Goal: Information Seeking & Learning: Learn about a topic

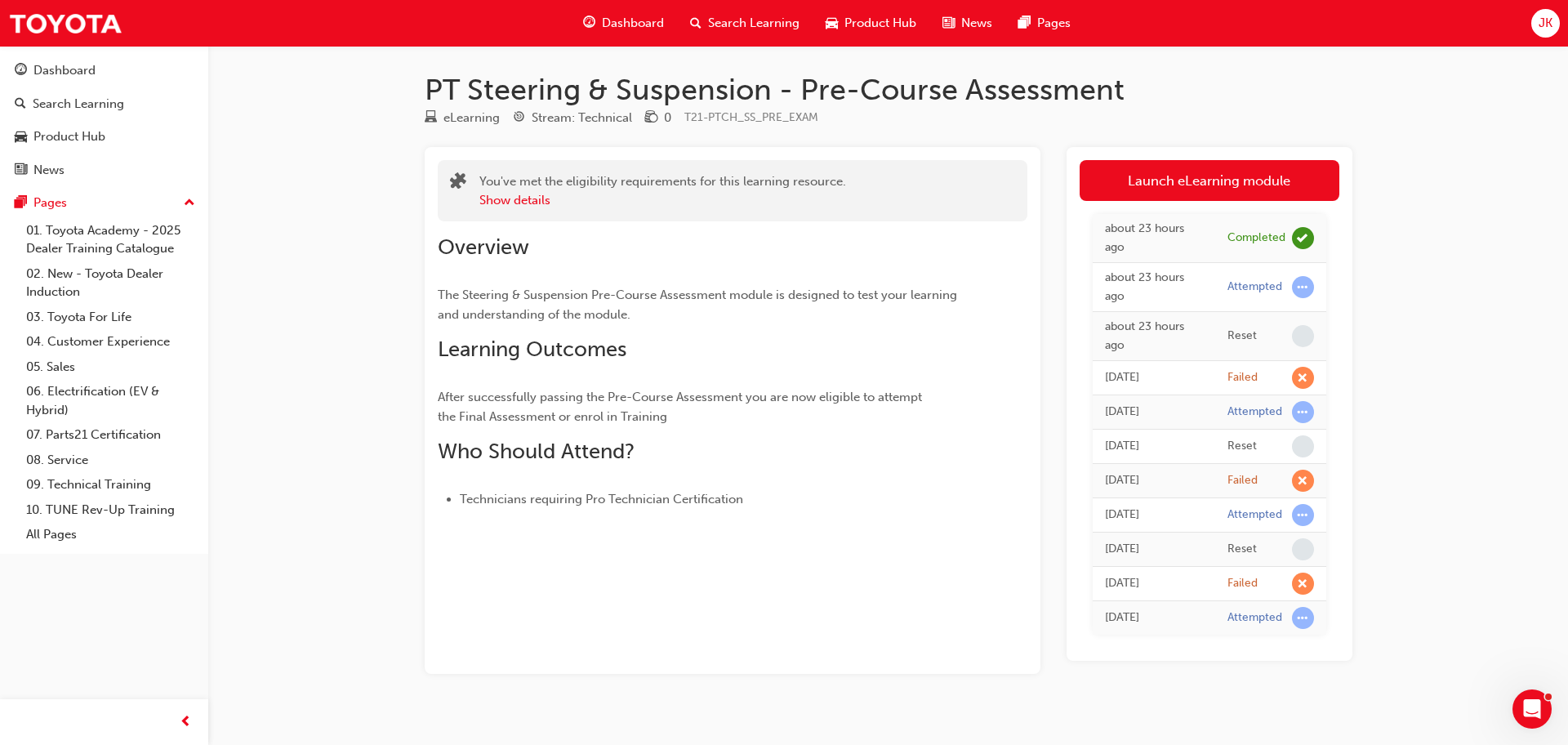
click at [637, 27] on span "Dashboard" at bounding box center [633, 23] width 62 height 19
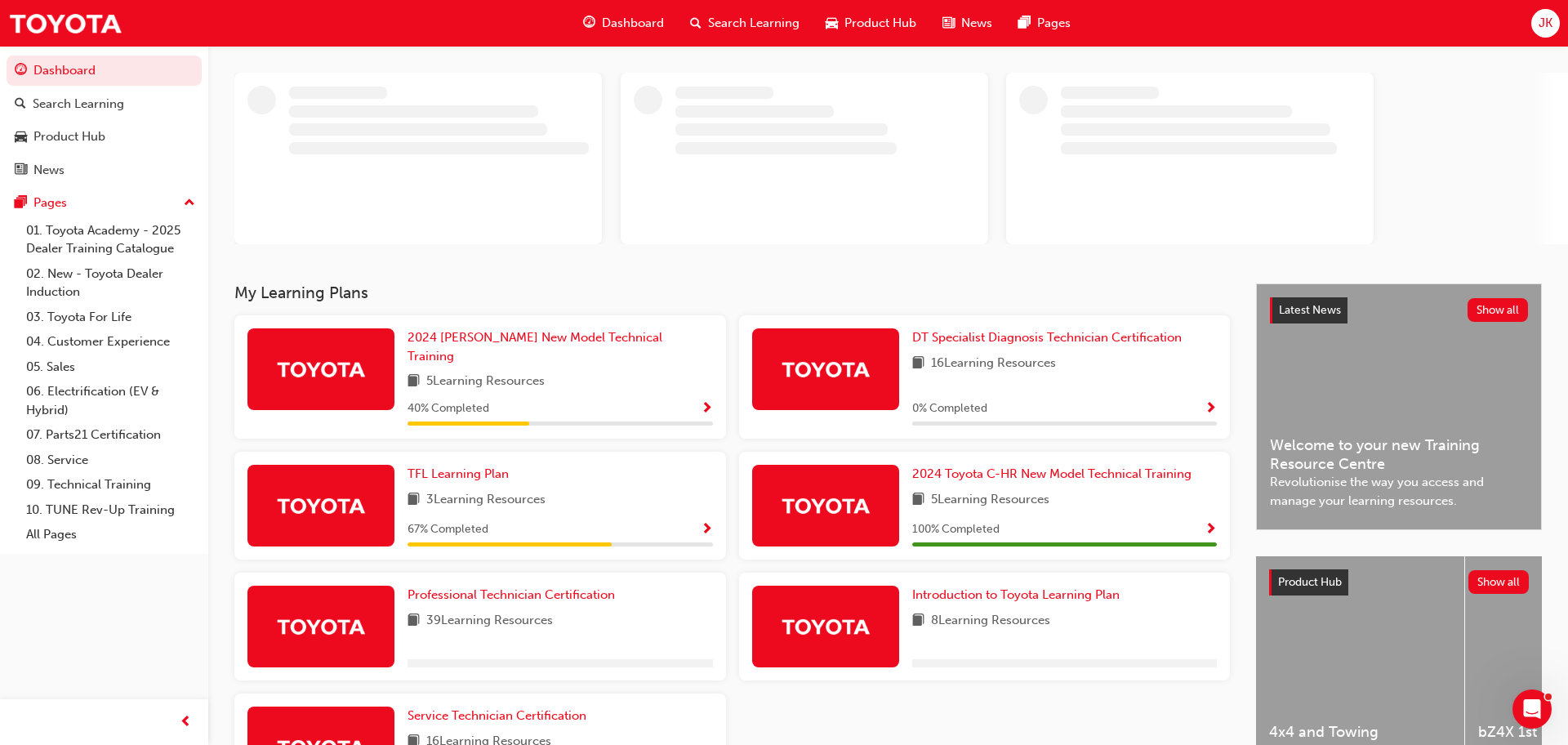
scroll to position [195, 0]
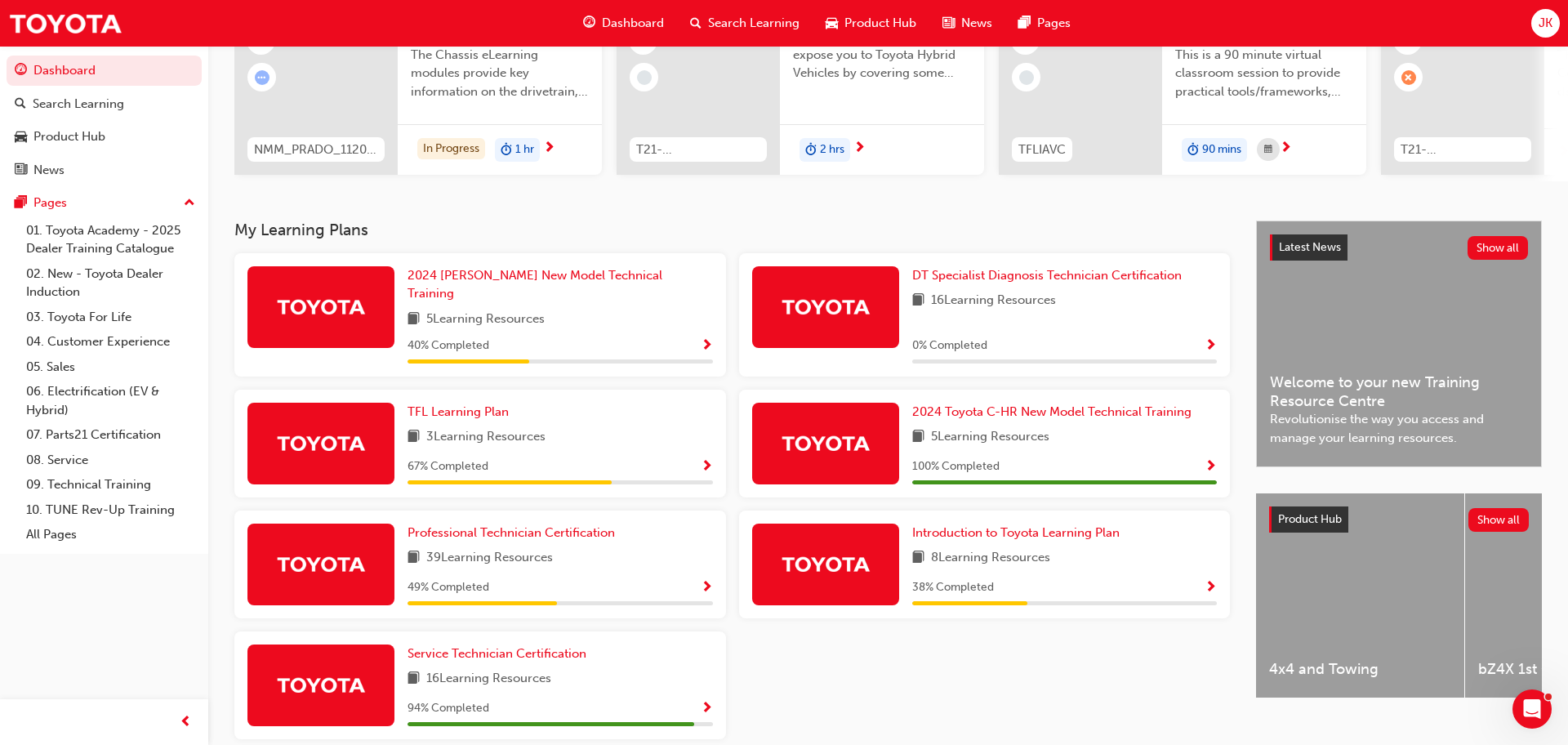
click at [624, 549] on div "39 Learning Resources" at bounding box center [560, 558] width 306 height 21
click at [708, 581] on span "Show Progress" at bounding box center [707, 588] width 13 height 14
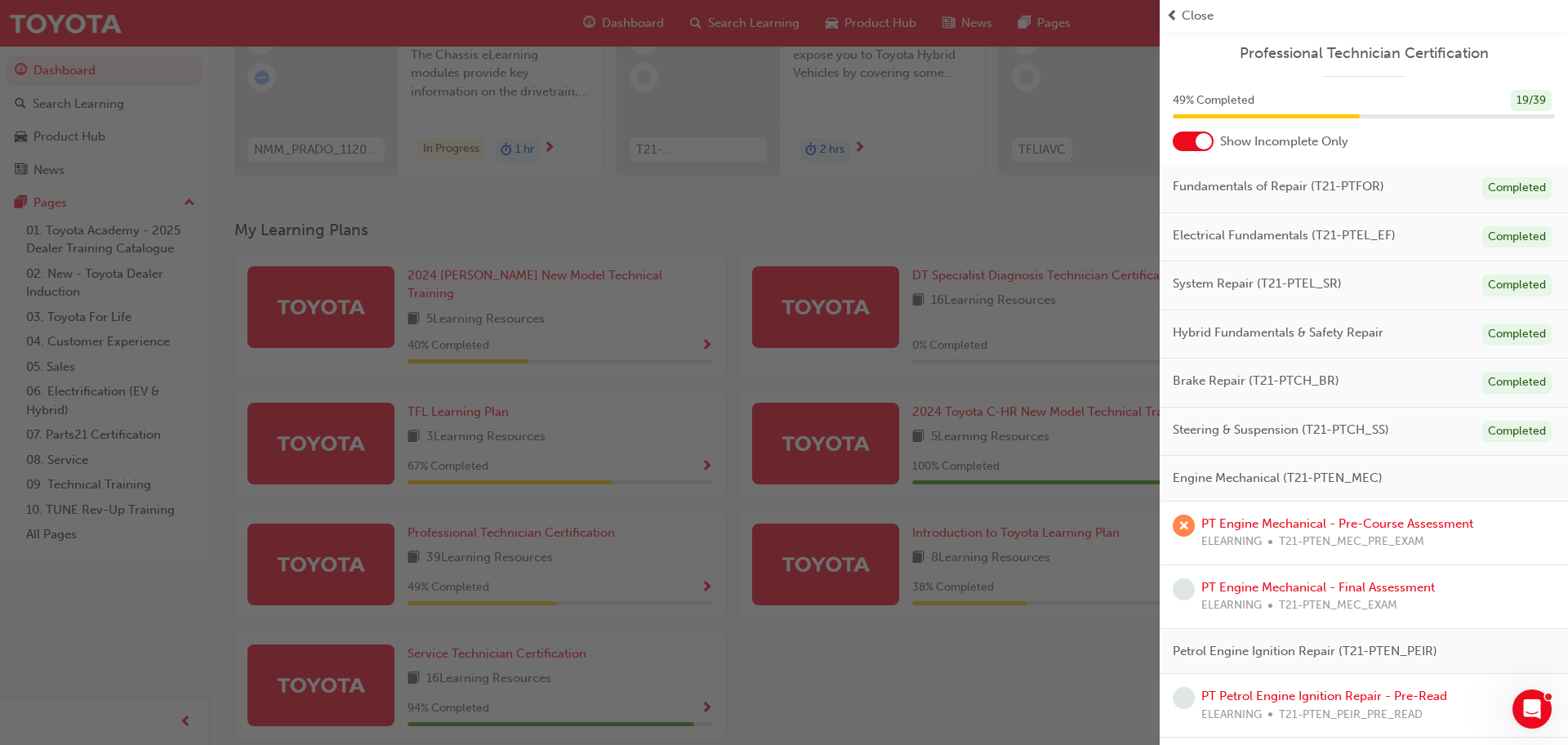
click at [371, 436] on div "button" at bounding box center [580, 372] width 1160 height 745
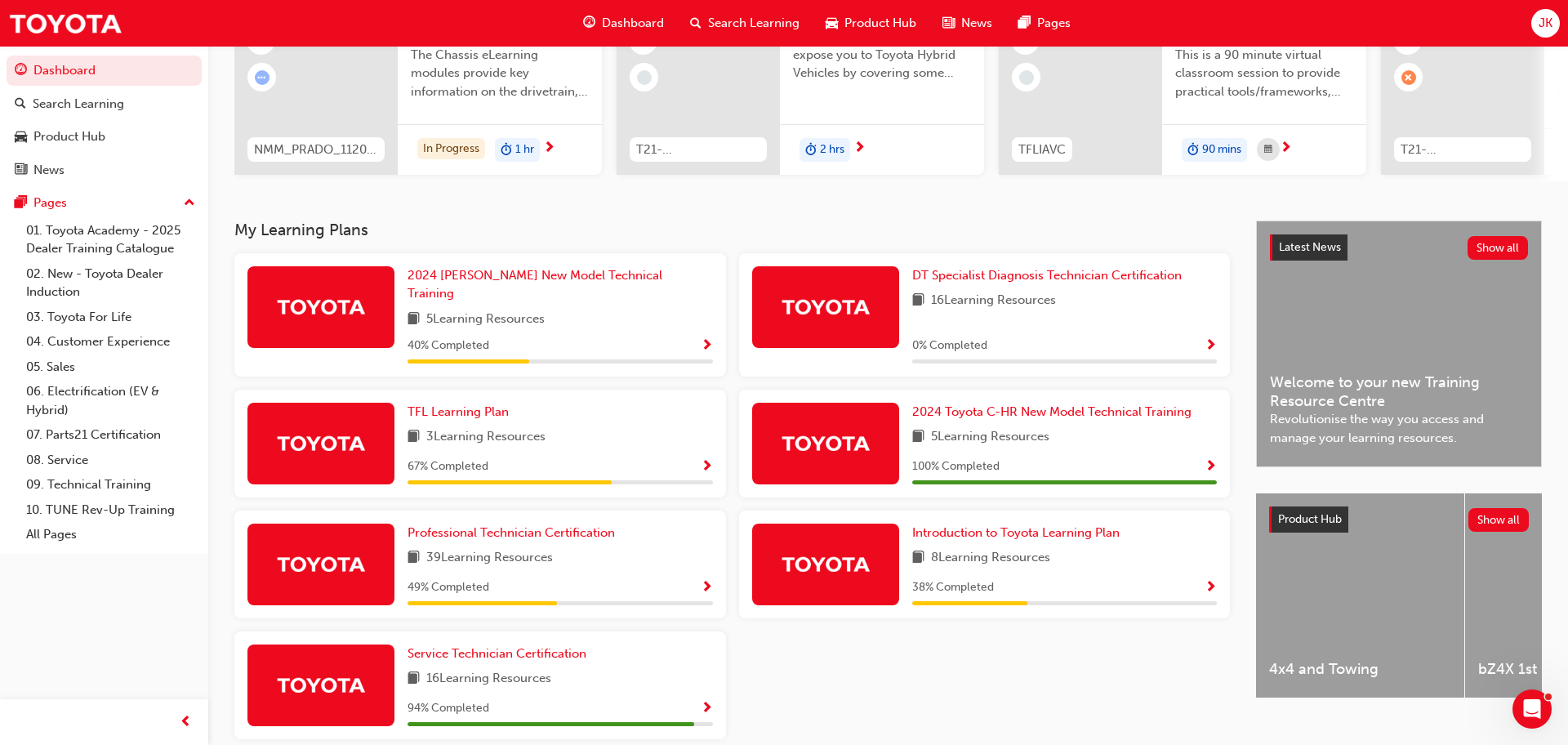
click at [703, 581] on span "Show Progress" at bounding box center [707, 588] width 13 height 14
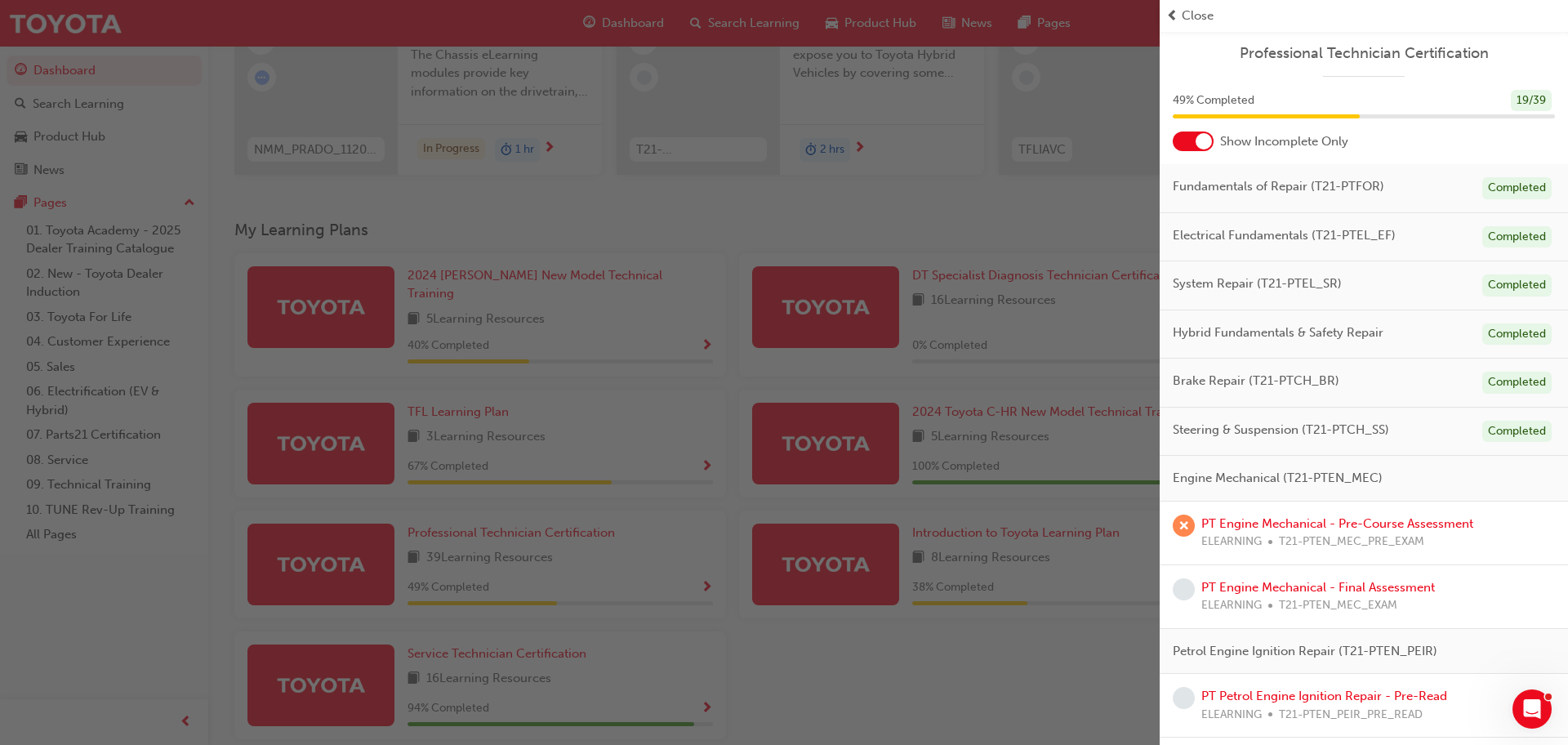
click at [1284, 28] on div "Close" at bounding box center [1363, 15] width 408 height 32
click at [1228, 75] on div "Professional Technician Certification" at bounding box center [1363, 60] width 408 height 32
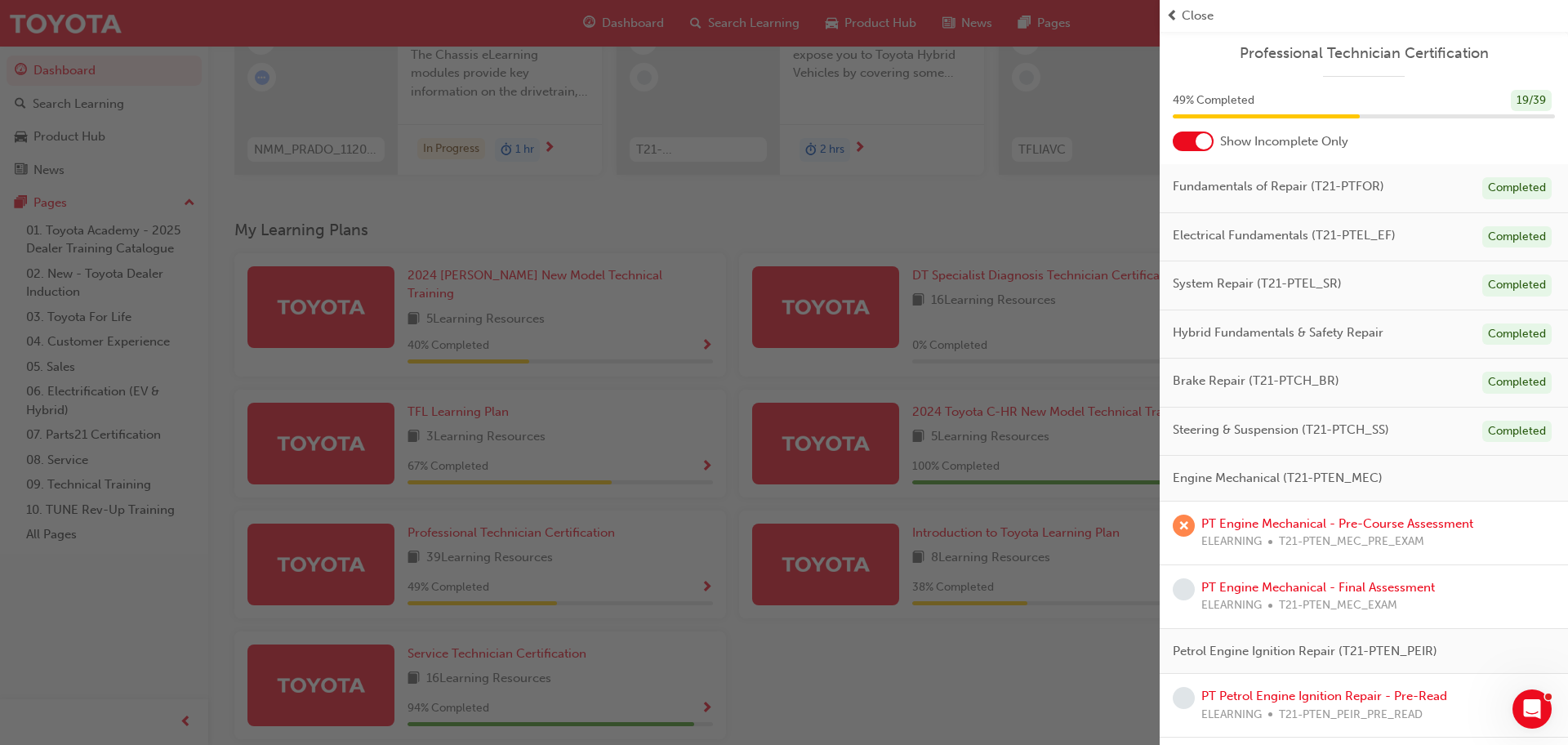
click at [1228, 75] on div "Professional Technician Certification" at bounding box center [1363, 60] width 408 height 32
click at [1086, 195] on div "button" at bounding box center [580, 372] width 1160 height 745
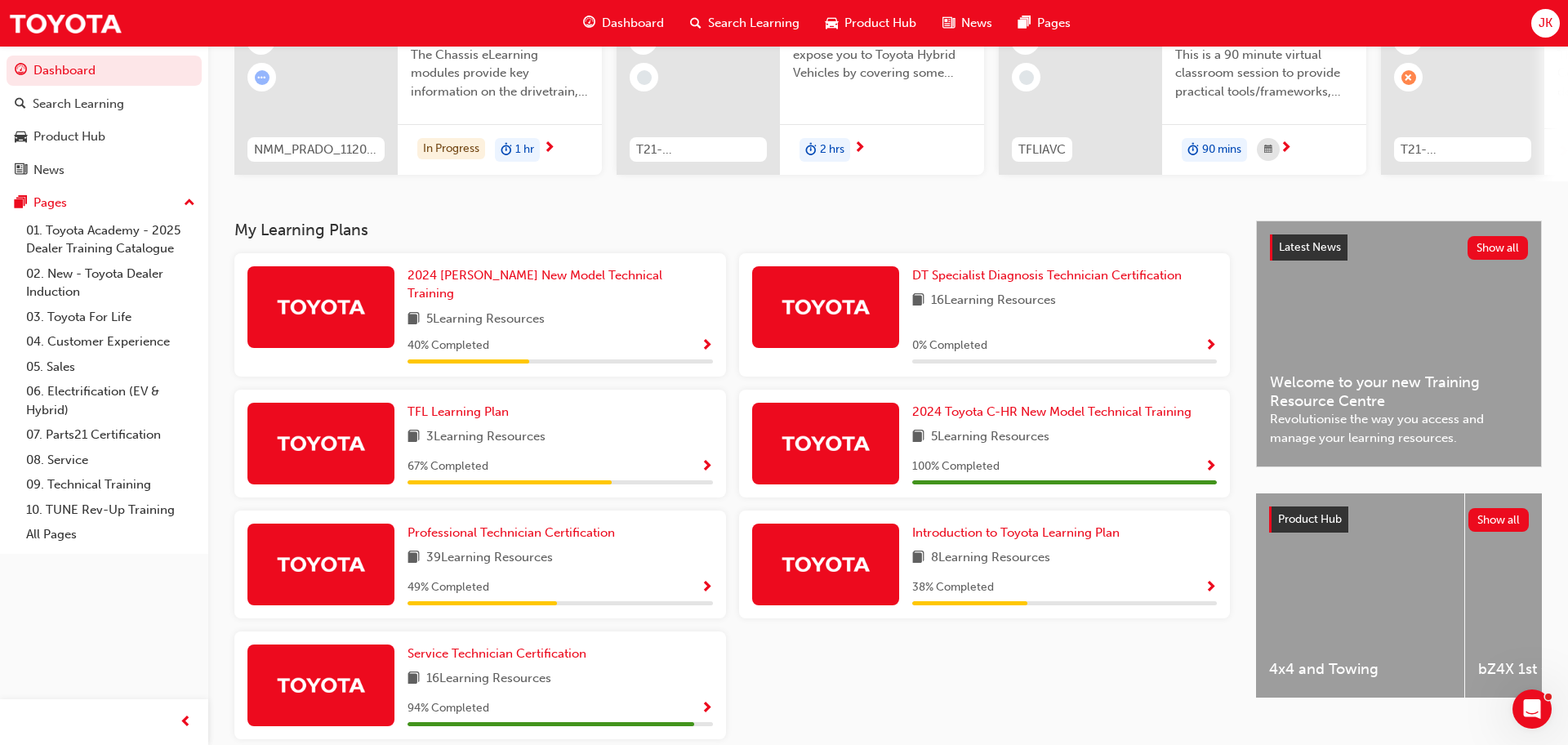
click at [706, 581] on span "Show Progress" at bounding box center [707, 588] width 13 height 14
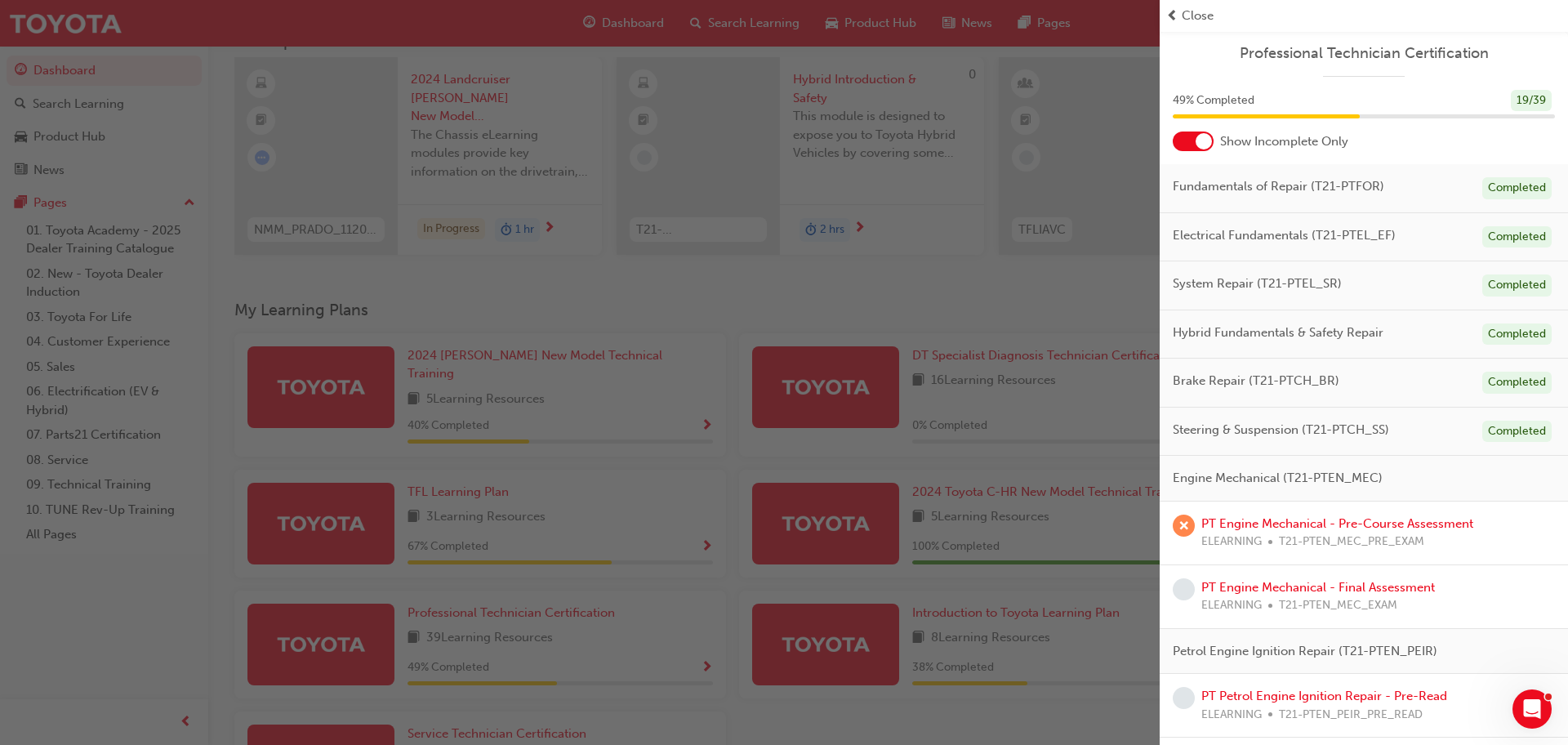
scroll to position [0, 0]
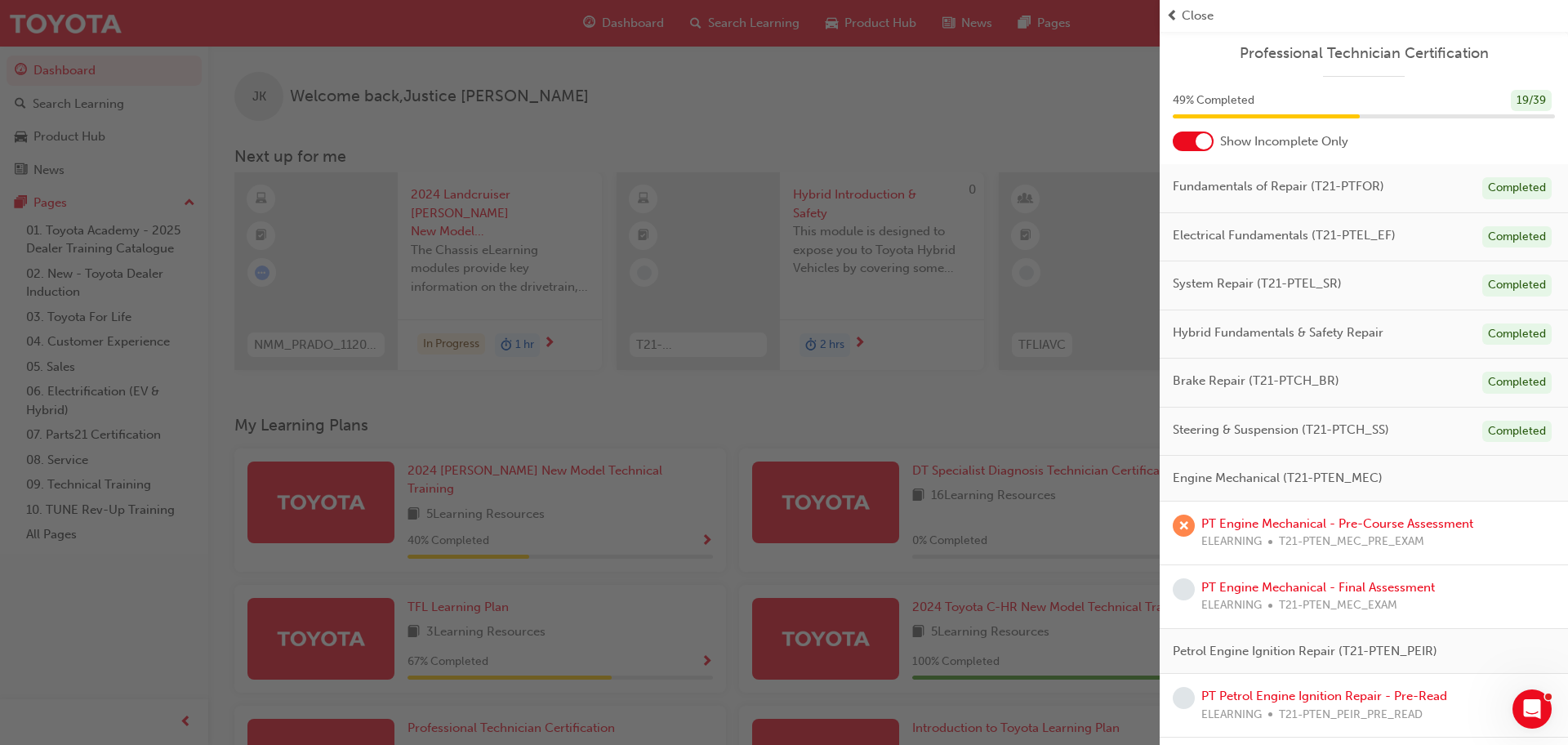
click at [1174, 20] on span "prev-icon" at bounding box center [1172, 15] width 13 height 19
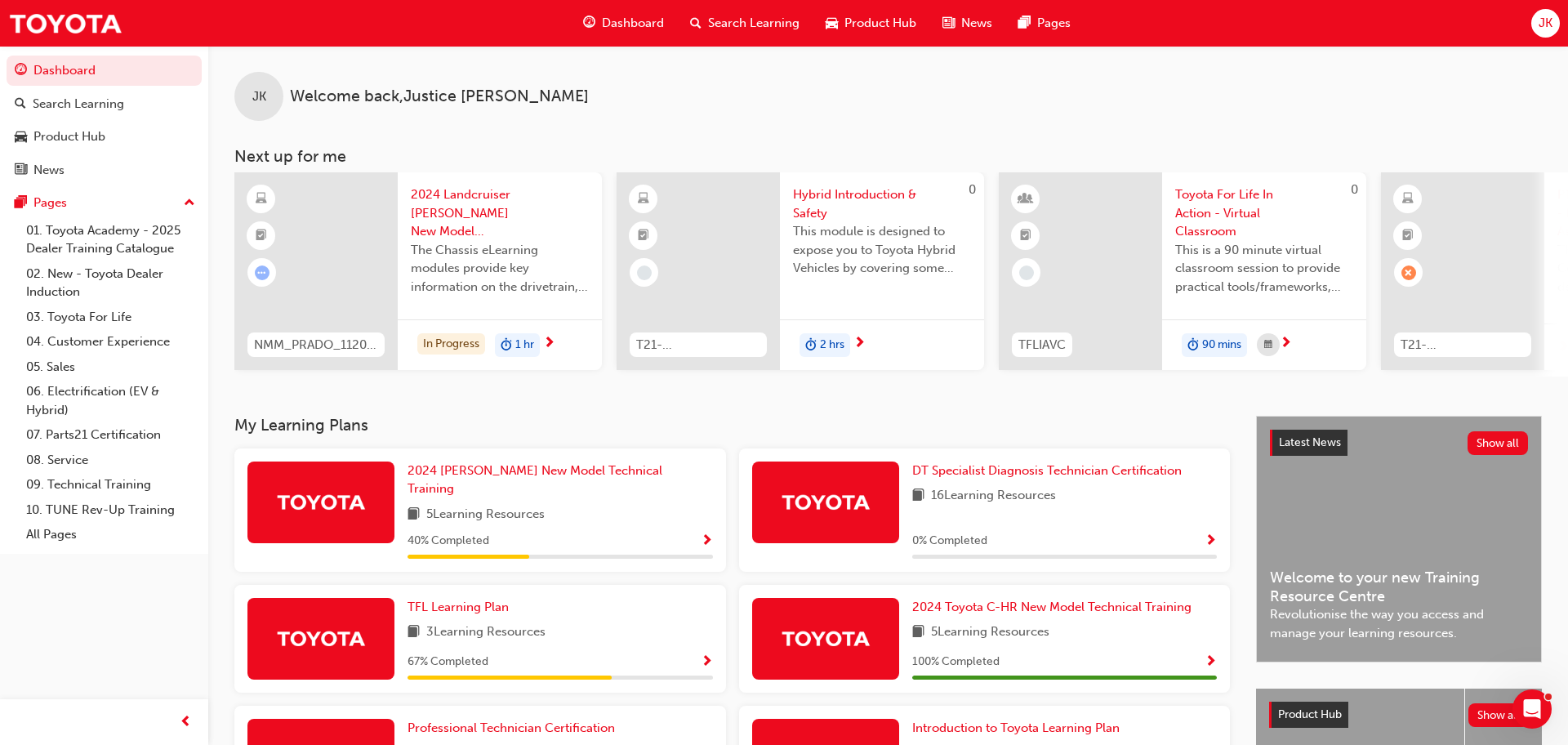
click at [620, 31] on span "Dashboard" at bounding box center [633, 23] width 62 height 19
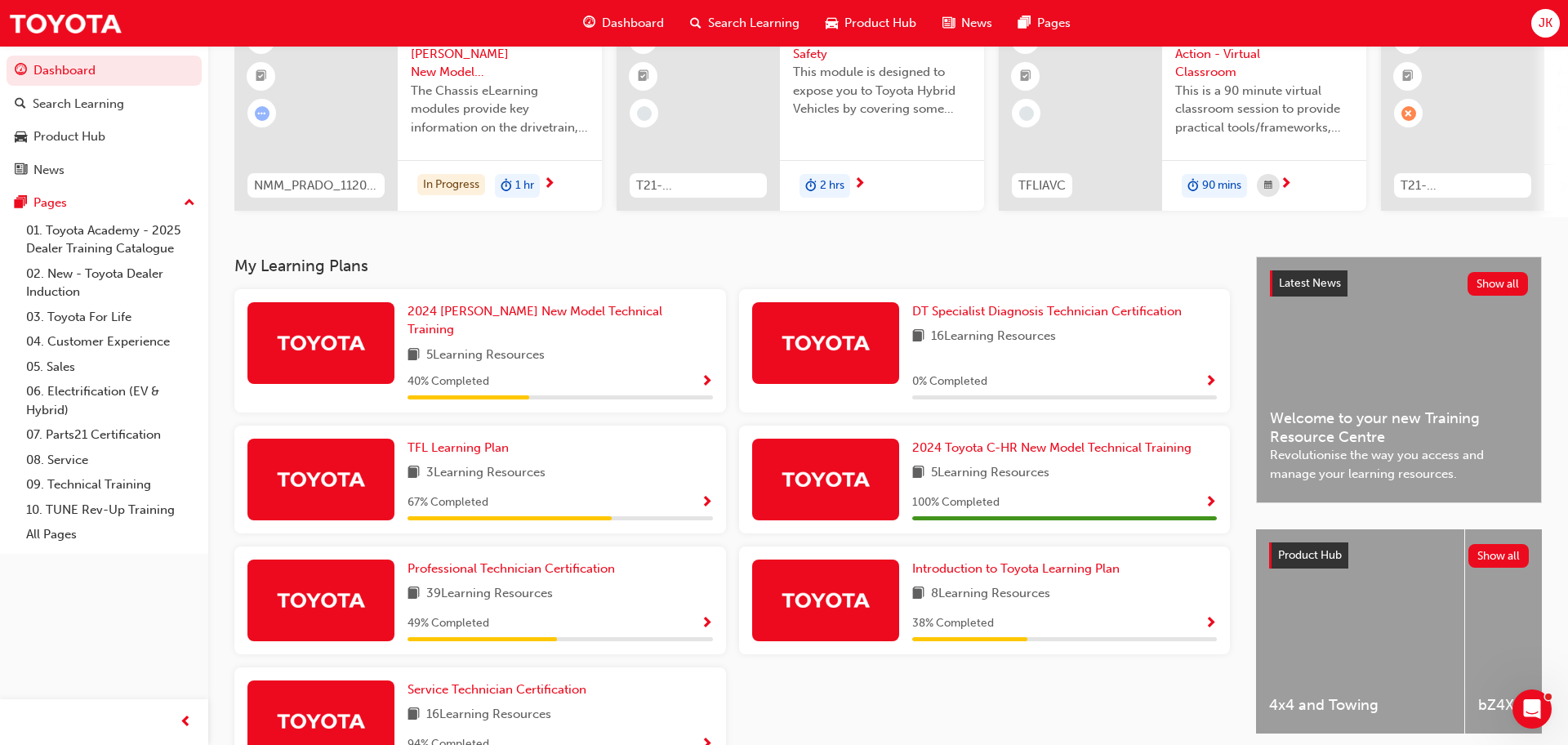
scroll to position [260, 0]
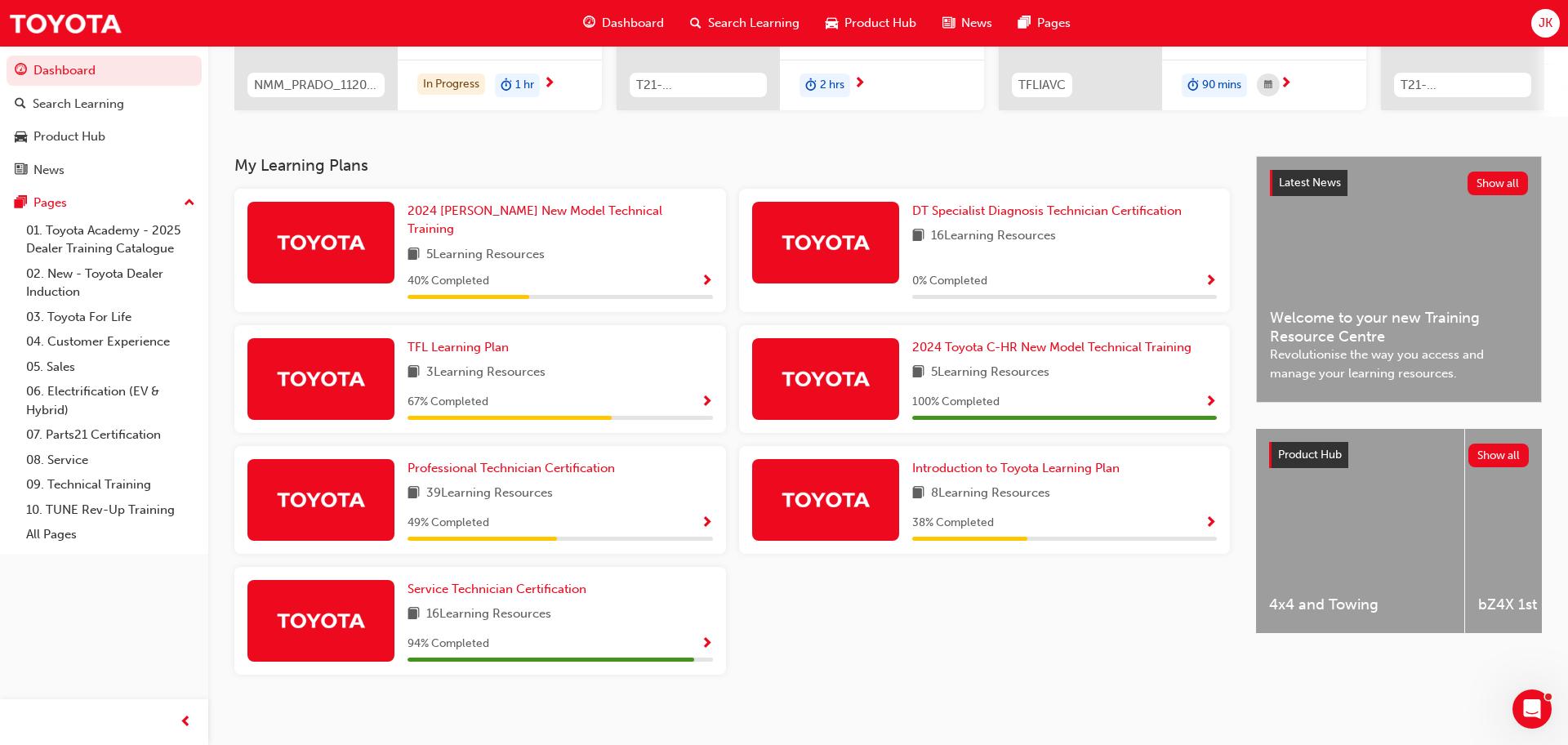
click at [708, 516] on span "Show Progress" at bounding box center [707, 523] width 13 height 14
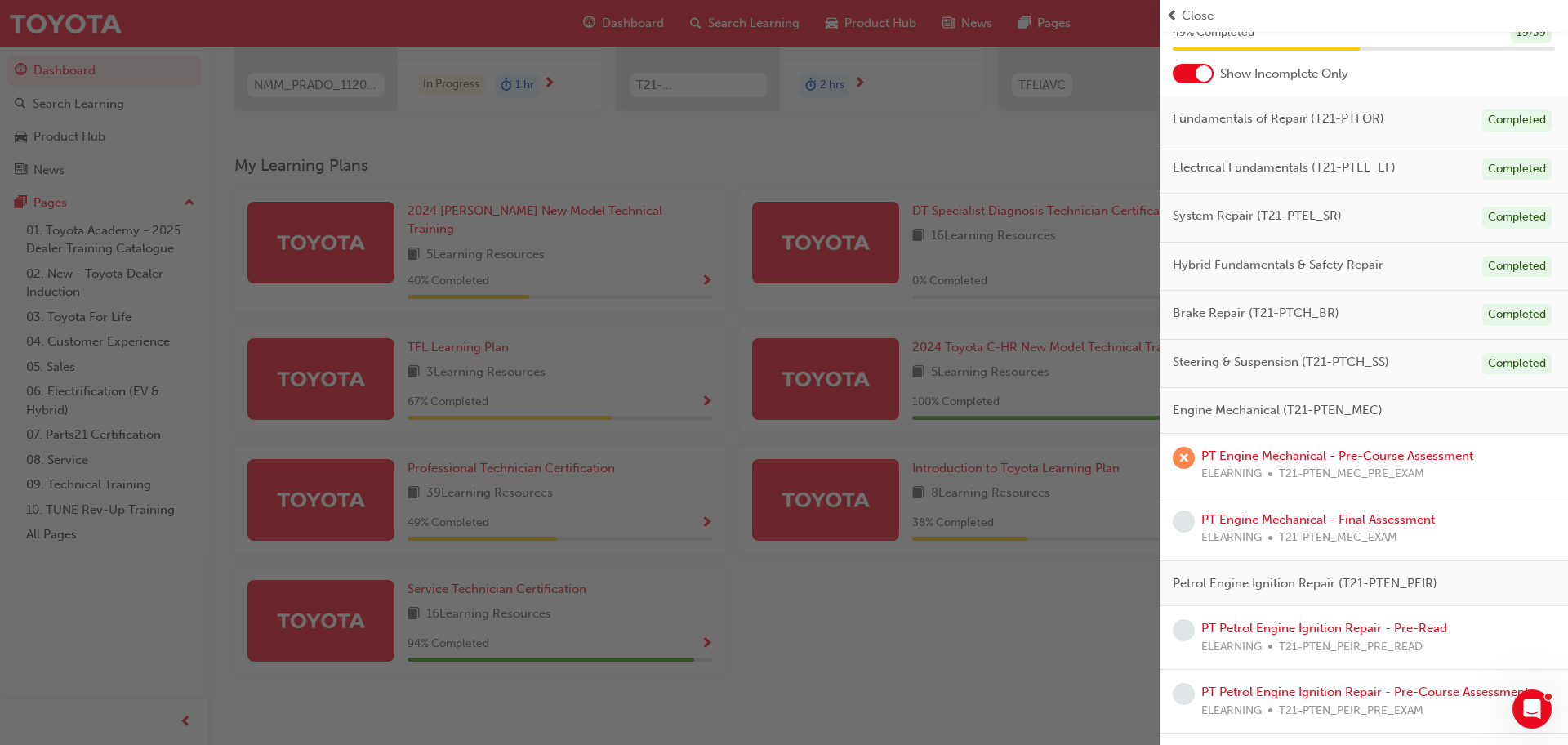
scroll to position [79, 0]
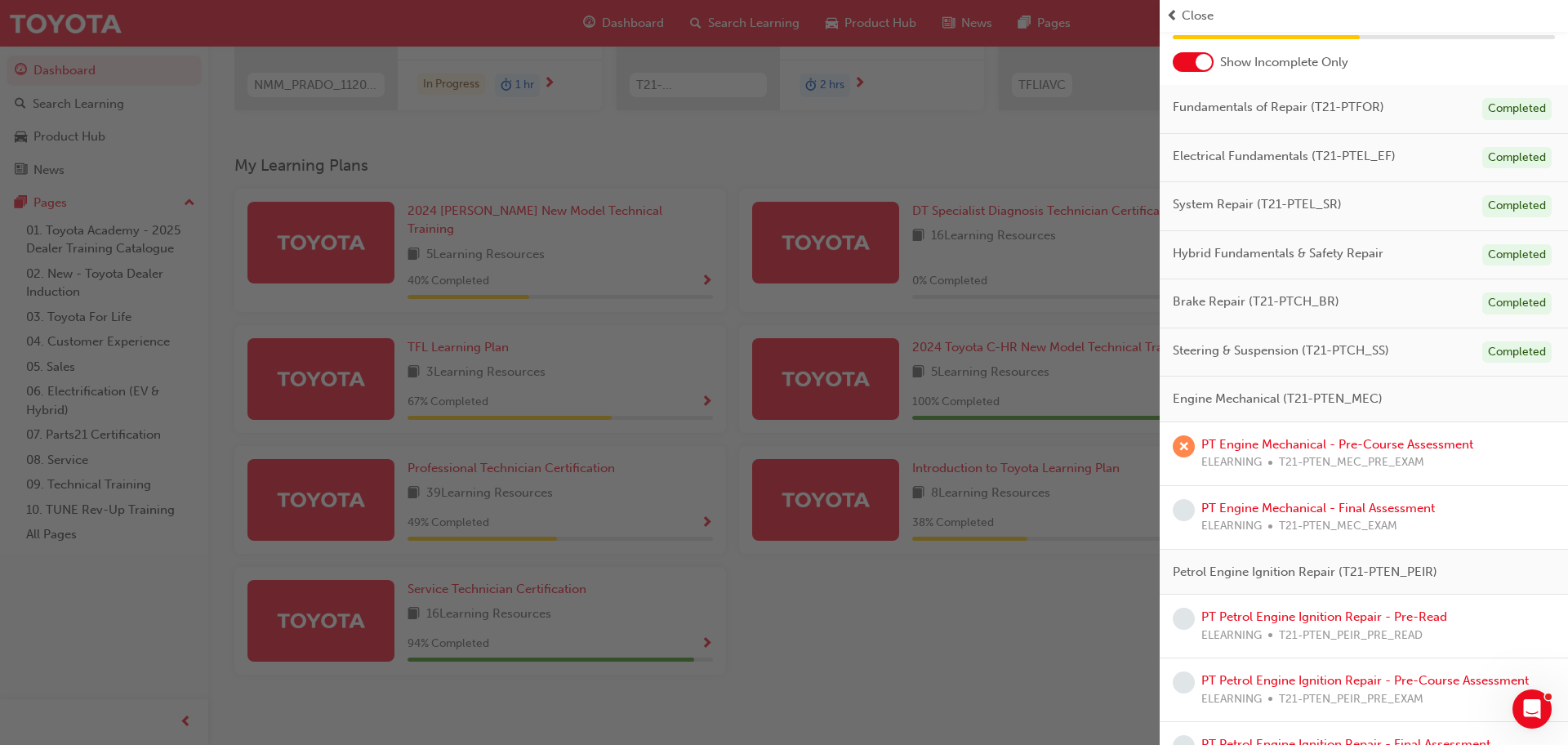
click at [1191, 67] on div at bounding box center [1193, 62] width 41 height 20
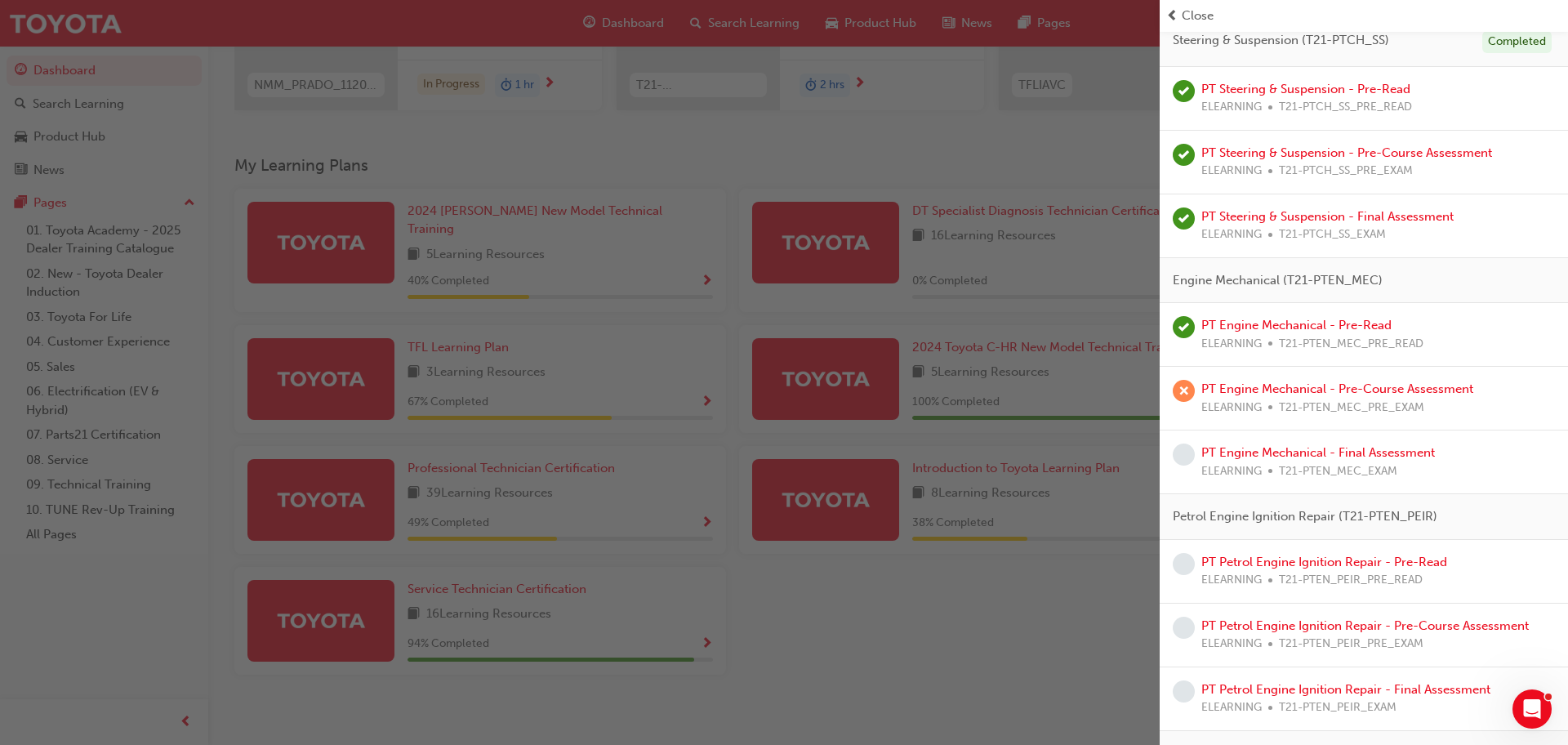
scroll to position [1365, 0]
click at [1235, 388] on link "PT Engine Mechanical - Pre-Course Assessment" at bounding box center [1337, 388] width 272 height 14
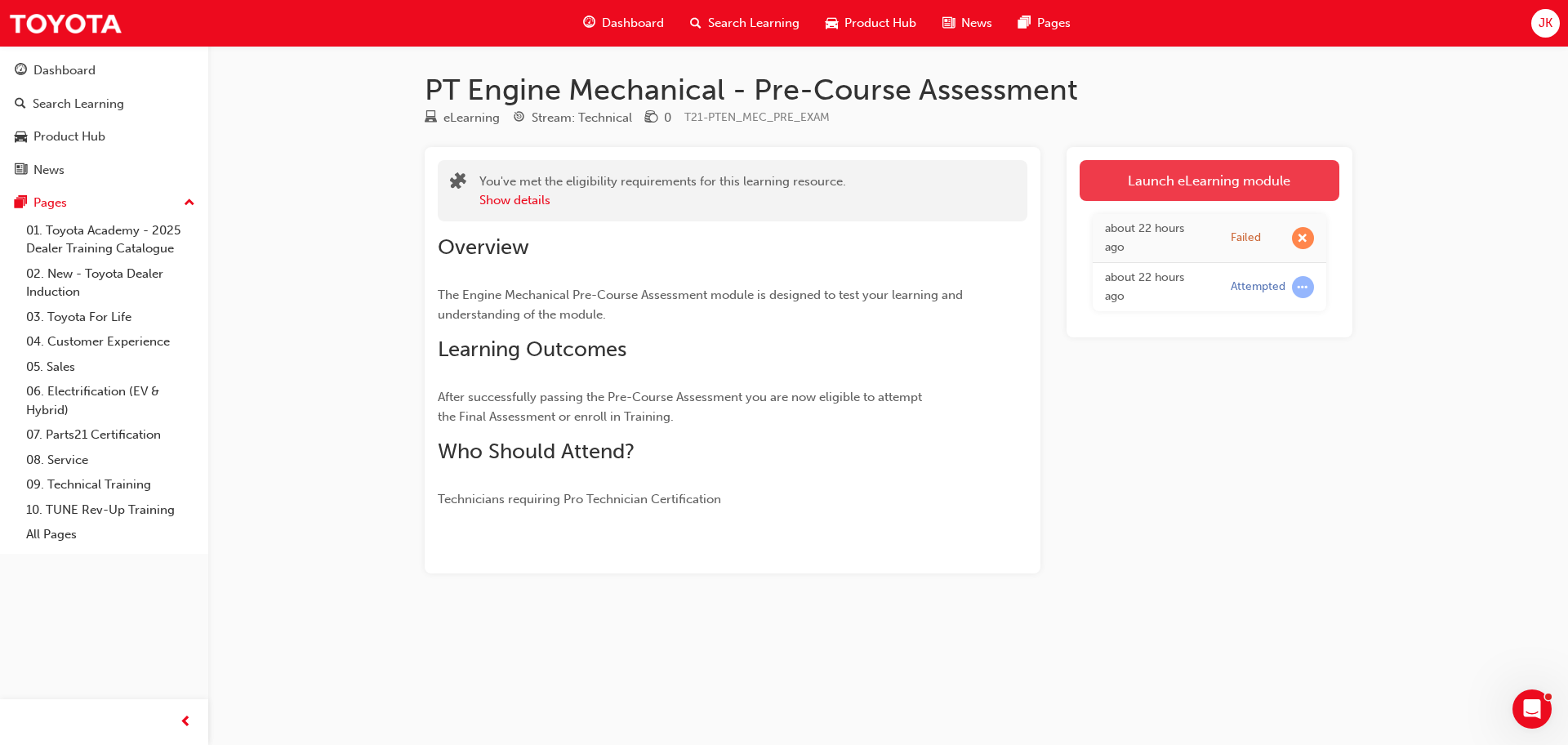
click at [1194, 178] on link "Launch eLearning module" at bounding box center [1209, 180] width 260 height 41
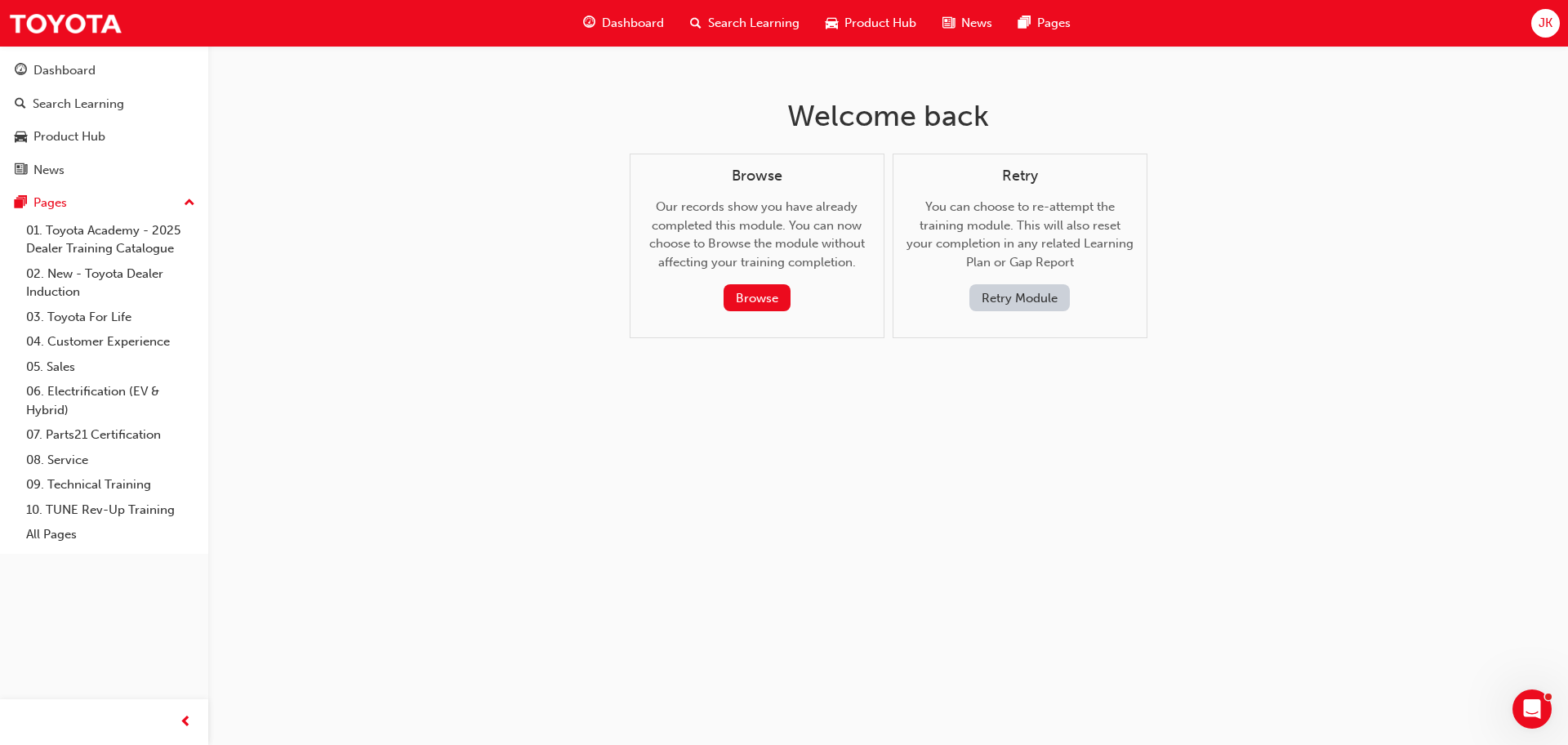
click at [1021, 299] on button "Retry Module" at bounding box center [1019, 298] width 100 height 27
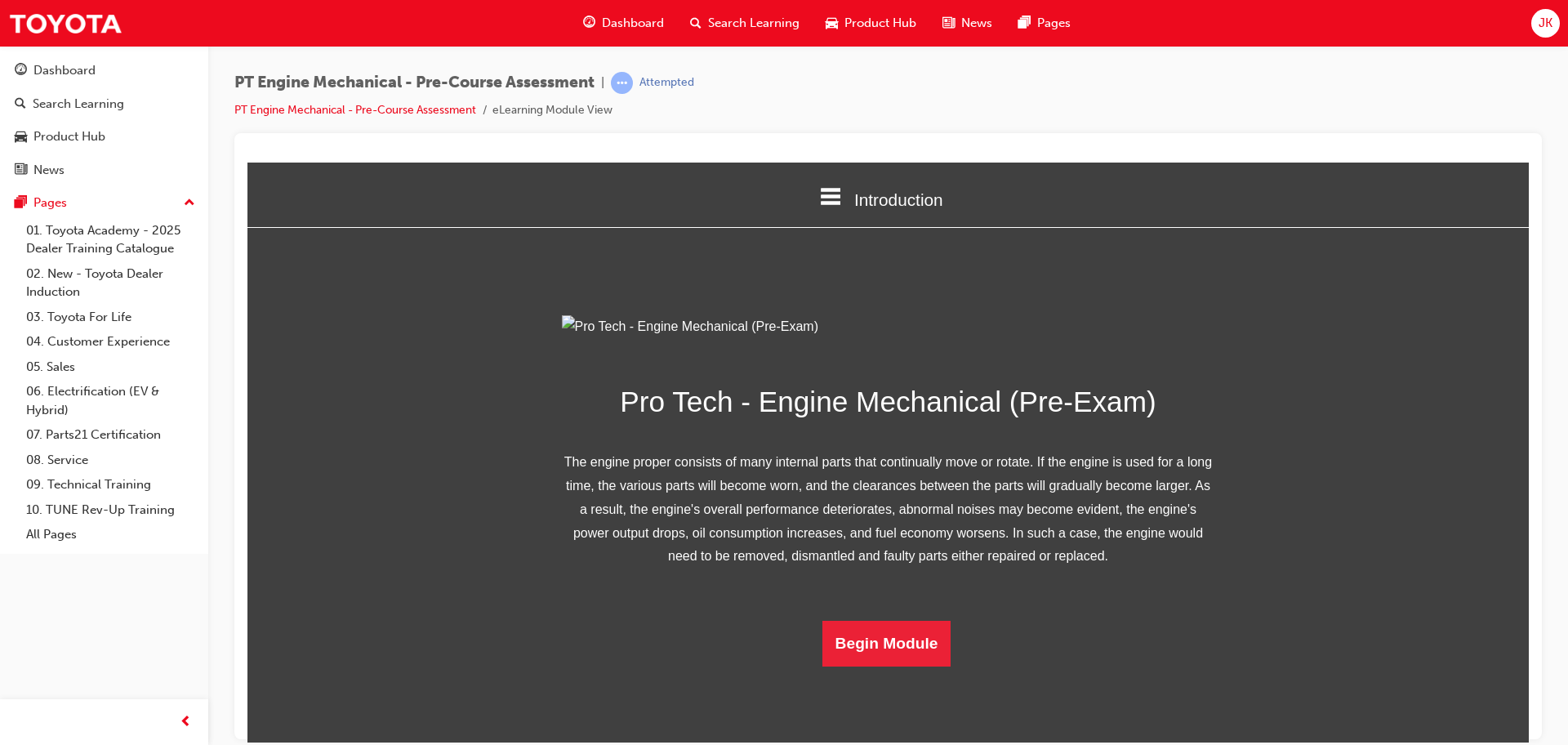
scroll to position [105, 0]
click at [877, 666] on button "Begin Module" at bounding box center [886, 642] width 129 height 46
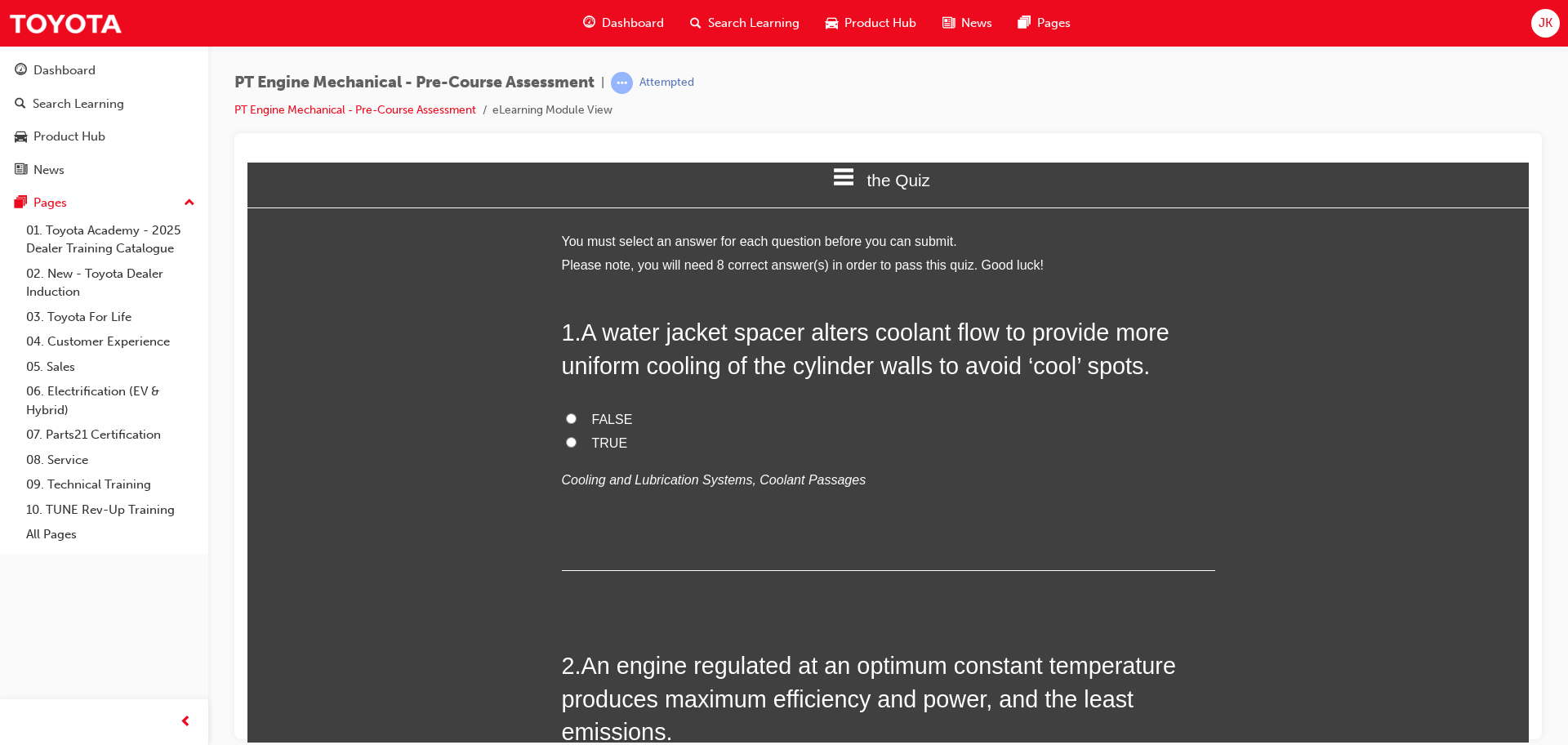
scroll to position [0, 0]
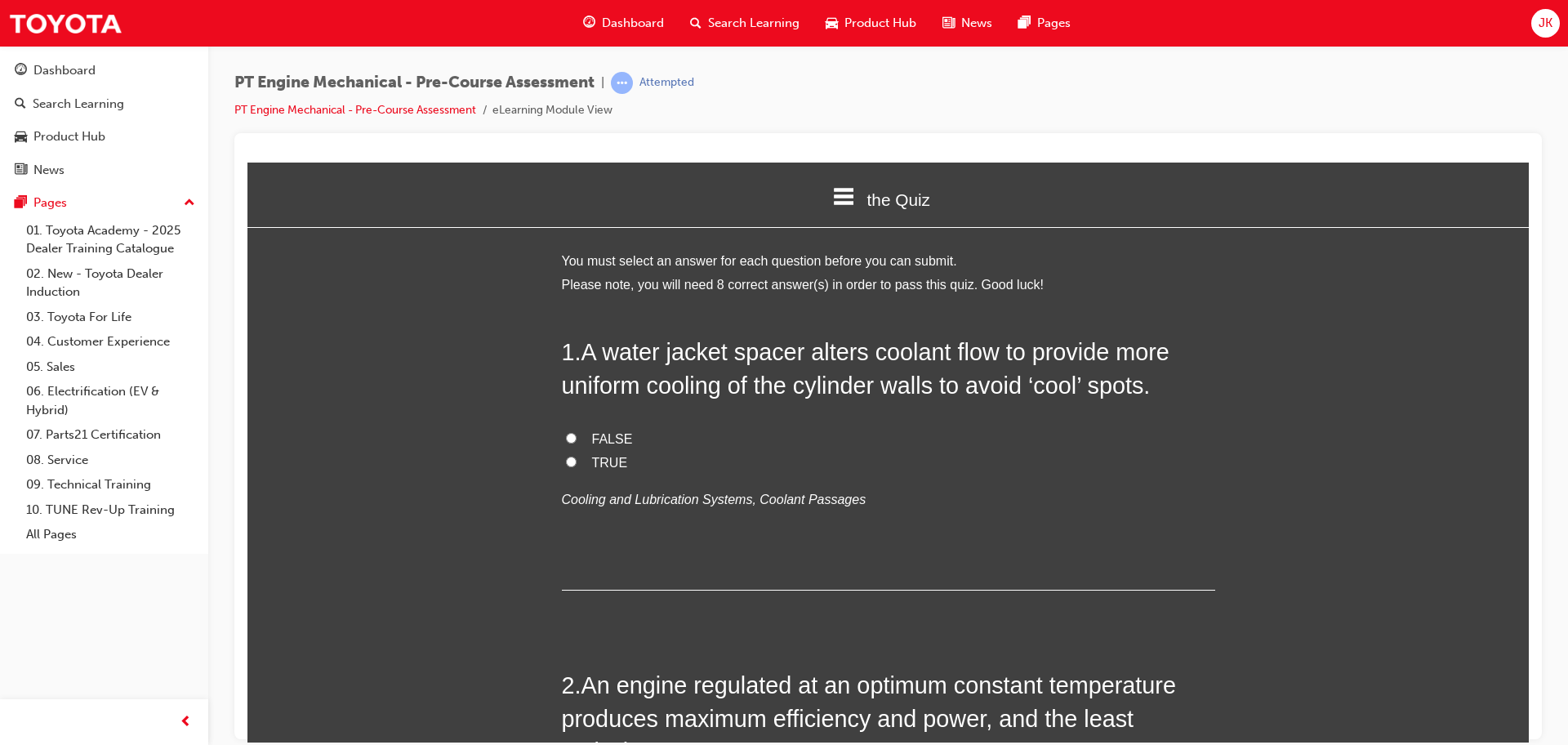
click at [584, 473] on label "TRUE" at bounding box center [888, 463] width 654 height 23
click at [576, 466] on input "TRUE" at bounding box center [572, 461] width 11 height 11
radio input "true"
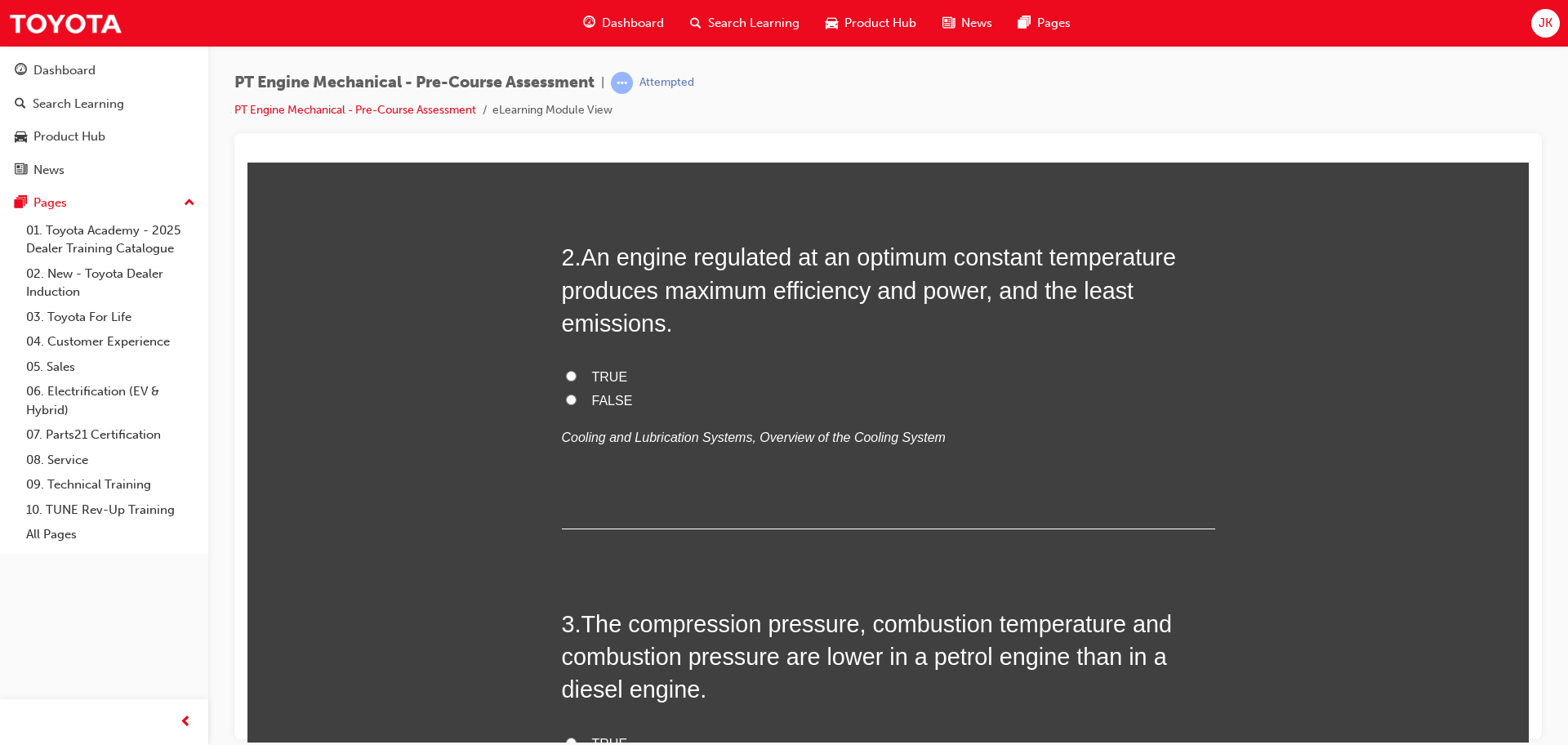
scroll to position [427, 0]
click at [567, 402] on input "FALSE" at bounding box center [572, 400] width 11 height 11
radio input "true"
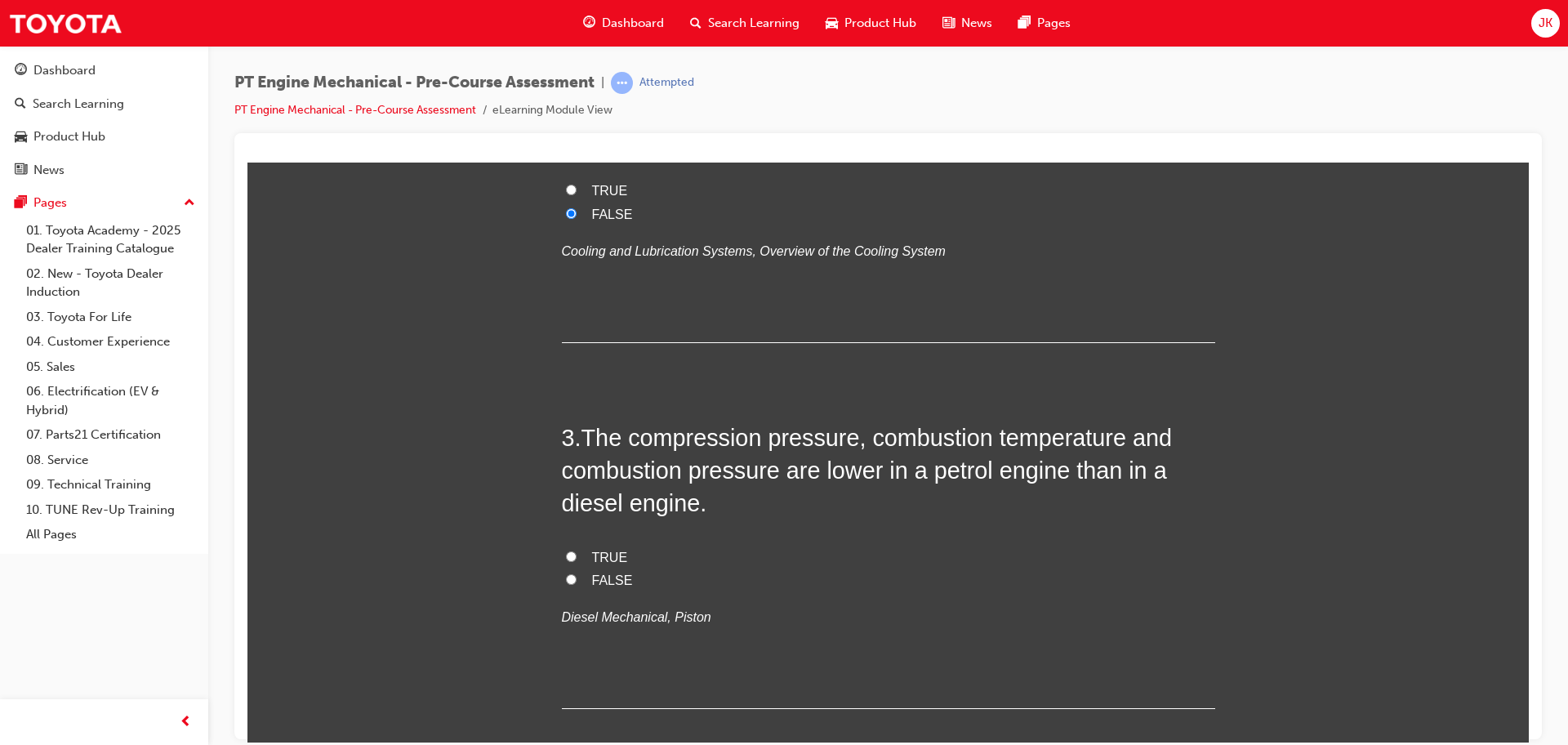
scroll to position [616, 0]
click at [567, 553] on input "TRUE" at bounding box center [572, 555] width 11 height 11
radio input "true"
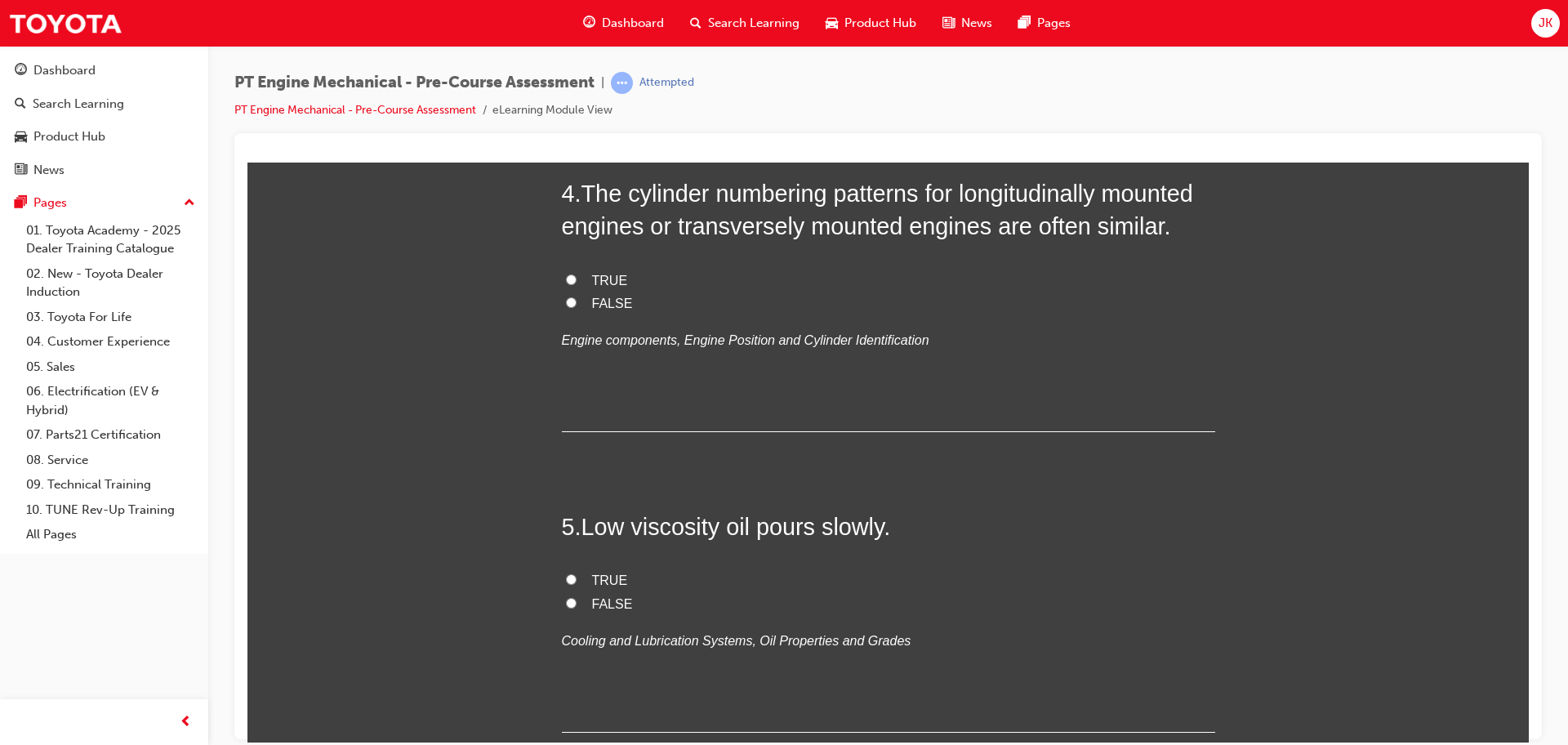
scroll to position [1219, 0]
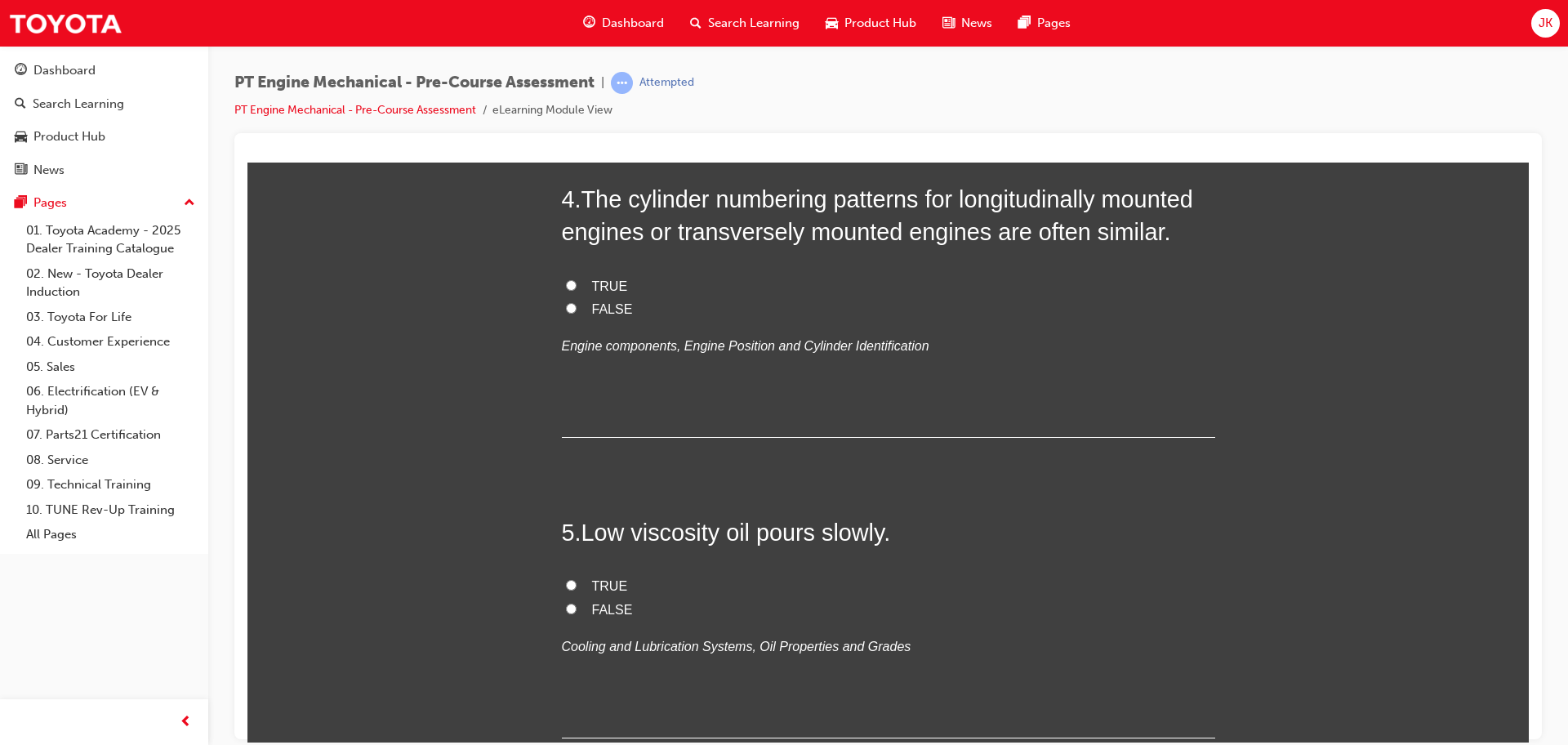
click at [569, 284] on input "TRUE" at bounding box center [572, 285] width 11 height 11
radio input "true"
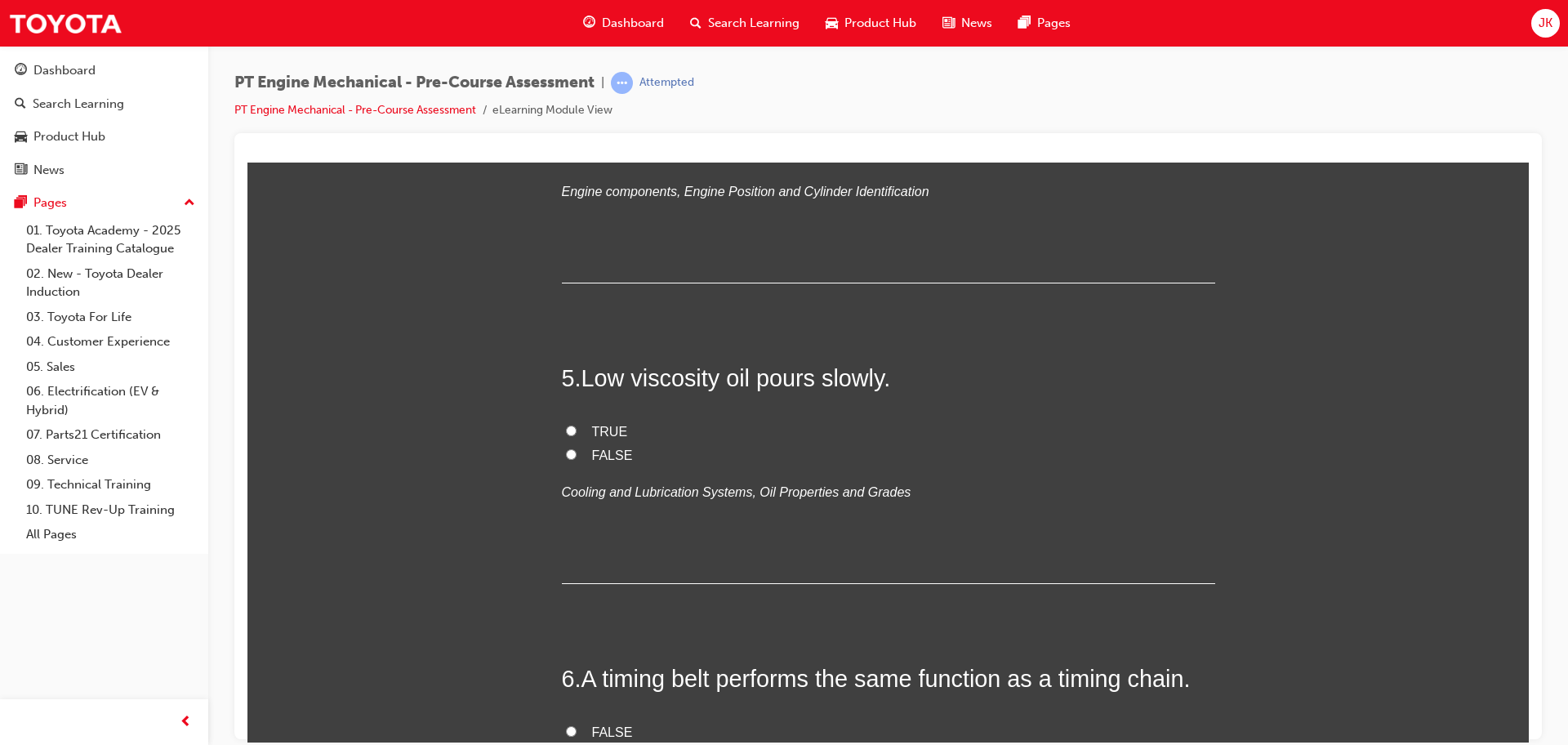
scroll to position [1379, 0]
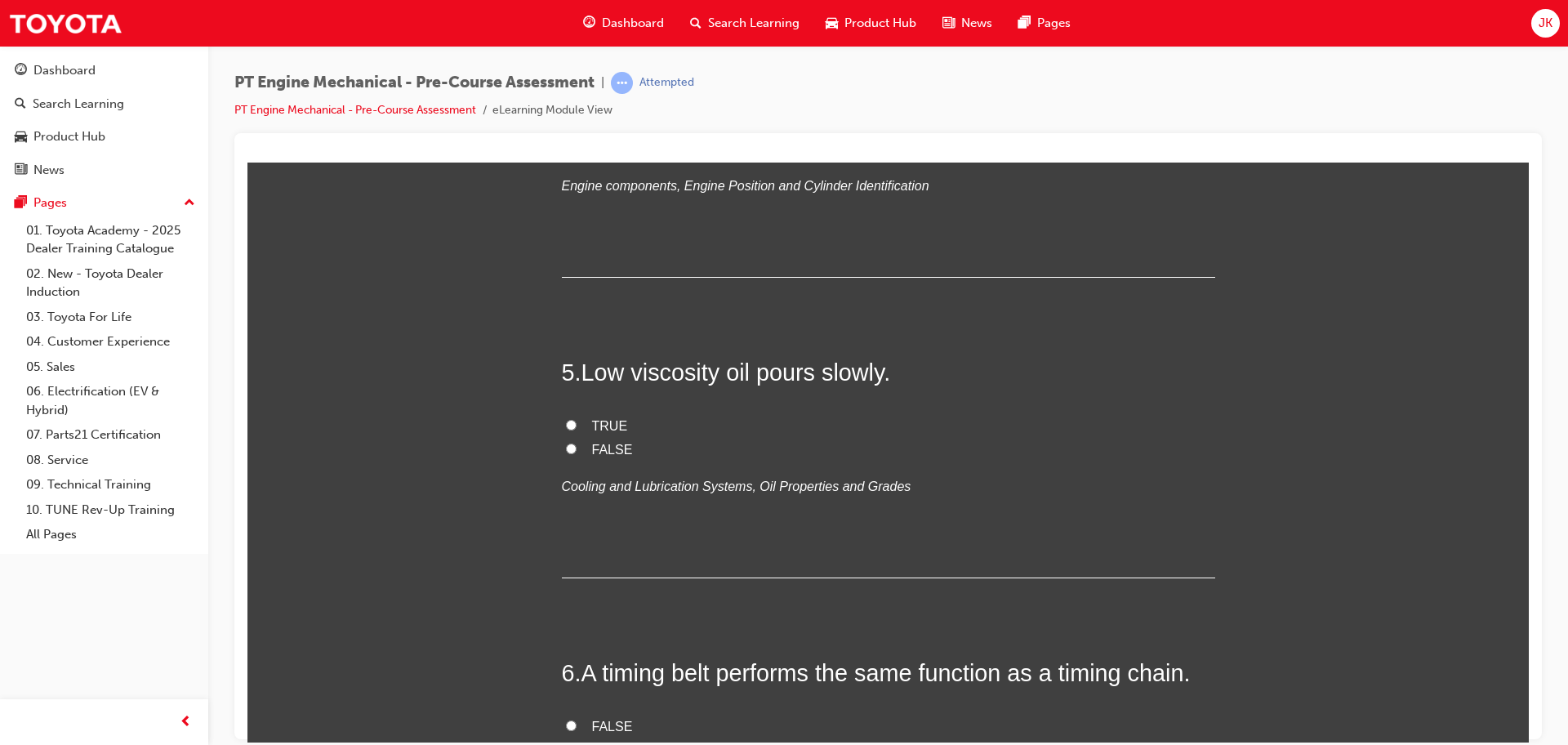
click at [566, 452] on input "FALSE" at bounding box center [572, 448] width 11 height 11
radio input "true"
click at [570, 426] on input "TRUE" at bounding box center [572, 425] width 11 height 11
radio input "true"
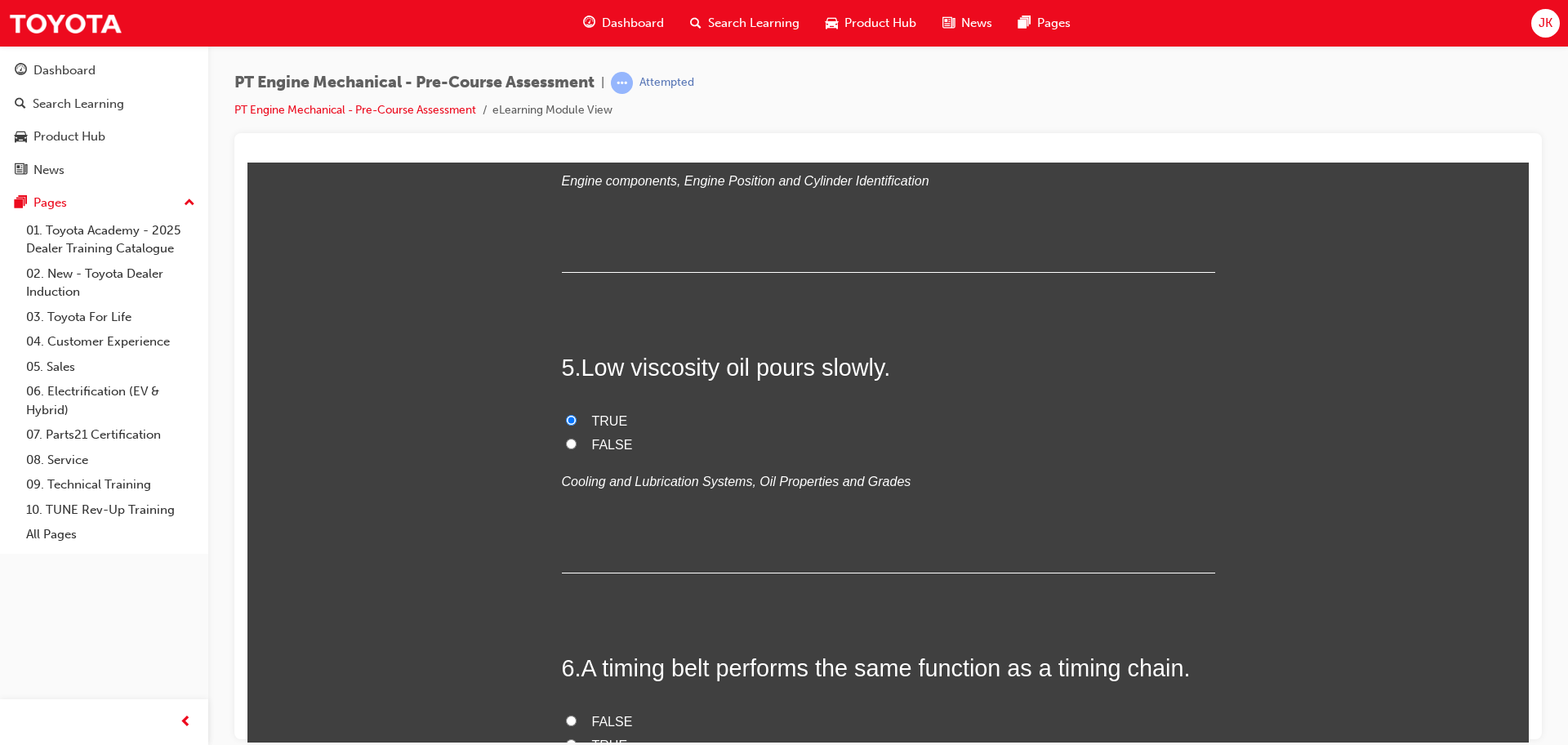
scroll to position [1387, 0]
click at [579, 445] on label "FALSE" at bounding box center [888, 441] width 654 height 23
click at [576, 445] on input "FALSE" at bounding box center [572, 440] width 11 height 11
radio input "true"
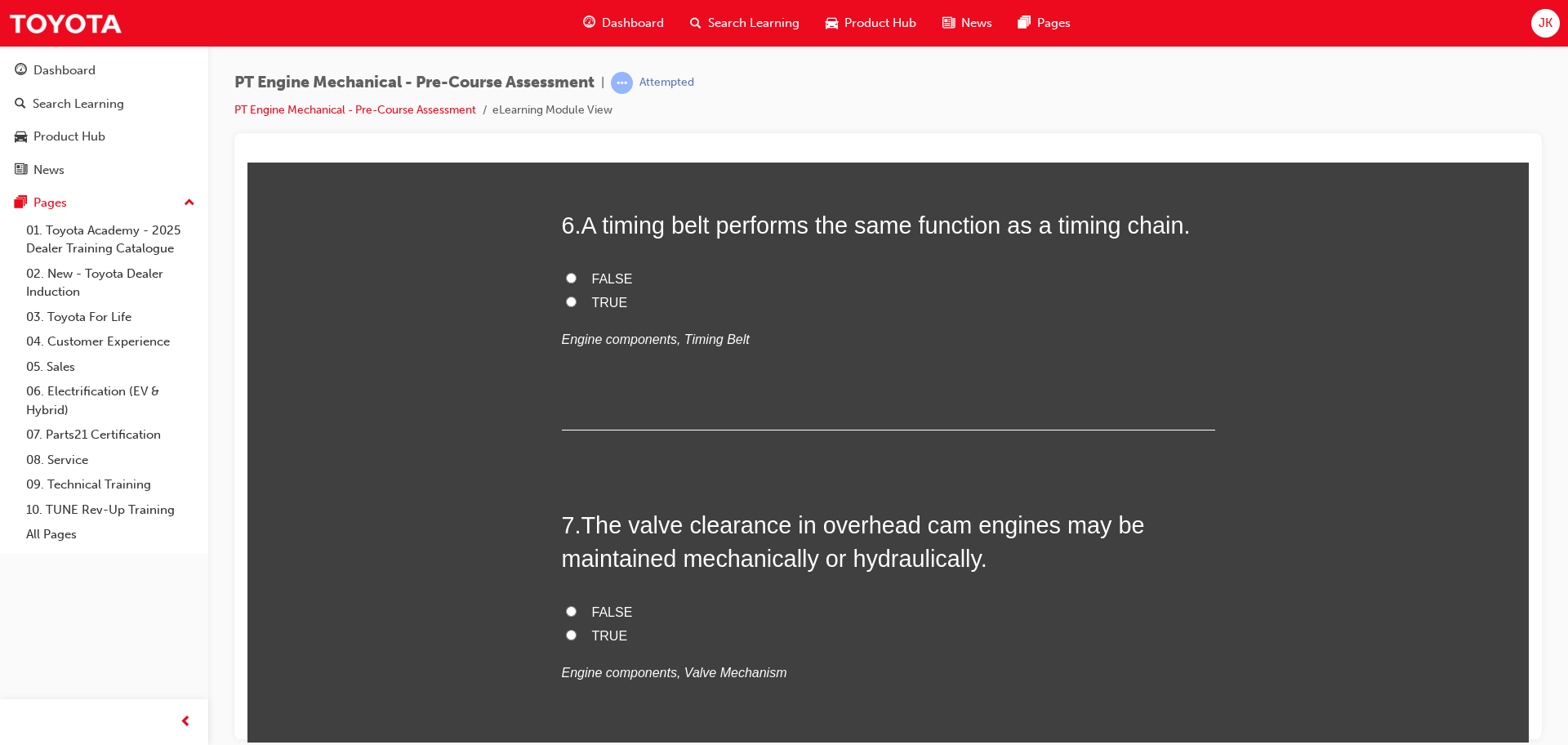
scroll to position [1825, 0]
click at [569, 282] on input "FALSE" at bounding box center [572, 279] width 11 height 11
radio input "true"
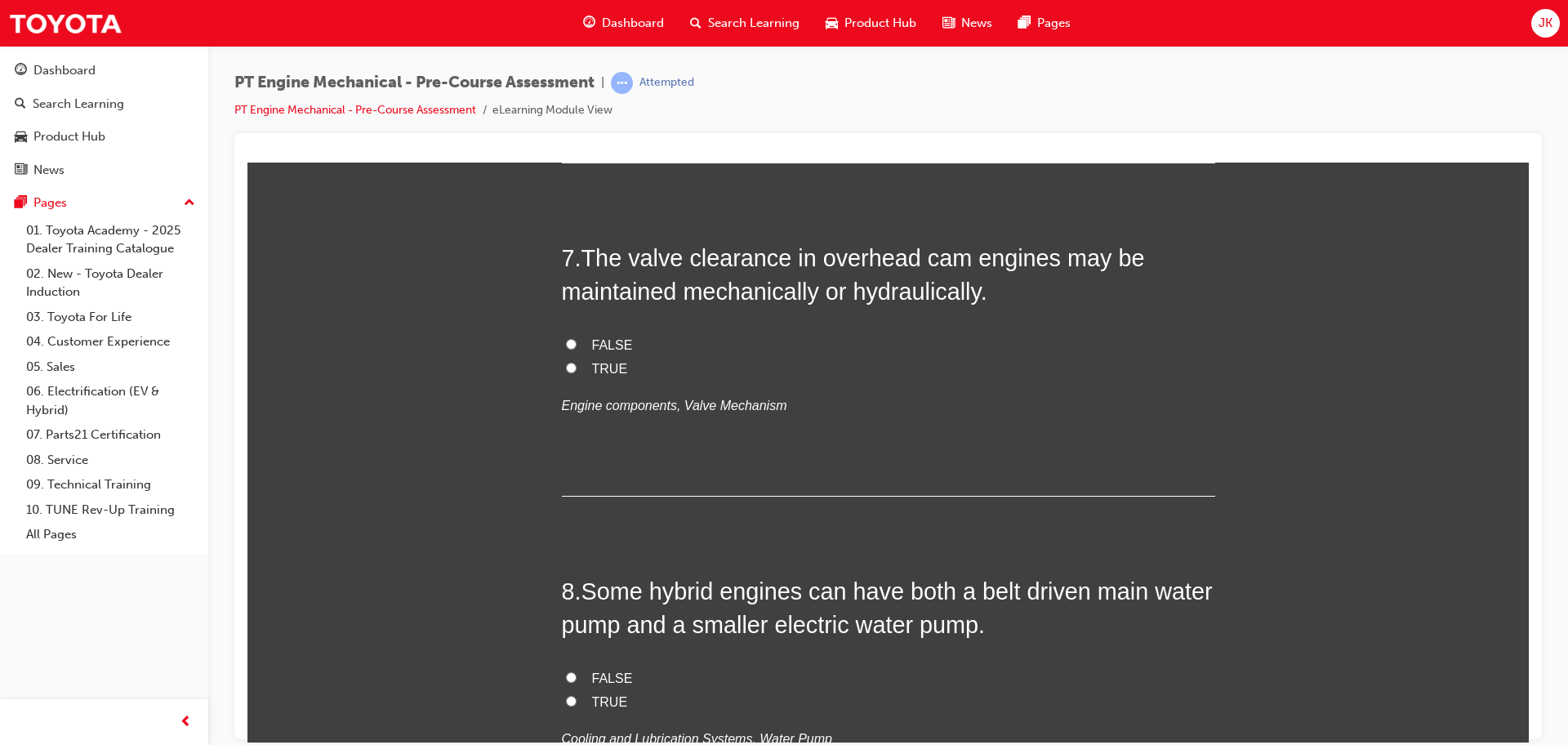
scroll to position [2100, 0]
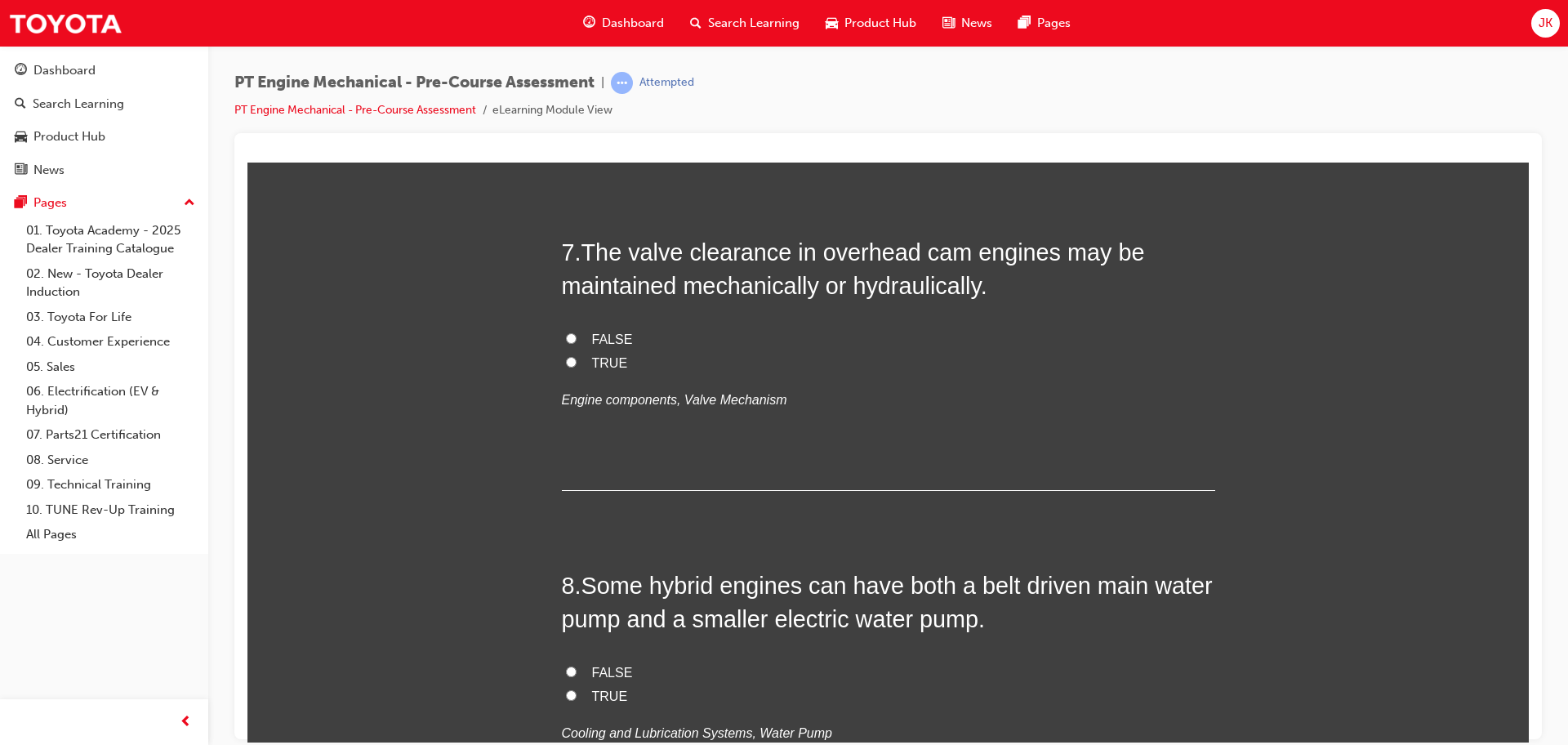
click at [569, 371] on label "TRUE" at bounding box center [888, 363] width 654 height 23
click at [569, 367] on input "TRUE" at bounding box center [572, 362] width 11 height 11
radio input "true"
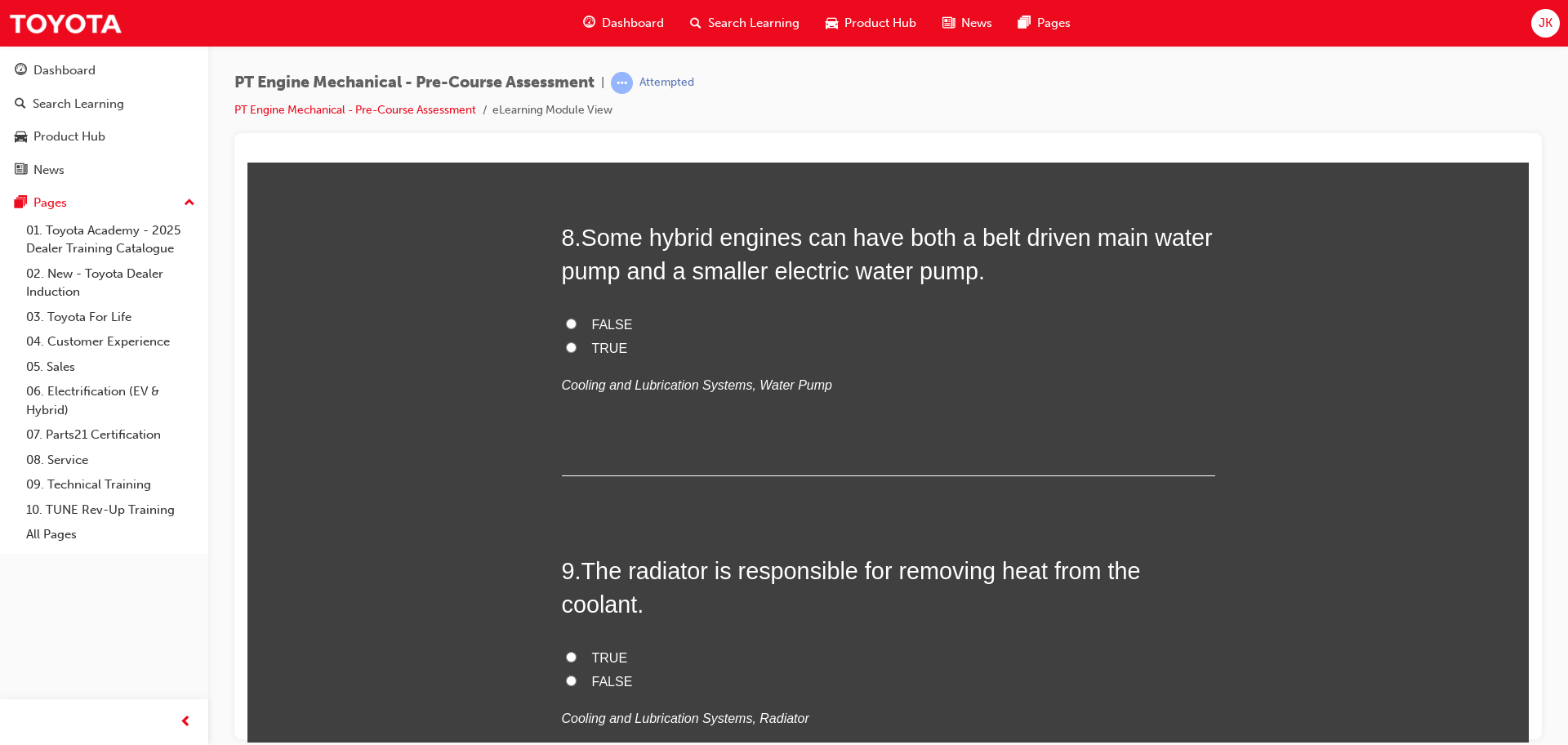
scroll to position [2442, 0]
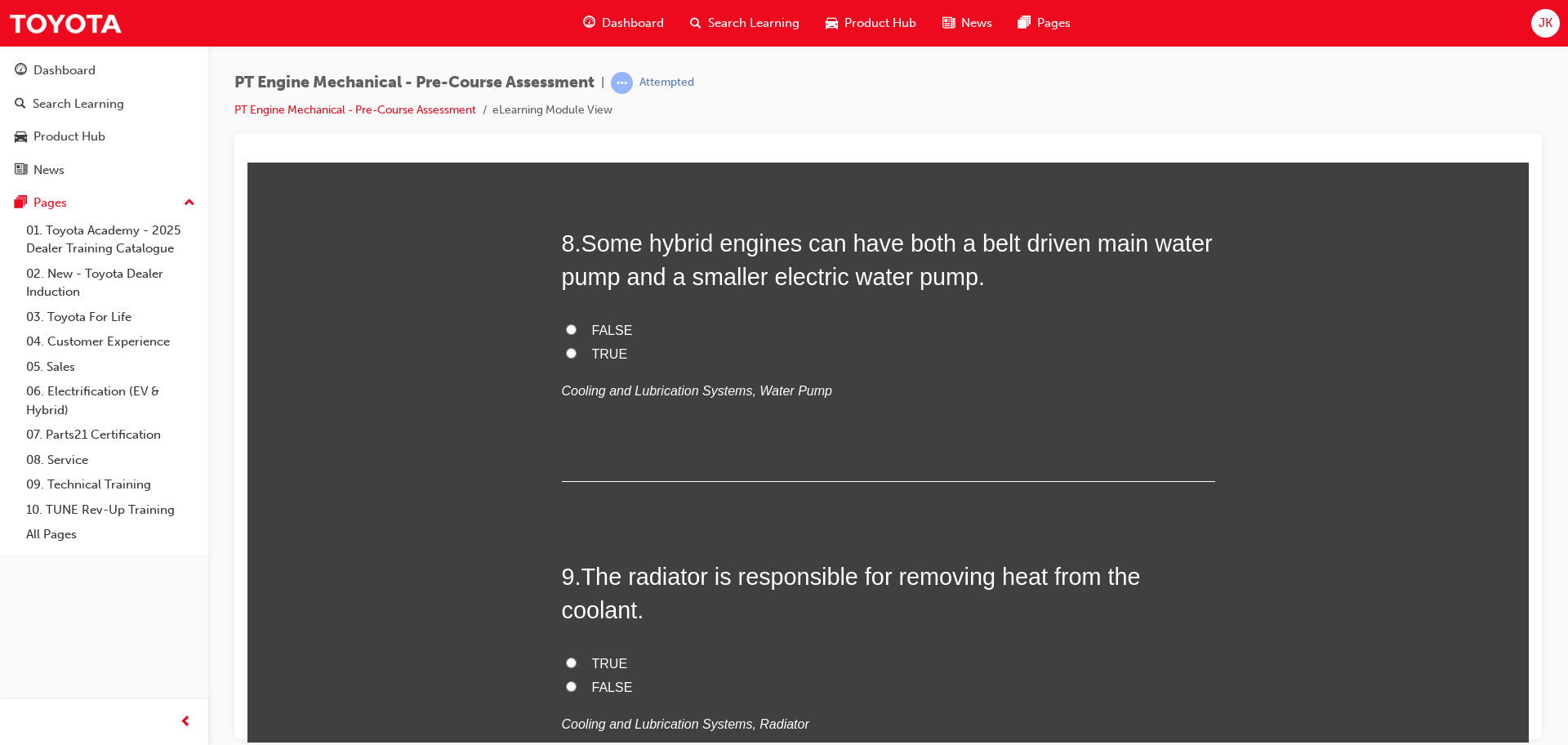
click at [573, 329] on input "FALSE" at bounding box center [572, 329] width 11 height 11
radio input "true"
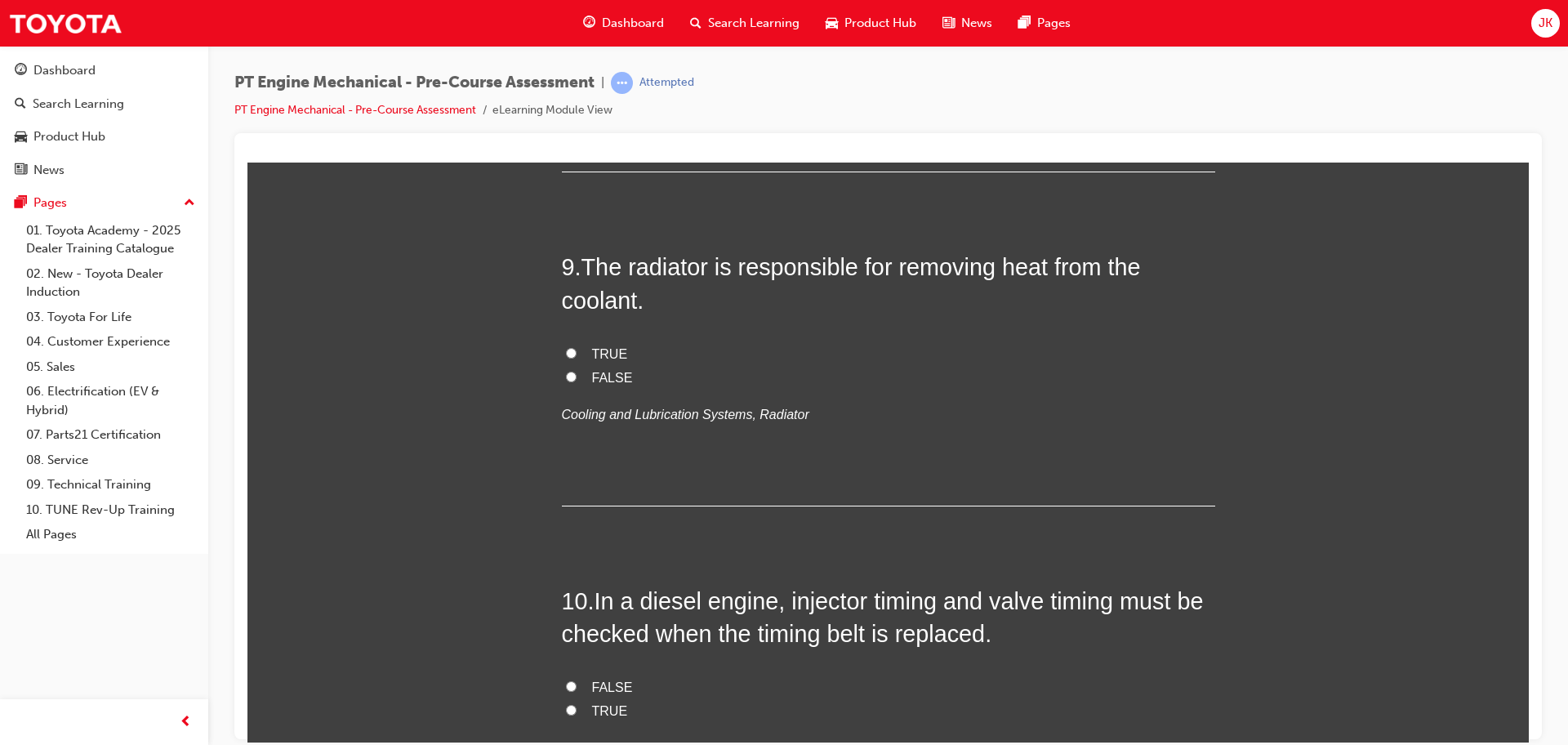
scroll to position [2770, 0]
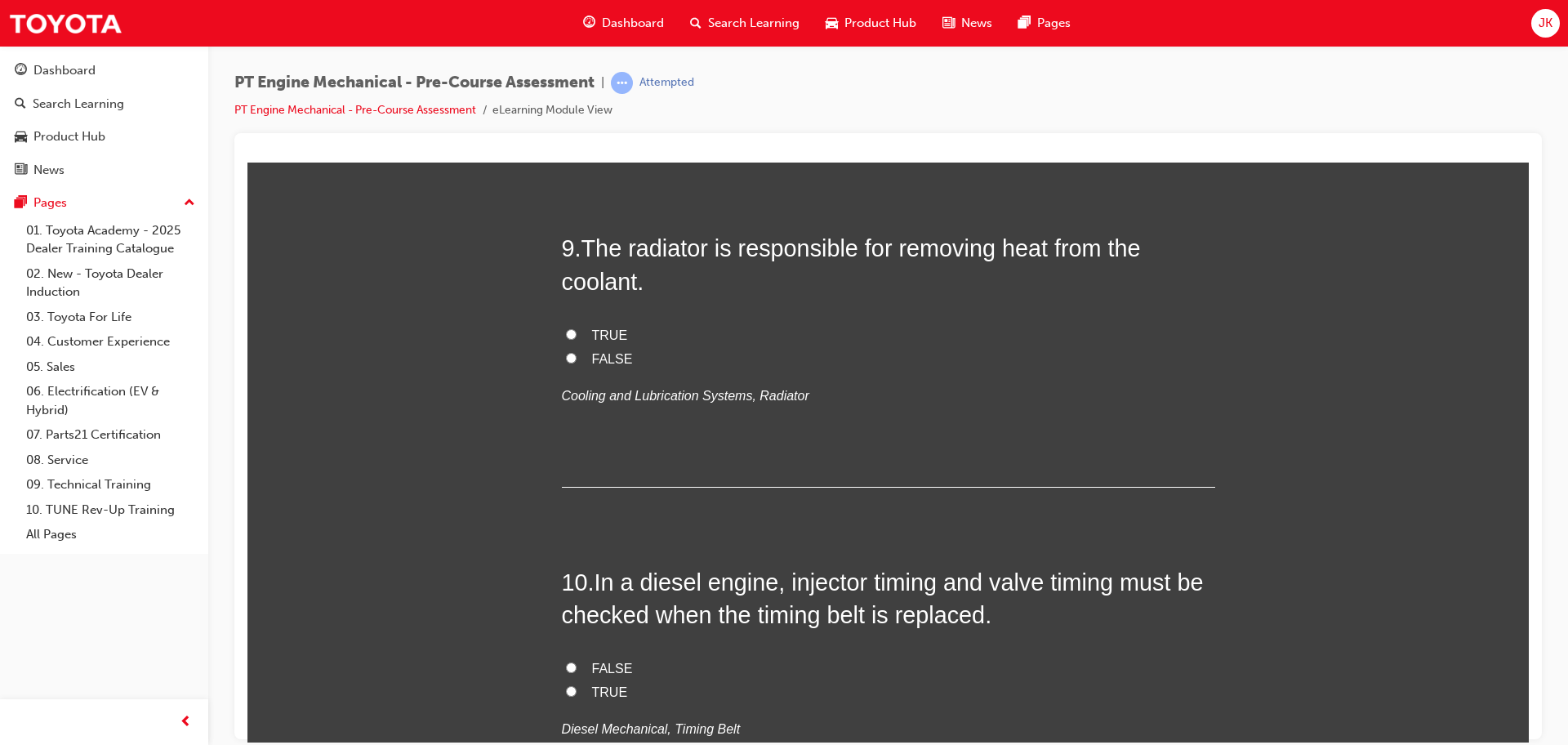
click at [576, 336] on label "TRUE" at bounding box center [888, 336] width 654 height 23
click at [576, 336] on input "TRUE" at bounding box center [572, 334] width 11 height 11
radio input "true"
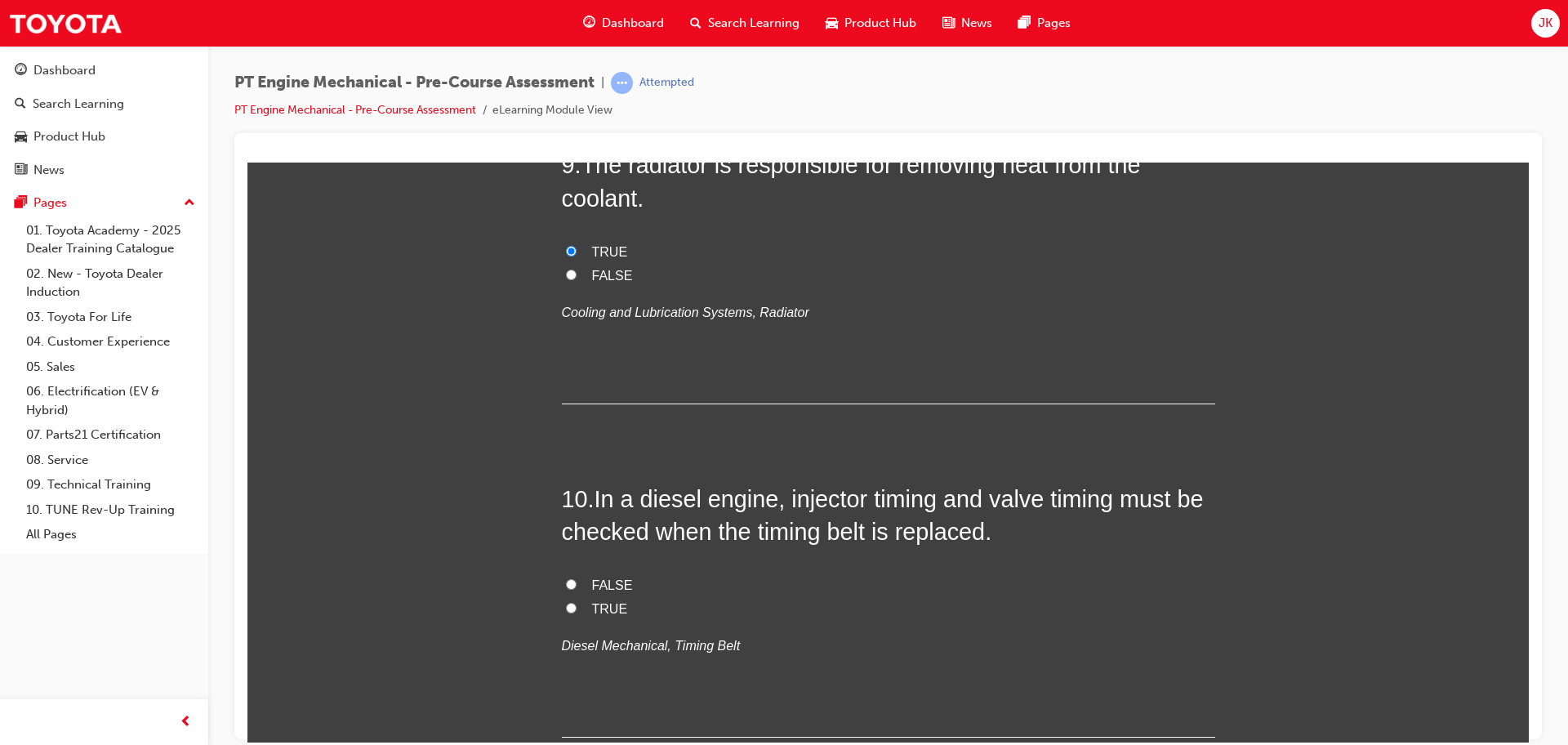
scroll to position [2973, 0]
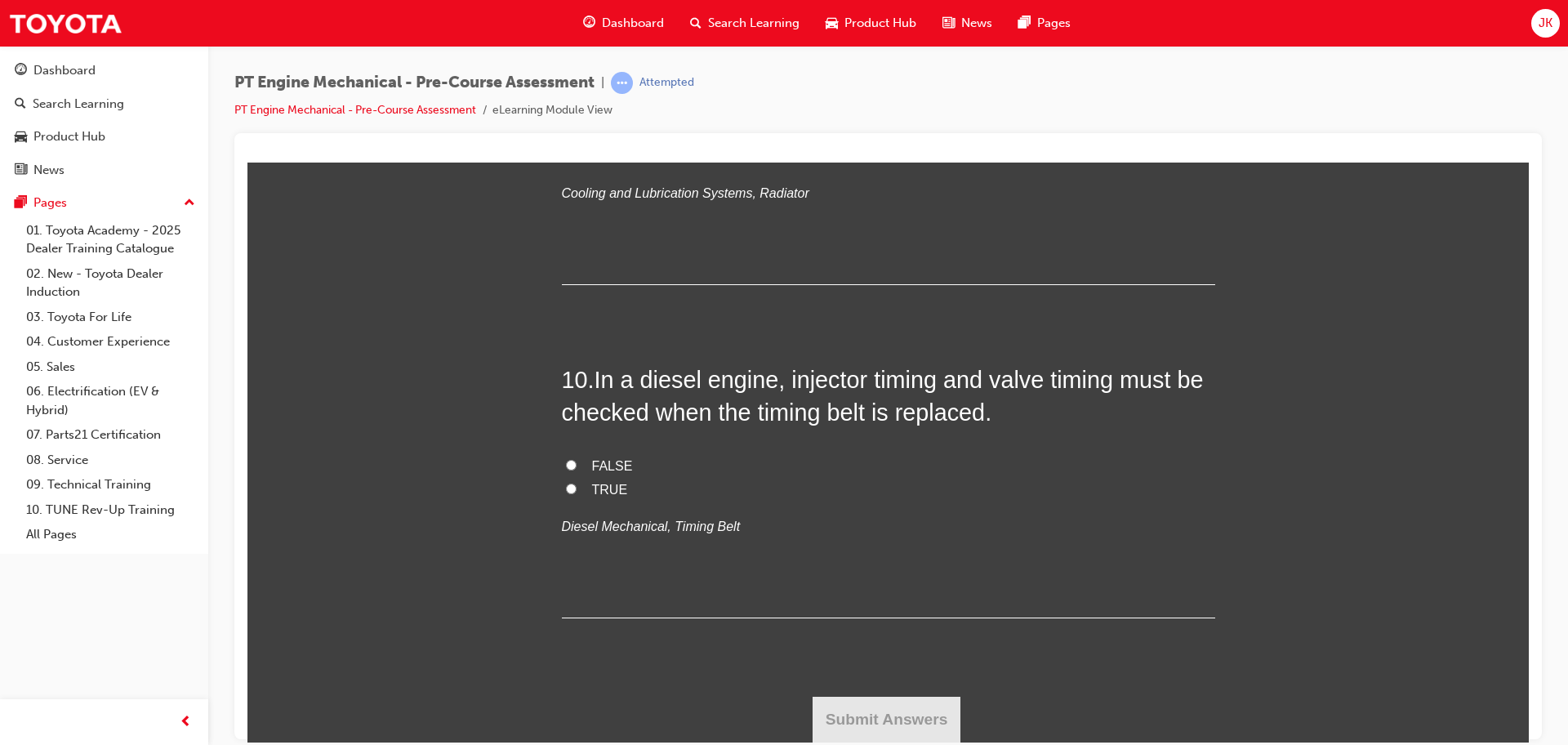
click at [576, 470] on label "FALSE" at bounding box center [888, 466] width 654 height 23
click at [576, 470] on input "FALSE" at bounding box center [572, 464] width 11 height 11
radio input "true"
click at [859, 713] on button "Submit Answers" at bounding box center [886, 719] width 149 height 46
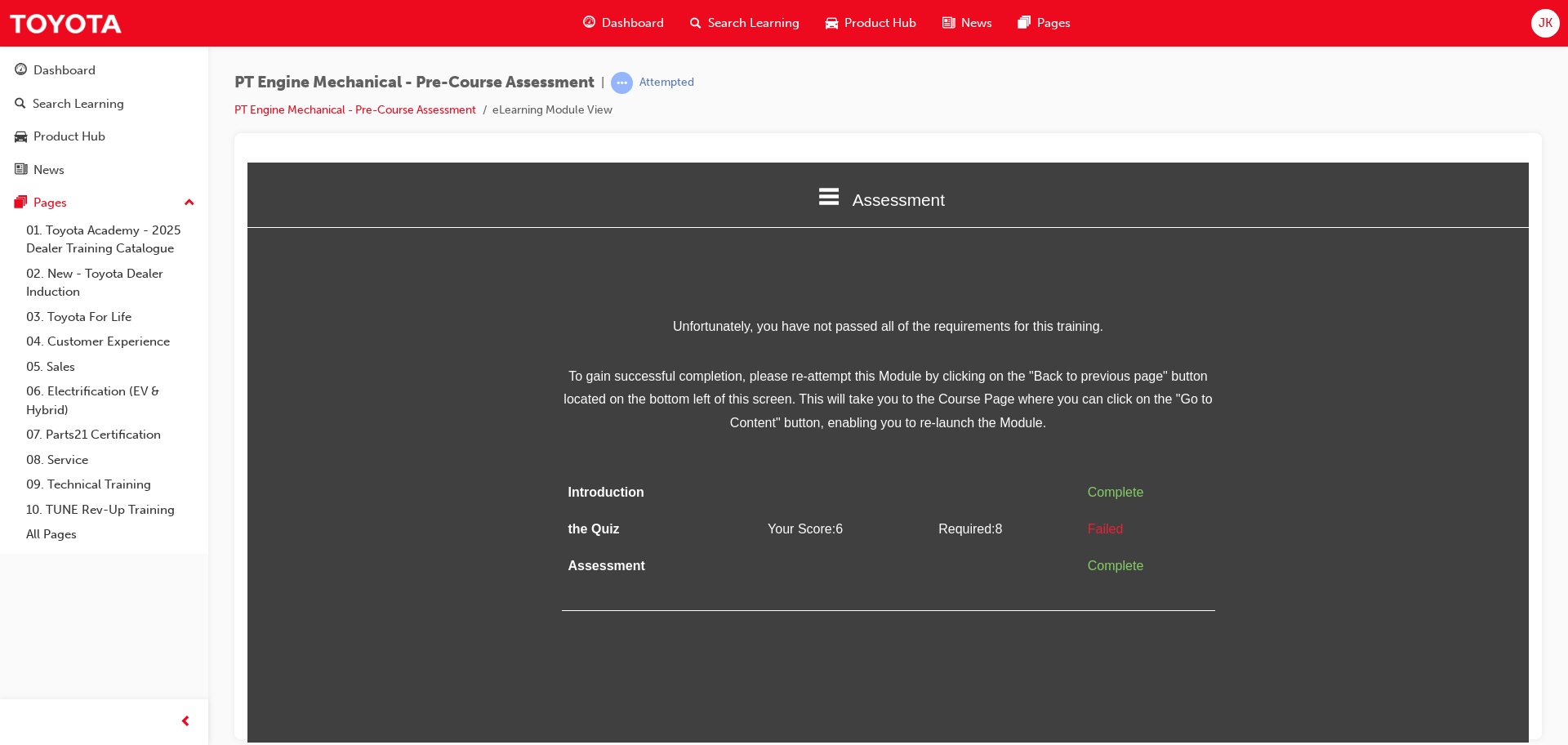
scroll to position [0, 0]
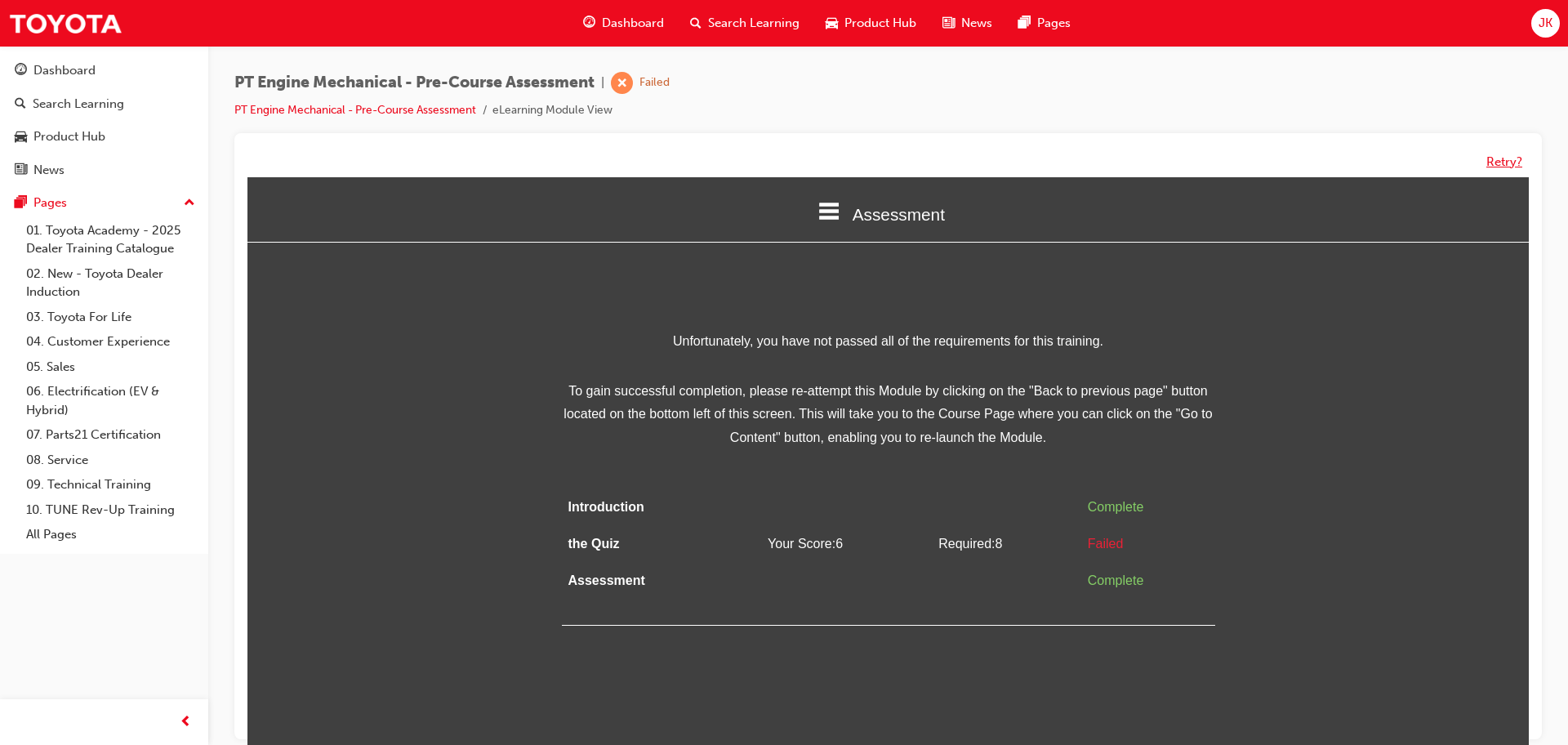
click at [1503, 161] on button "Retry?" at bounding box center [1504, 161] width 36 height 19
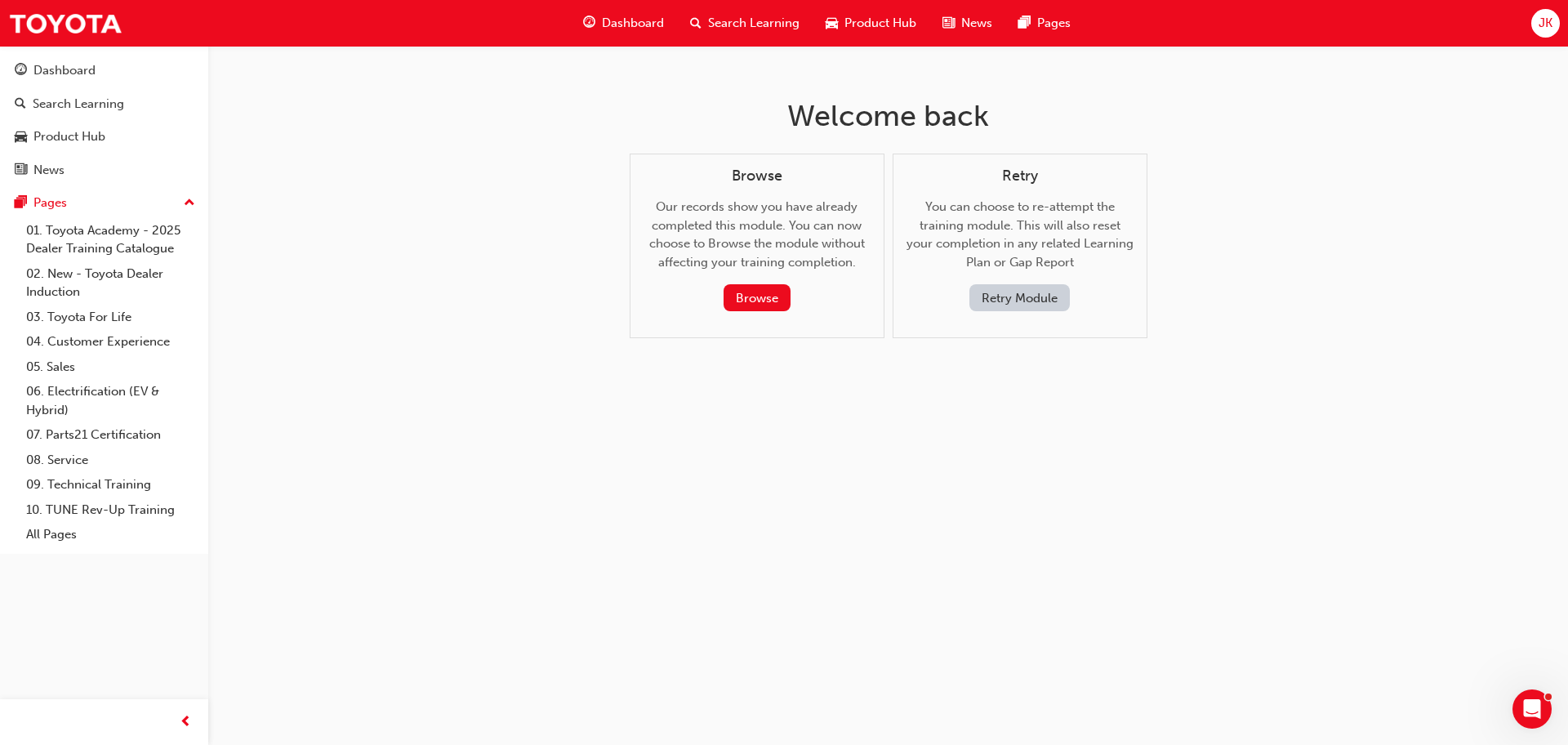
click at [1032, 299] on button "Retry Module" at bounding box center [1019, 298] width 100 height 27
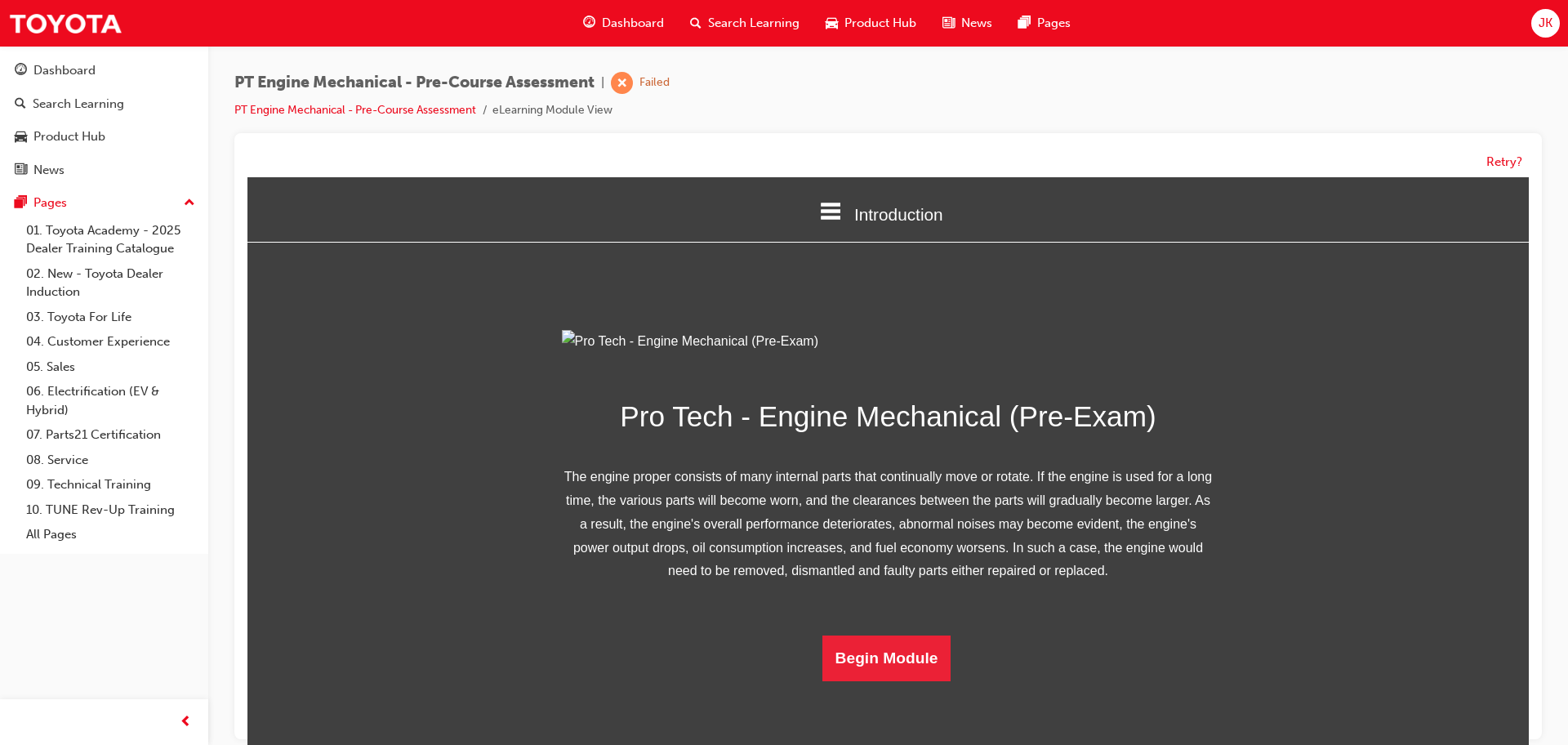
scroll to position [105, 0]
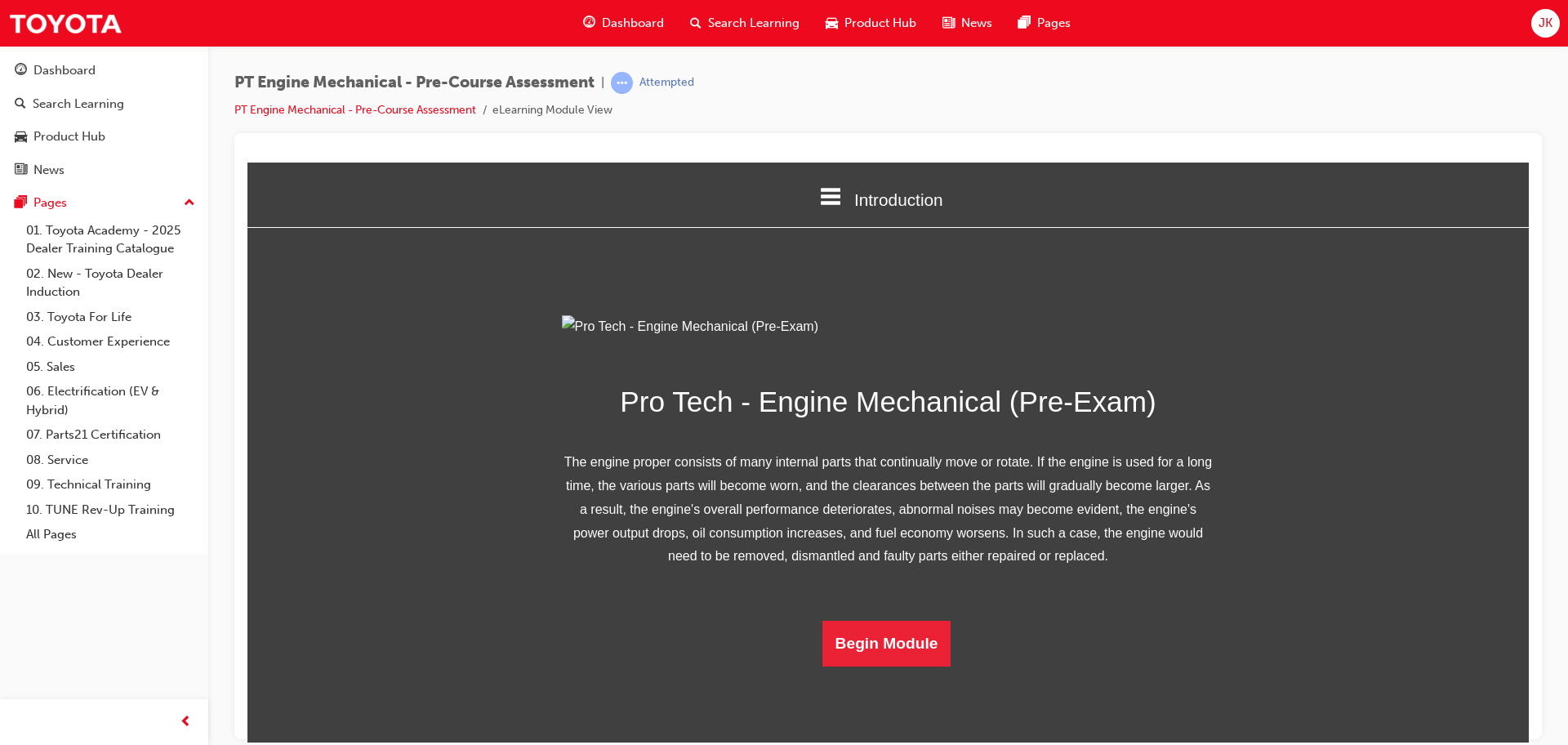
click at [1004, 567] on p "The engine proper consists of many internal parts that continually move or rota…" at bounding box center [888, 509] width 654 height 117
click at [45, 641] on div "Dashboard Search Learning Product Hub News Pages Pages 01. Toyota Academy - 202…" at bounding box center [104, 352] width 208 height 704
click at [181, 722] on span "prev-icon" at bounding box center [186, 722] width 13 height 21
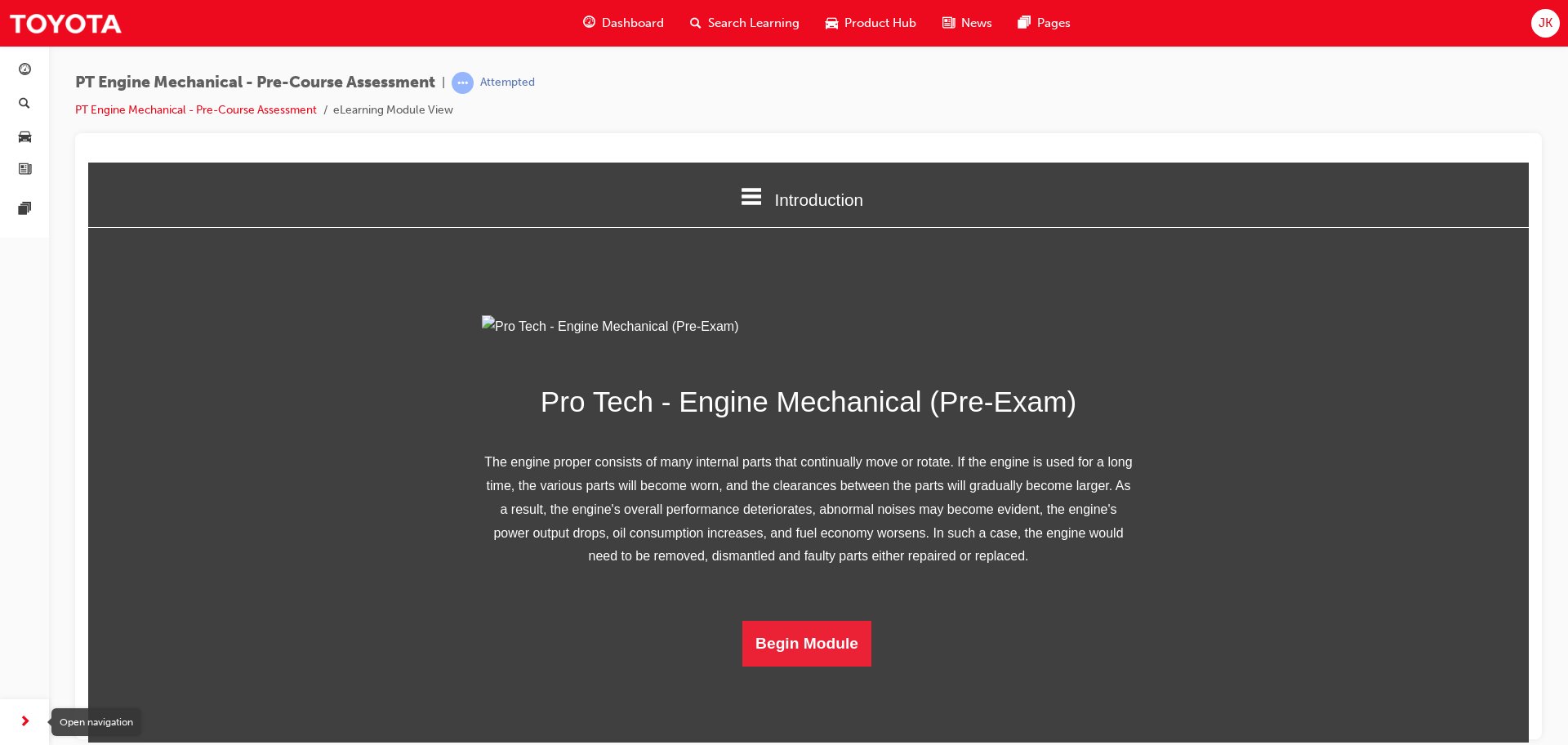
click at [25, 717] on span "next-icon" at bounding box center [25, 722] width 13 height 21
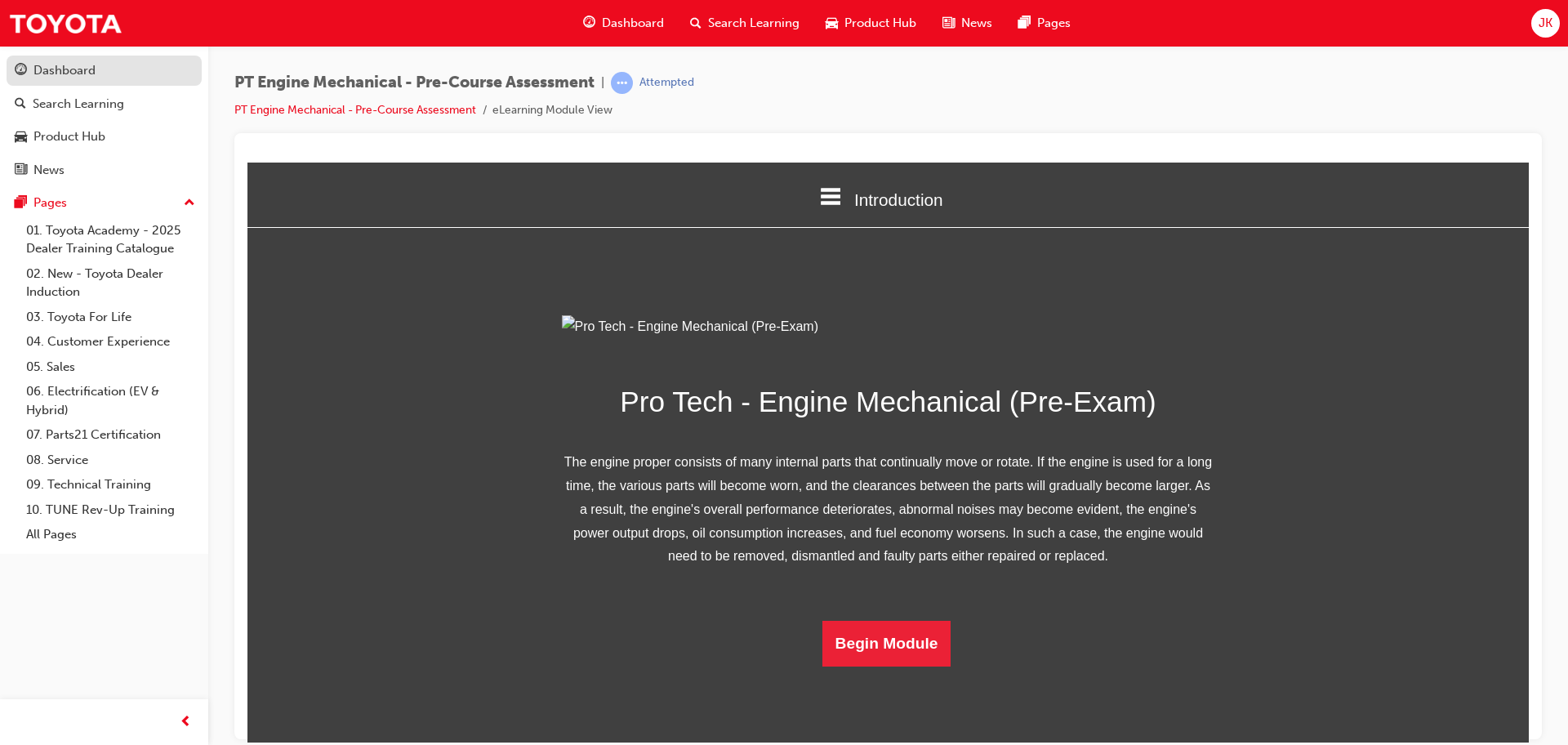
click at [60, 73] on div "Dashboard" at bounding box center [64, 70] width 62 height 19
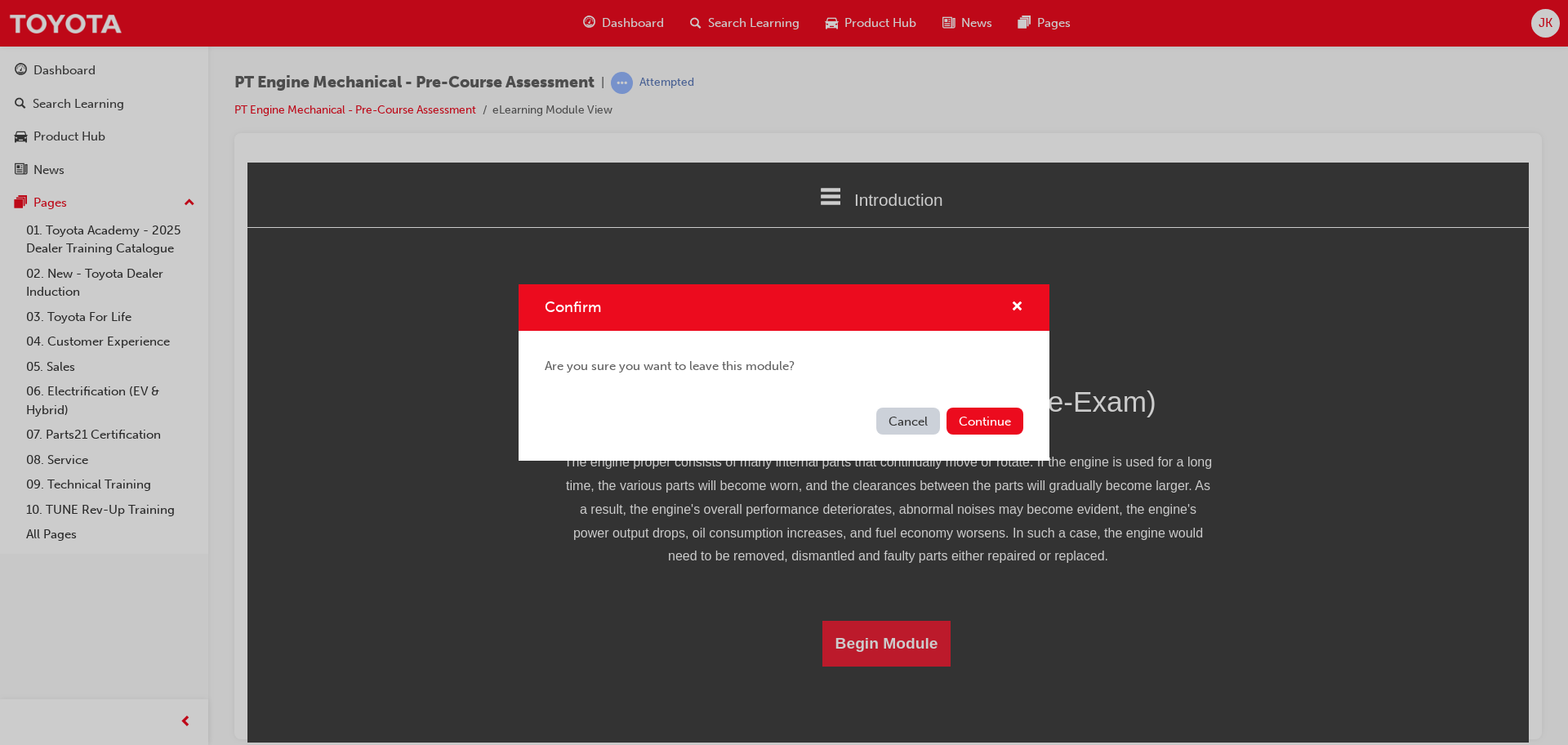
click at [901, 431] on button "Cancel" at bounding box center [908, 421] width 64 height 27
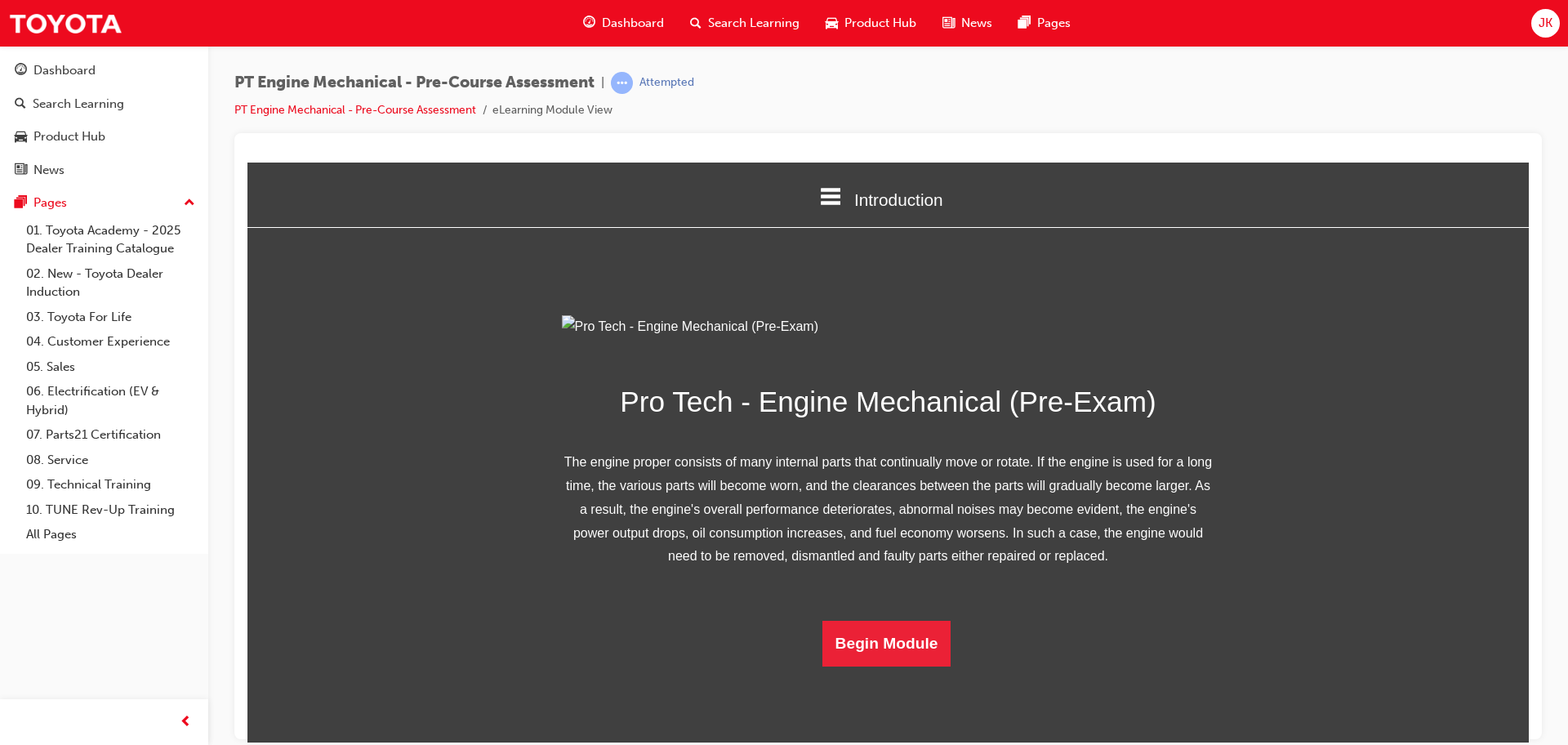
click at [1342, 315] on div "Pro Tech - Engine Mechanical (Pre-Exam) The engine proper consists of many inte…" at bounding box center [887, 490] width 1281 height 351
click at [913, 666] on button "Begin Module" at bounding box center [886, 642] width 129 height 46
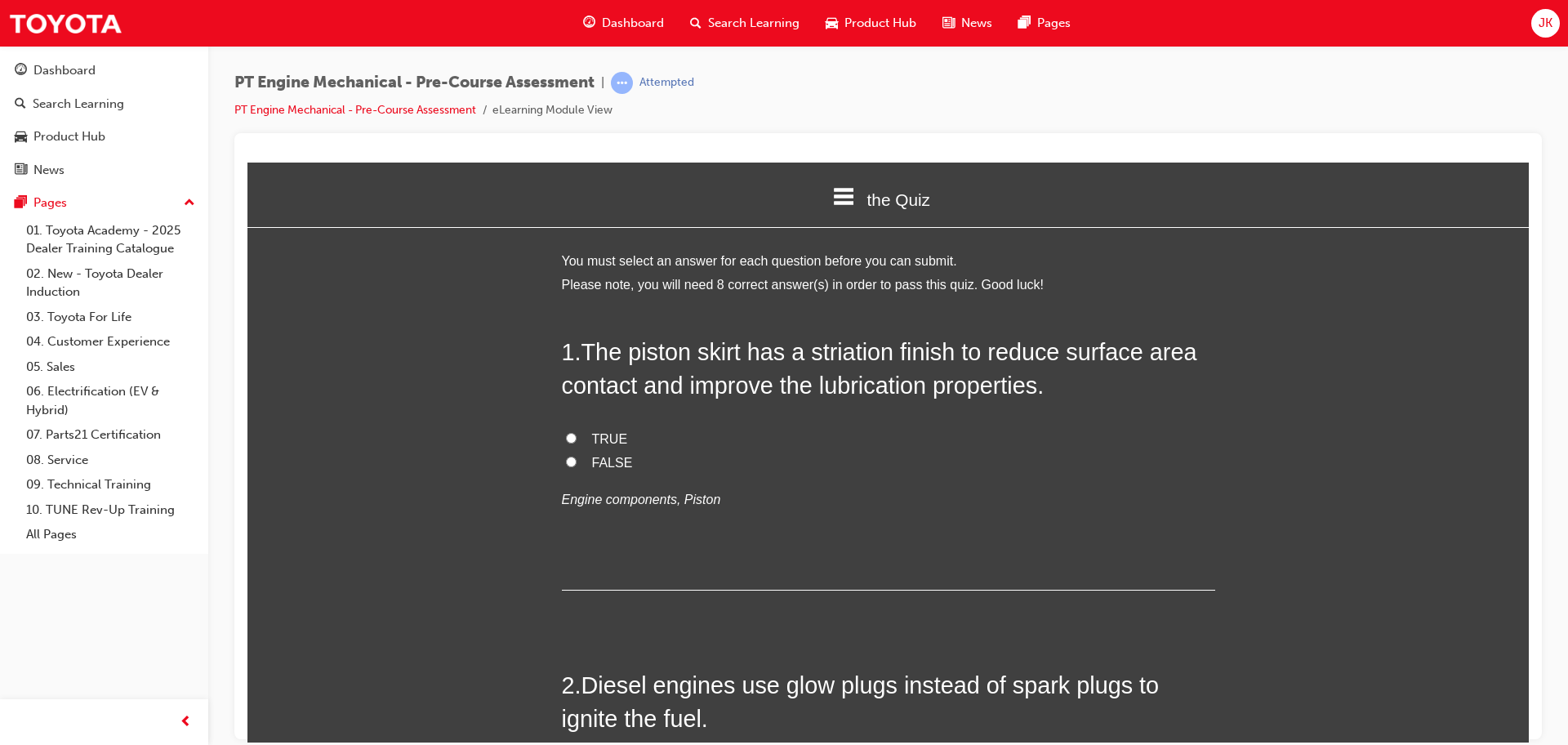
click at [573, 446] on label "TRUE" at bounding box center [888, 439] width 654 height 23
click at [573, 443] on input "TRUE" at bounding box center [572, 437] width 11 height 11
radio input "true"
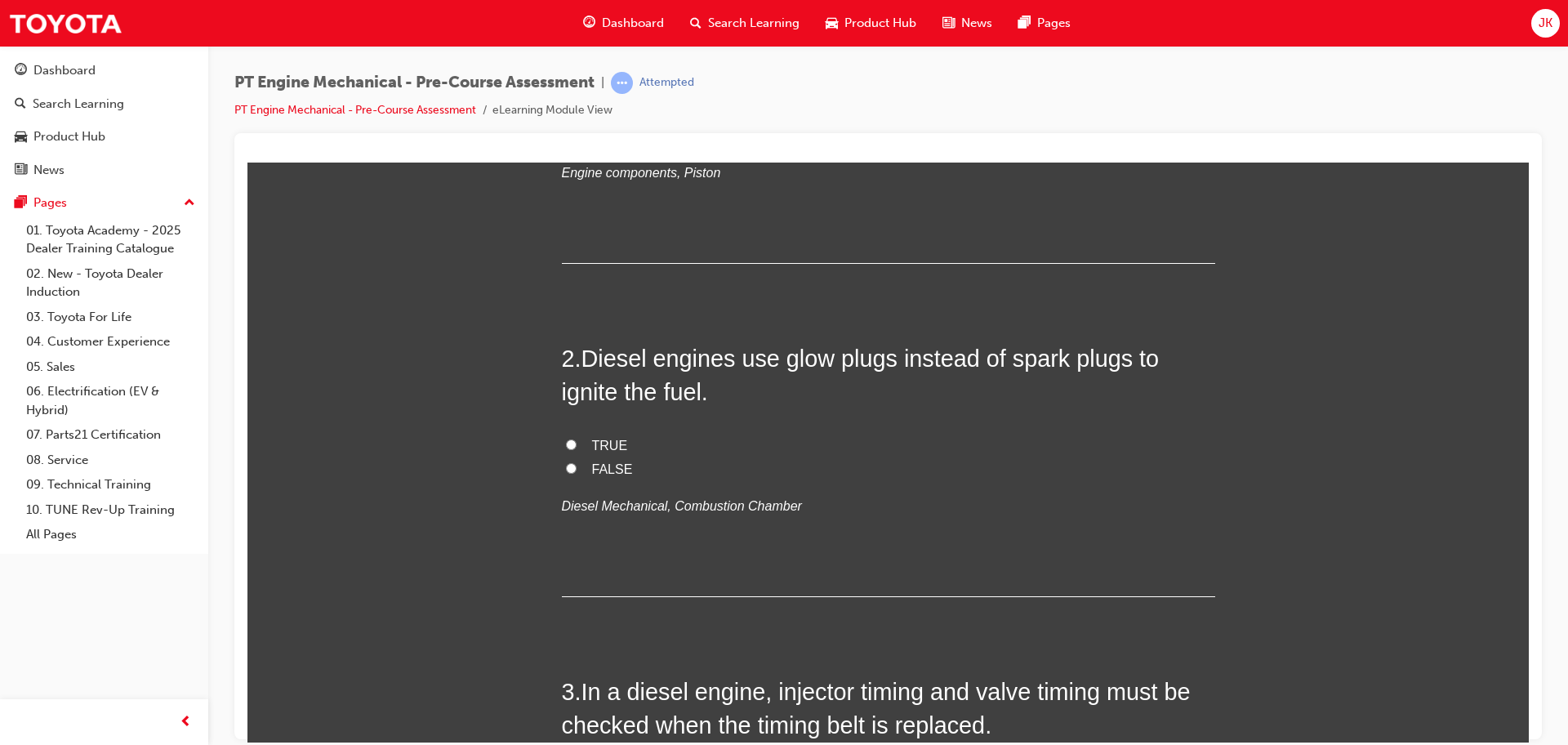
scroll to position [382, 0]
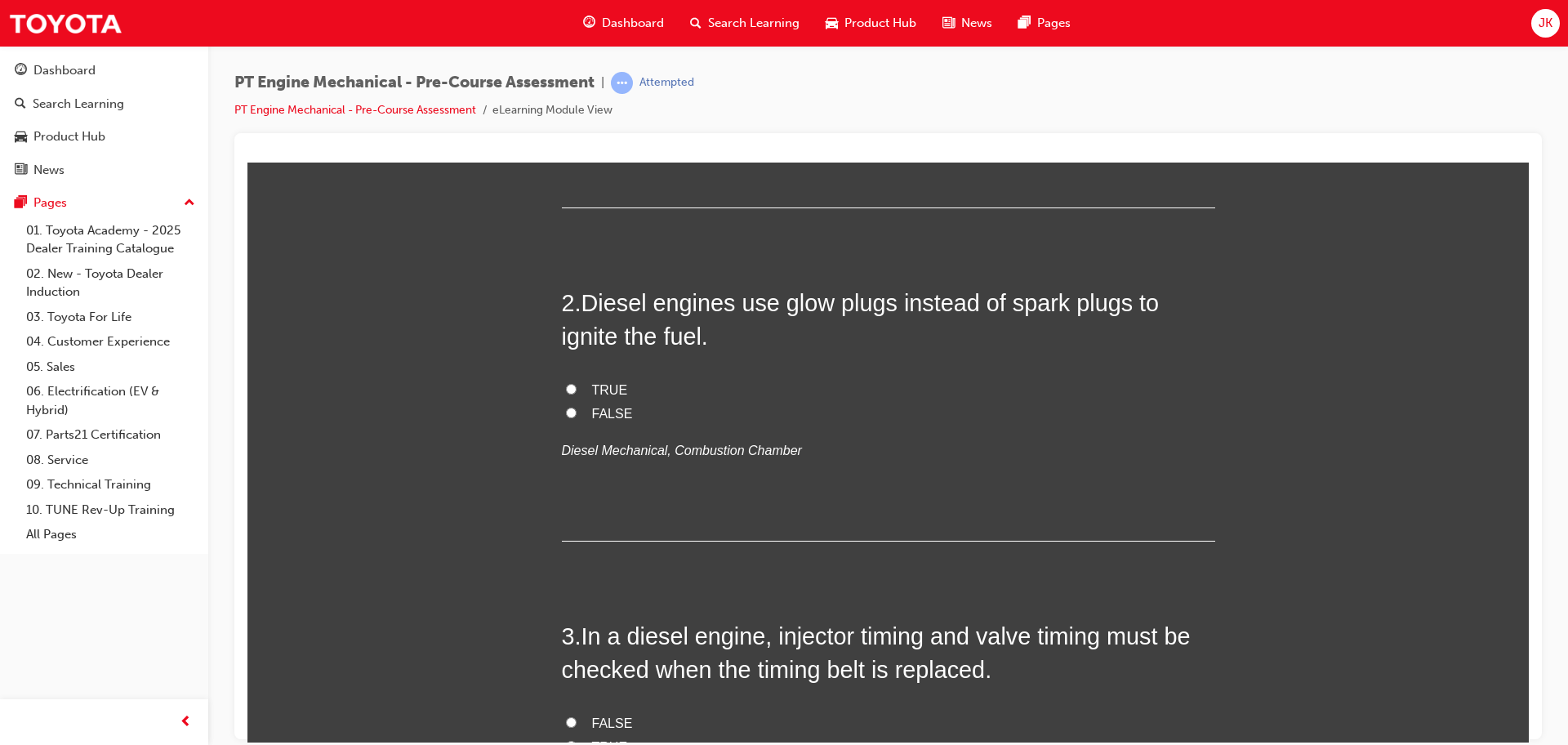
click at [588, 389] on label "TRUE" at bounding box center [888, 390] width 654 height 23
click at [576, 389] on input "TRUE" at bounding box center [572, 389] width 11 height 11
radio input "true"
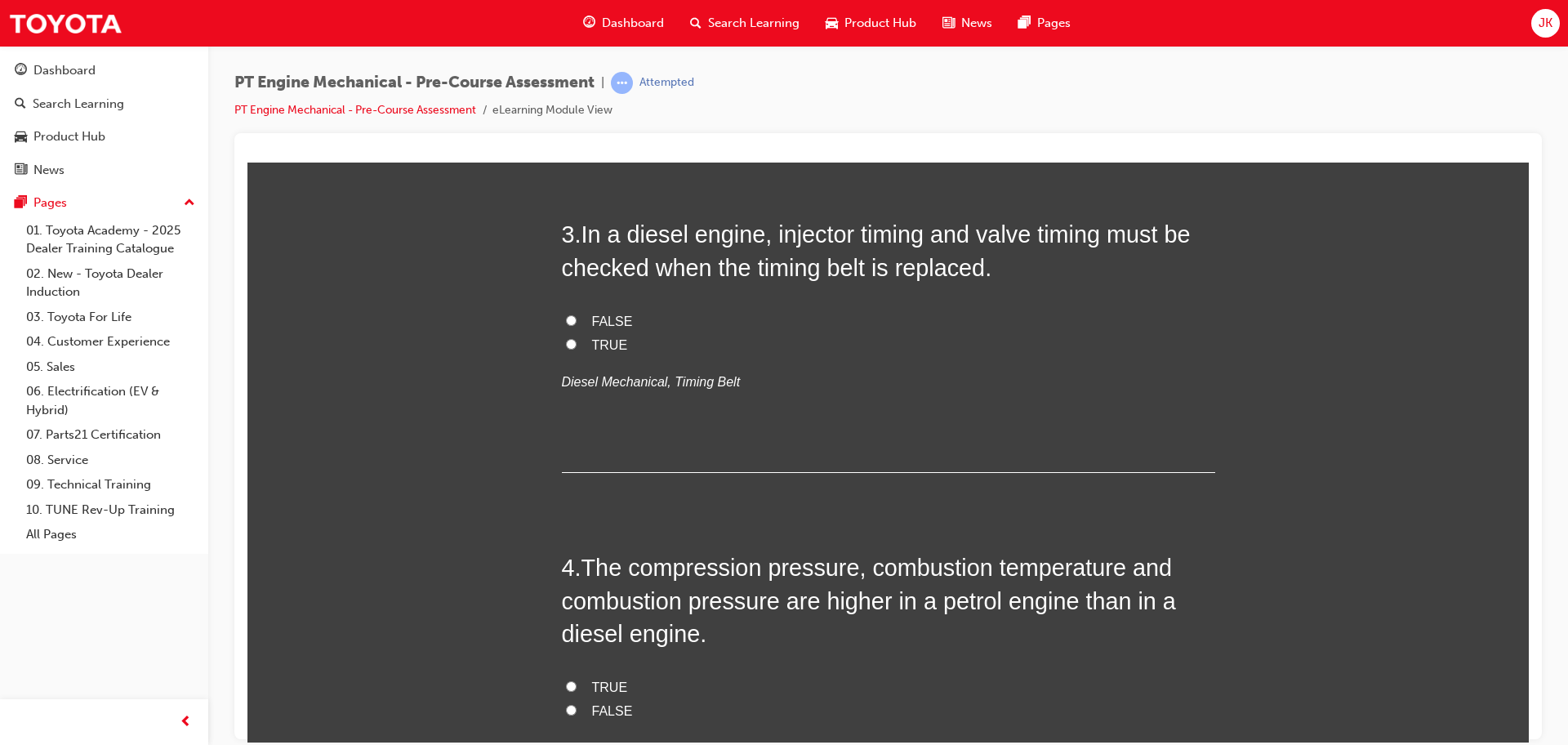
scroll to position [786, 0]
click at [569, 338] on input "TRUE" at bounding box center [572, 342] width 11 height 11
radio input "true"
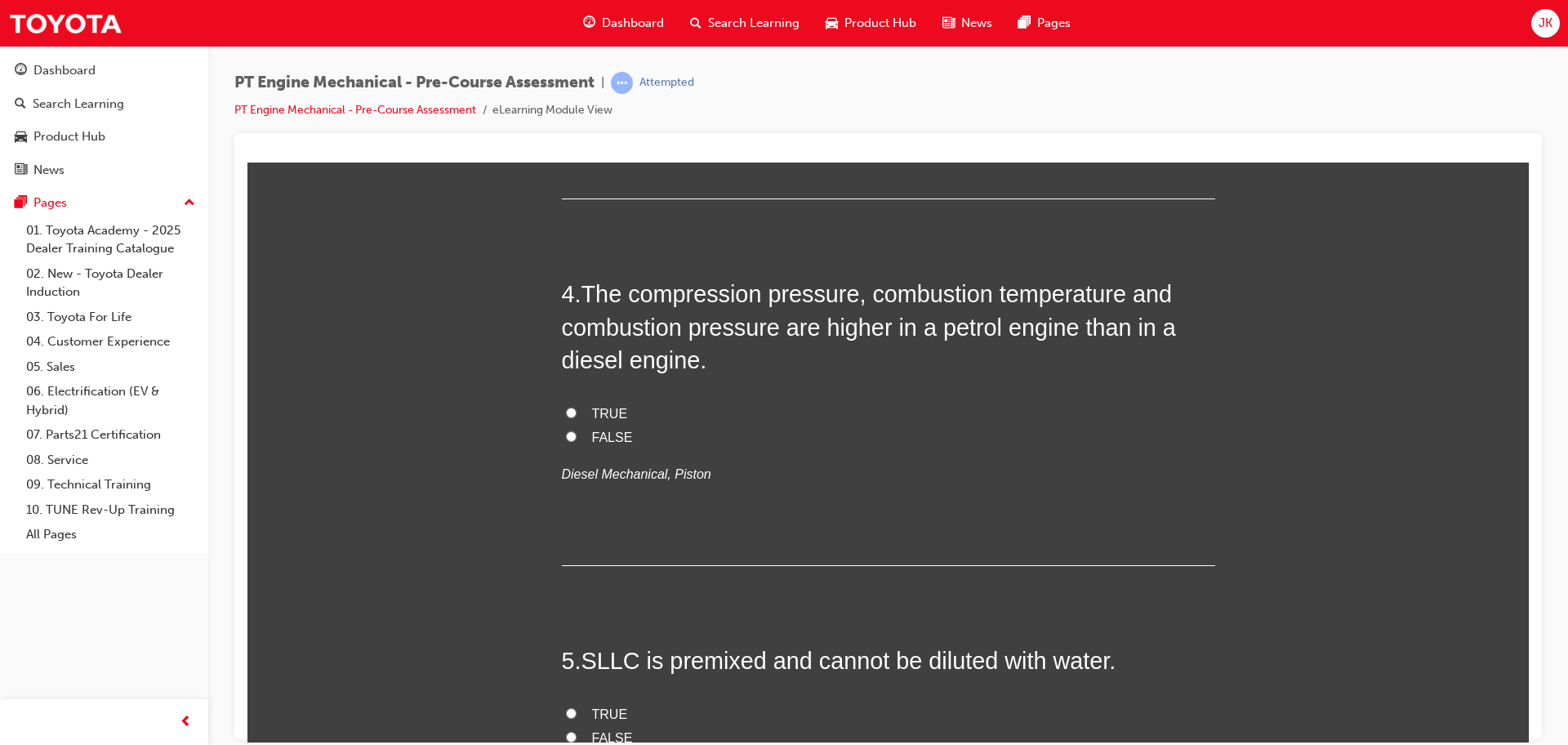
scroll to position [1060, 0]
click at [566, 437] on input "FALSE" at bounding box center [572, 435] width 11 height 11
radio input "true"
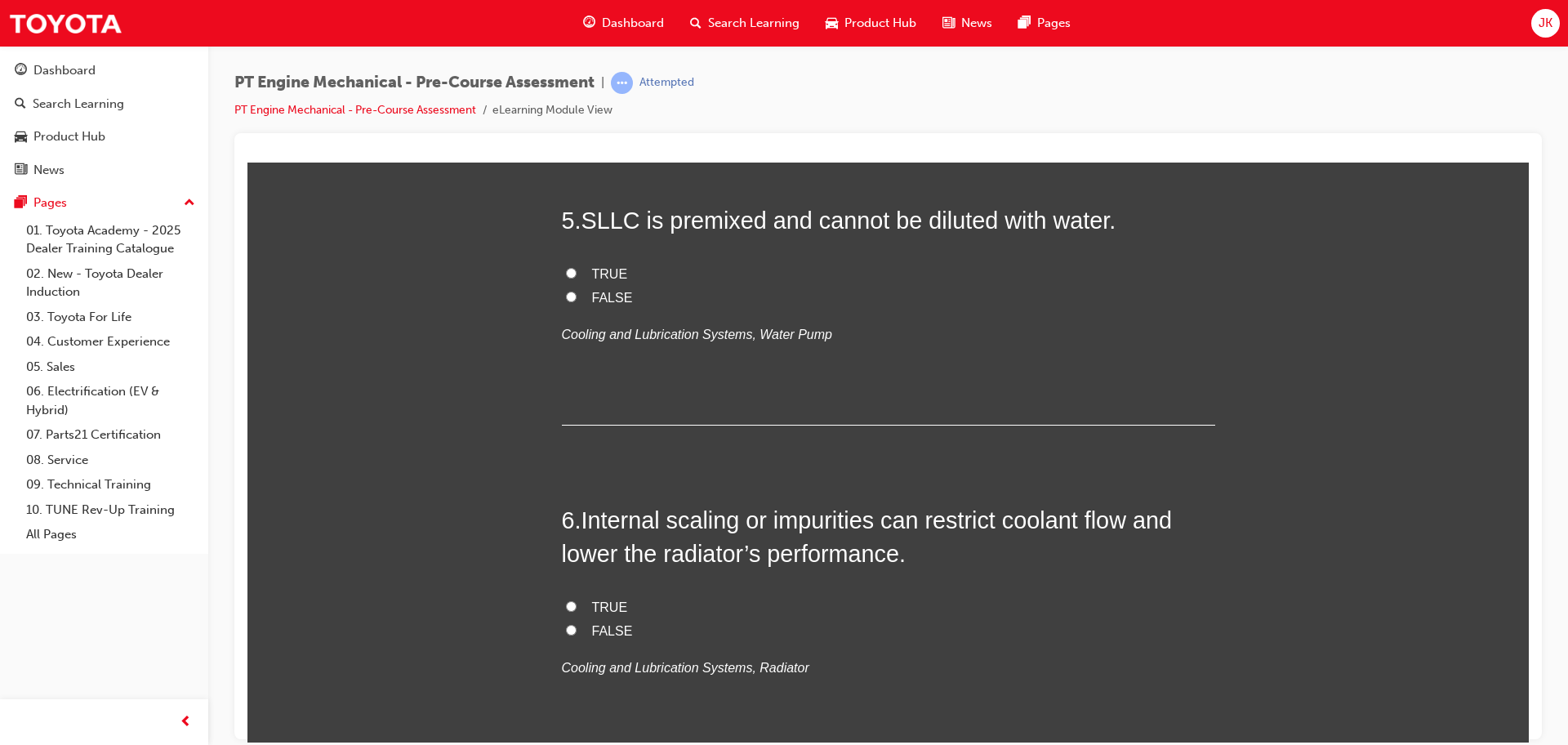
scroll to position [1500, 0]
click at [587, 296] on label "FALSE" at bounding box center [888, 296] width 654 height 23
click at [576, 296] on input "FALSE" at bounding box center [572, 295] width 11 height 11
radio input "true"
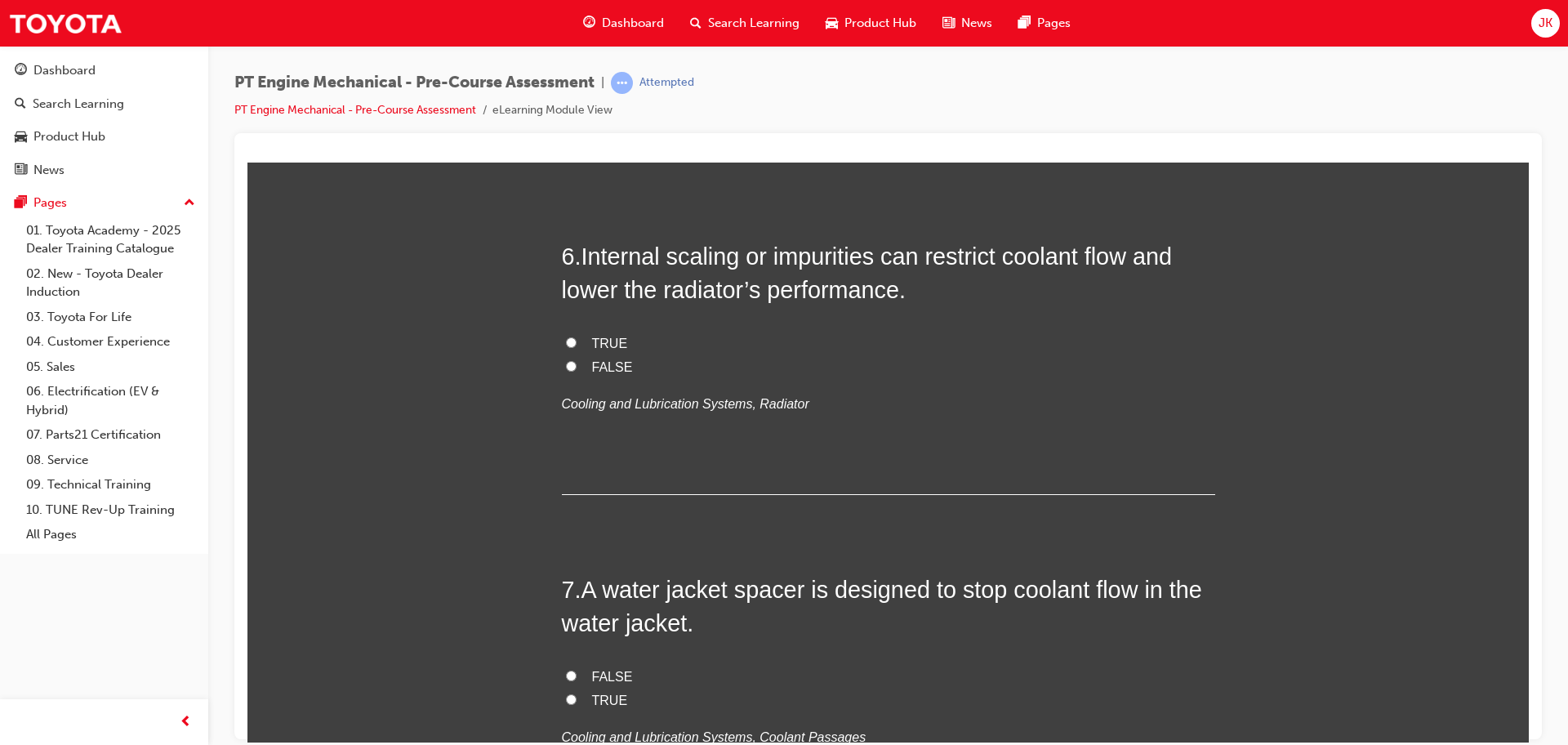
scroll to position [1772, 0]
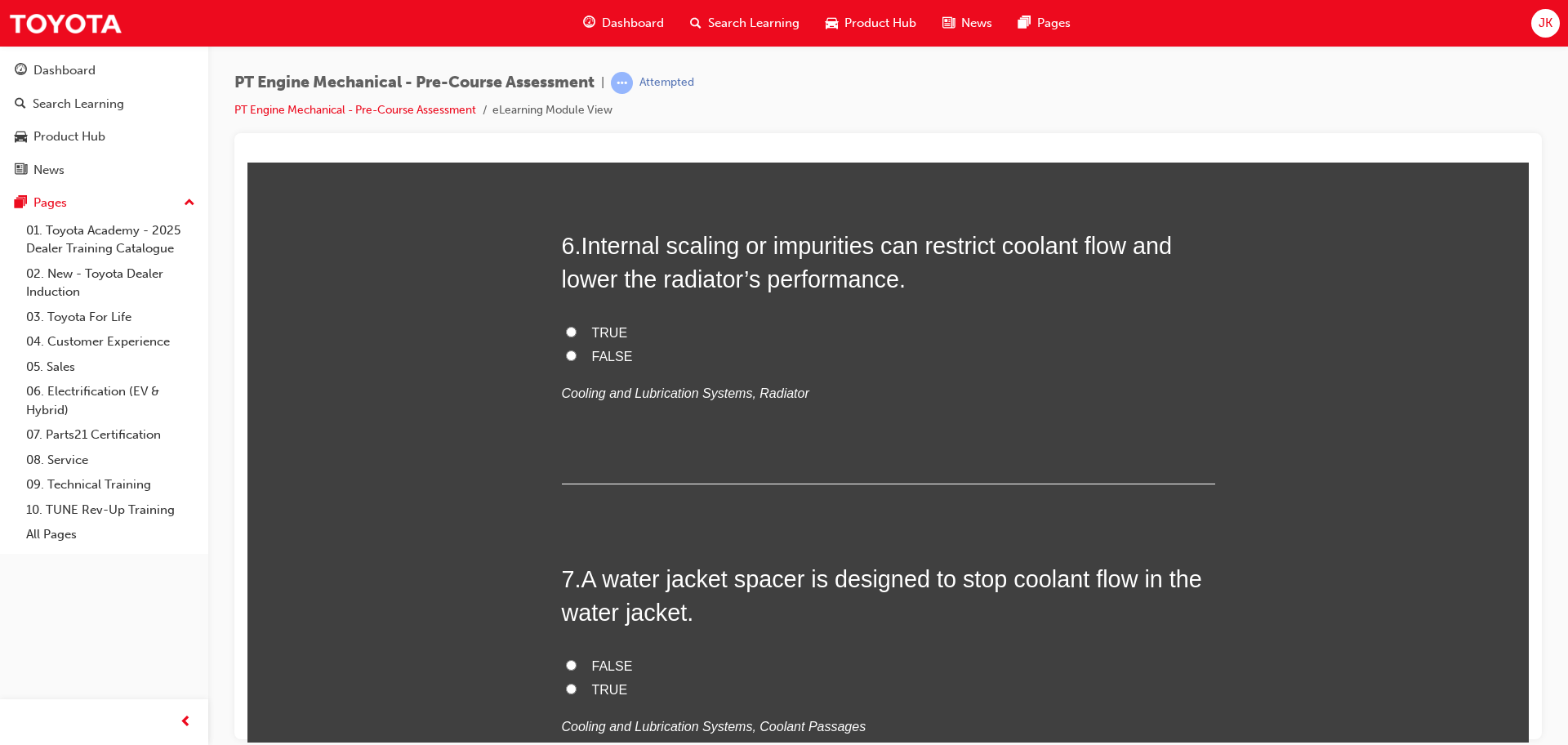
click at [576, 335] on label "TRUE" at bounding box center [888, 333] width 654 height 23
click at [576, 335] on input "TRUE" at bounding box center [572, 331] width 11 height 11
radio input "true"
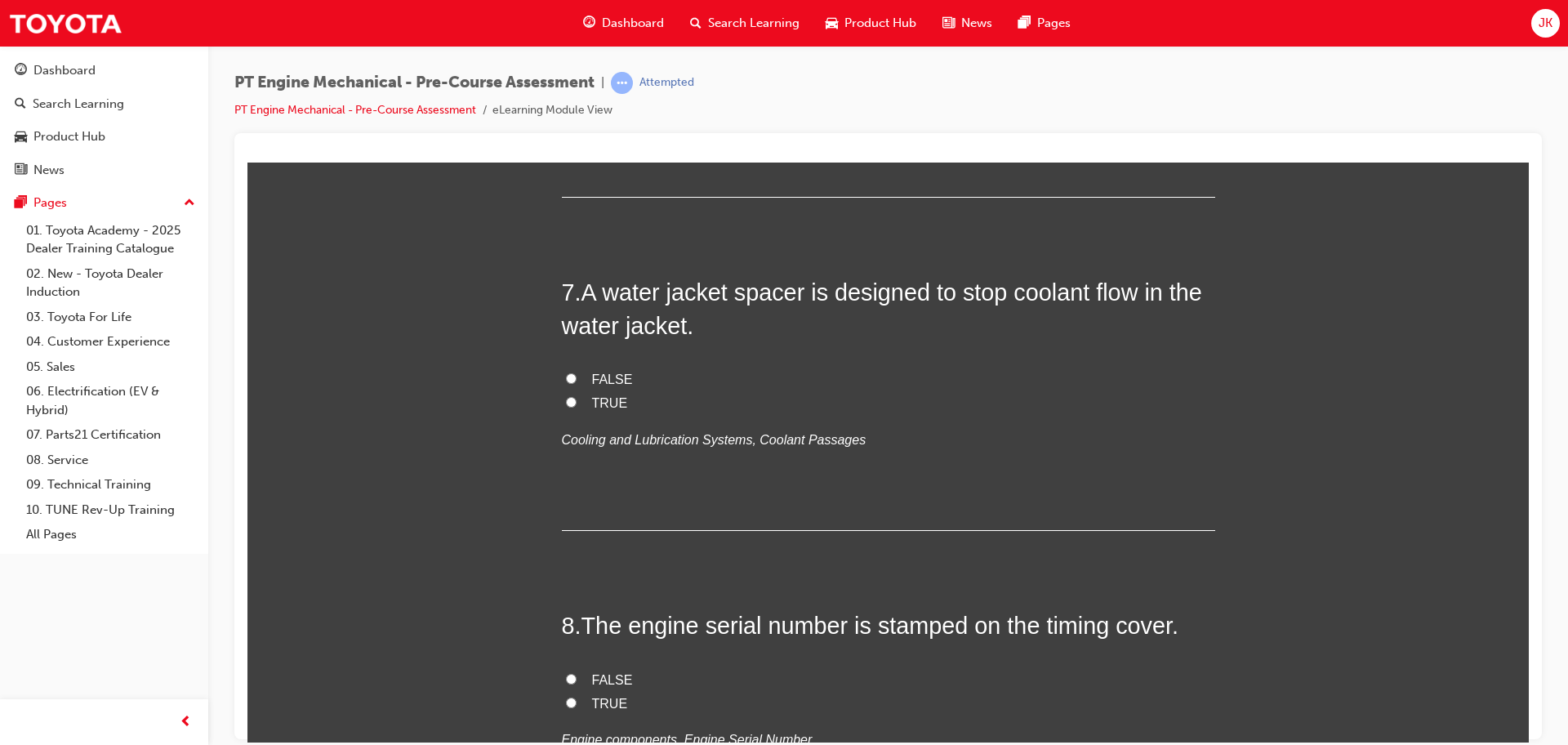
scroll to position [2063, 0]
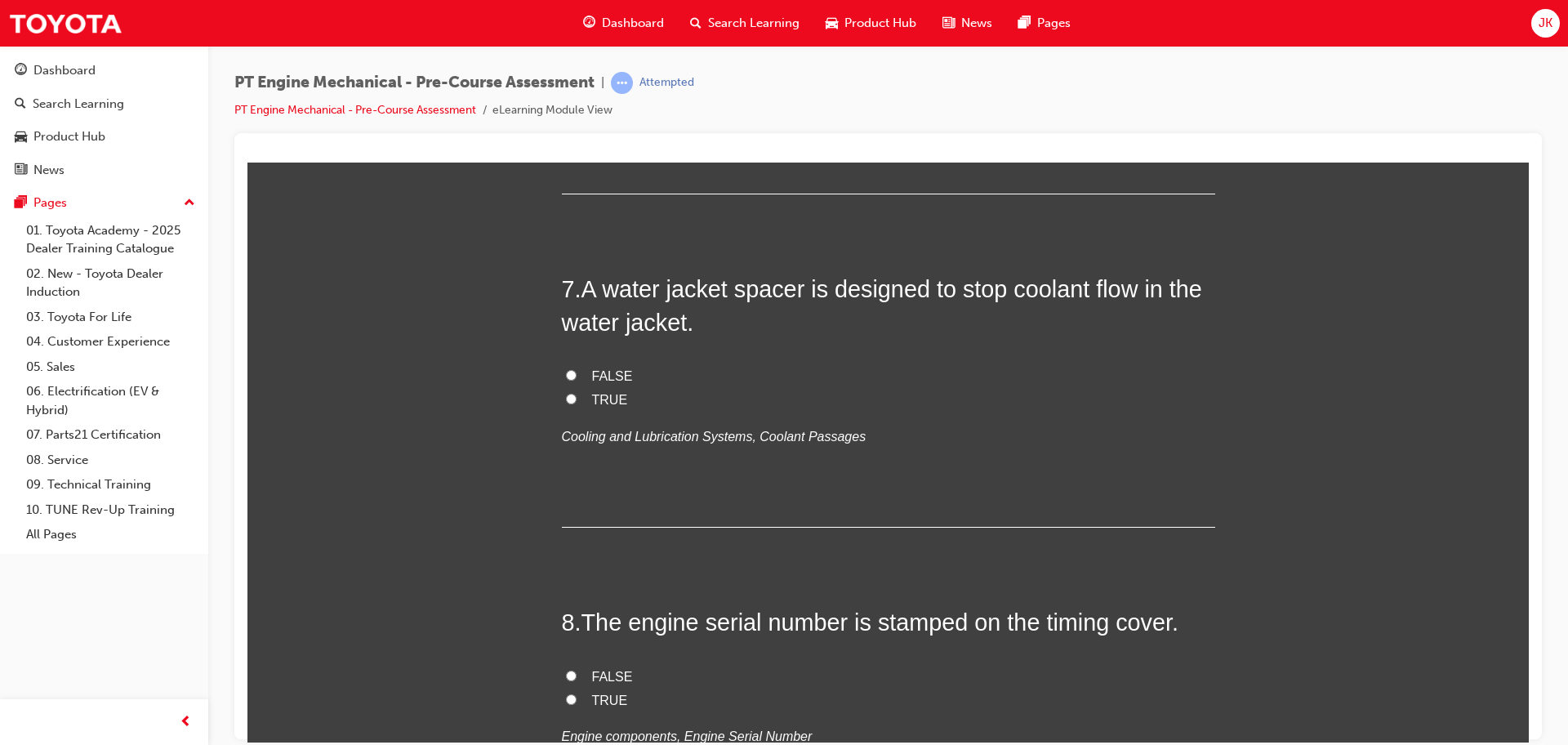
click at [567, 406] on label "TRUE" at bounding box center [888, 400] width 654 height 23
click at [567, 403] on input "TRUE" at bounding box center [572, 399] width 11 height 11
radio input "true"
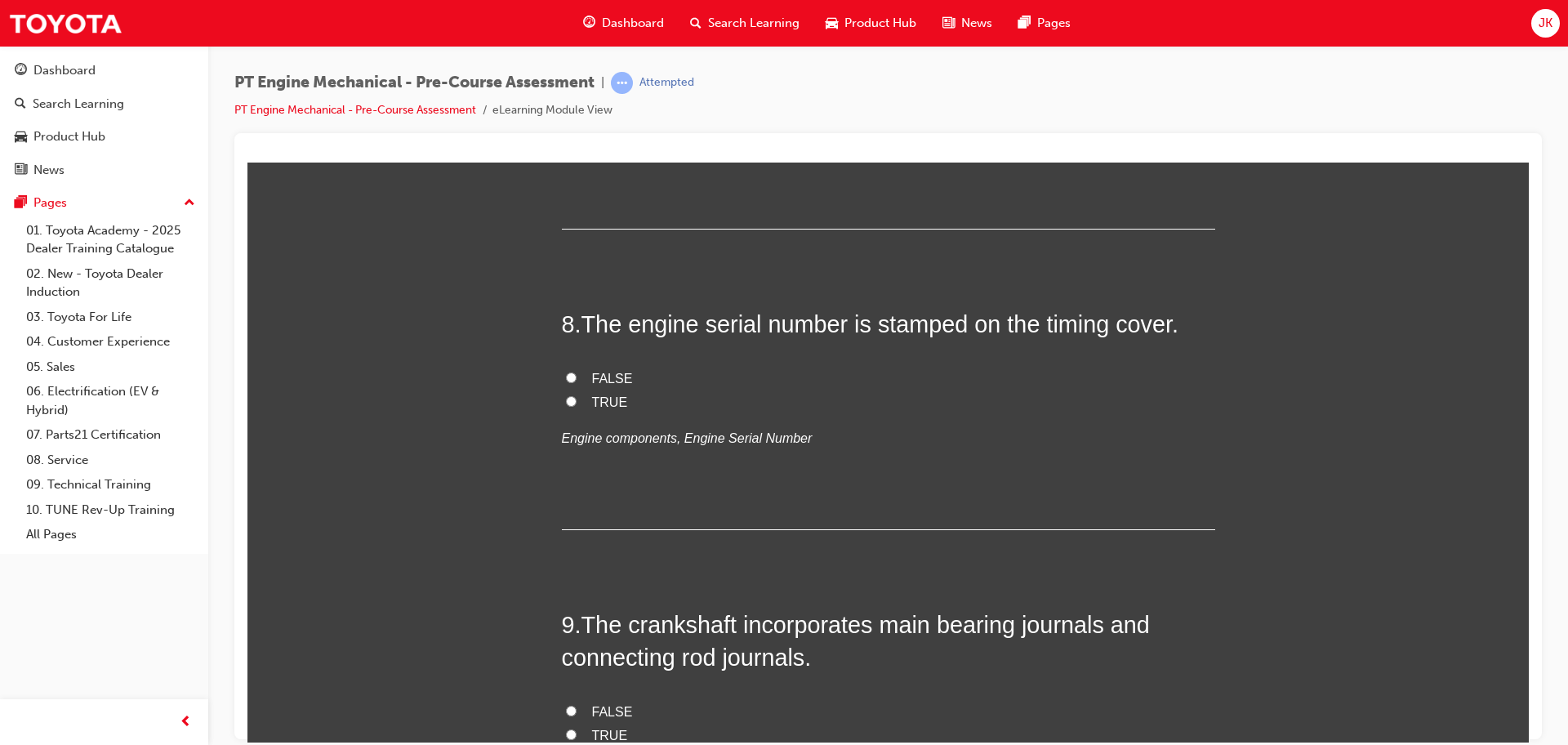
scroll to position [2361, 0]
click at [572, 403] on input "TRUE" at bounding box center [572, 400] width 11 height 11
radio input "true"
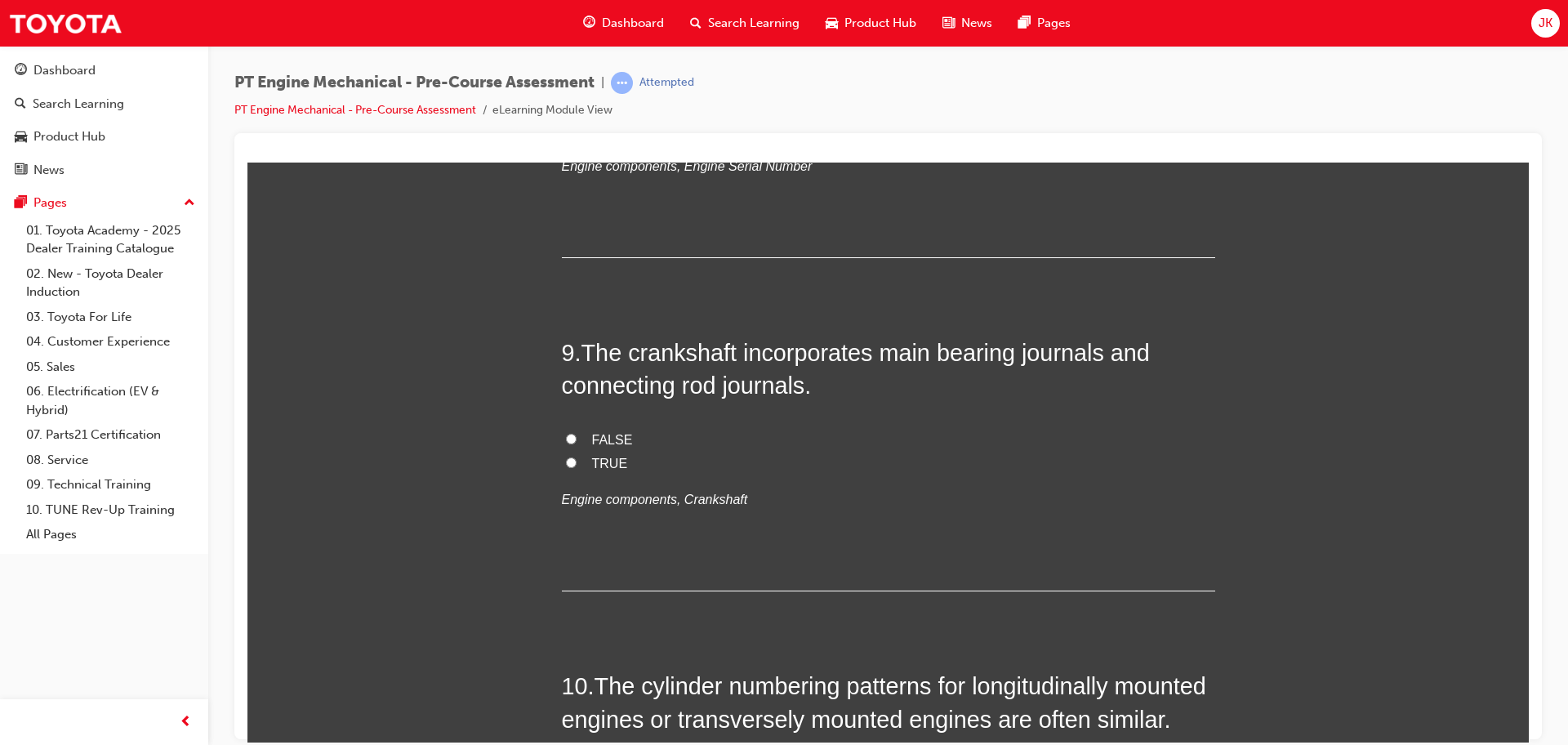
scroll to position [2631, 0]
click at [567, 464] on input "TRUE" at bounding box center [572, 464] width 11 height 11
radio input "true"
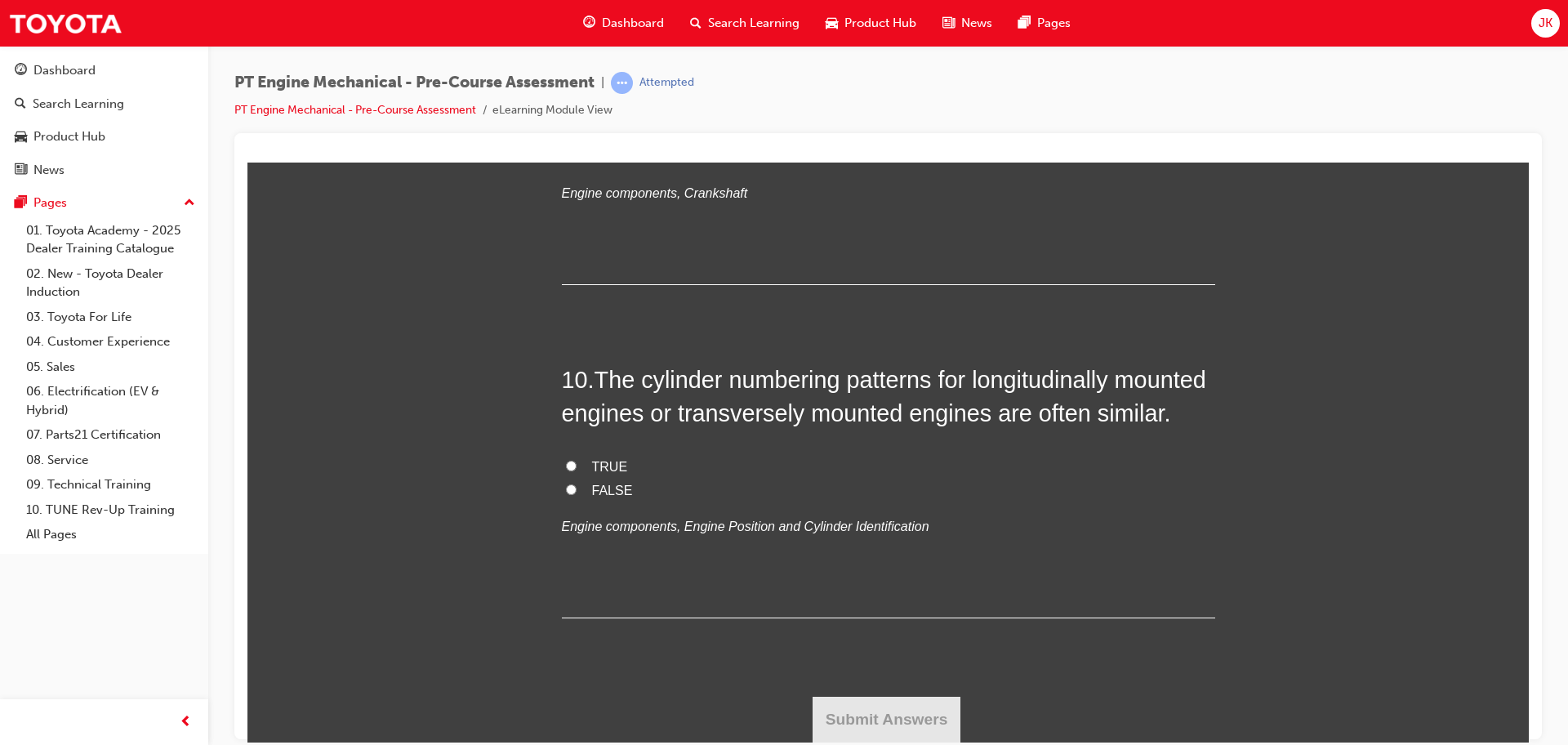
scroll to position [2973, 0]
click at [573, 490] on input "FALSE" at bounding box center [572, 489] width 11 height 11
radio input "true"
click at [891, 713] on button "Submit Answers" at bounding box center [886, 719] width 149 height 46
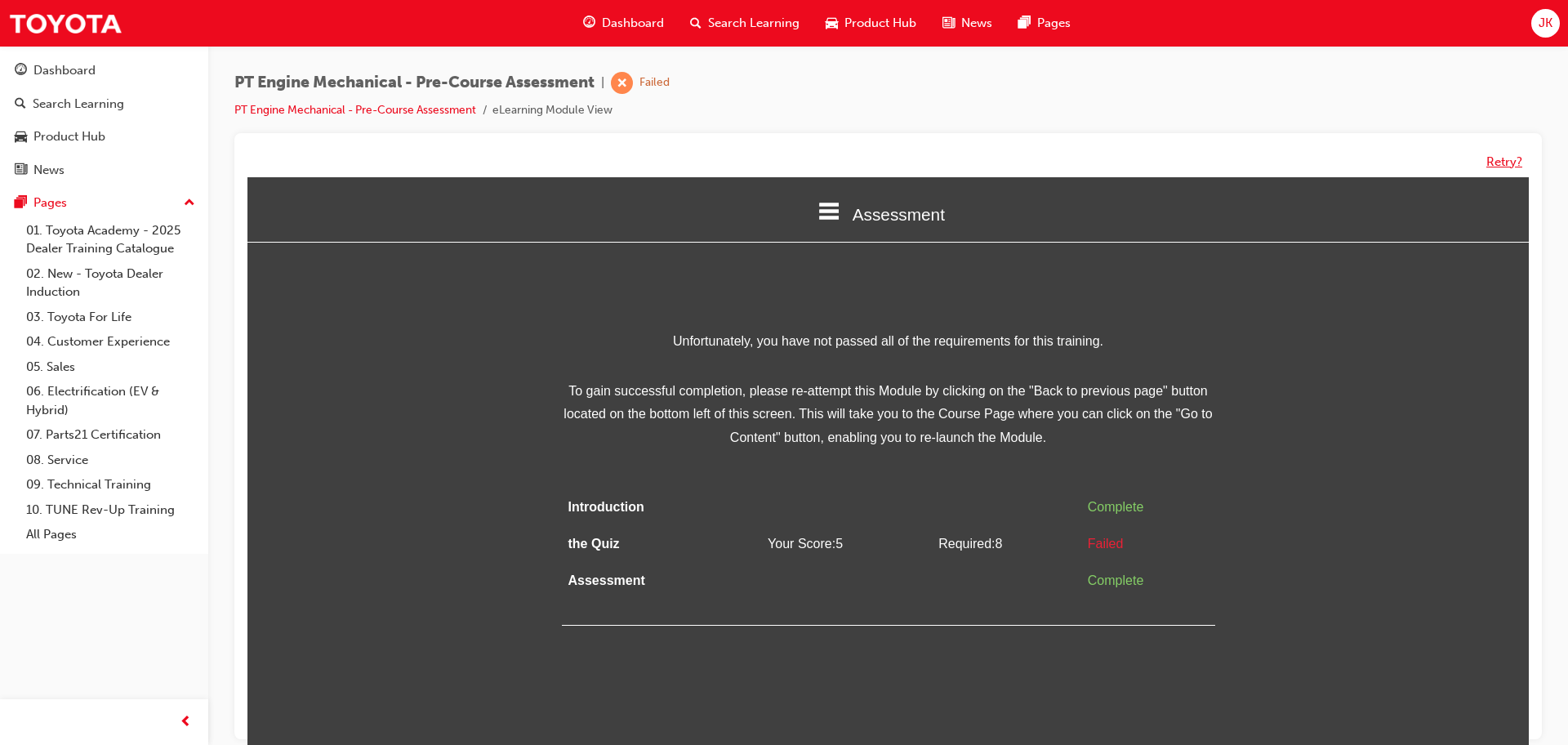
click at [1494, 161] on button "Retry?" at bounding box center [1504, 161] width 36 height 19
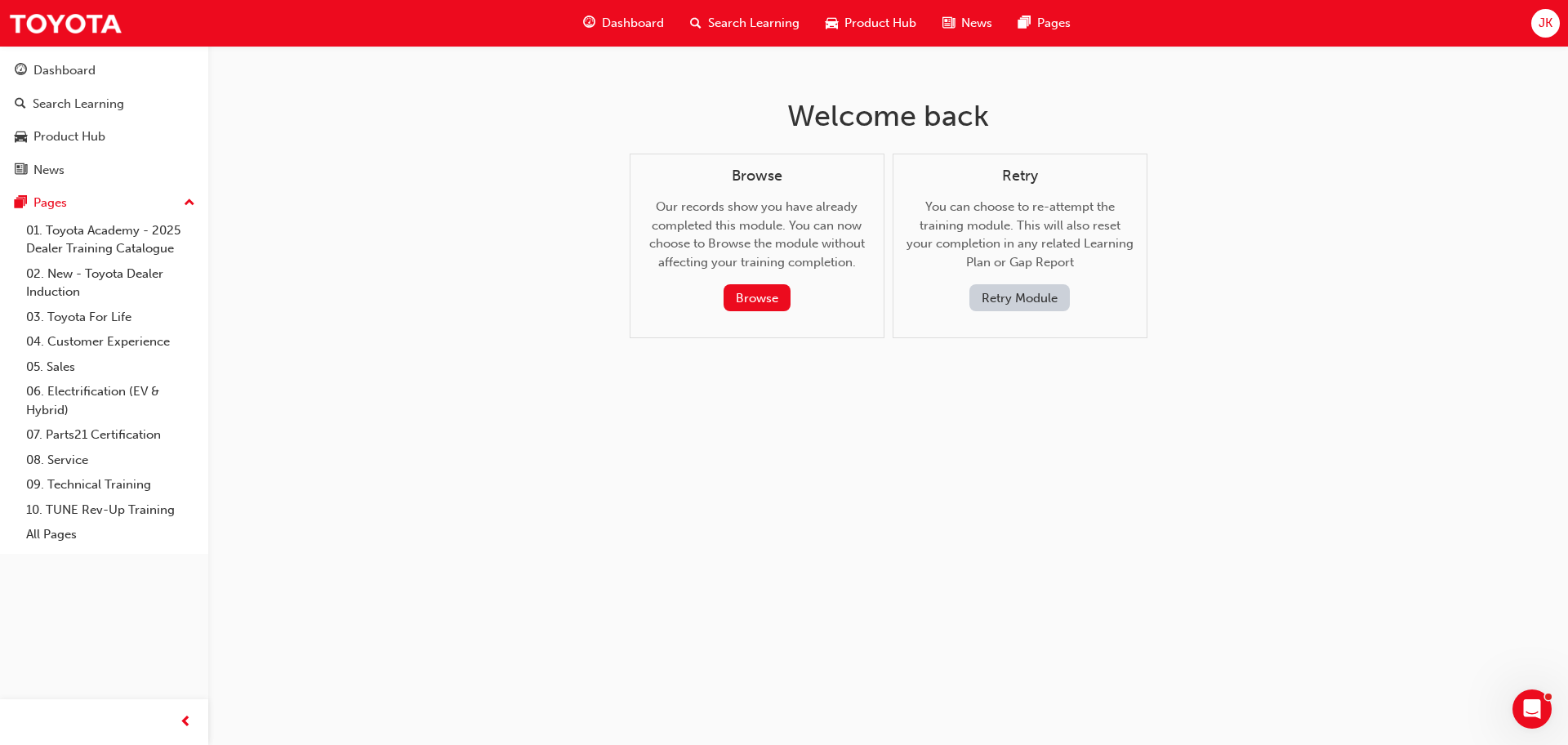
click at [1013, 299] on button "Retry Module" at bounding box center [1019, 298] width 100 height 27
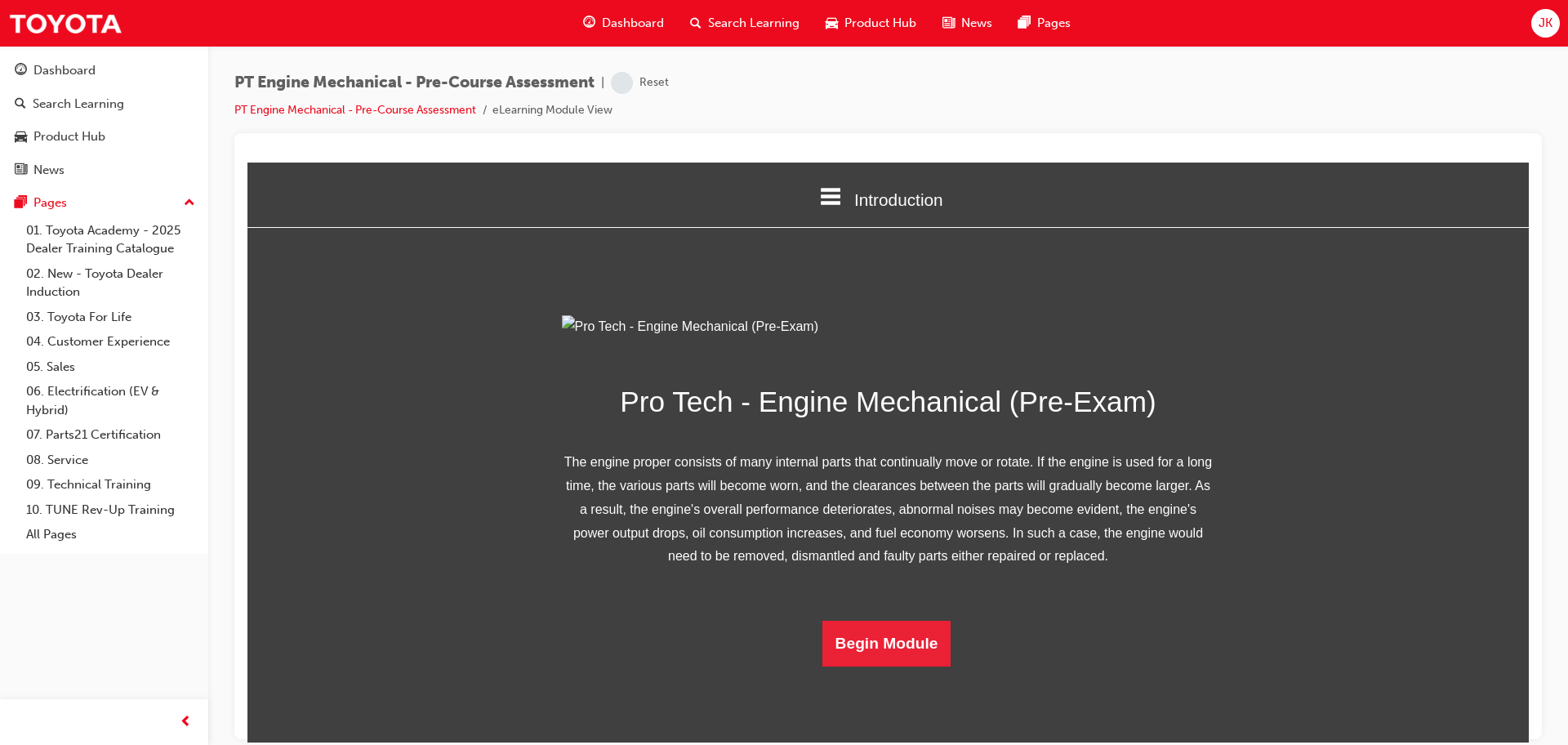
scroll to position [105, 0]
click at [892, 666] on button "Begin Module" at bounding box center [886, 642] width 129 height 46
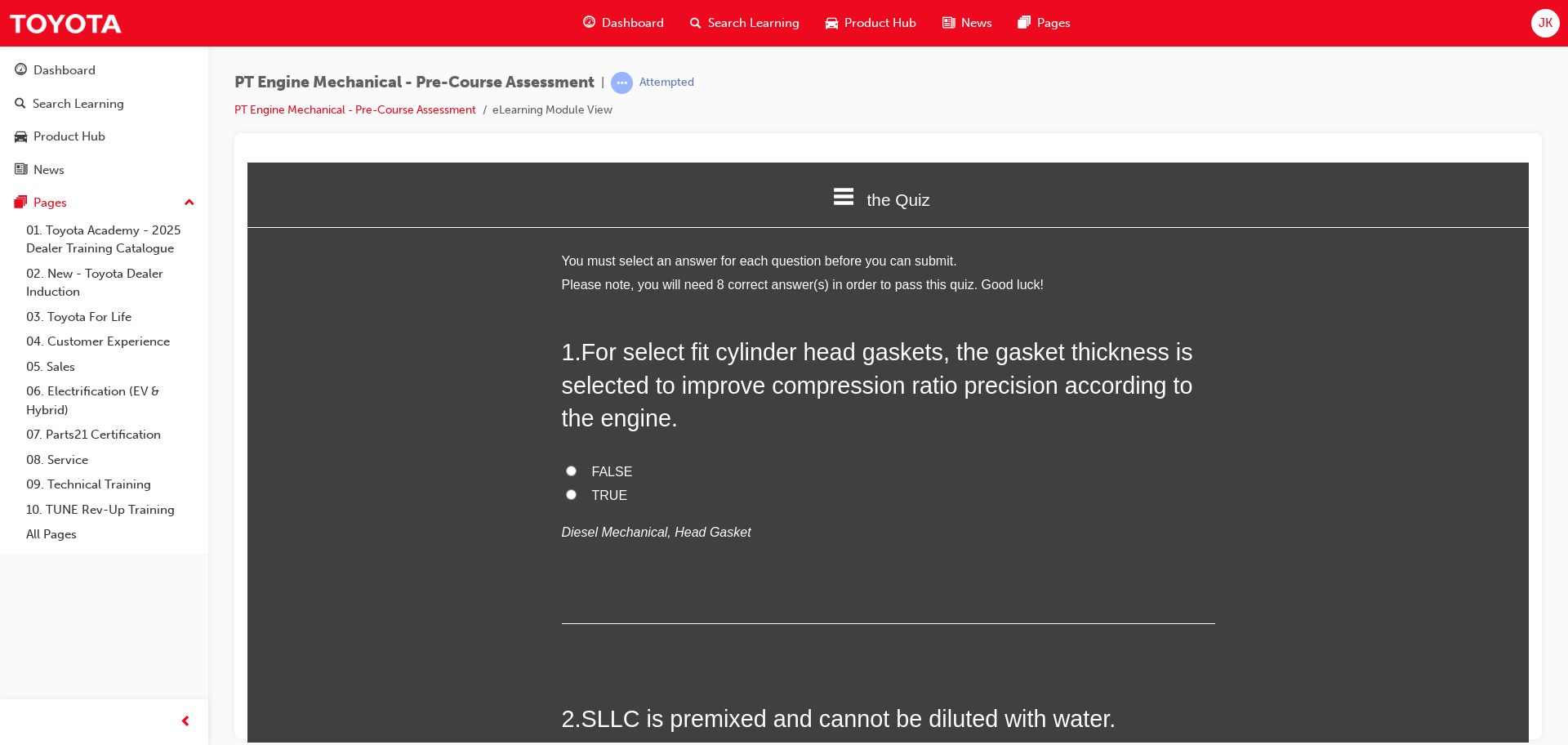
click at [578, 497] on label "TRUE" at bounding box center [888, 495] width 654 height 23
click at [576, 497] on input "TRUE" at bounding box center [572, 494] width 11 height 11
radio input "true"
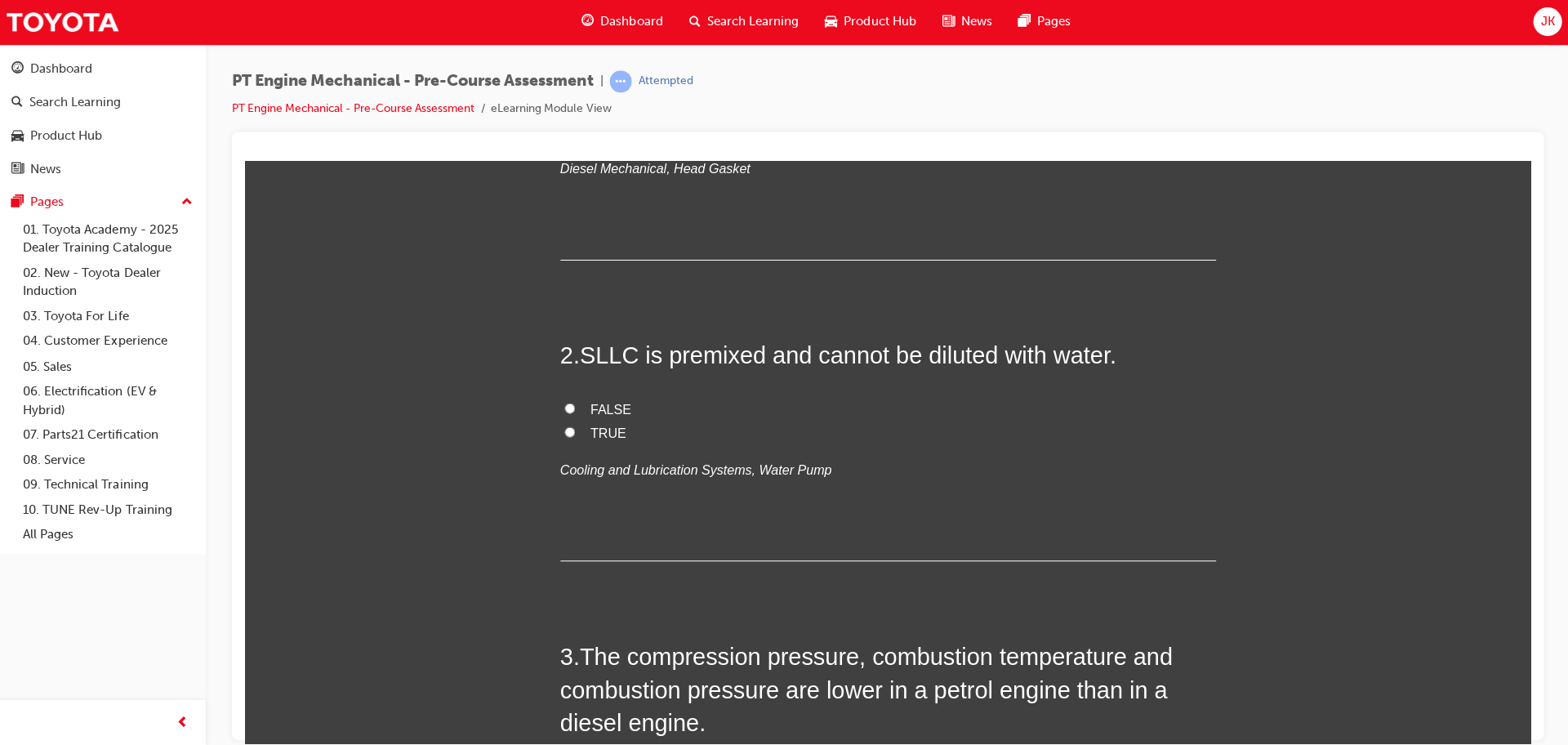
click at [582, 411] on label "FALSE" at bounding box center [885, 409] width 654 height 23
click at [574, 411] on input "FALSE" at bounding box center [569, 408] width 11 height 11
radio input "true"
click at [571, 427] on input "TRUE" at bounding box center [569, 431] width 11 height 11
radio input "true"
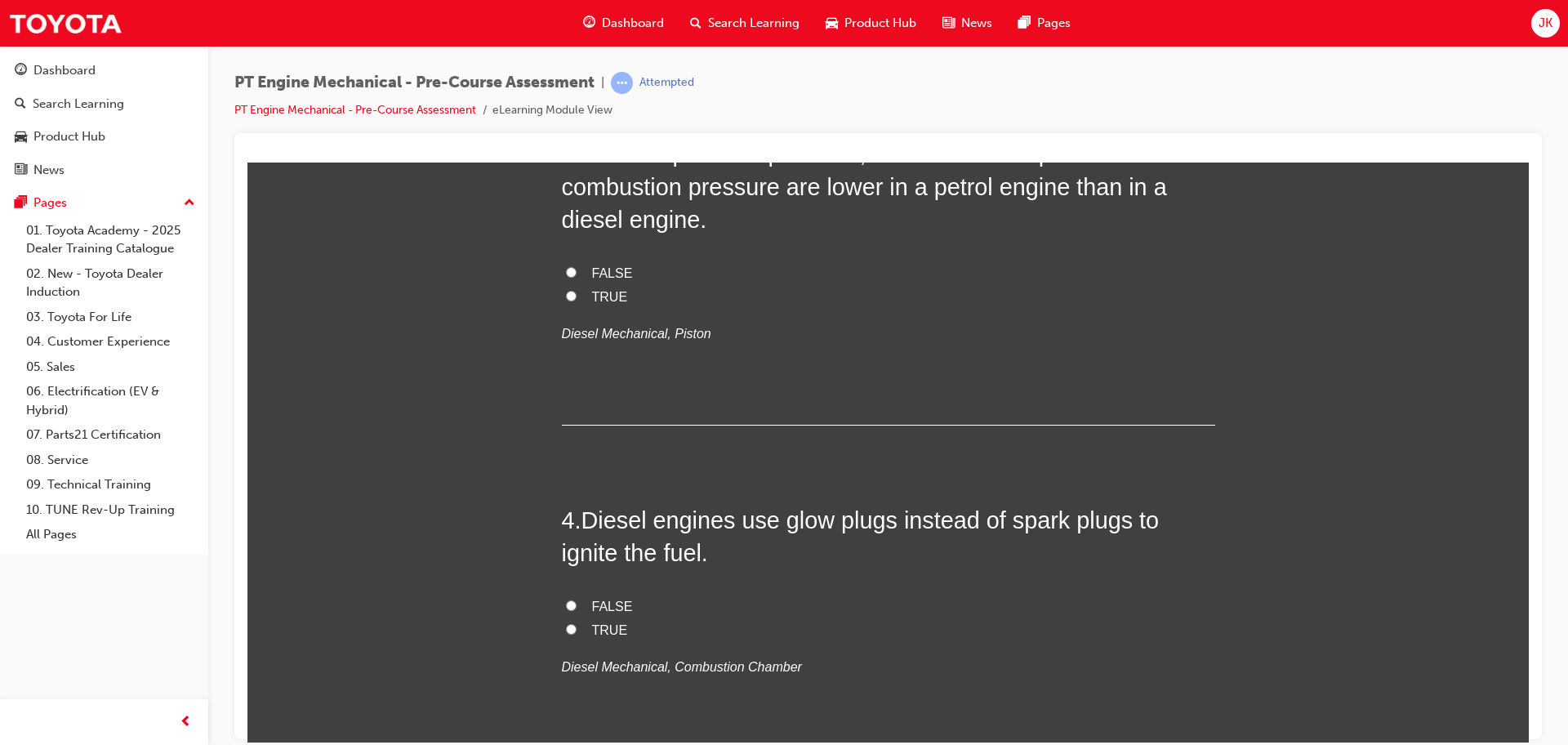
scroll to position [872, 0]
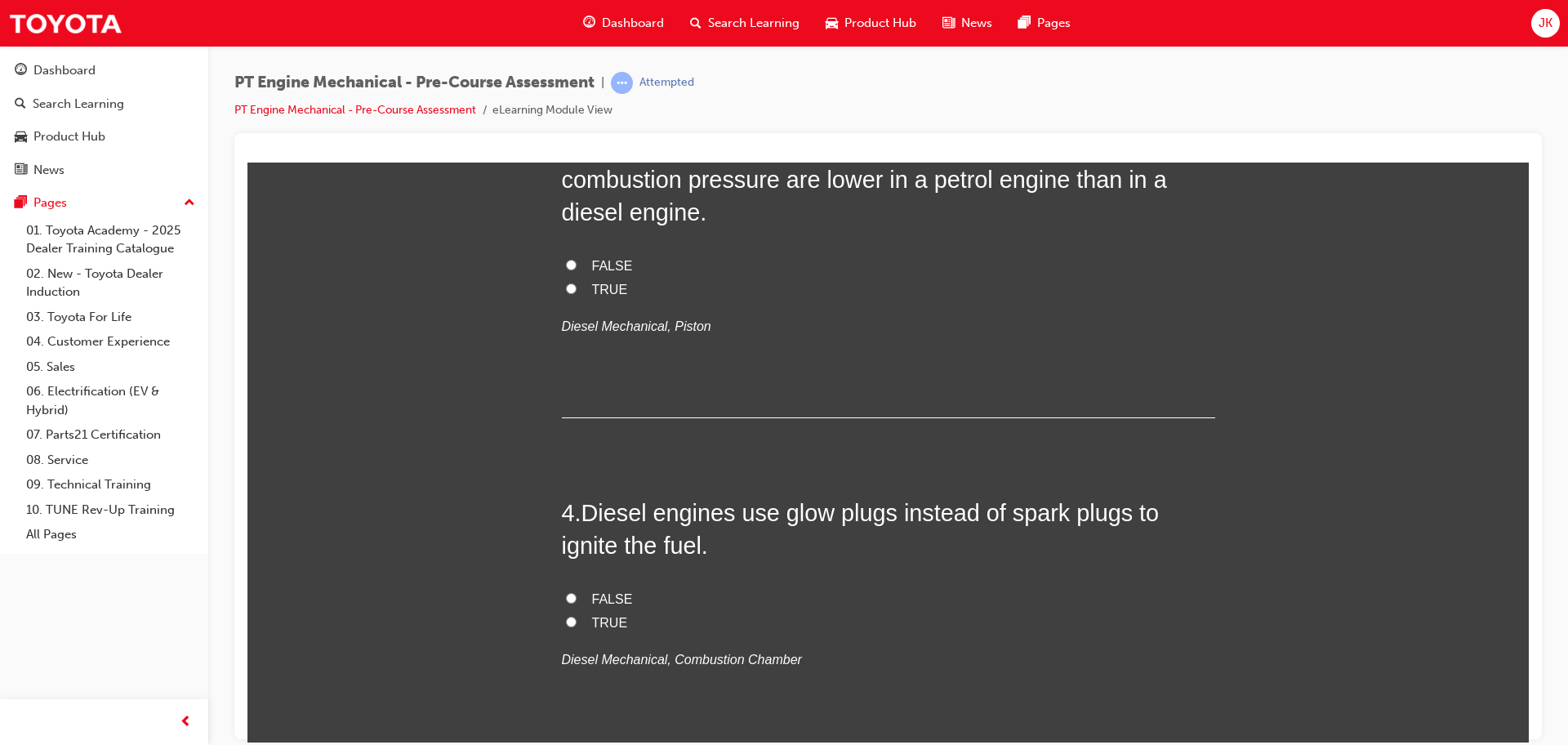
click at [573, 290] on input "TRUE" at bounding box center [572, 288] width 11 height 11
radio input "true"
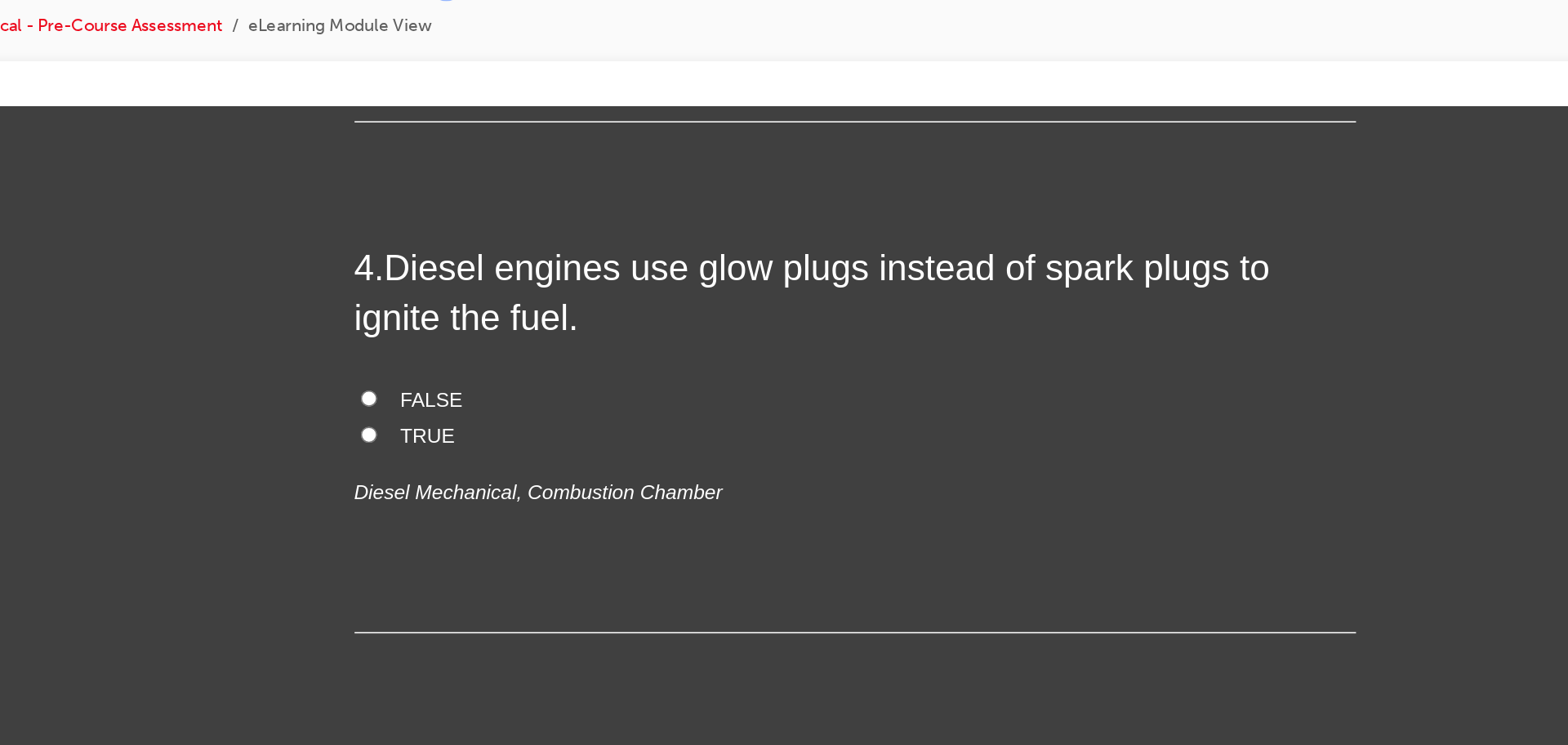
scroll to position [1108, 0]
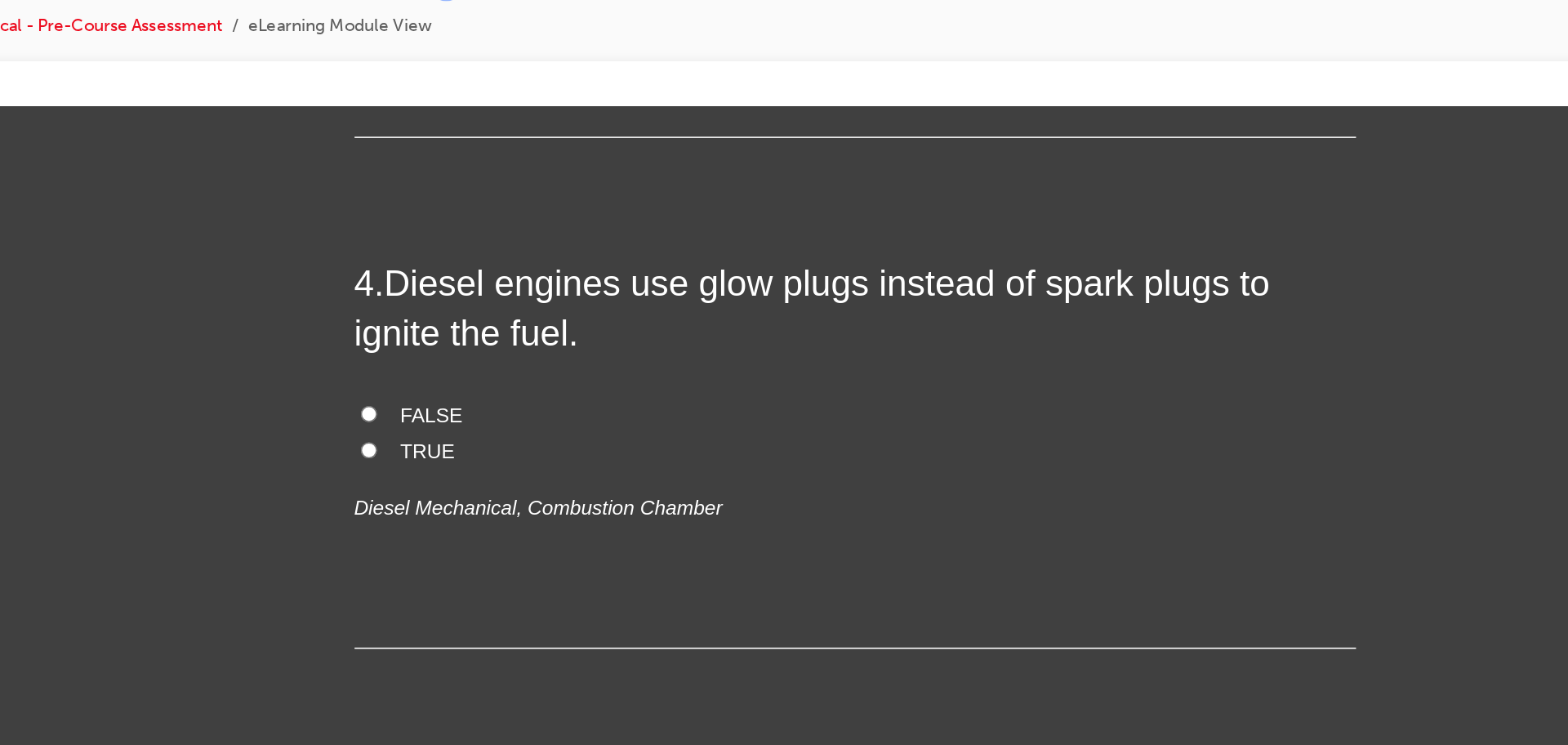
click at [196, 332] on input "TRUE" at bounding box center [197, 330] width 11 height 11
radio input "true"
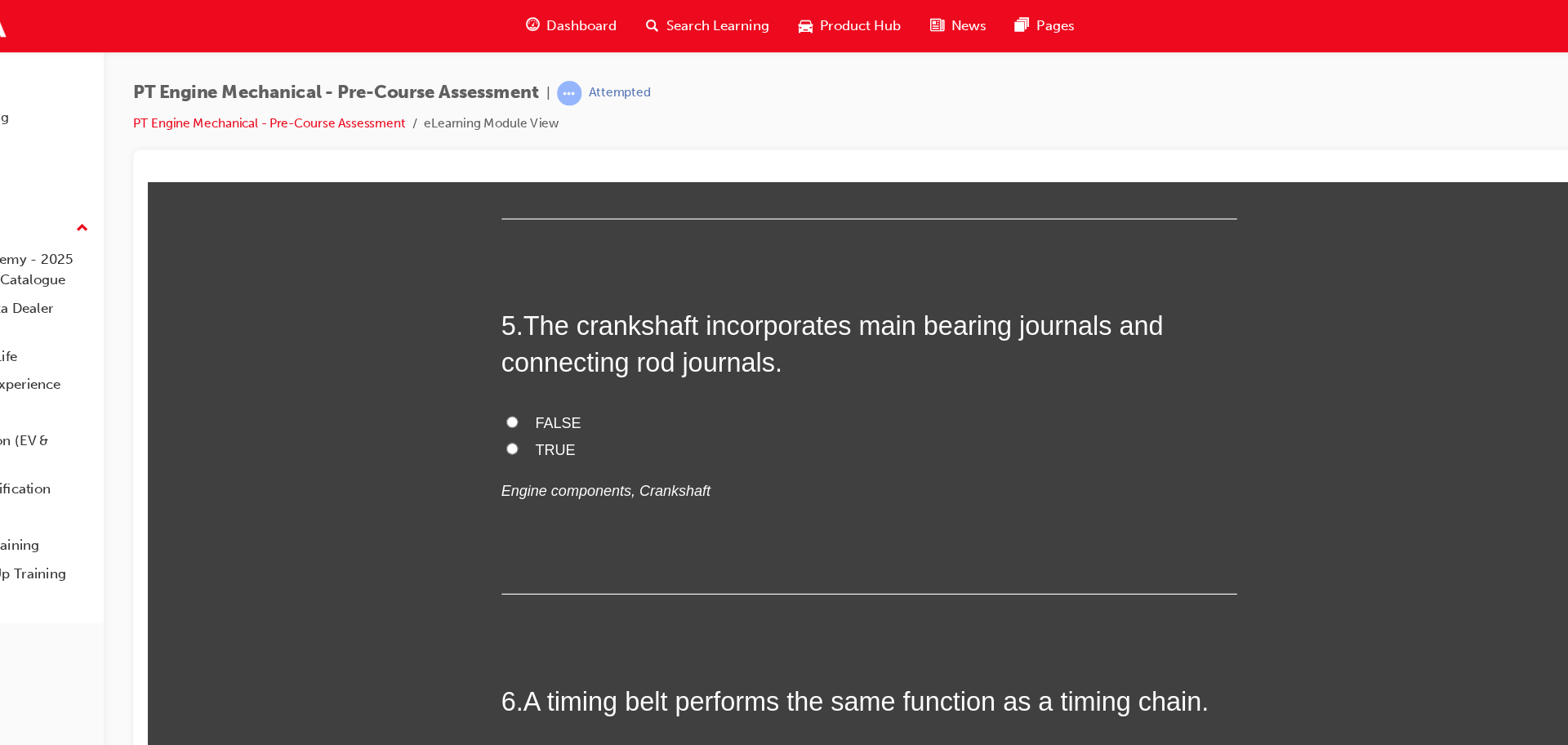
scroll to position [1424, 0]
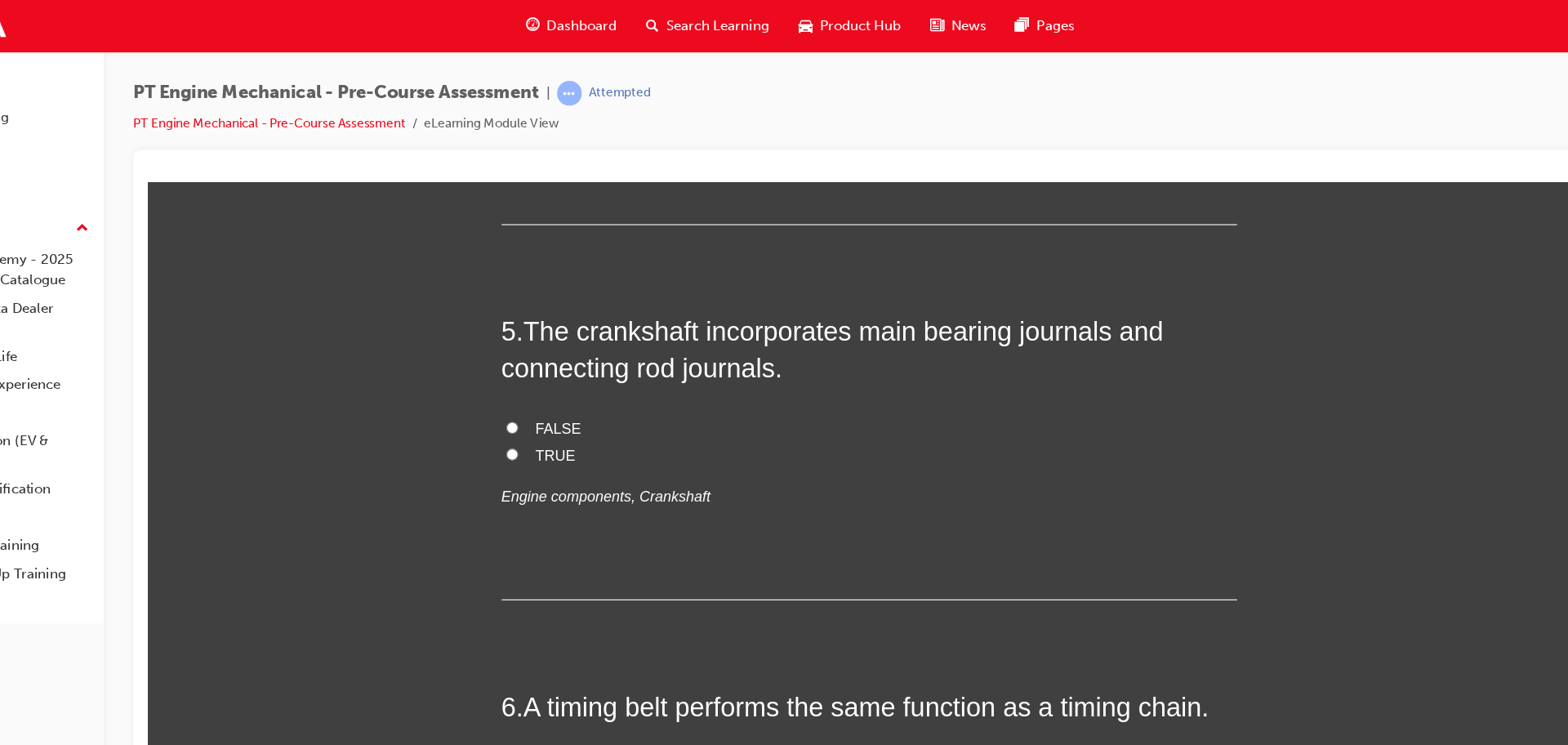
click at [492, 401] on span "FALSE" at bounding box center [512, 400] width 41 height 14
click at [477, 401] on input "FALSE" at bounding box center [472, 400] width 11 height 11
radio input "true"
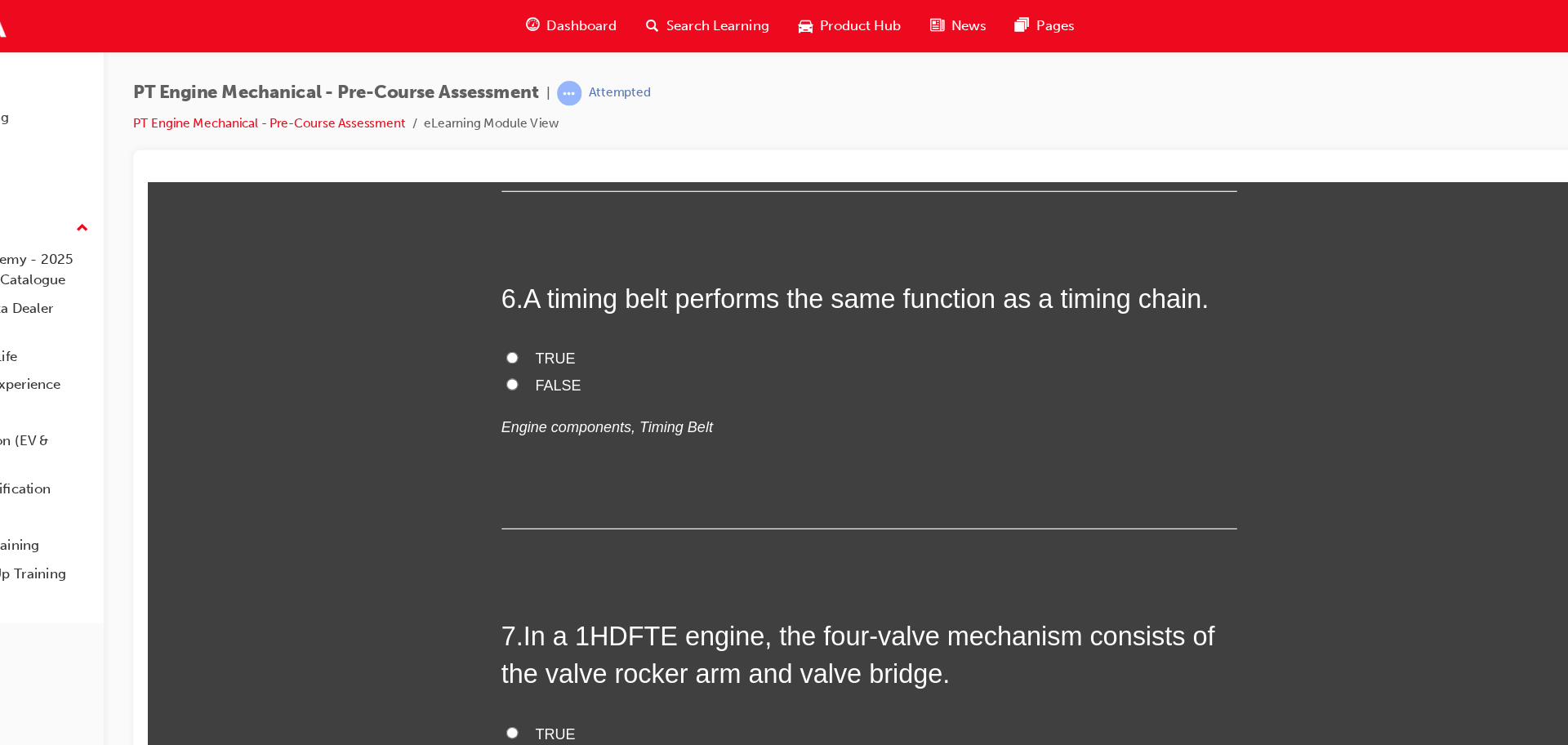
scroll to position [1789, 0]
click at [480, 336] on label "TRUE" at bounding box center [789, 336] width 654 height 23
click at [477, 336] on input "TRUE" at bounding box center [472, 336] width 11 height 11
radio input "true"
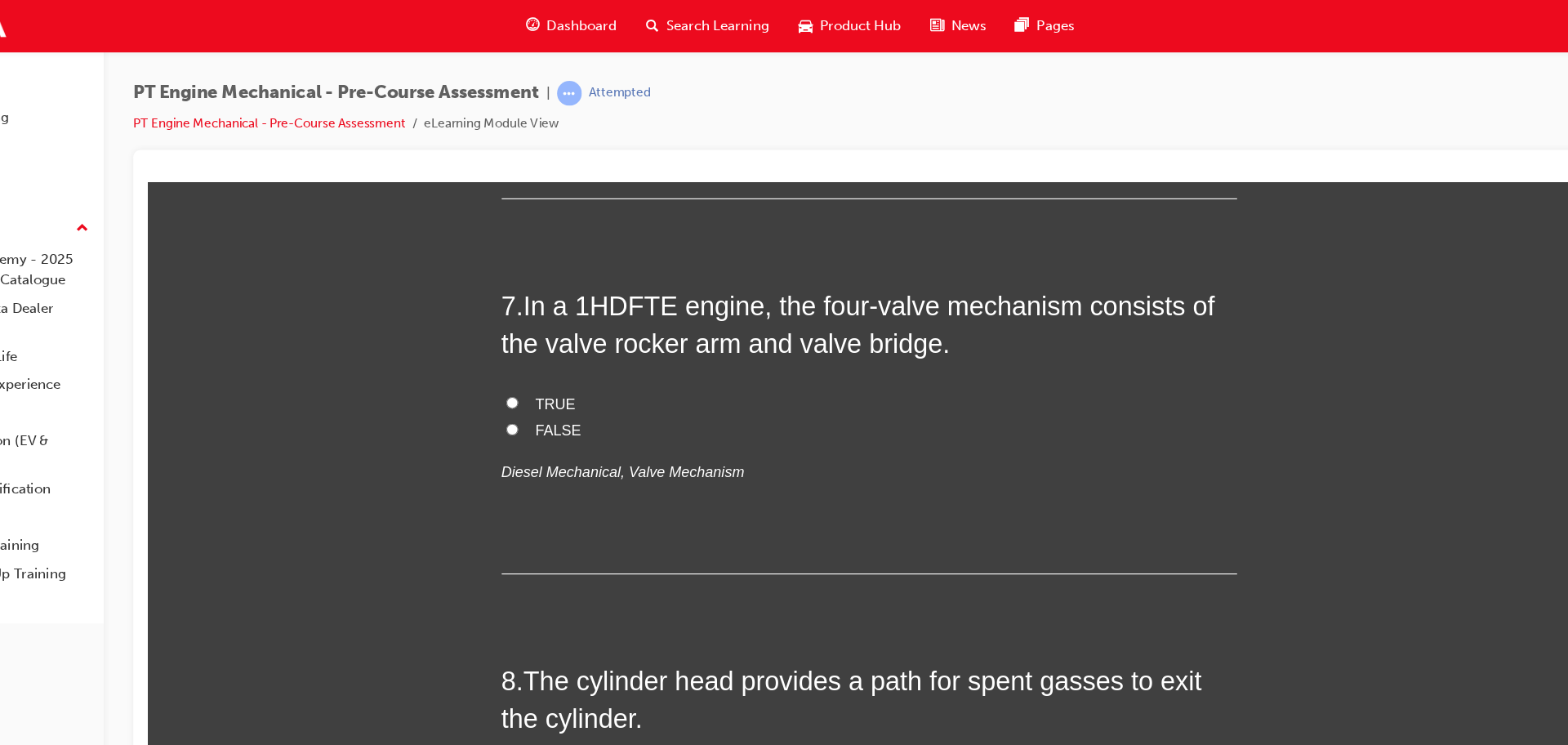
scroll to position [2102, 0]
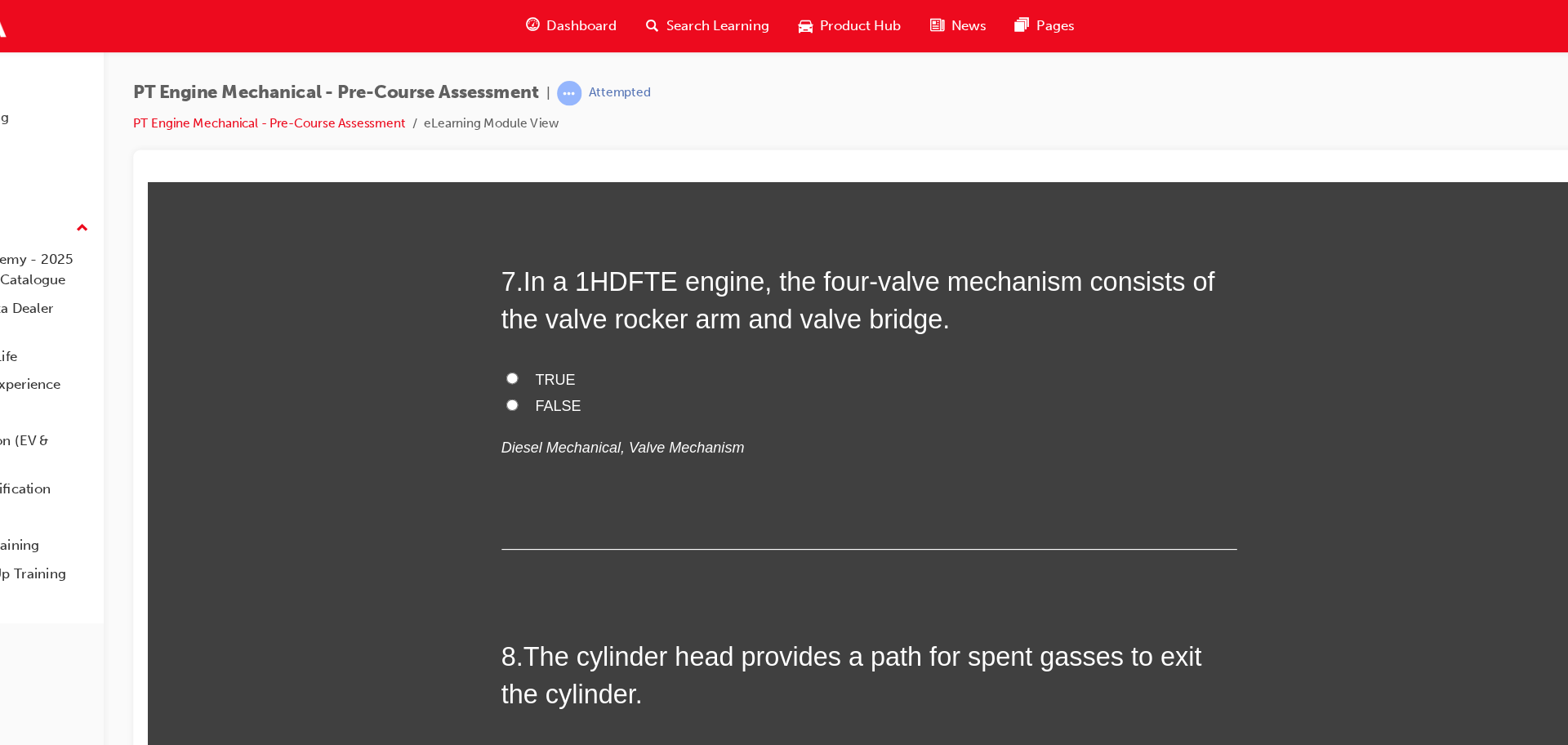
click at [490, 354] on label "TRUE" at bounding box center [789, 357] width 654 height 23
click at [477, 354] on input "TRUE" at bounding box center [472, 356] width 11 height 11
radio input "true"
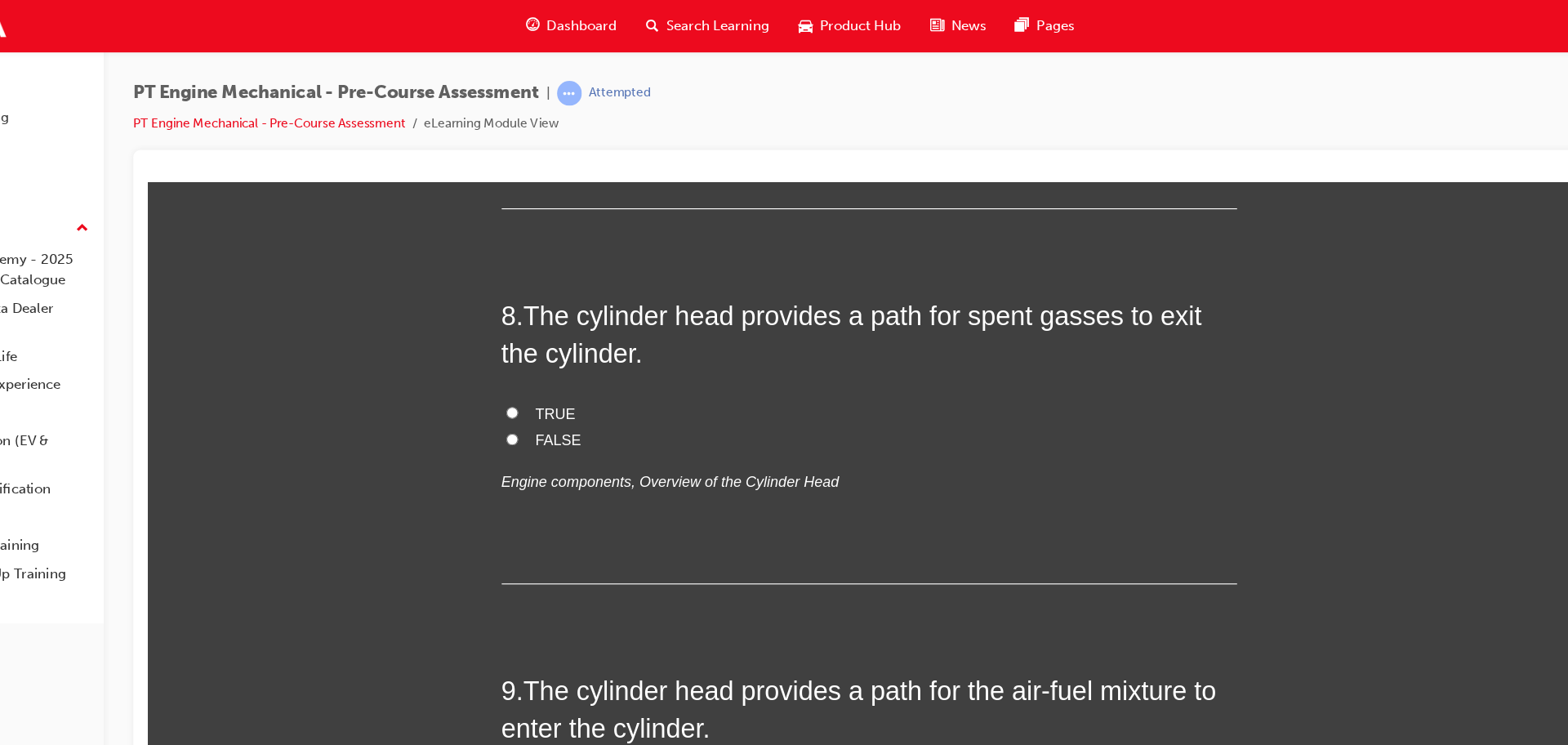
scroll to position [2405, 0]
click at [472, 390] on input "TRUE" at bounding box center [472, 385] width 11 height 11
radio input "true"
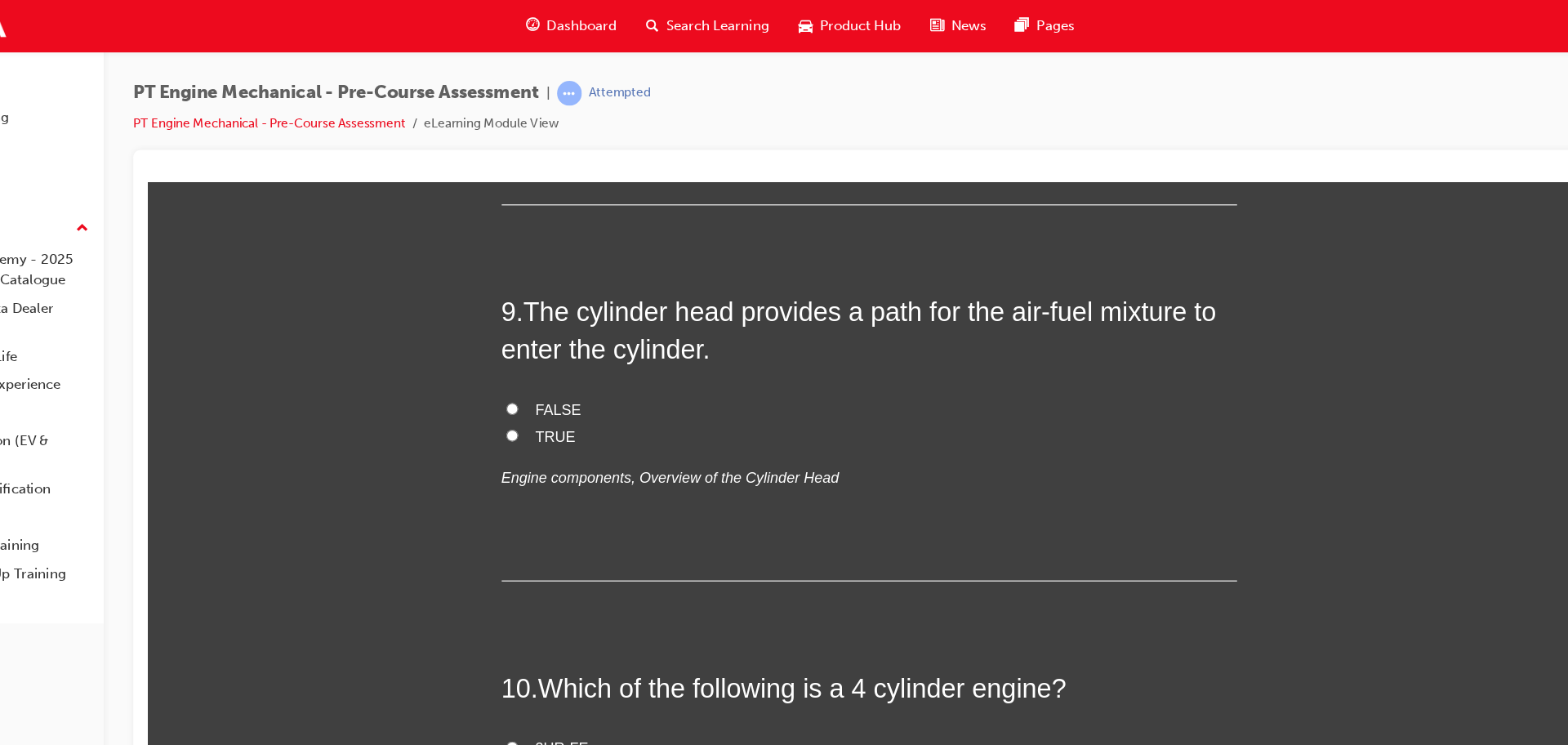
scroll to position [2746, 0]
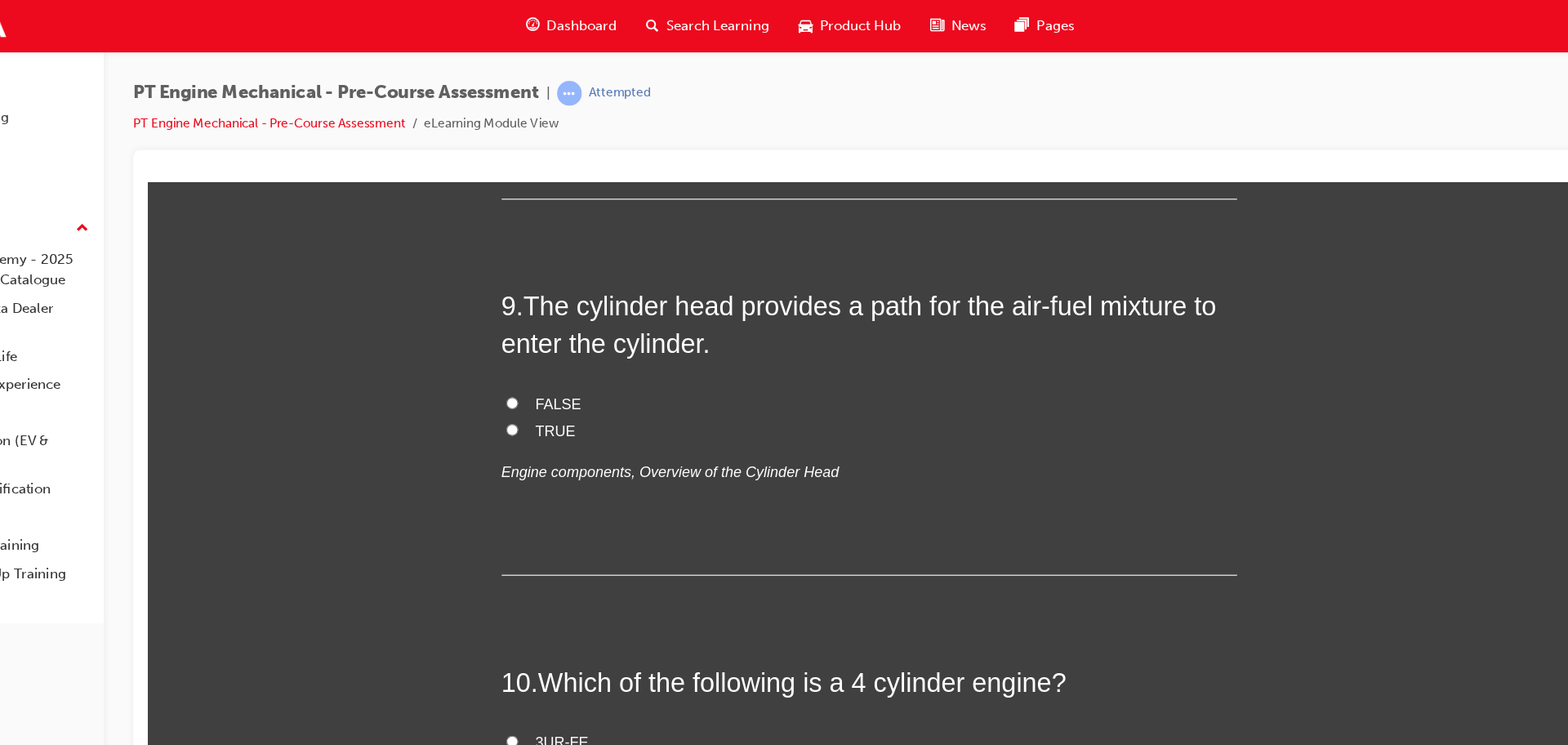
click at [476, 399] on input "TRUE" at bounding box center [472, 401] width 11 height 11
radio input "true"
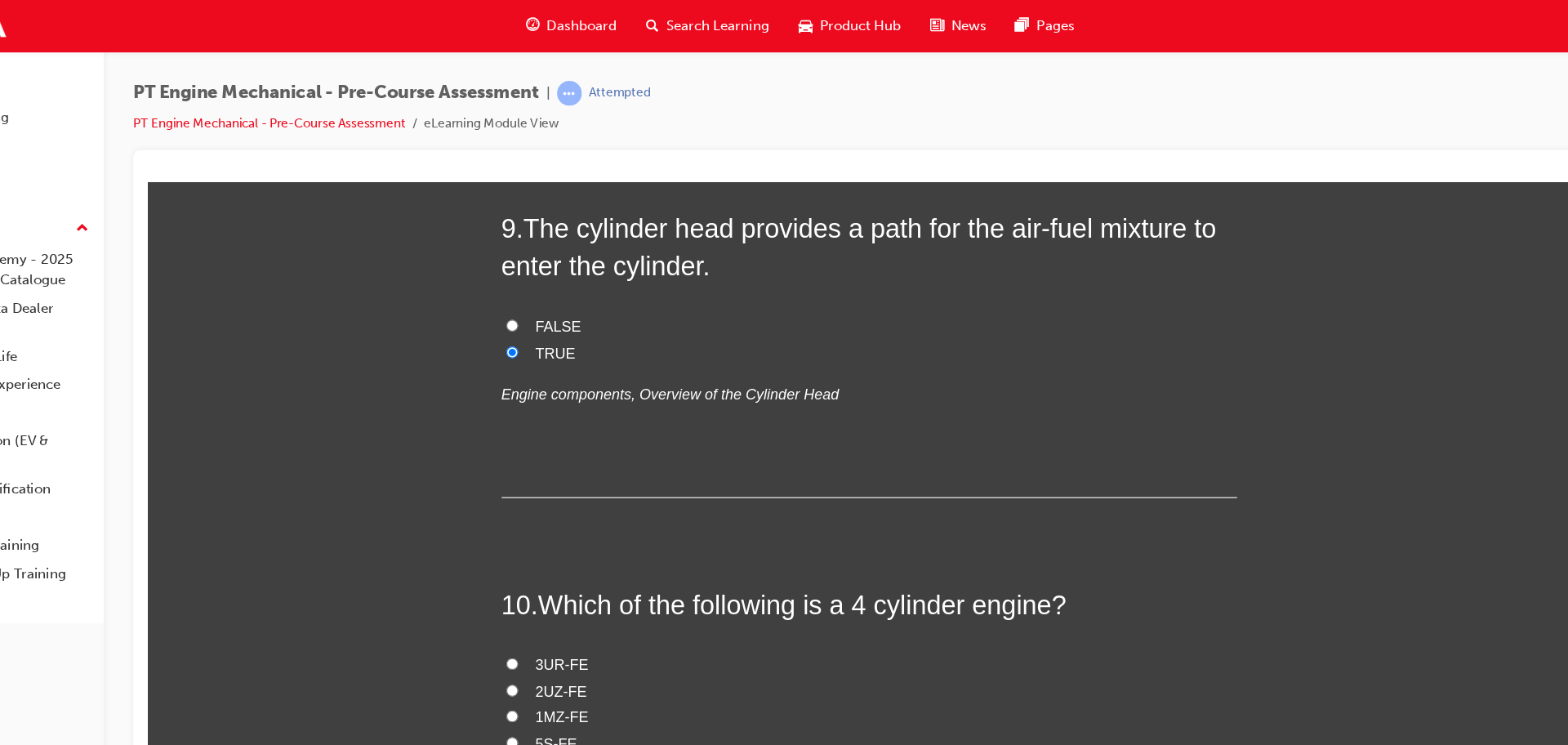
scroll to position [2986, 0]
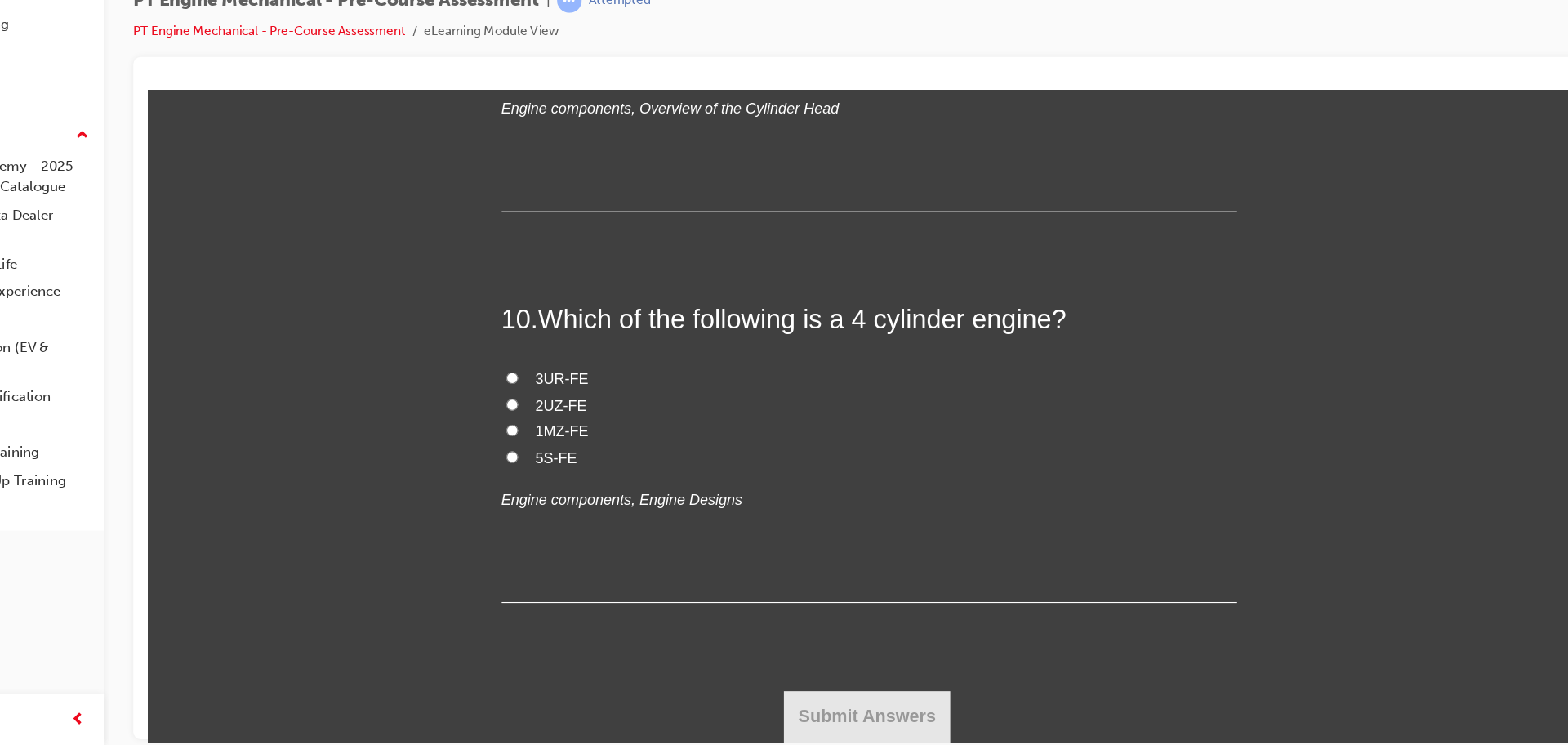
click at [476, 425] on label "5S-FE" at bounding box center [789, 417] width 654 height 23
click at [476, 420] on input "5S-FE" at bounding box center [472, 416] width 11 height 11
radio input "true"
click at [795, 657] on button "Submit Answers" at bounding box center [787, 646] width 149 height 46
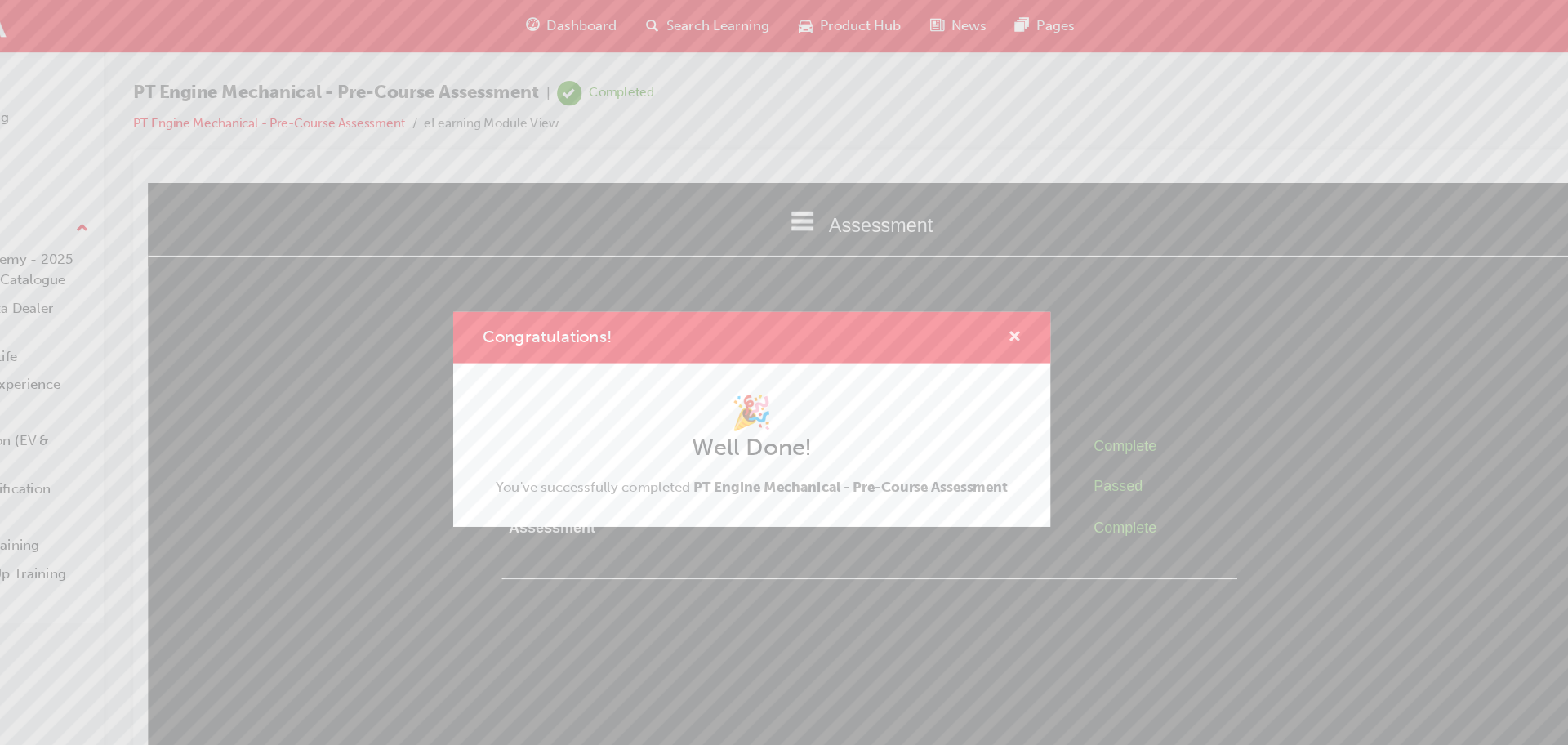
click at [1018, 303] on span "cross-icon" at bounding box center [1017, 300] width 13 height 14
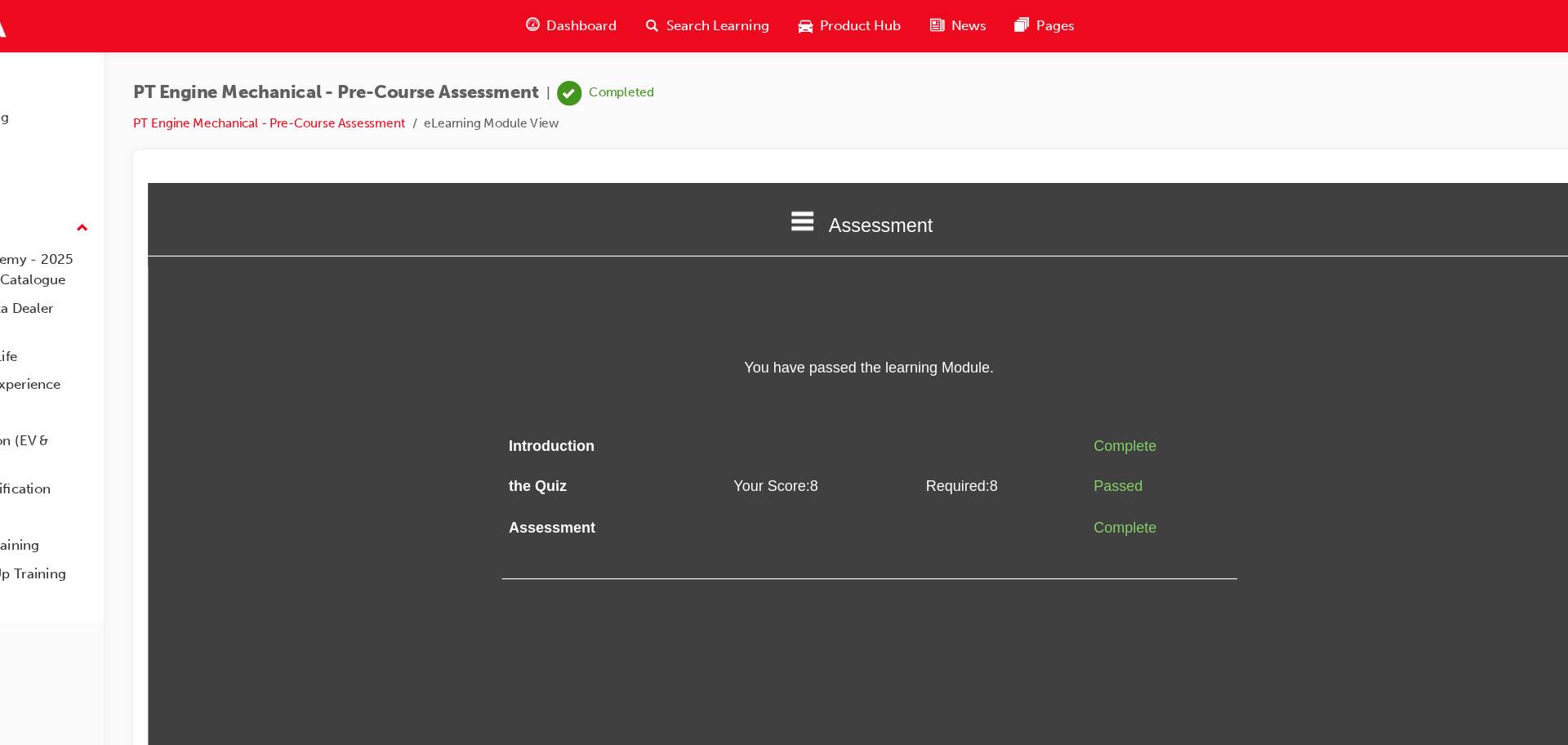
click at [631, 26] on span "Dashboard" at bounding box center [633, 23] width 62 height 19
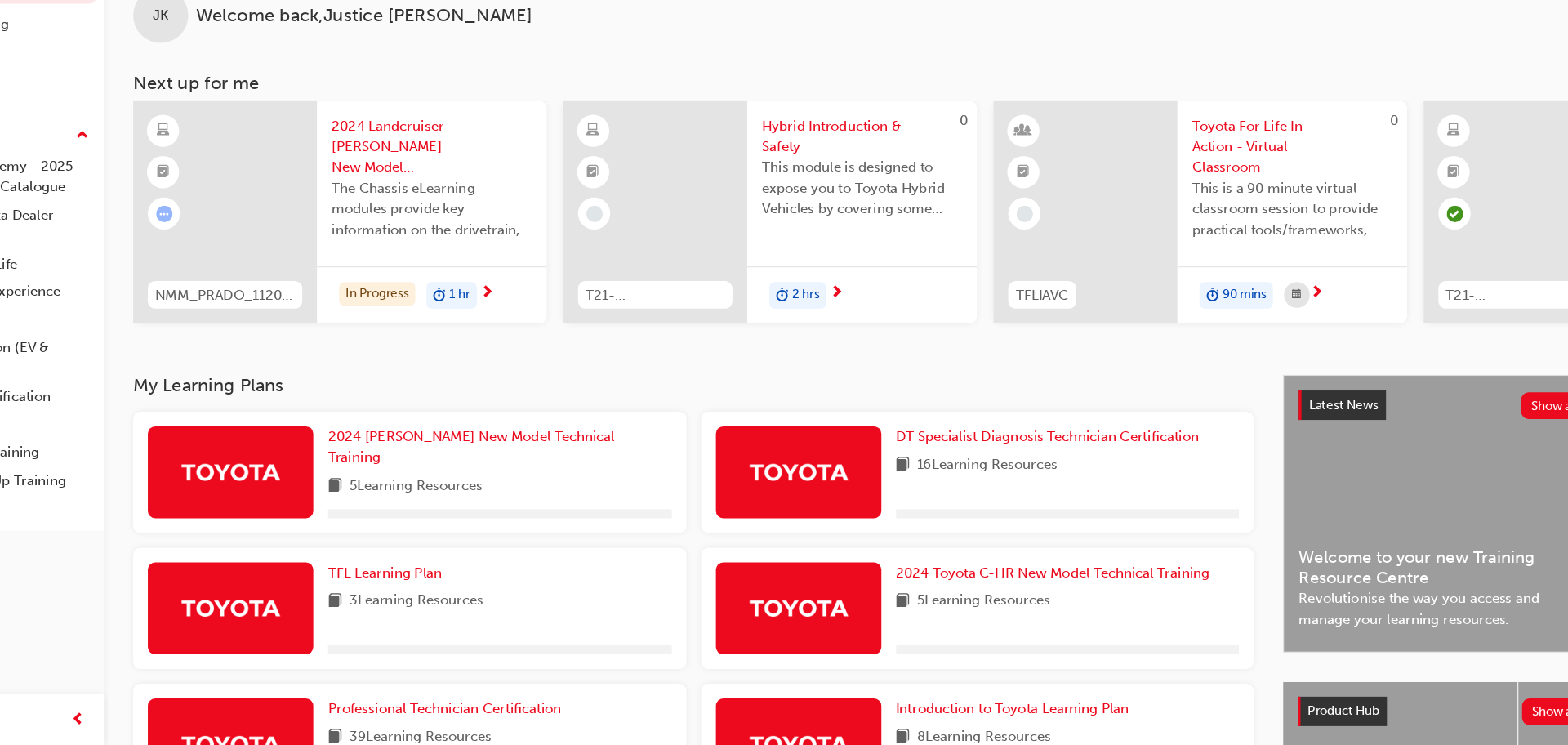
scroll to position [260, 0]
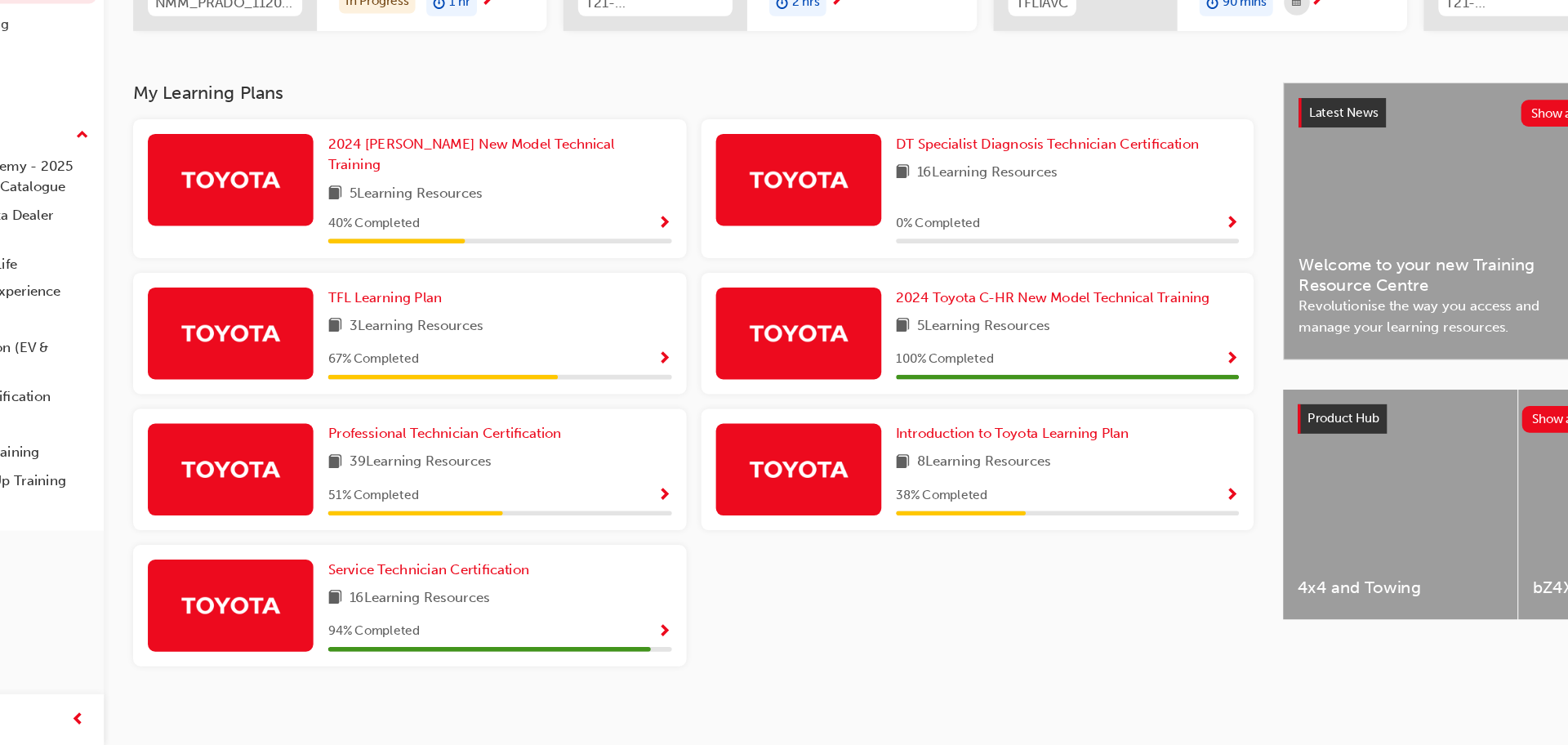
click at [701, 516] on span "Show Progress" at bounding box center [707, 523] width 13 height 14
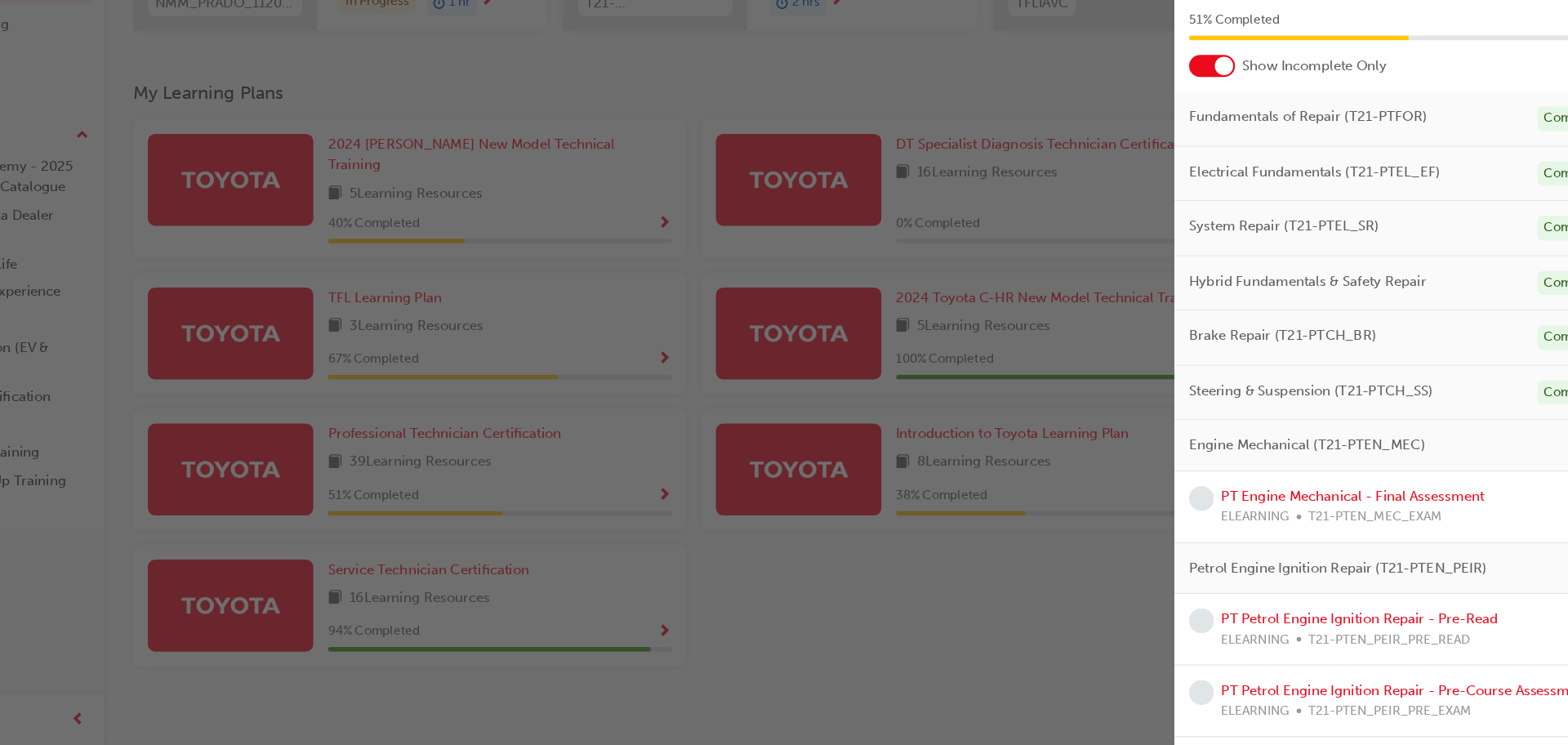
click at [1188, 140] on div at bounding box center [1193, 142] width 41 height 20
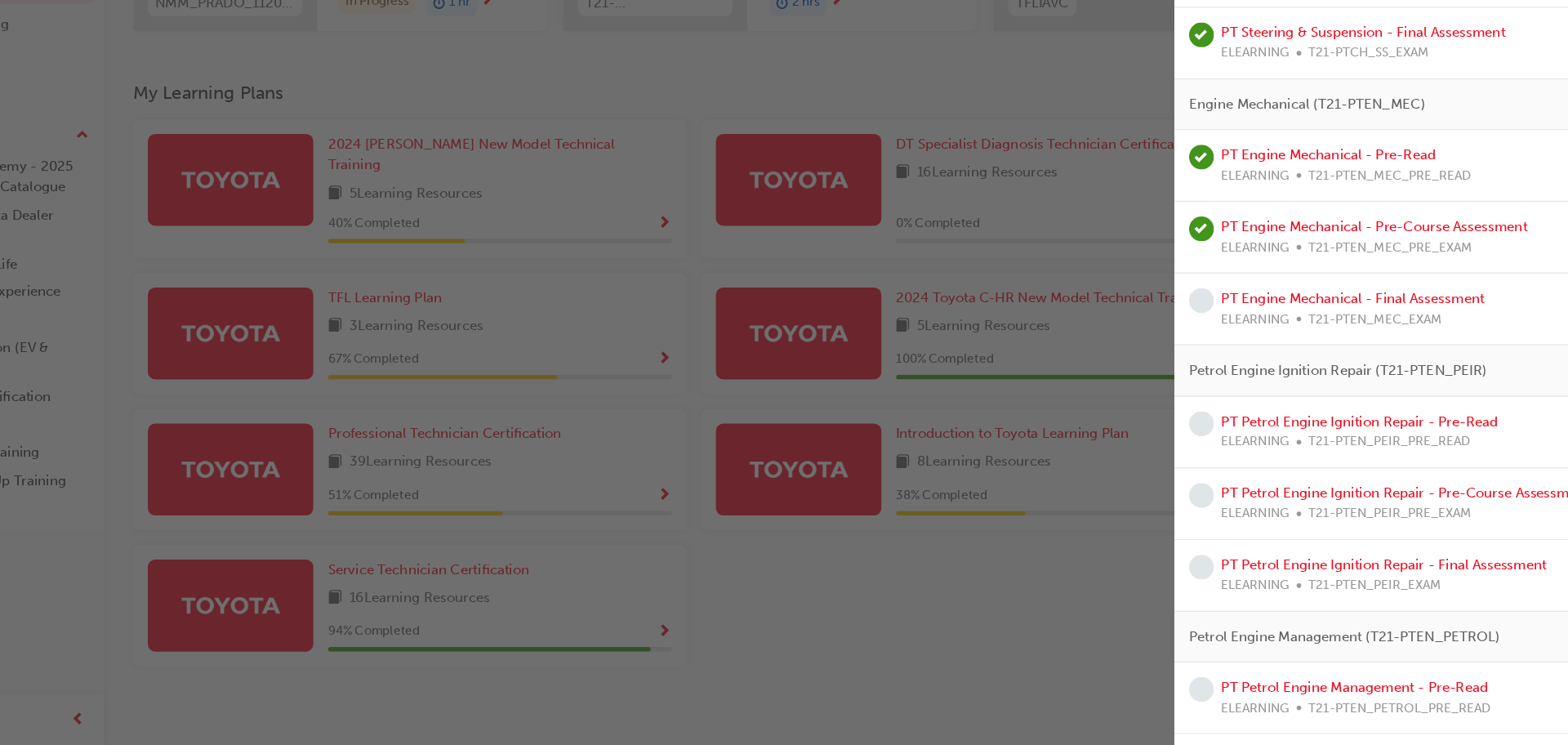
scroll to position [1466, 0]
click at [1226, 353] on link "PT Engine Mechanical - Final Assessment" at bounding box center [1317, 350] width 234 height 14
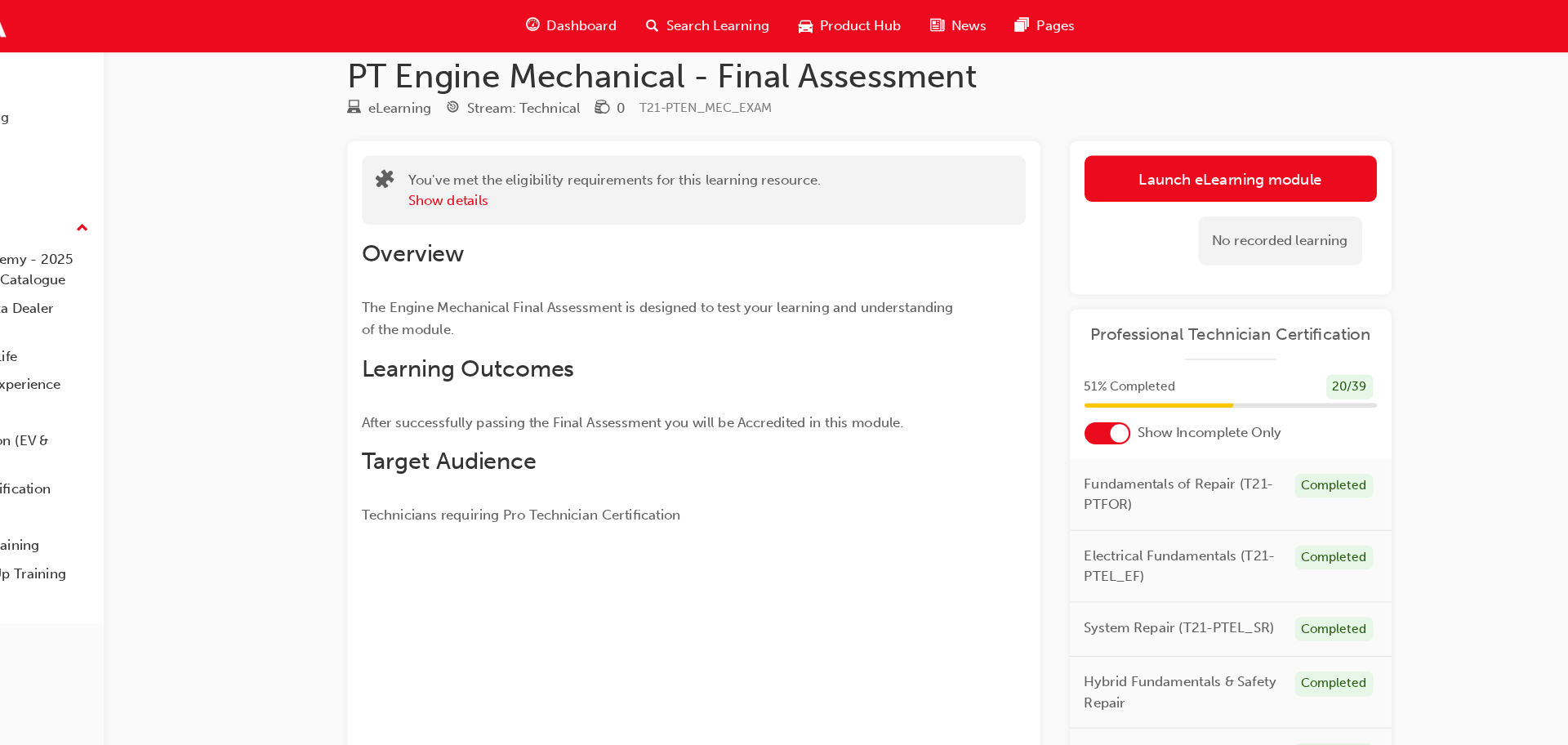
scroll to position [20, 0]
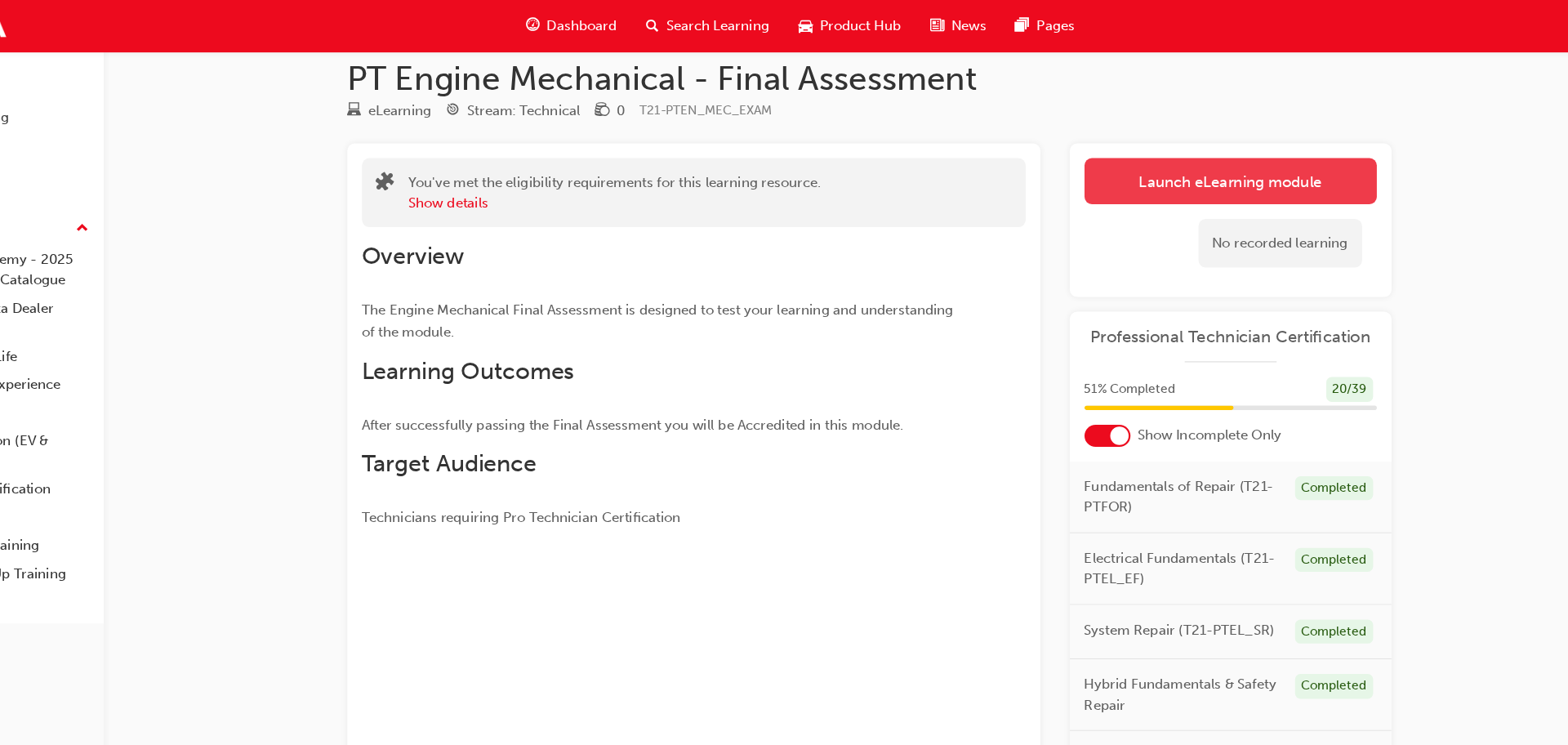
click at [1217, 162] on link "Launch eLearning module" at bounding box center [1209, 161] width 260 height 41
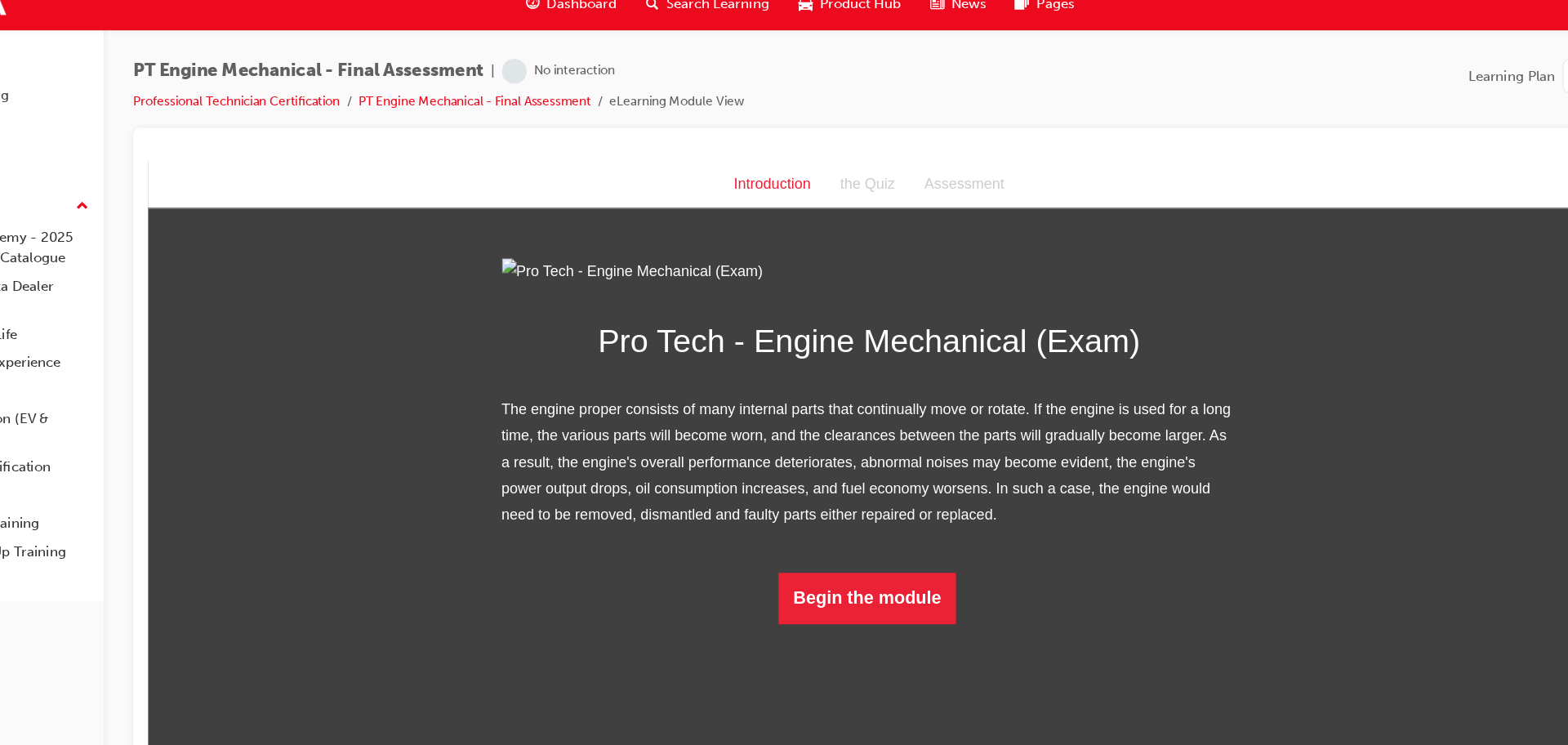
scroll to position [13, 0]
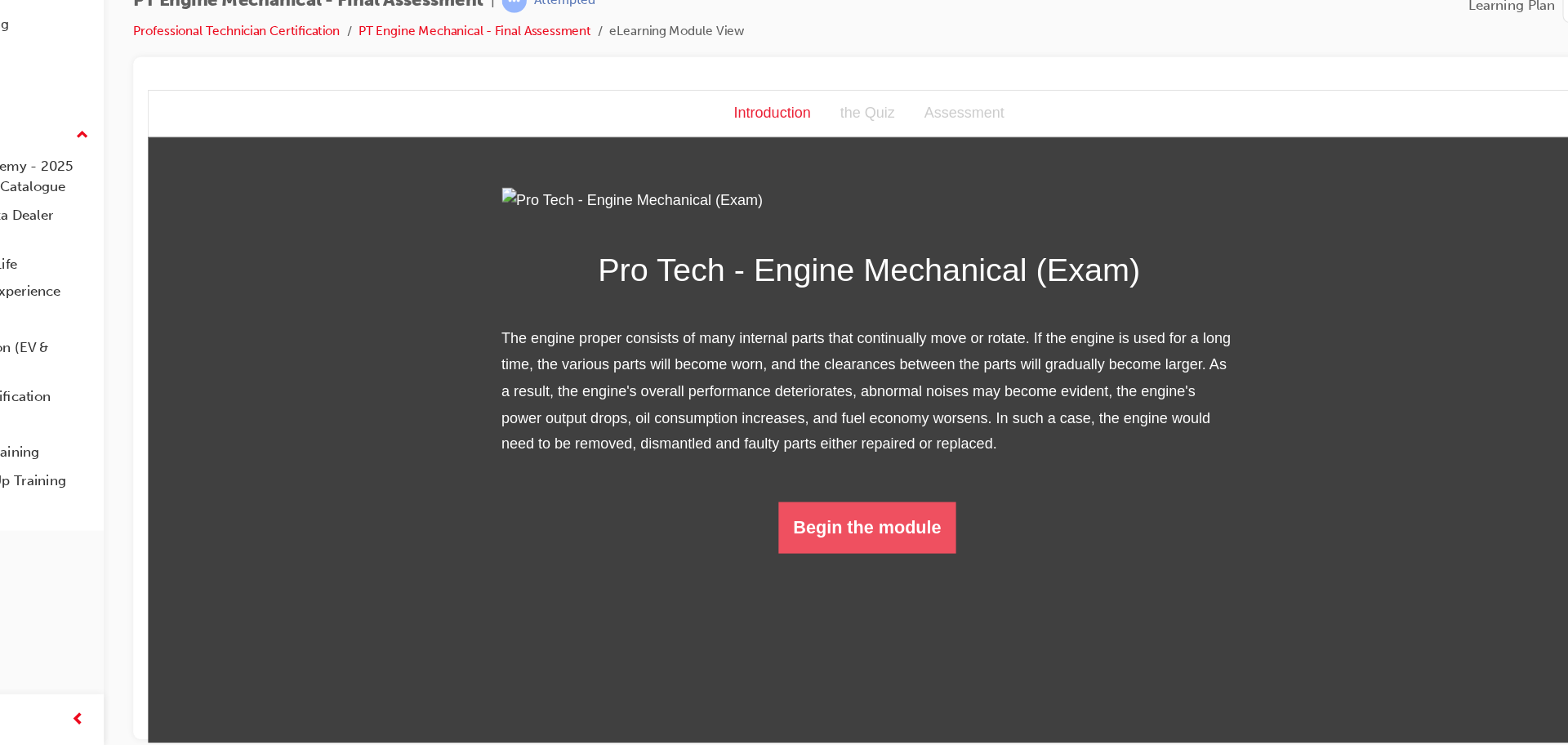
click at [793, 501] on button "Begin the module" at bounding box center [786, 477] width 158 height 46
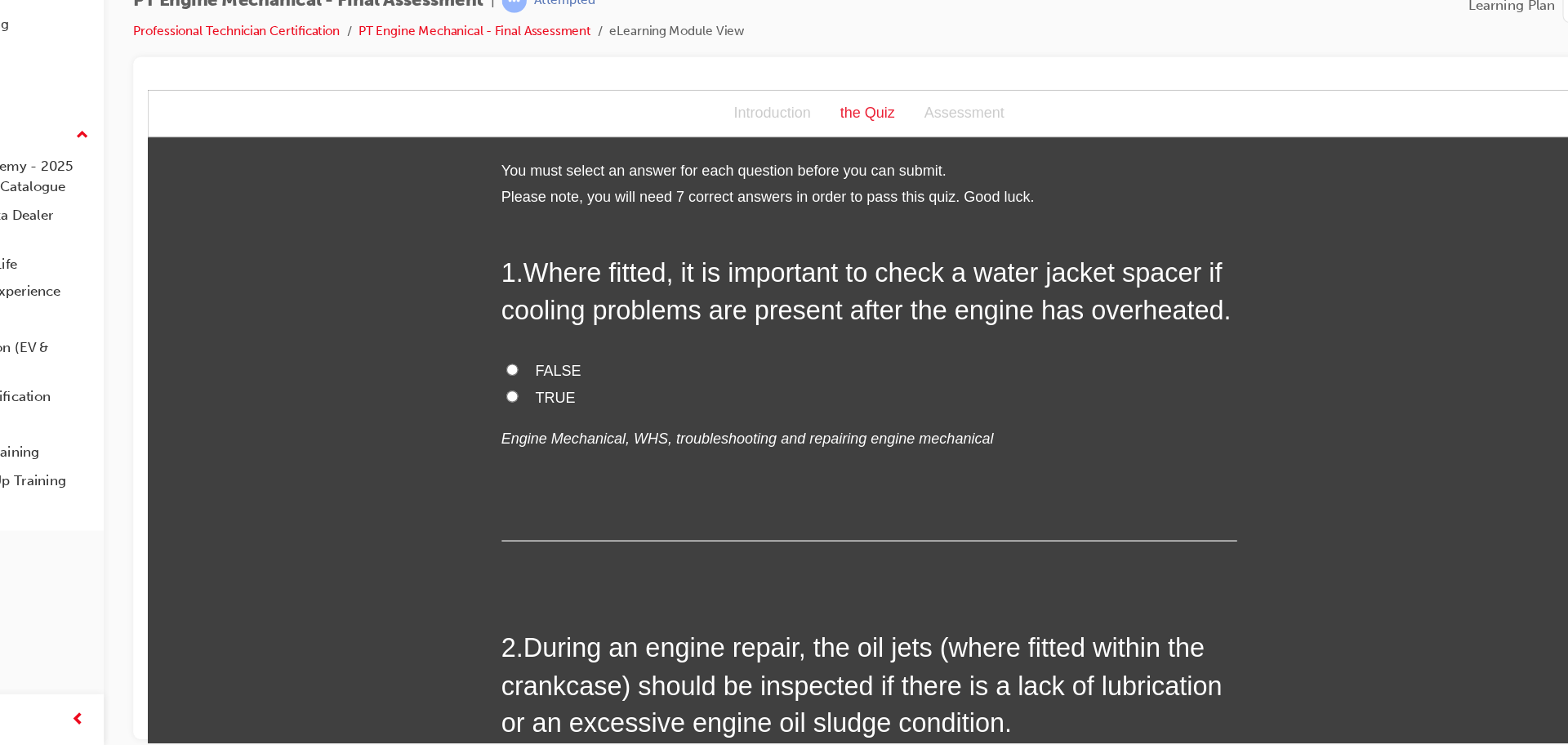
click at [509, 356] on span "TRUE" at bounding box center [510, 362] width 36 height 14
click at [477, 356] on input "TRUE" at bounding box center [472, 362] width 11 height 11
radio input "true"
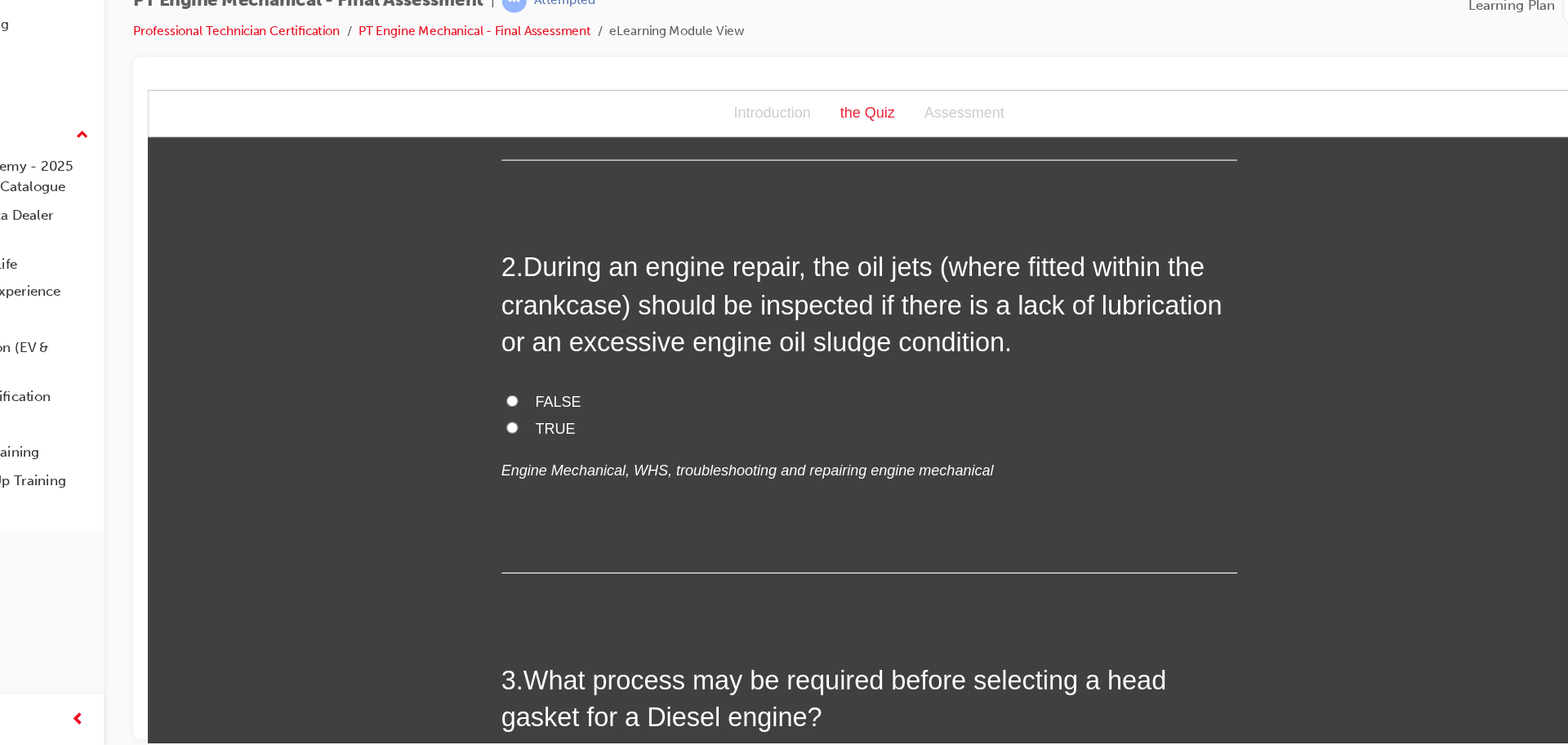
scroll to position [346, 0]
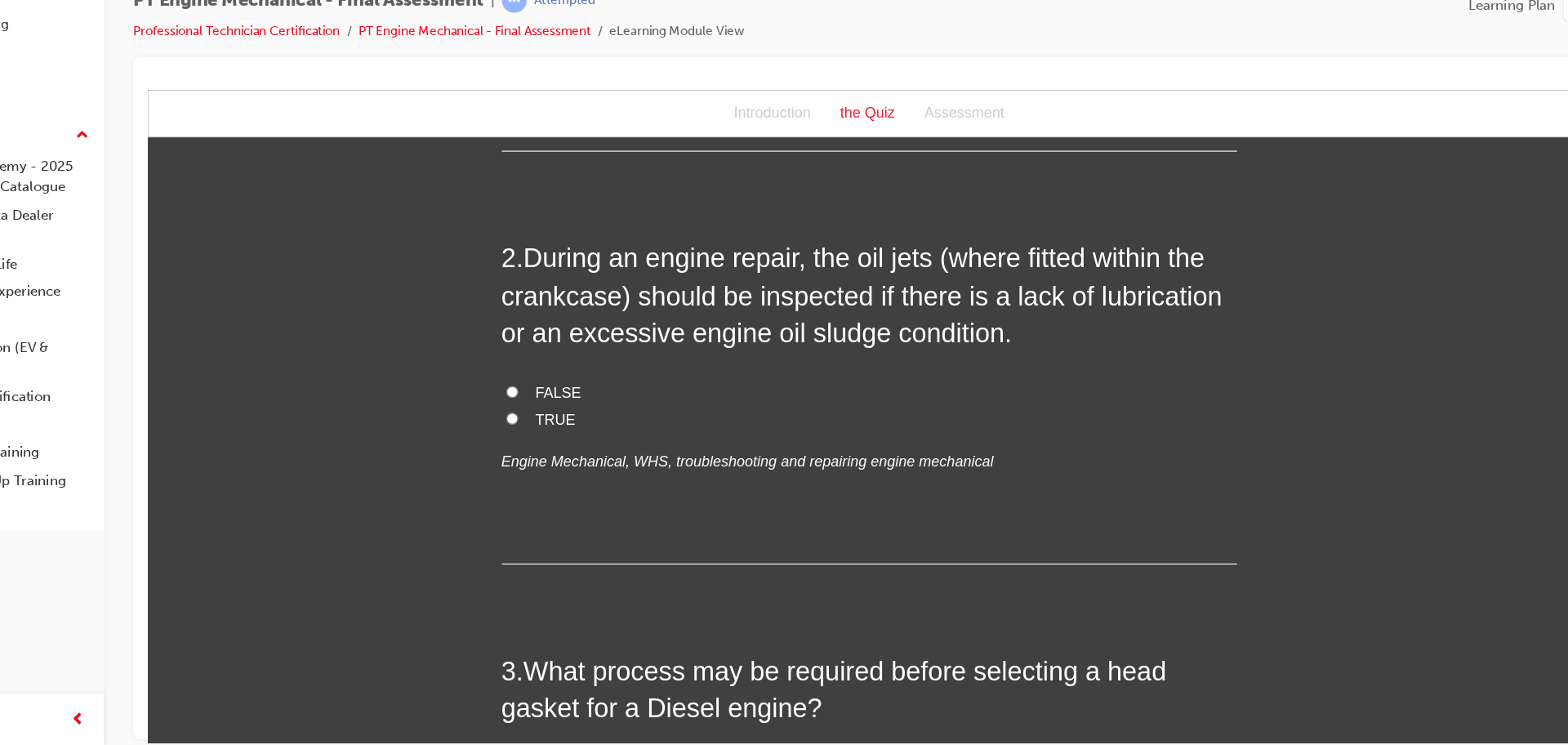
click at [474, 384] on input "TRUE" at bounding box center [472, 382] width 11 height 11
radio input "true"
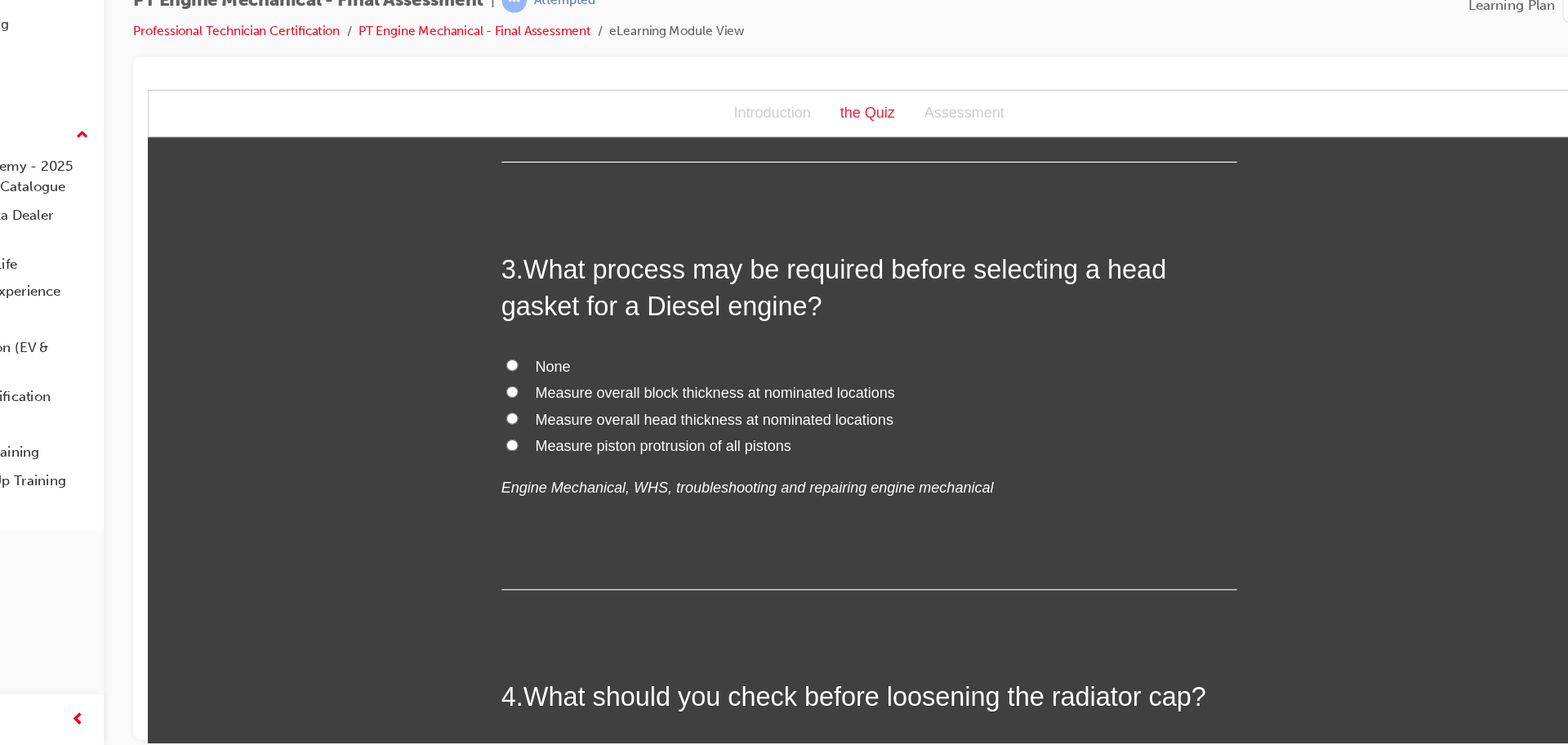
scroll to position [704, 0]
click at [480, 337] on label "None" at bounding box center [789, 335] width 654 height 23
click at [477, 337] on input "None" at bounding box center [472, 333] width 11 height 11
radio input "true"
click at [469, 389] on label "Measure overall head thickness at nominated locations" at bounding box center [789, 382] width 654 height 23
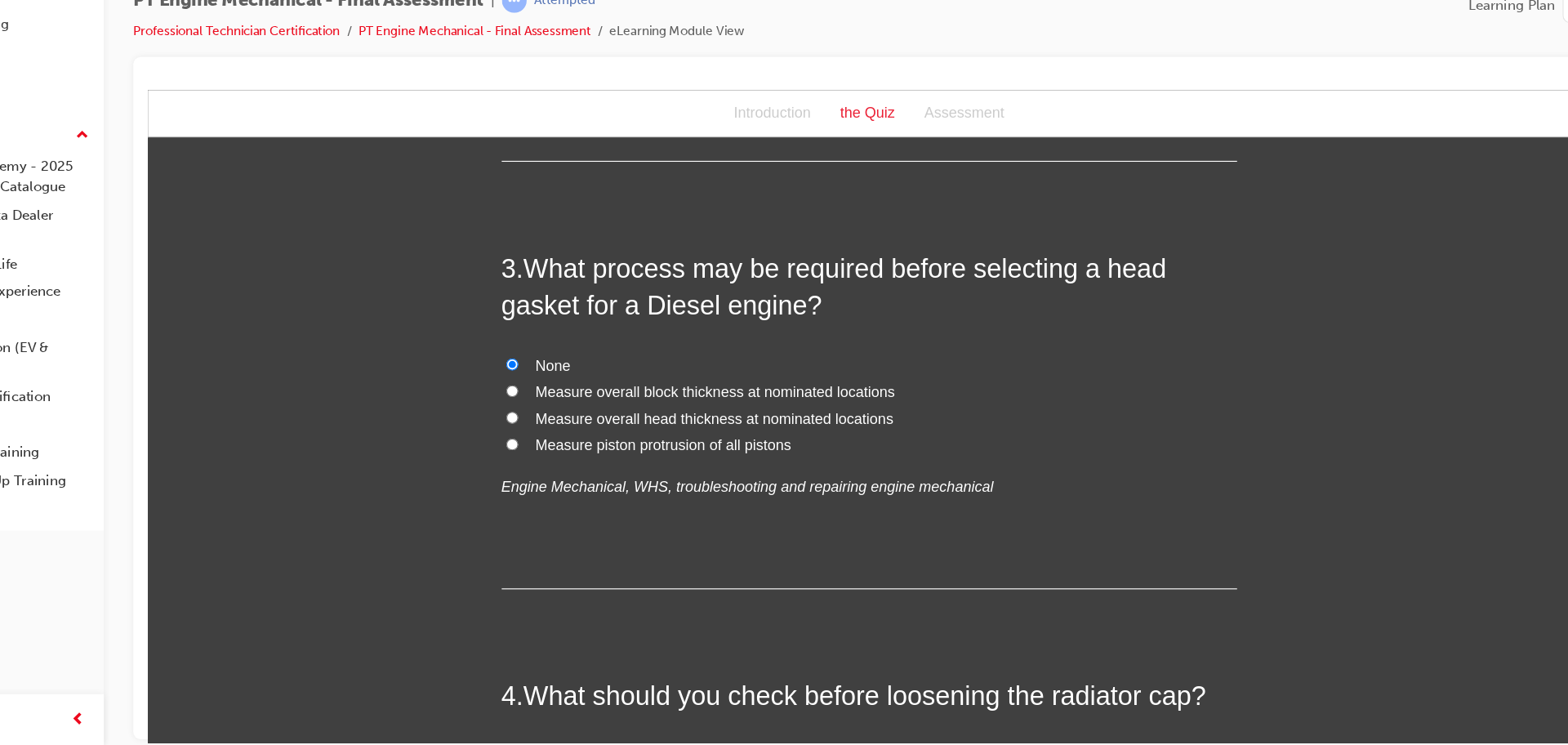
click at [469, 385] on input "Measure overall head thickness at nominated locations" at bounding box center [472, 381] width 11 height 11
radio input "true"
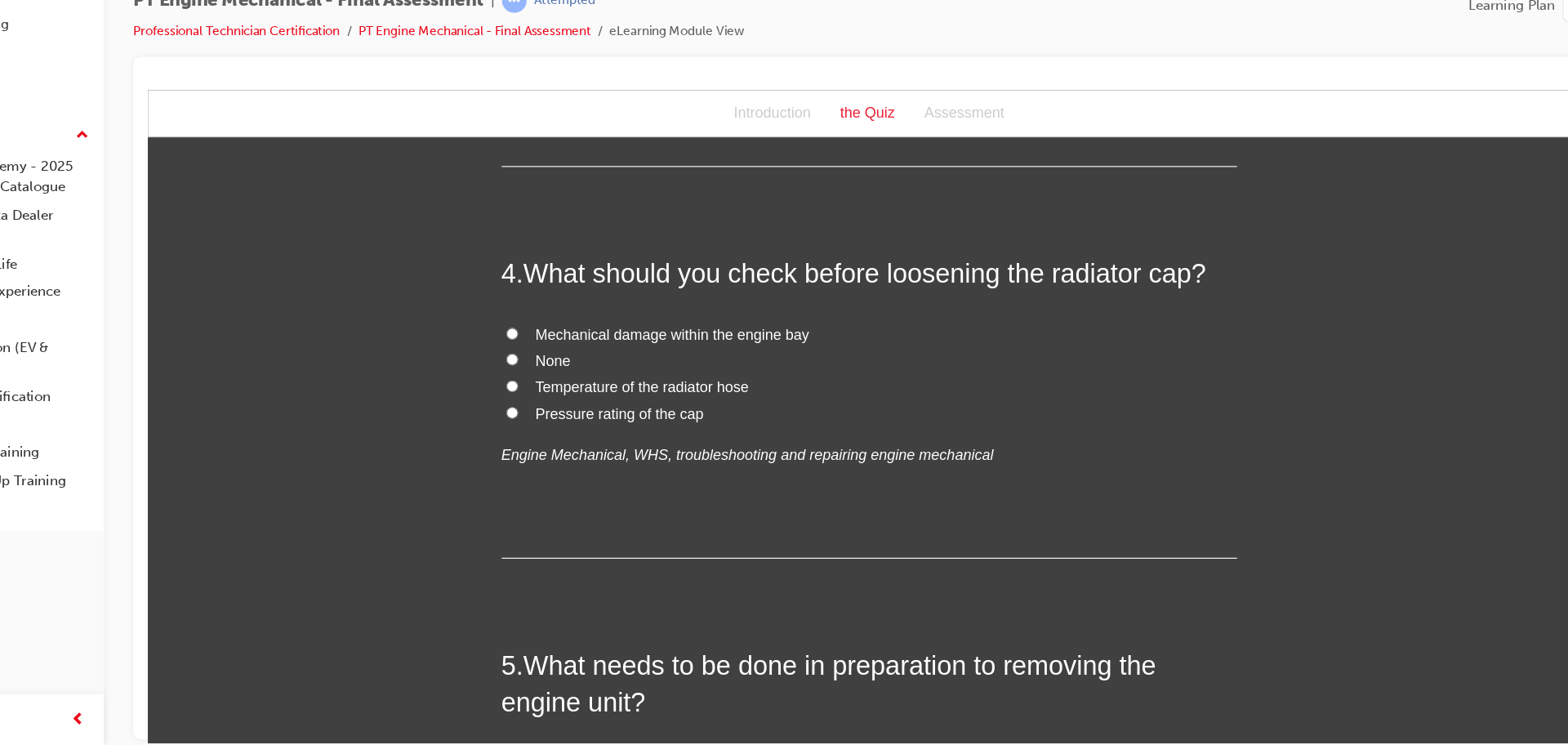
scroll to position [1087, 0]
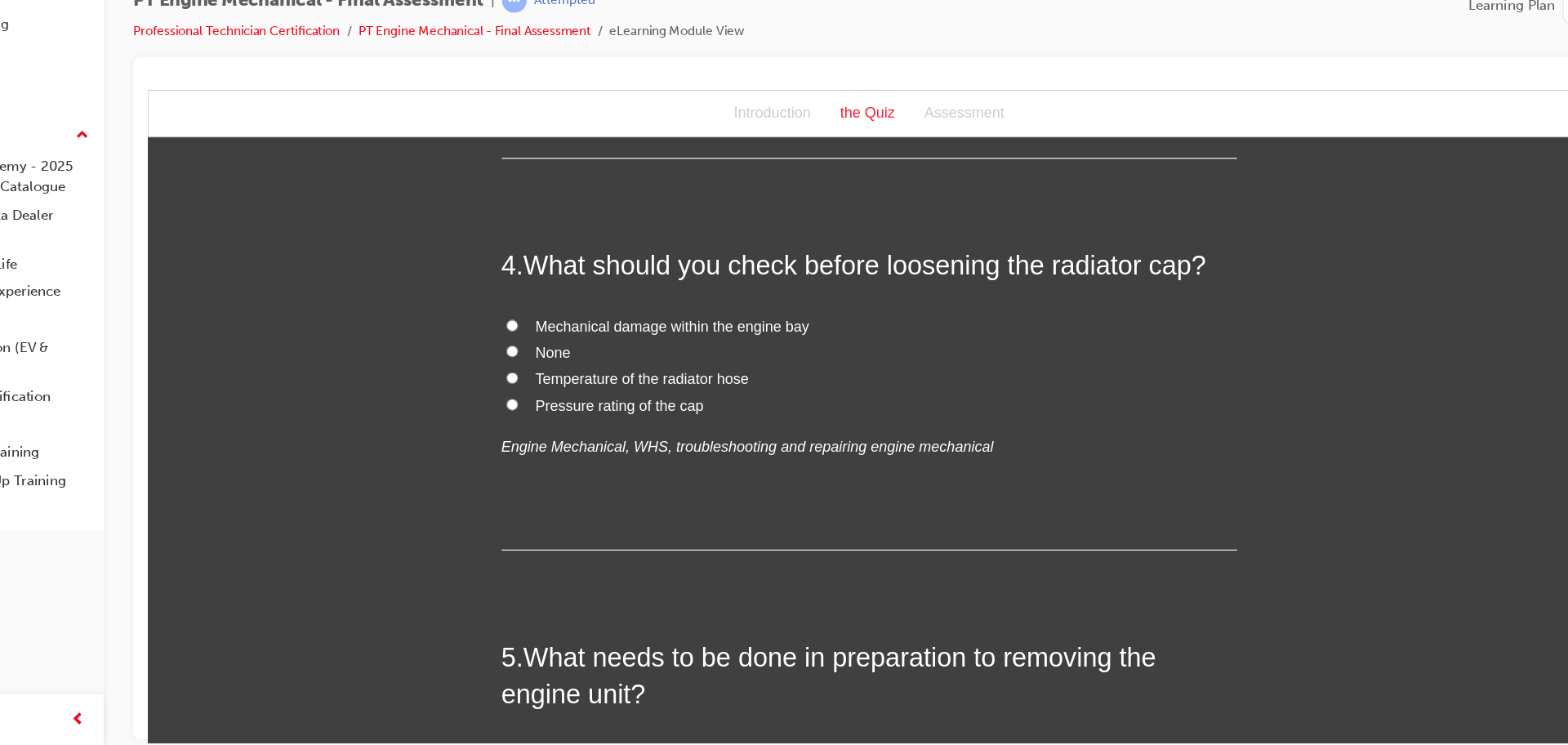
click at [546, 345] on span "Temperature of the radiator hose" at bounding box center [587, 345] width 189 height 14
click at [477, 345] on input "Temperature of the radiator hose" at bounding box center [472, 345] width 11 height 11
radio input "true"
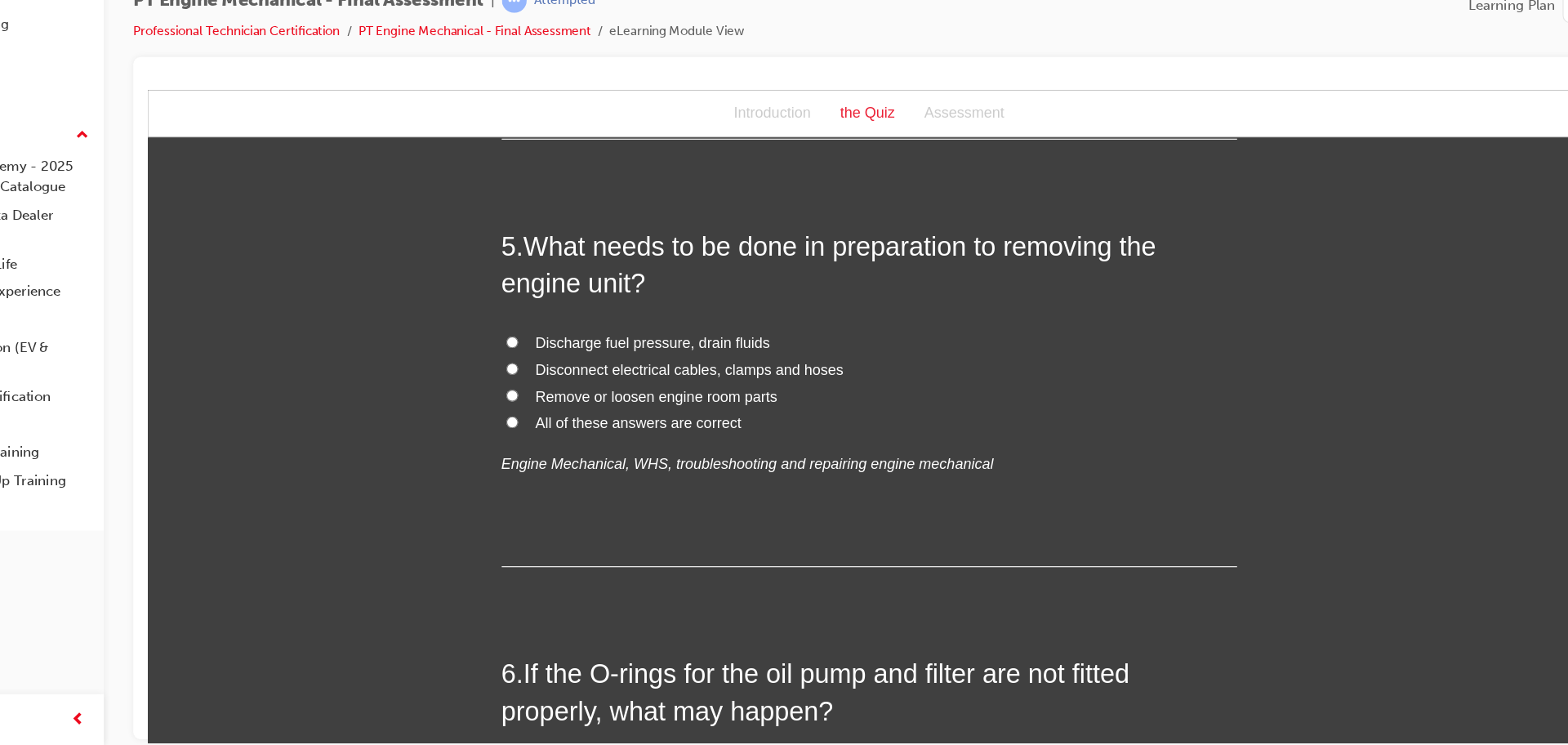
scroll to position [1458, 0]
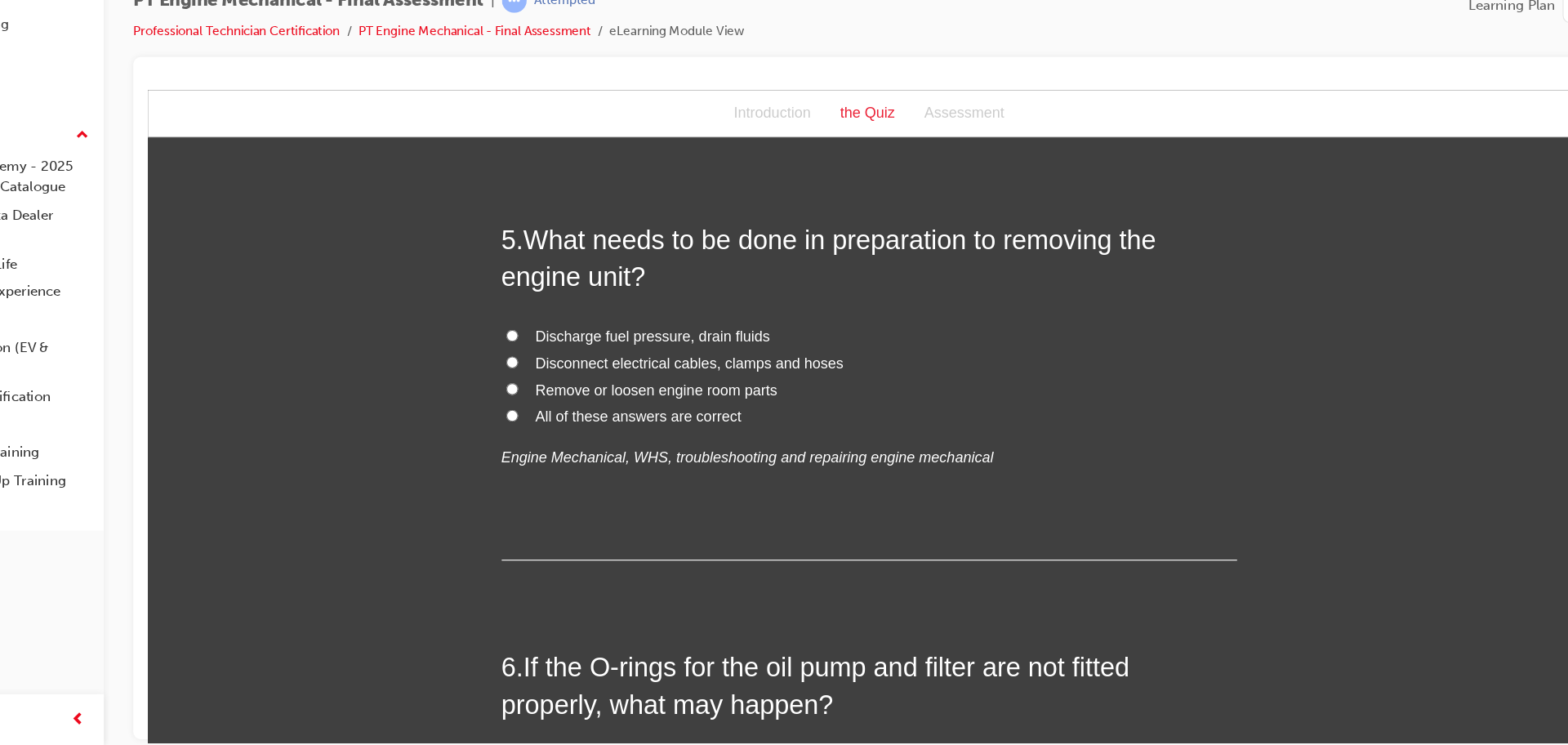
click at [475, 380] on input "All of these answers are correct" at bounding box center [472, 379] width 11 height 11
radio input "true"
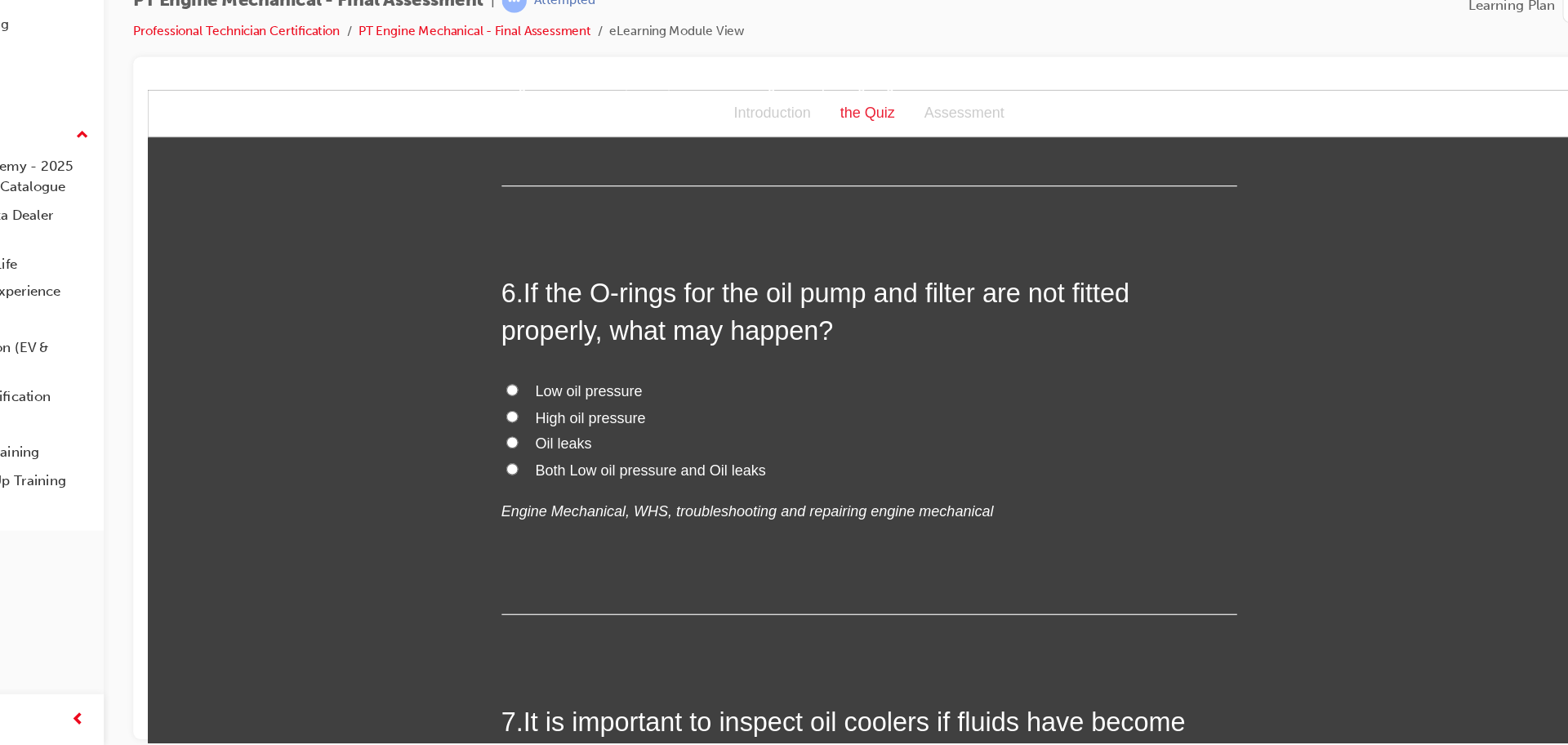
scroll to position [1790, 0]
click at [472, 438] on div "Low oil pressure High oil pressure Oil leaks Both Low oil pressure and Oil leak…" at bounding box center [789, 409] width 654 height 131
click at [472, 431] on label "Both Low oil pressure and Oil leaks" at bounding box center [789, 427] width 654 height 23
click at [472, 430] on input "Both Low oil pressure and Oil leaks" at bounding box center [472, 426] width 11 height 11
radio input "true"
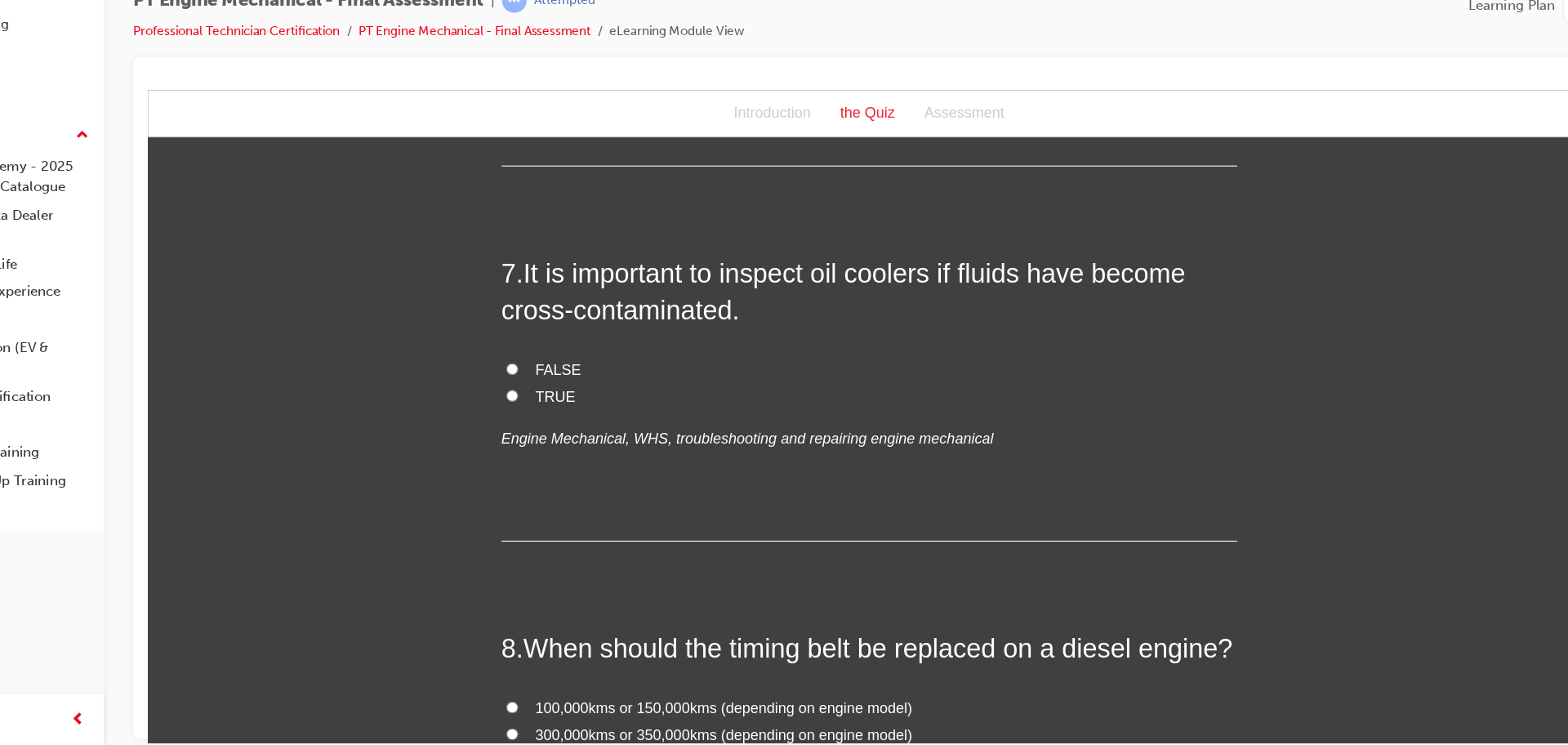
scroll to position [2184, 0]
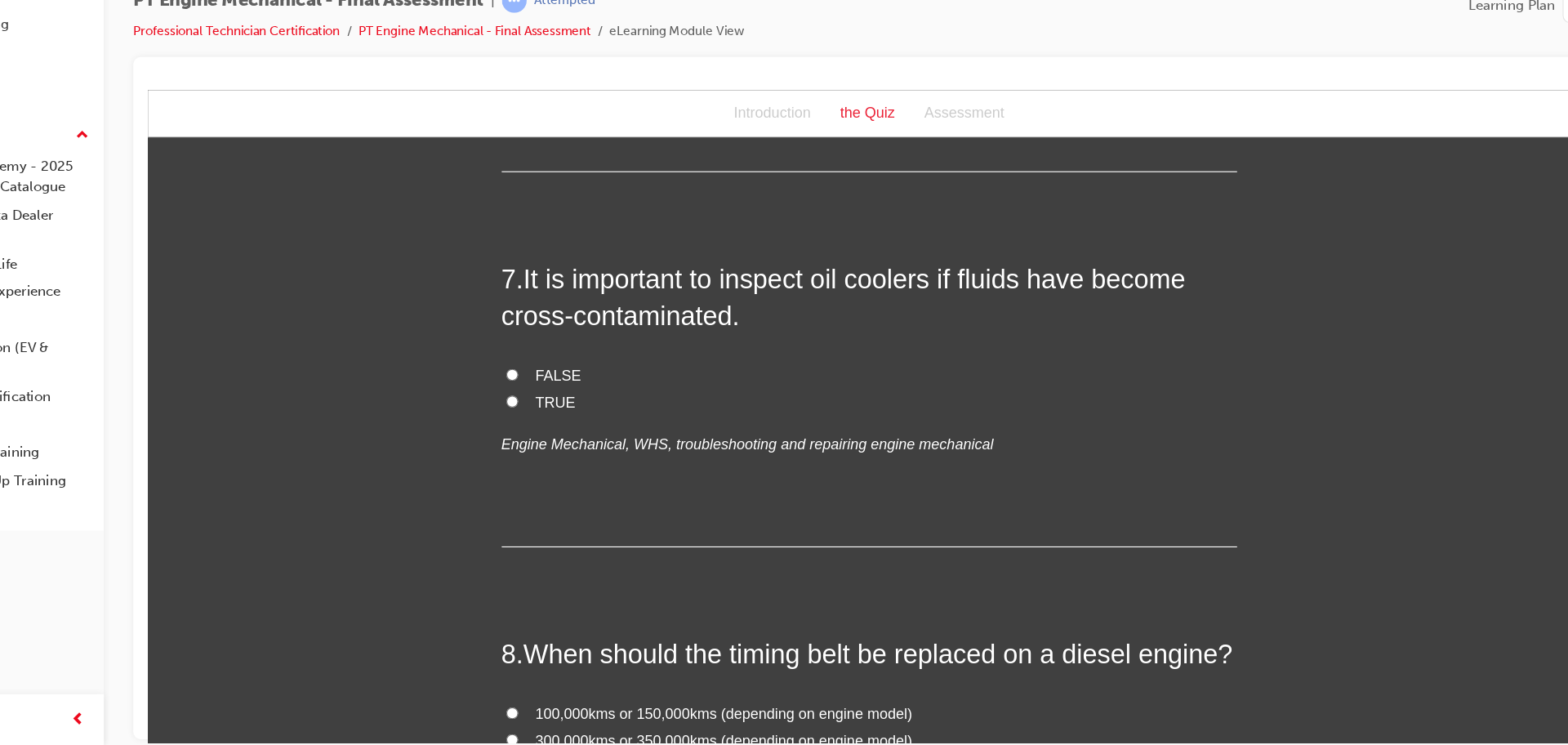
click at [478, 346] on label "FALSE" at bounding box center [789, 344] width 654 height 23
click at [477, 346] on input "FALSE" at bounding box center [472, 342] width 11 height 11
radio input "true"
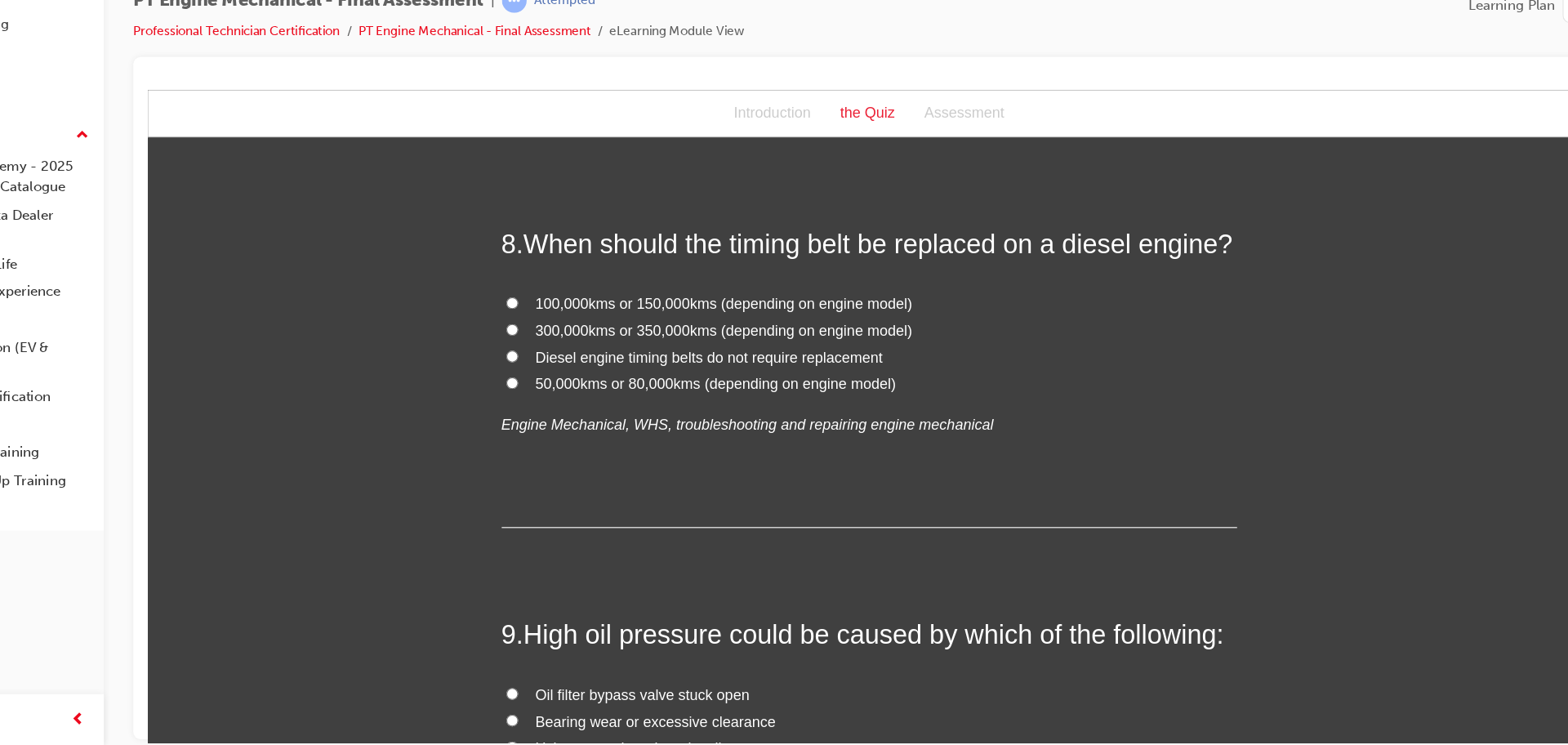
scroll to position [2549, 0]
click at [472, 281] on input "100,000kms or 150,000kms (depending on engine model)" at bounding box center [472, 278] width 11 height 11
radio input "true"
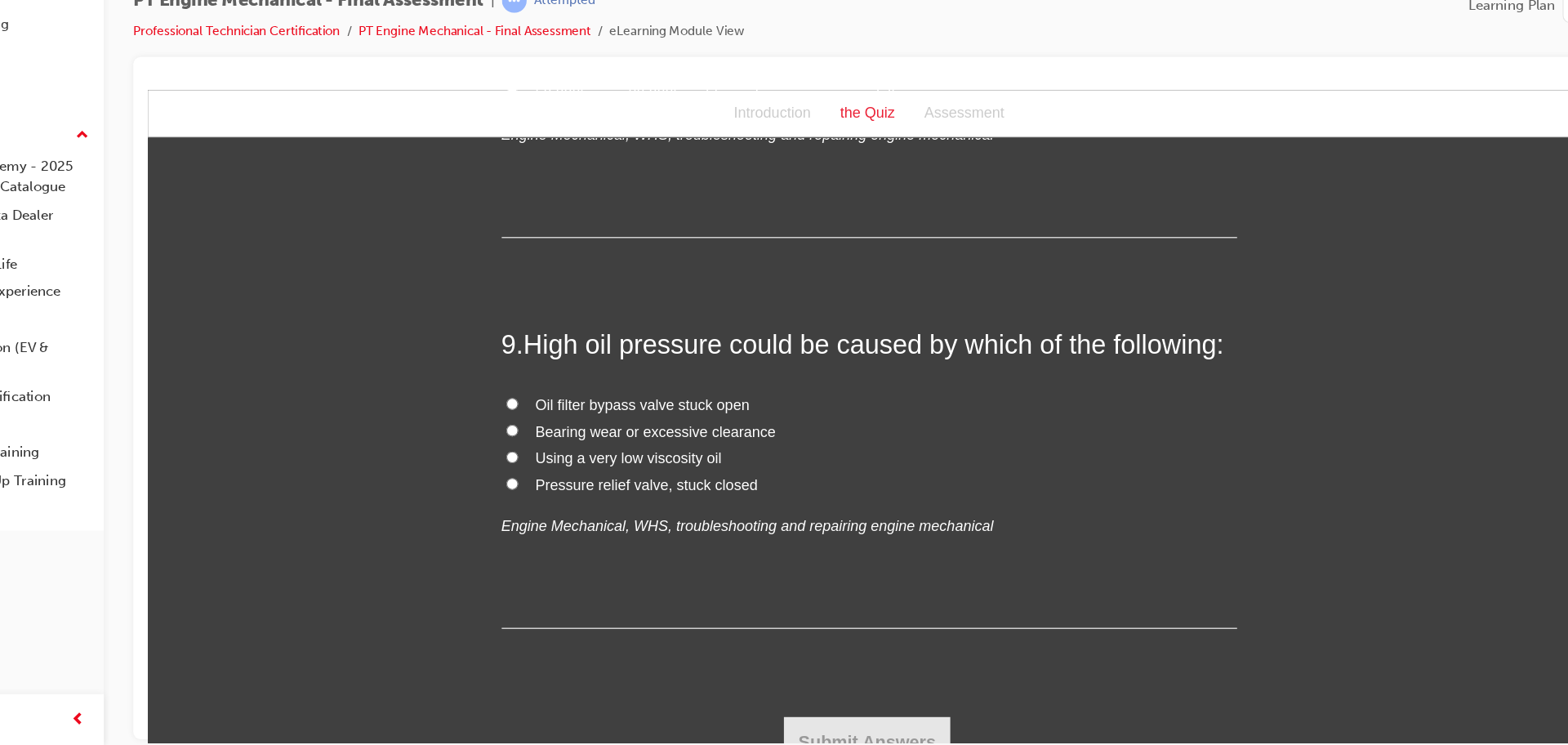
scroll to position [2828, 0]
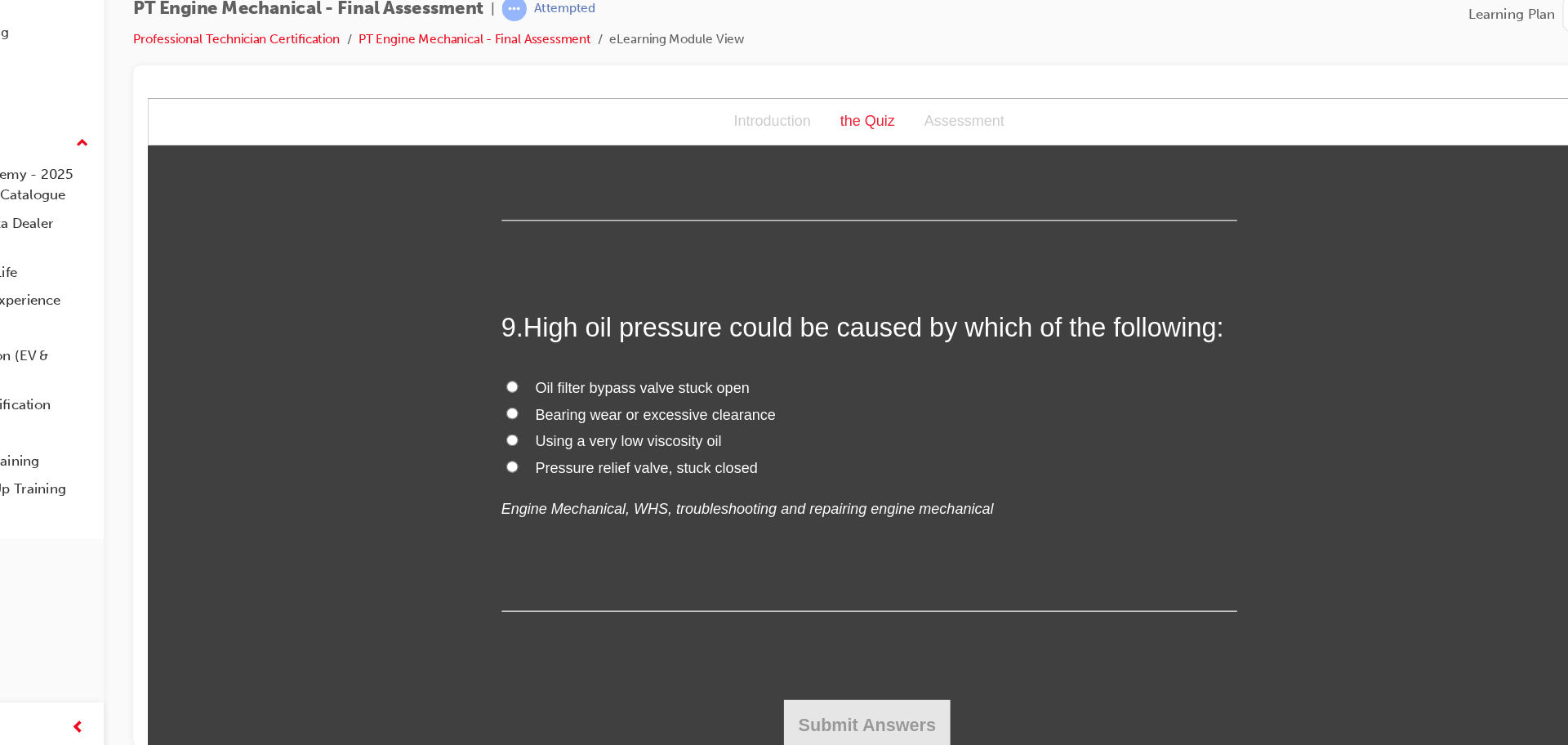
click at [470, 423] on input "Pressure relief valve, stuck closed" at bounding box center [472, 425] width 11 height 11
radio input "true"
click at [741, 642] on button "Submit Answers" at bounding box center [787, 654] width 149 height 46
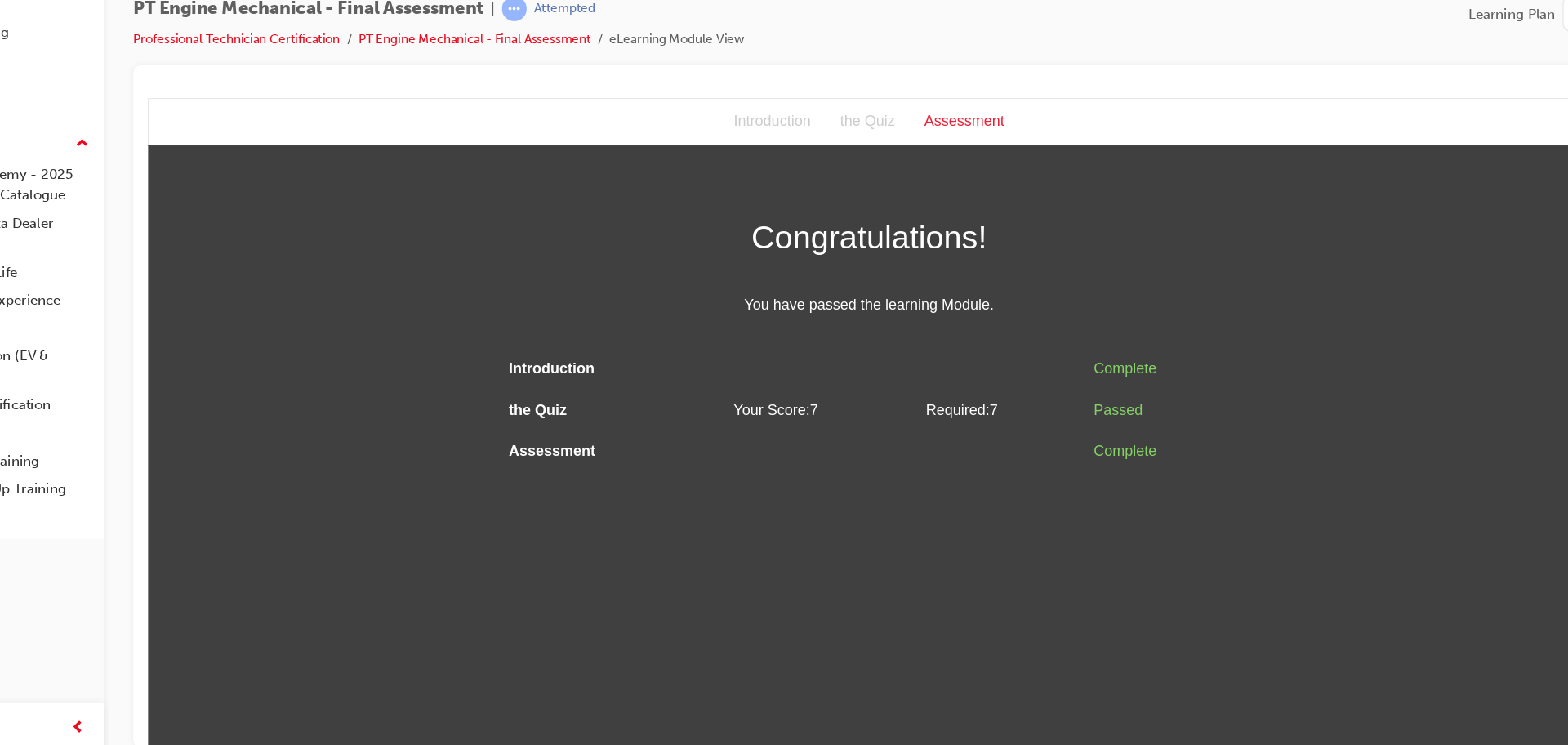
scroll to position [0, 0]
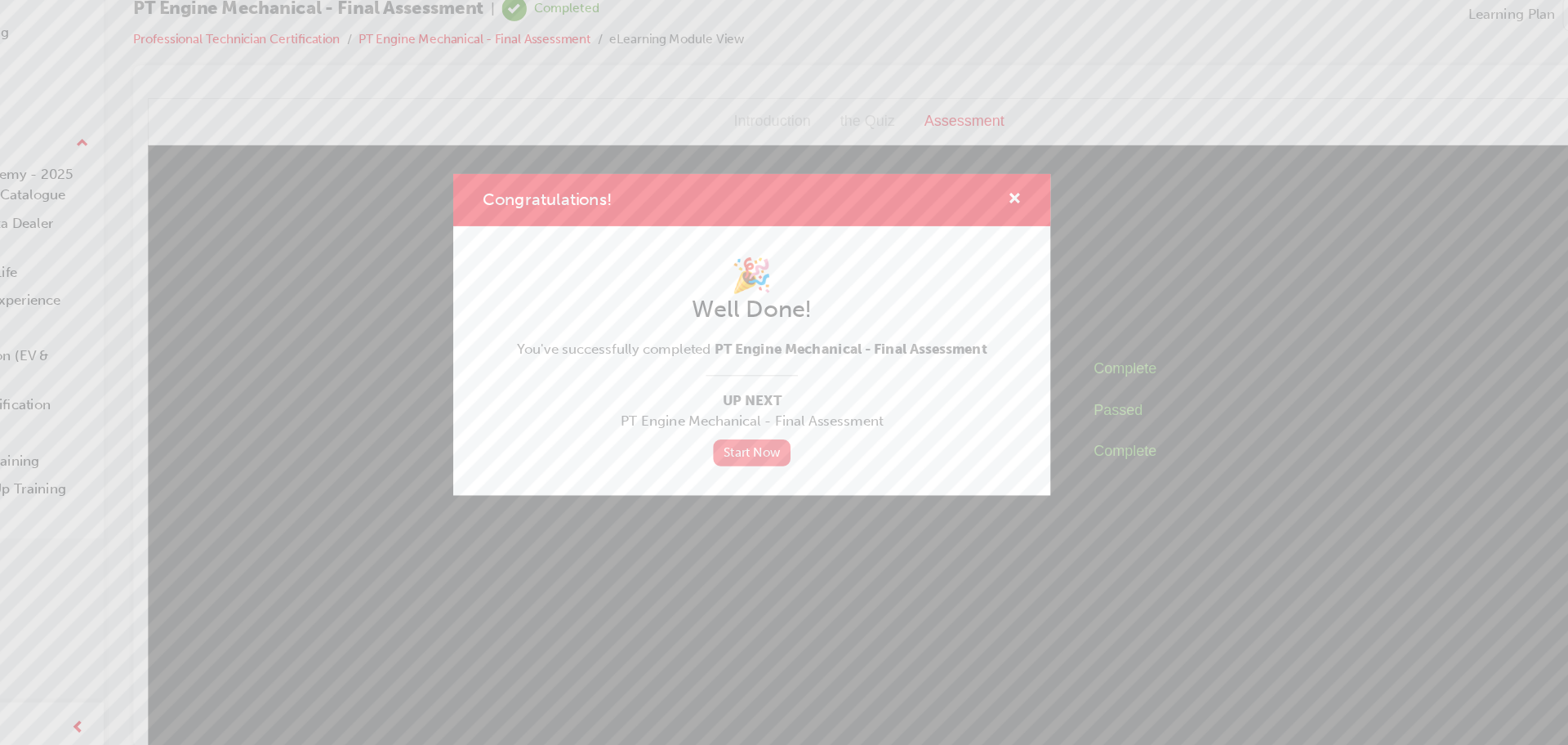
click at [787, 474] on link "Start Now" at bounding box center [784, 477] width 69 height 23
click at [1014, 252] on span "cross-icon" at bounding box center [1017, 253] width 13 height 14
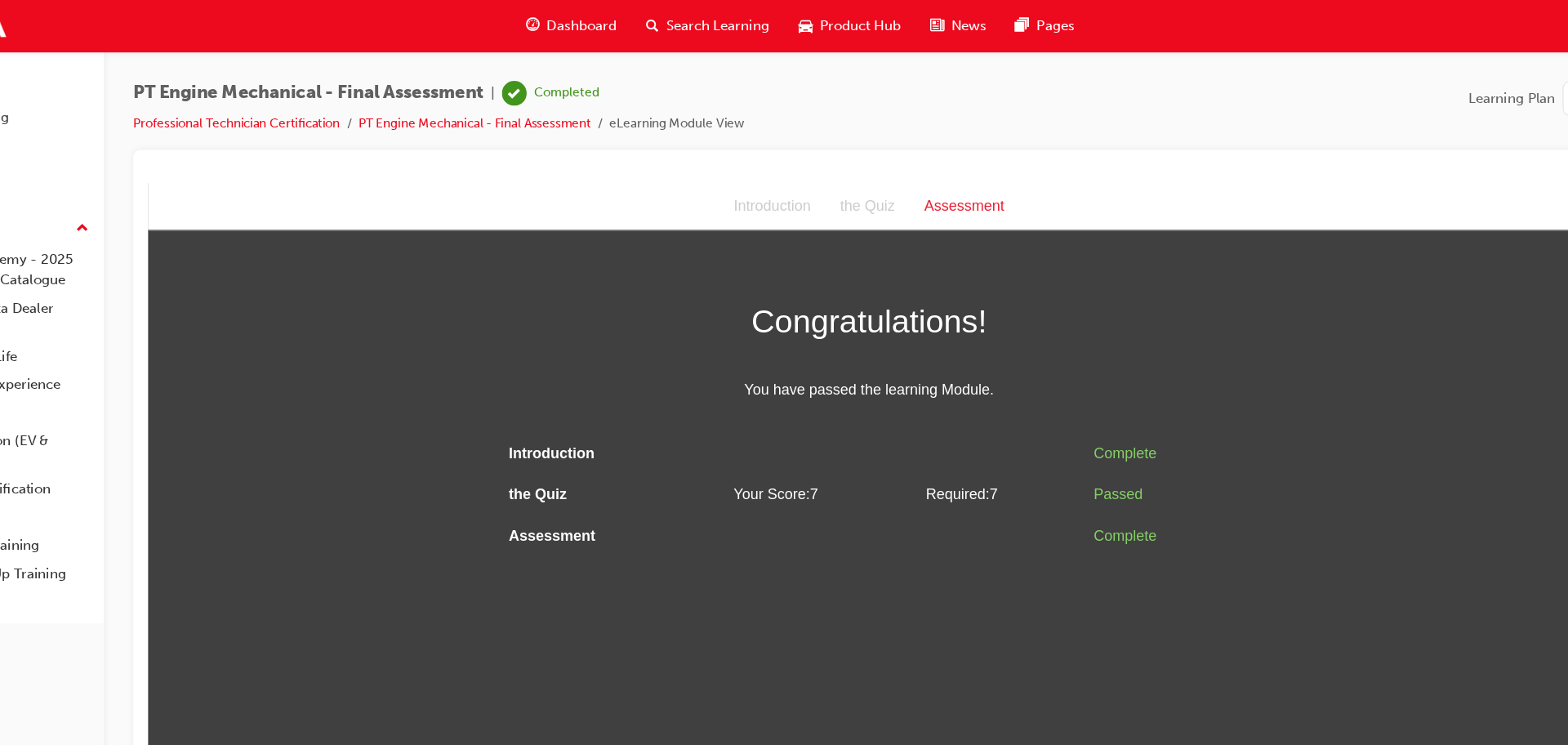
click at [621, 24] on span "Dashboard" at bounding box center [633, 23] width 62 height 19
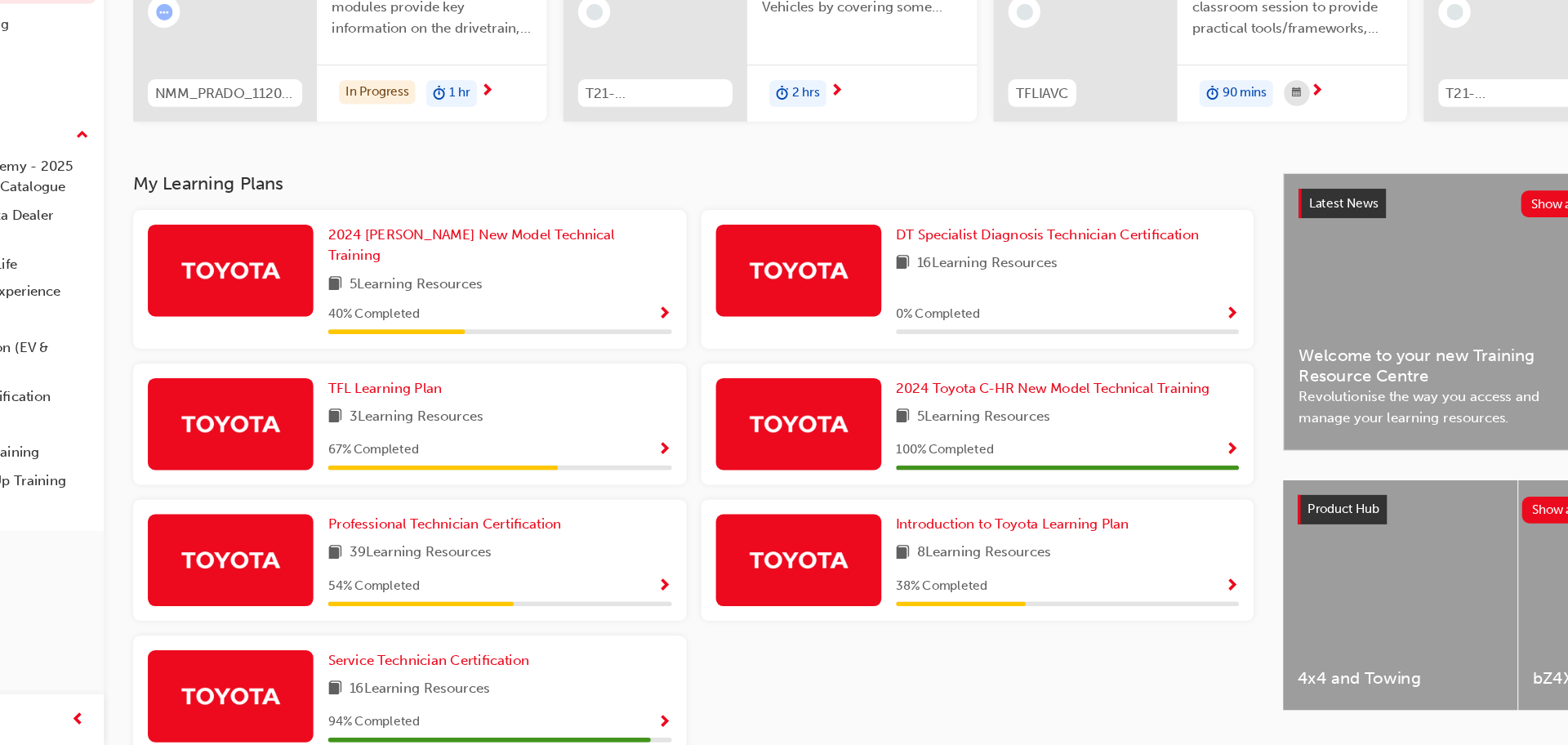
scroll to position [260, 0]
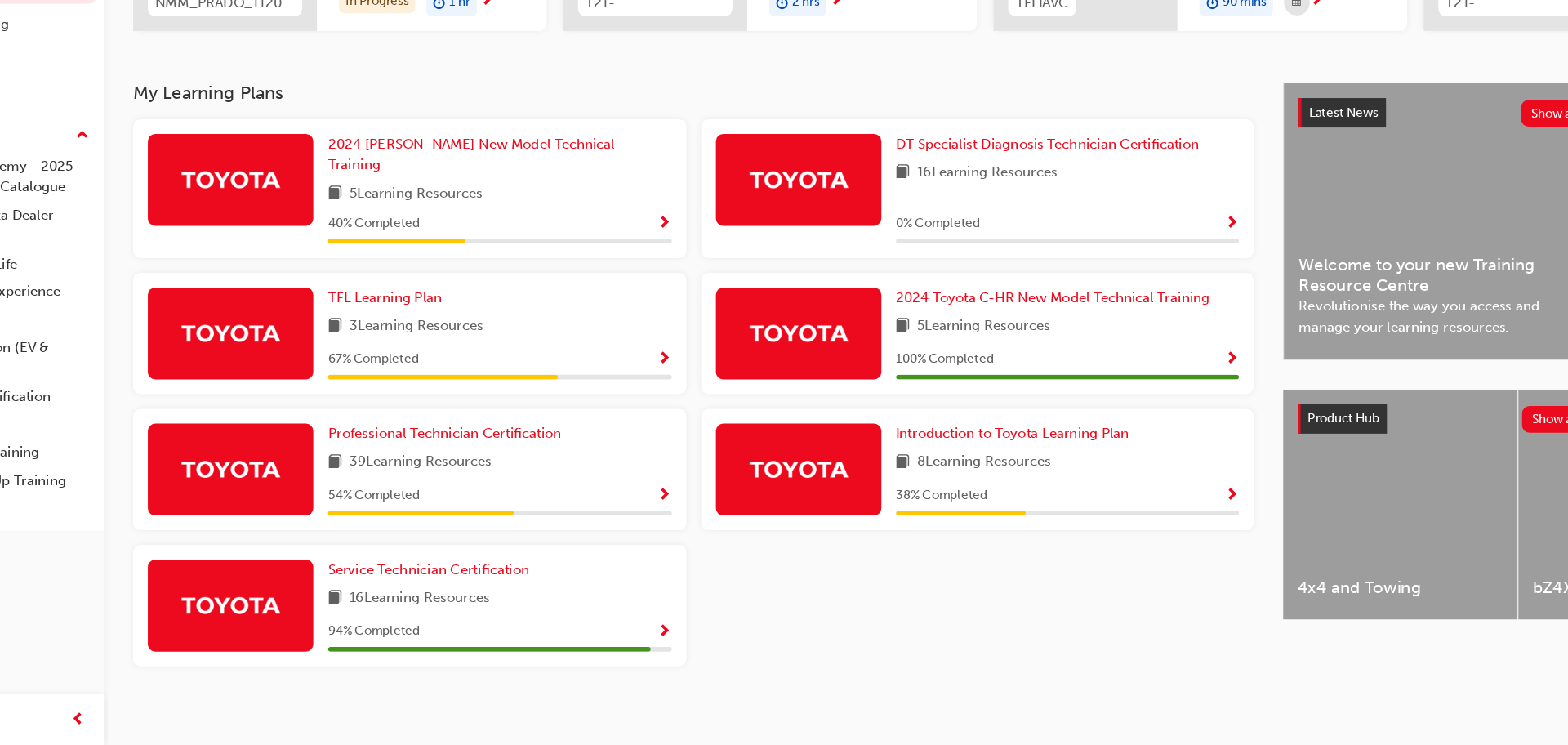
click at [701, 519] on button "button" at bounding box center [707, 523] width 13 height 21
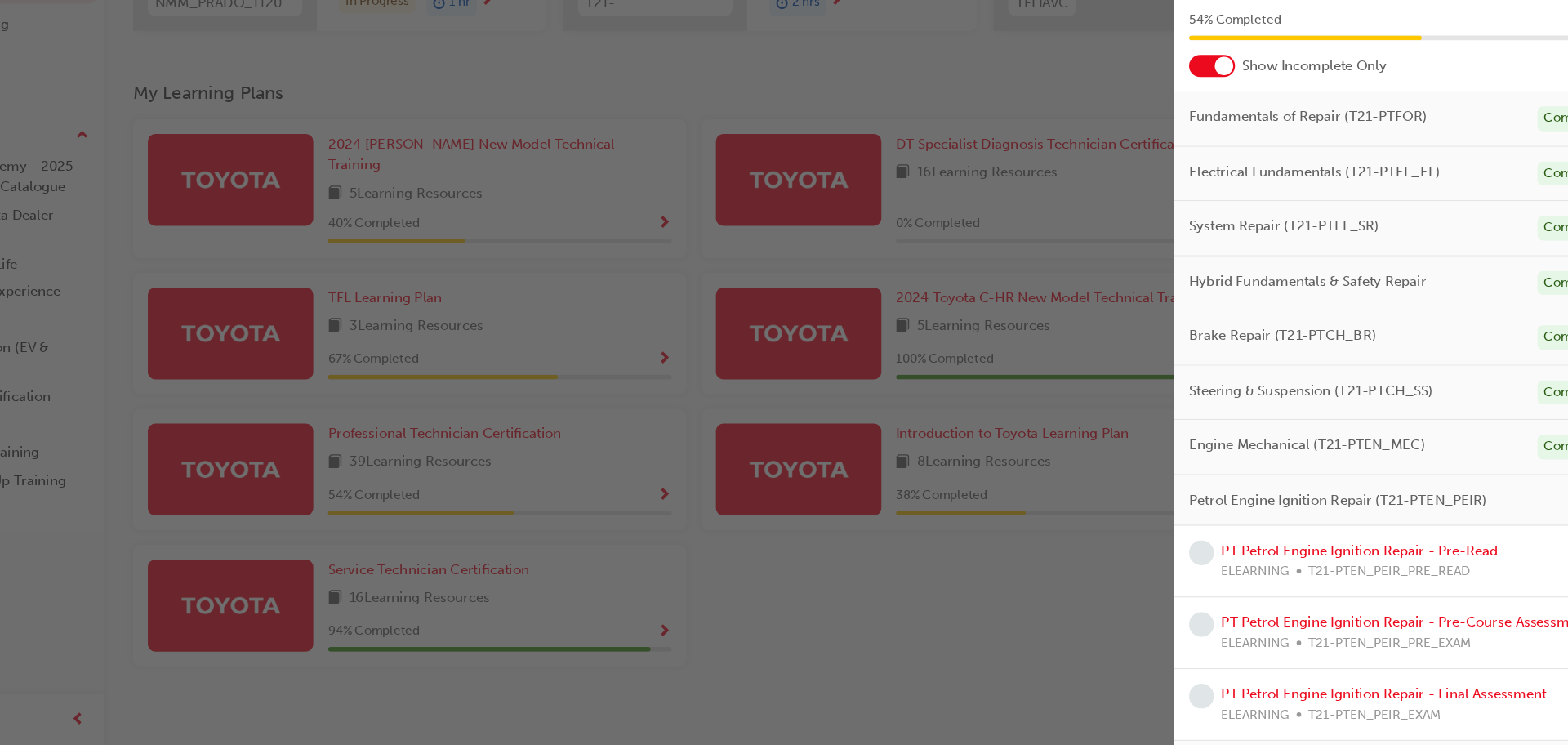
click at [1194, 139] on div at bounding box center [1193, 142] width 41 height 20
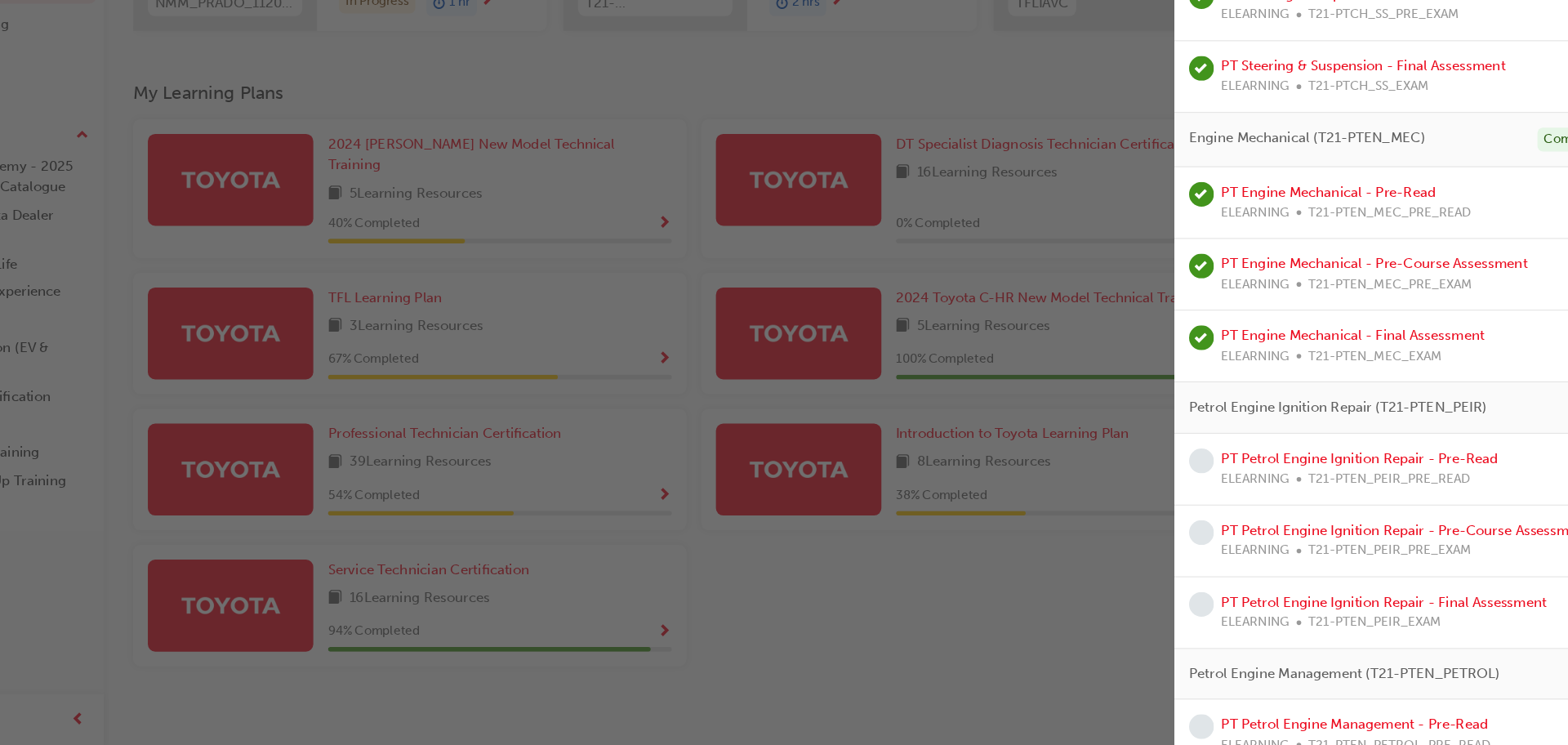
scroll to position [1438, 0]
click at [1359, 492] on link "PT Petrol Engine Ignition Repair - Pre-Read" at bounding box center [1324, 491] width 246 height 14
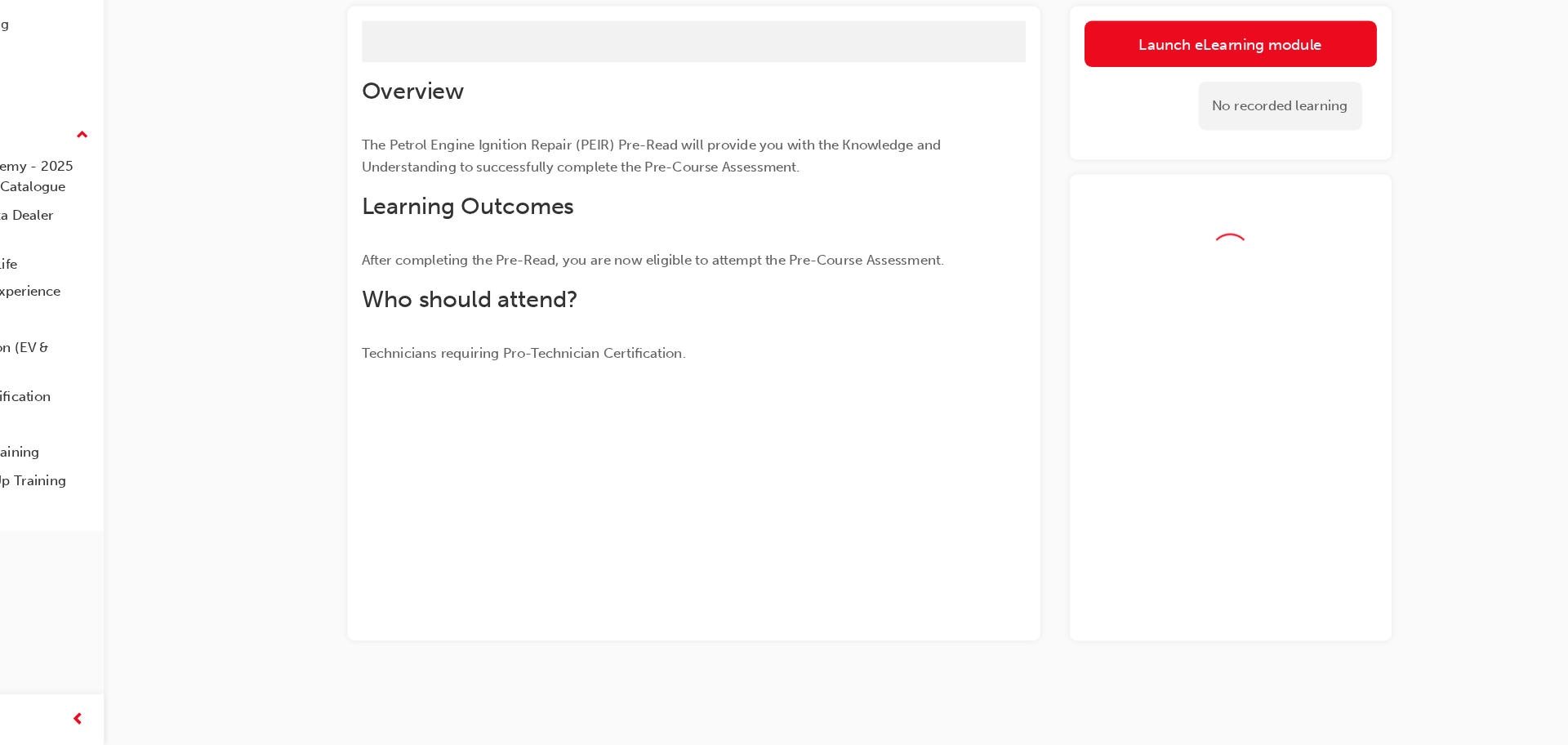
scroll to position [105, 0]
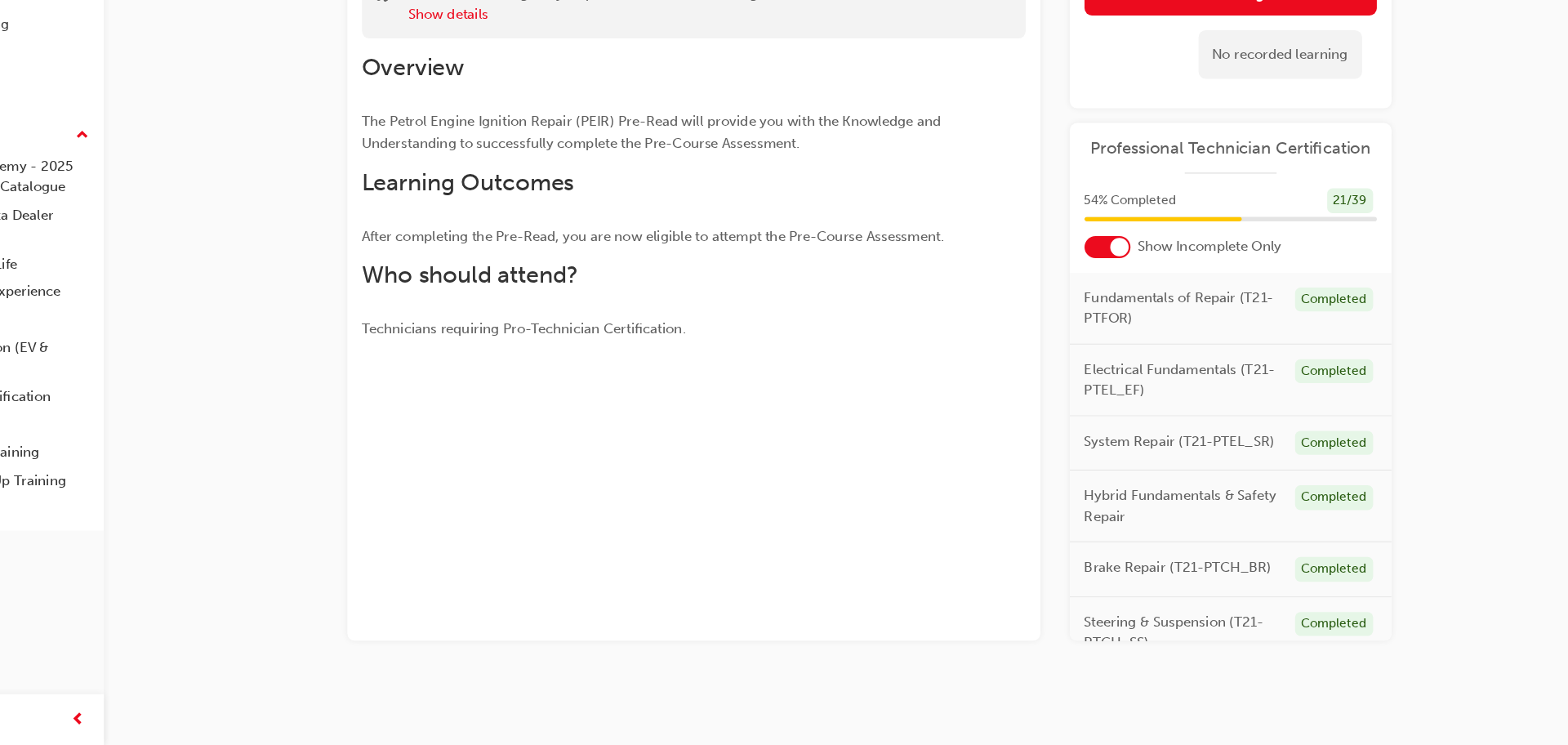
click at [1245, 119] on div "No recorded learning" at bounding box center [1253, 131] width 145 height 43
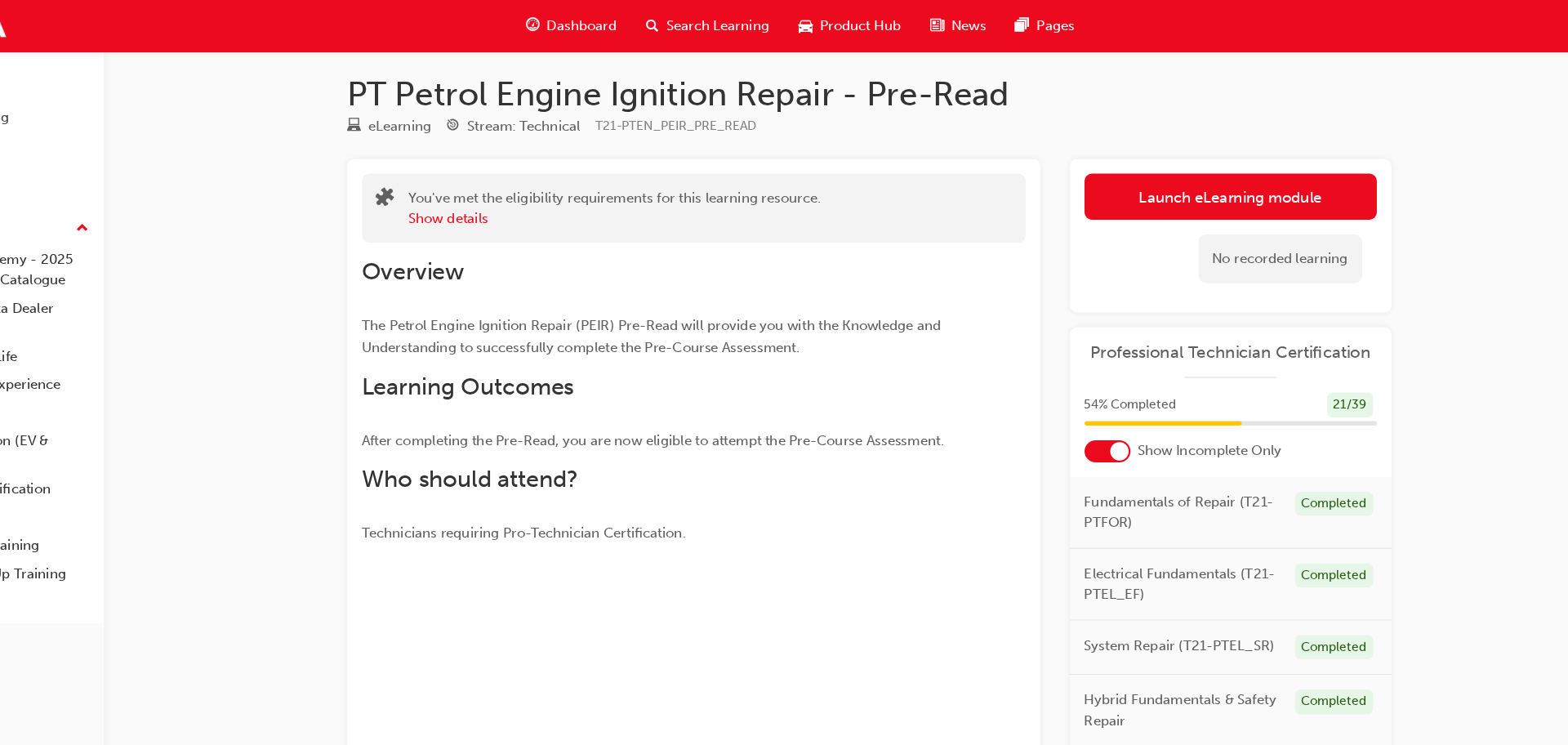
scroll to position [0, 0]
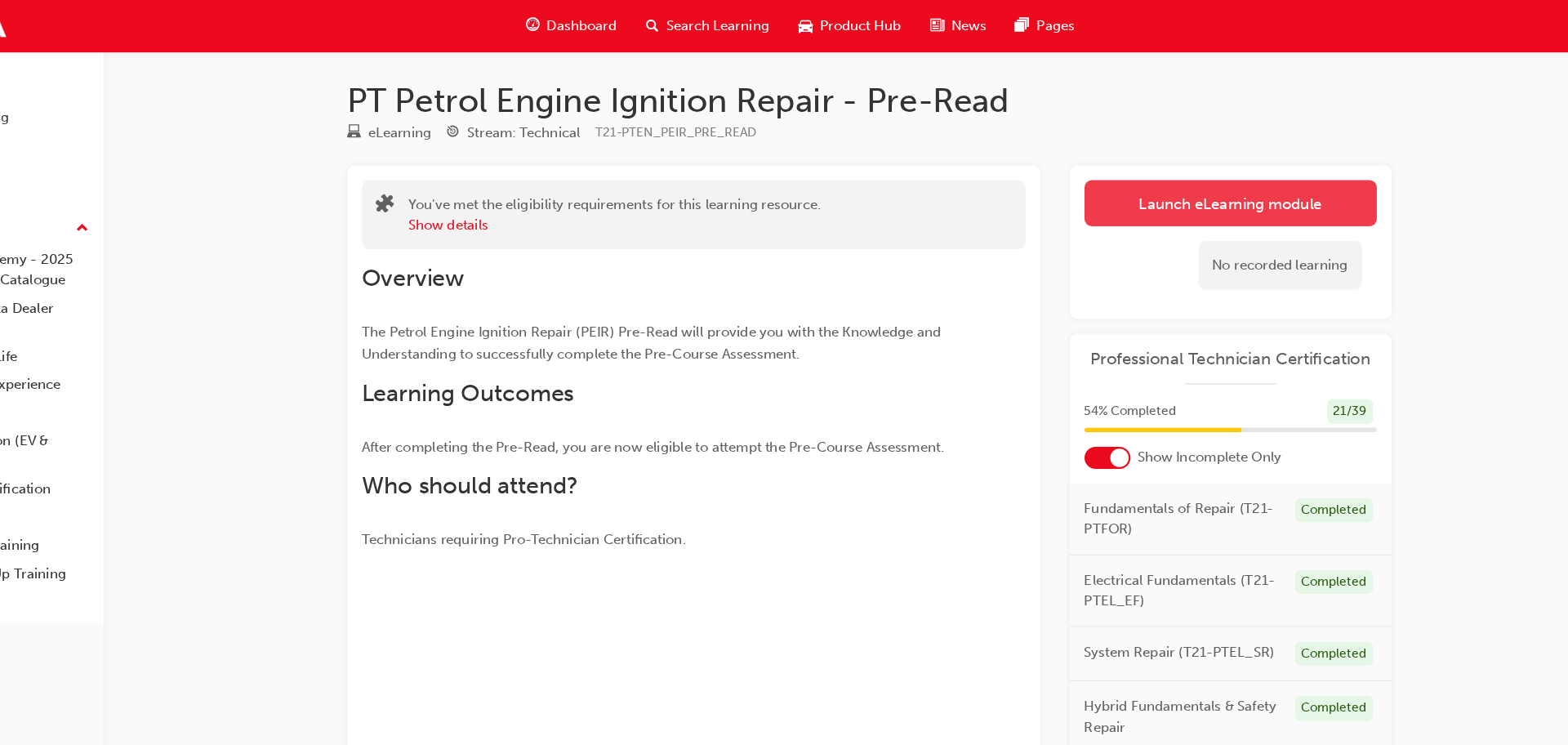
click at [1252, 176] on link "Launch eLearning module" at bounding box center [1209, 180] width 260 height 41
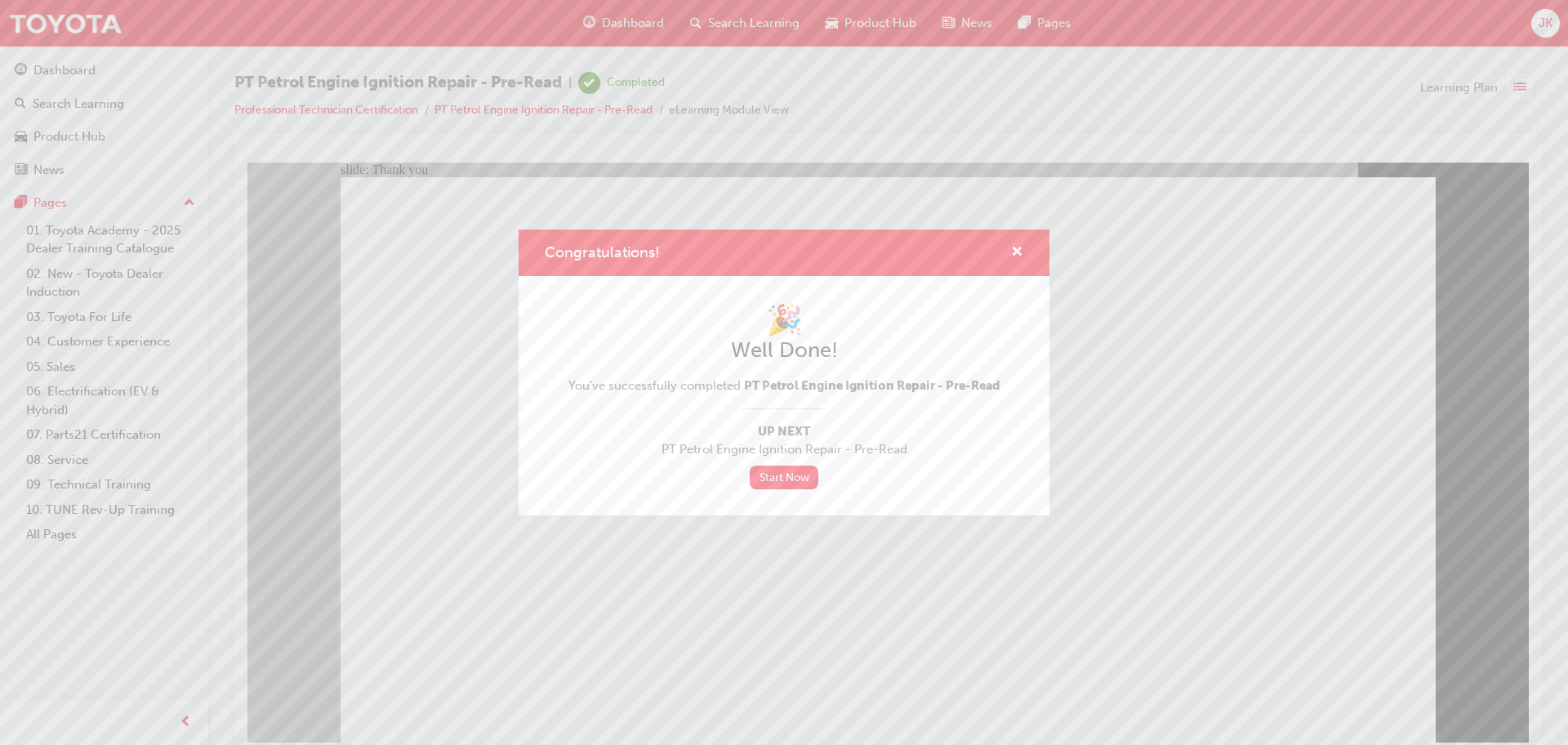
click at [656, 624] on div "Congratulations! 🎉 Well Done! You've successfully completed PT Petrol Engine Ig…" at bounding box center [784, 372] width 1568 height 745
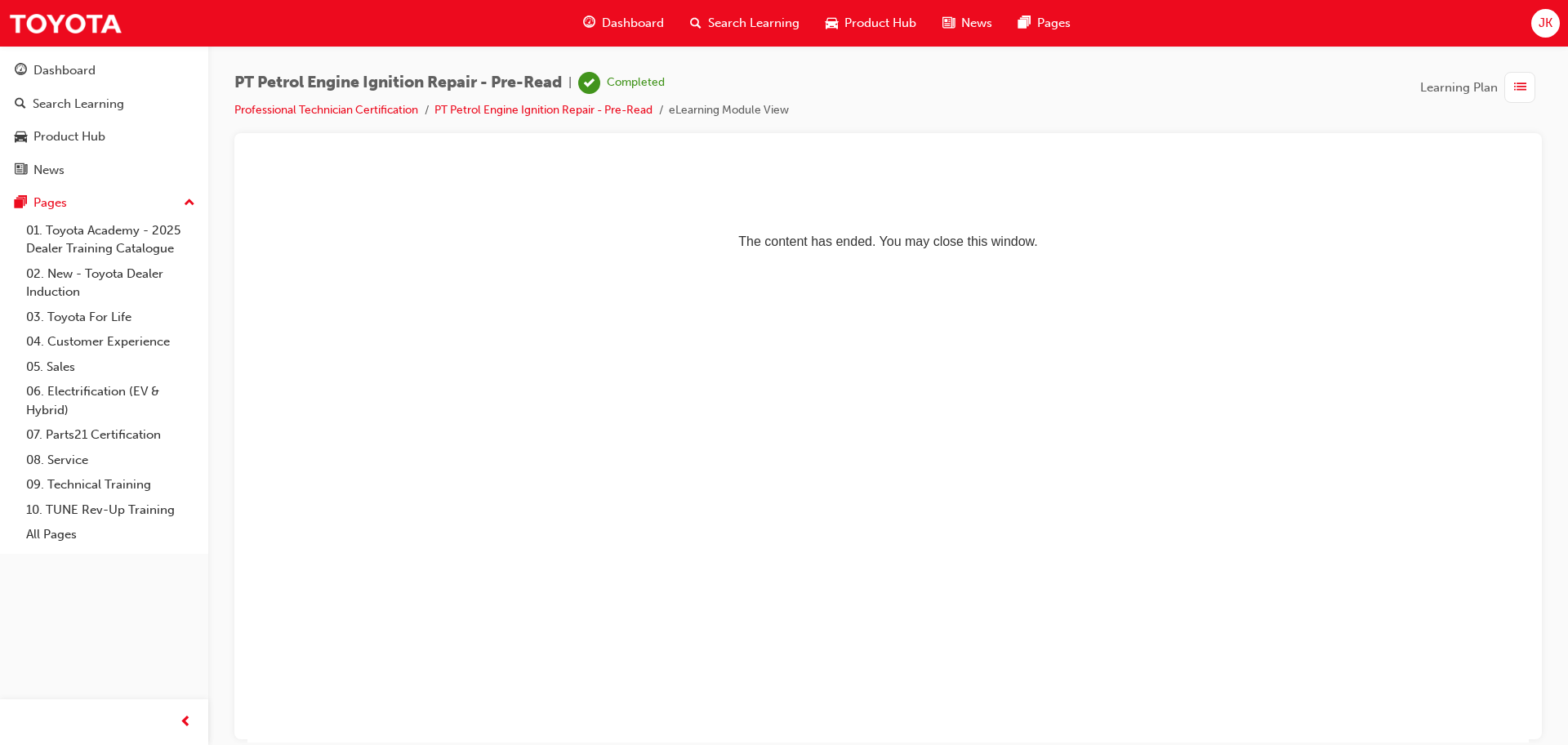
click at [626, 20] on span "Dashboard" at bounding box center [633, 23] width 62 height 19
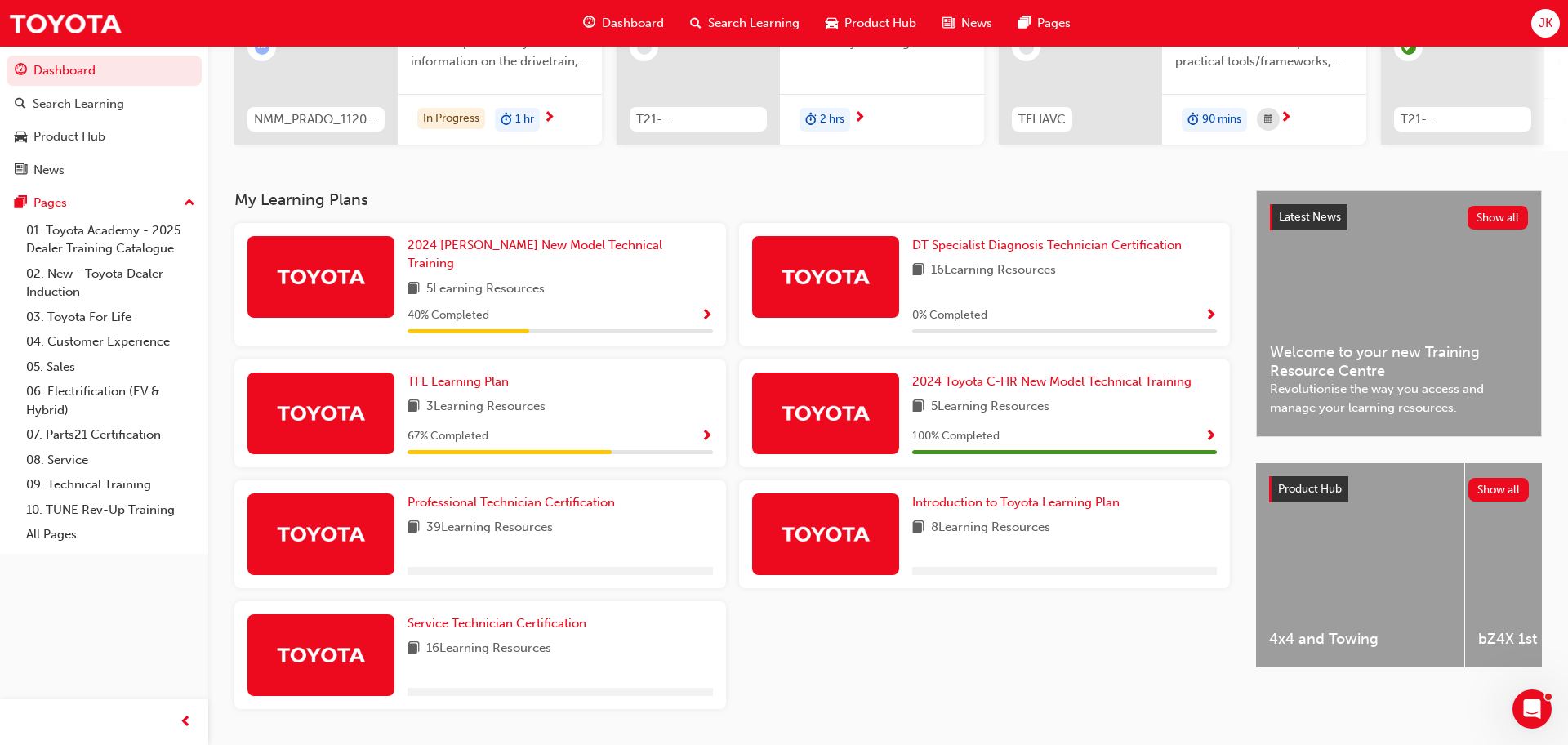
scroll to position [260, 0]
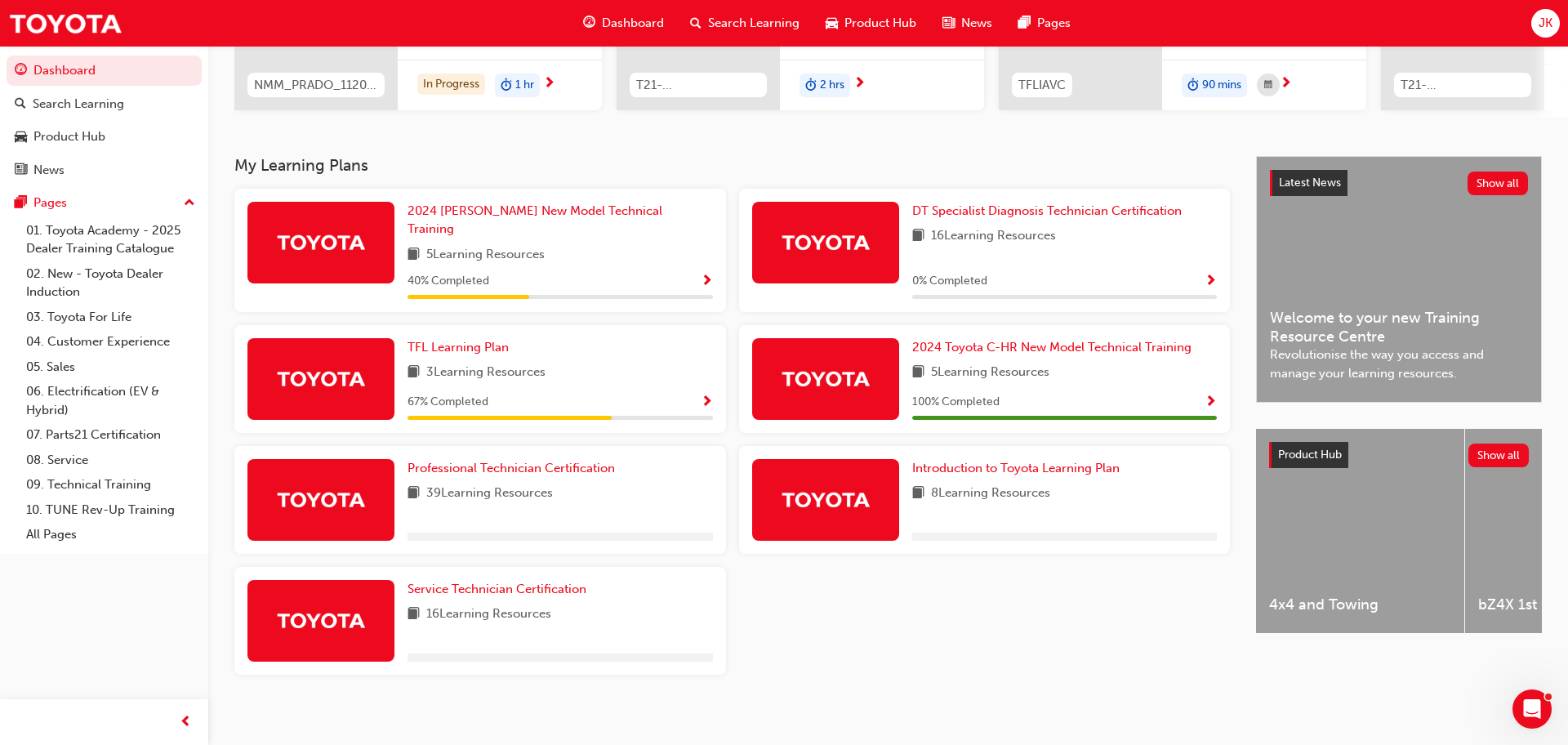
click at [707, 395] on span "Show Progress" at bounding box center [707, 402] width 13 height 14
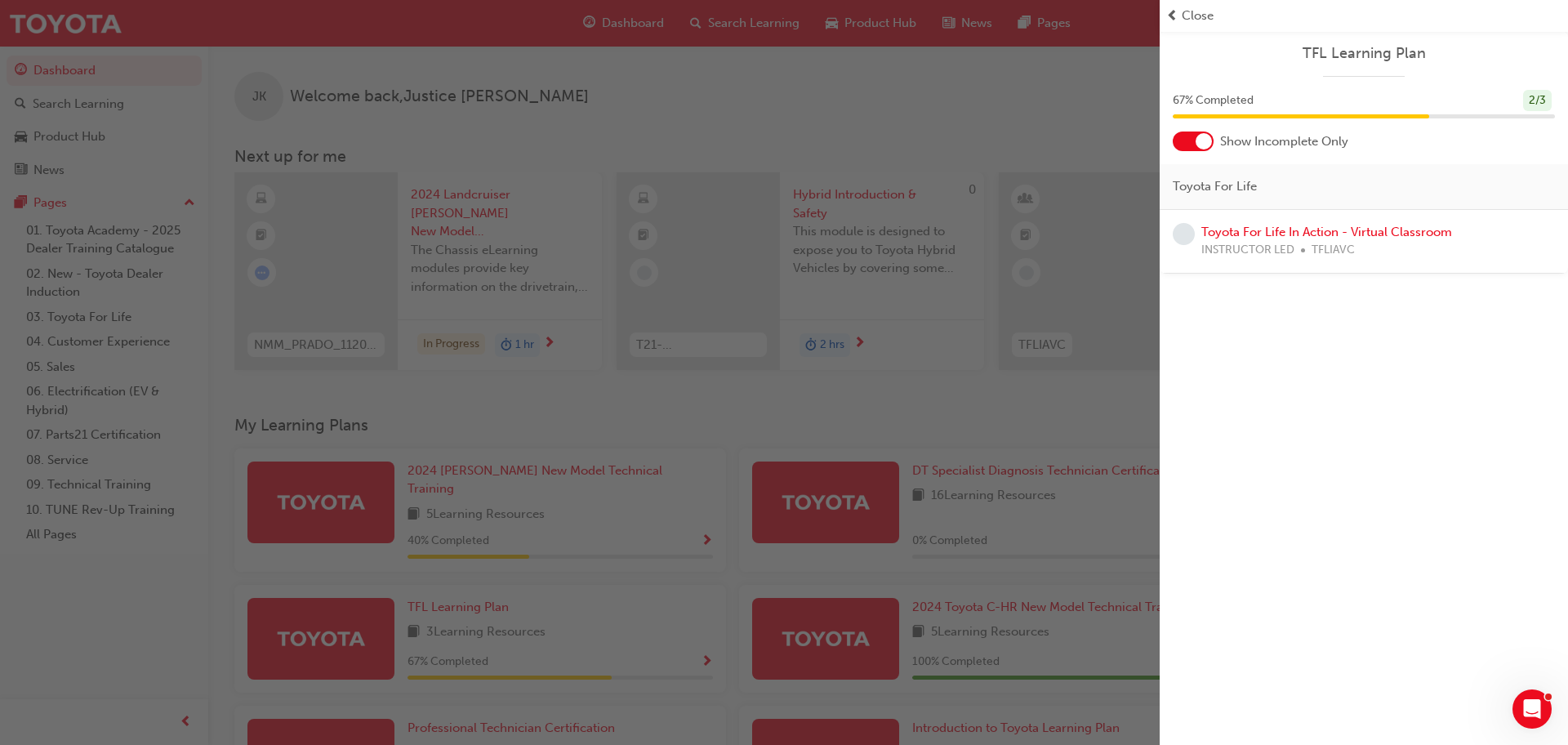
scroll to position [4, 0]
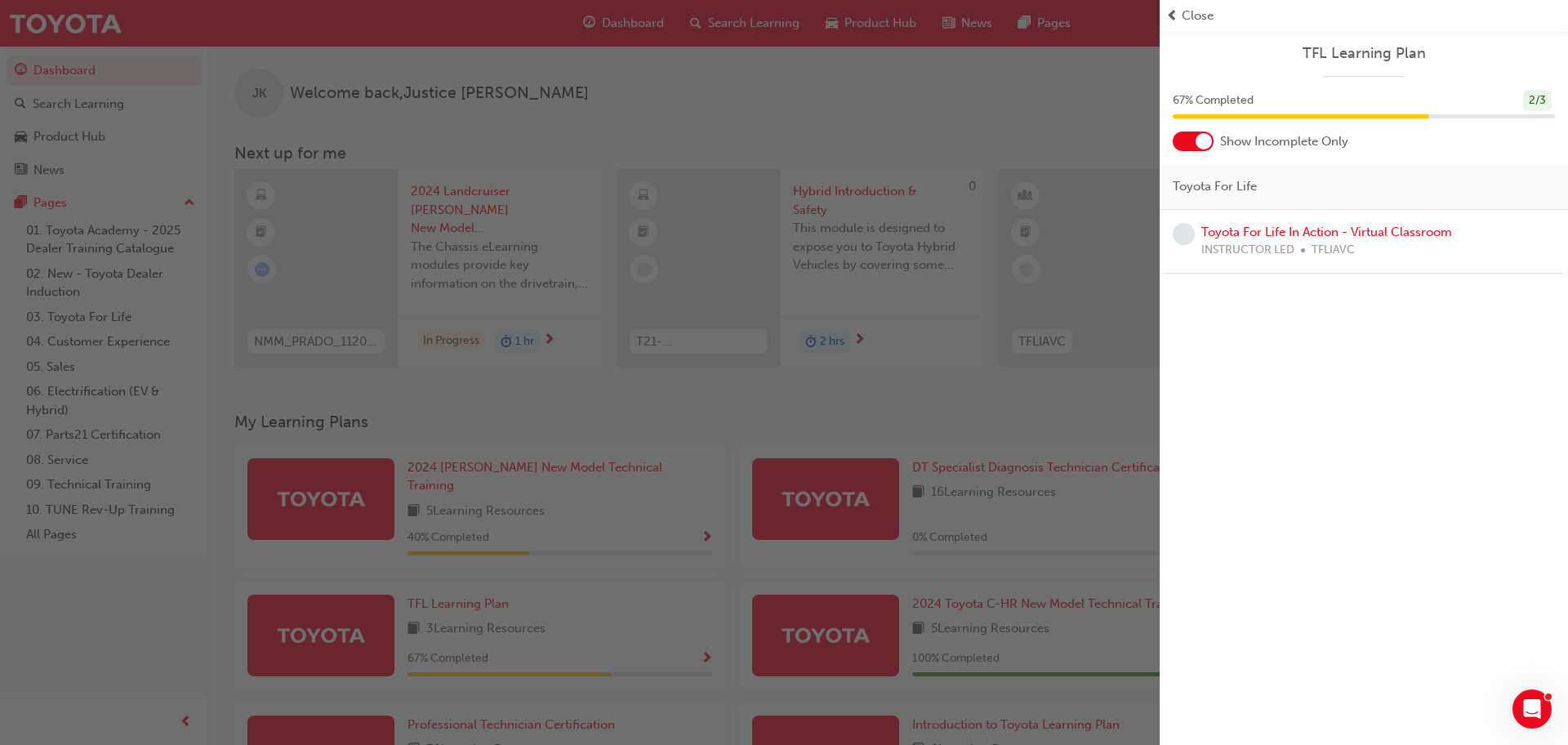
click at [1172, 15] on span "prev-icon" at bounding box center [1172, 15] width 13 height 19
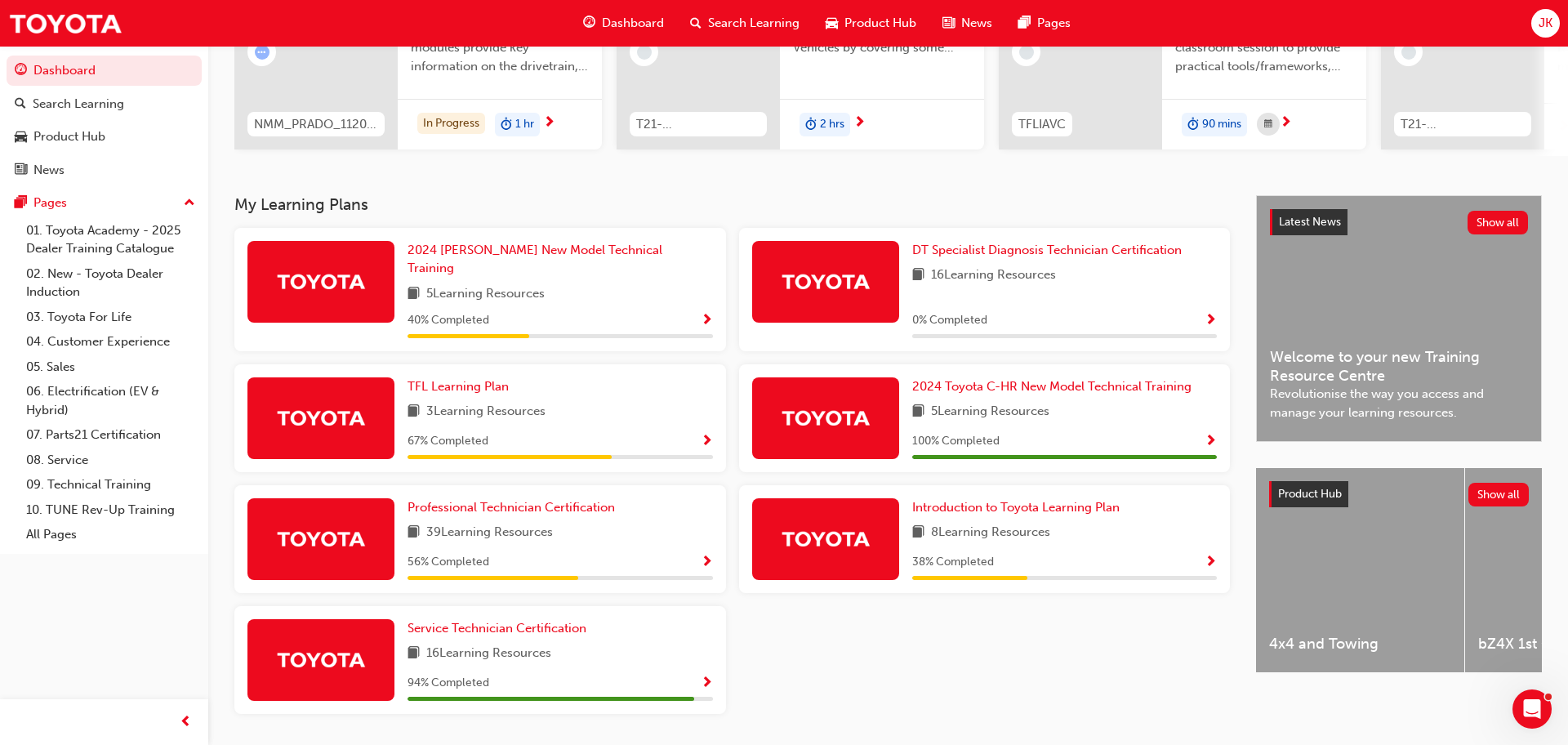
scroll to position [260, 0]
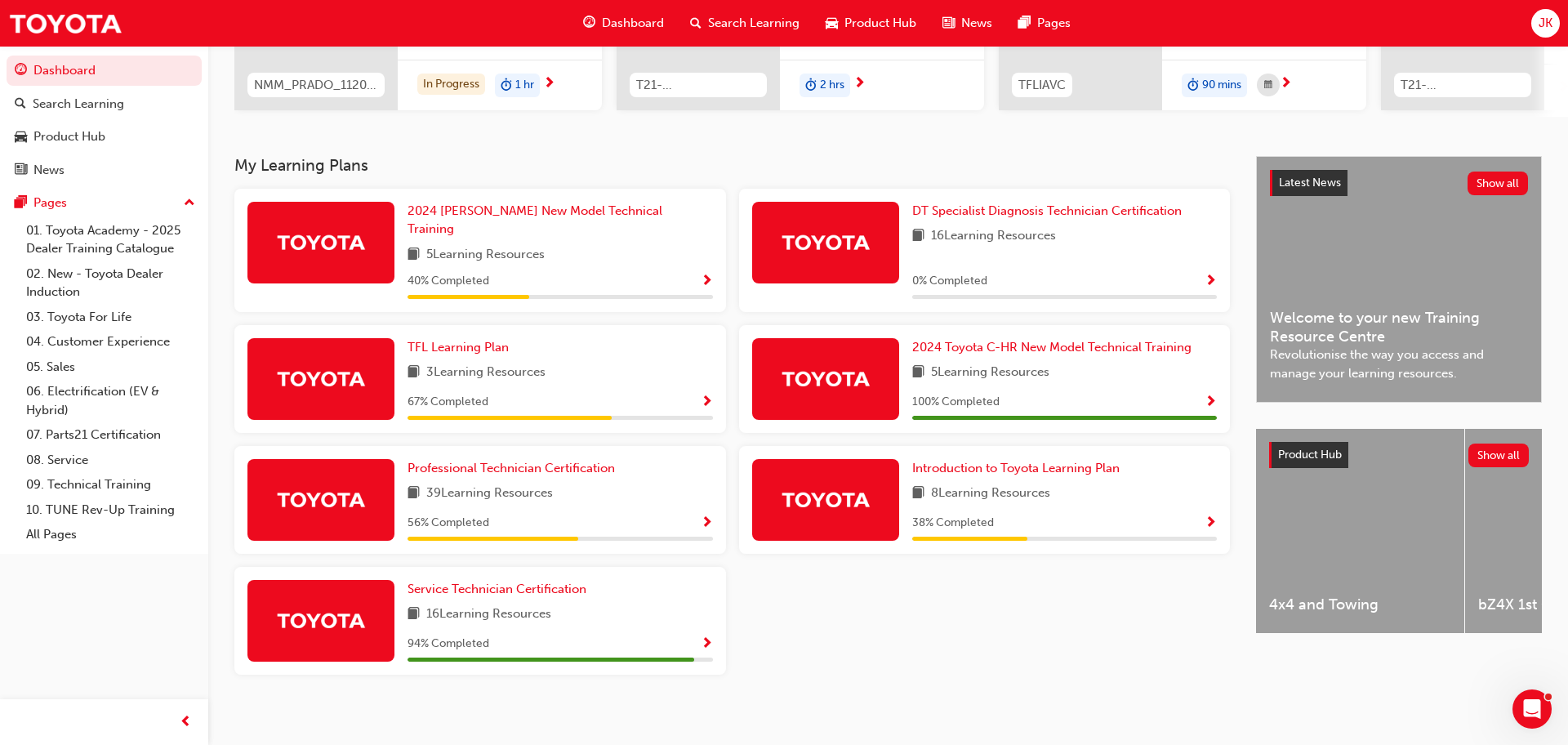
click at [707, 516] on span "Show Progress" at bounding box center [707, 523] width 13 height 14
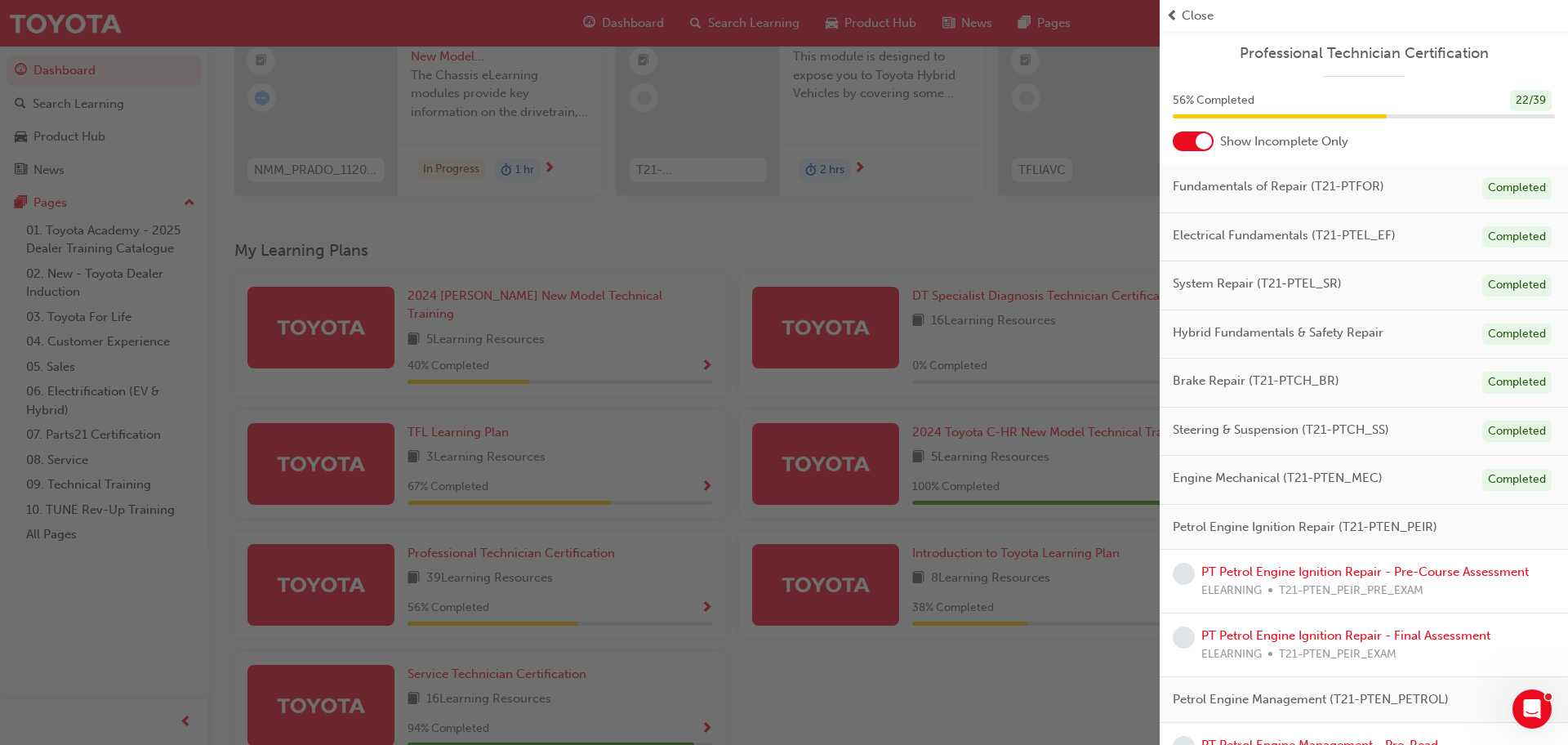
scroll to position [6, 0]
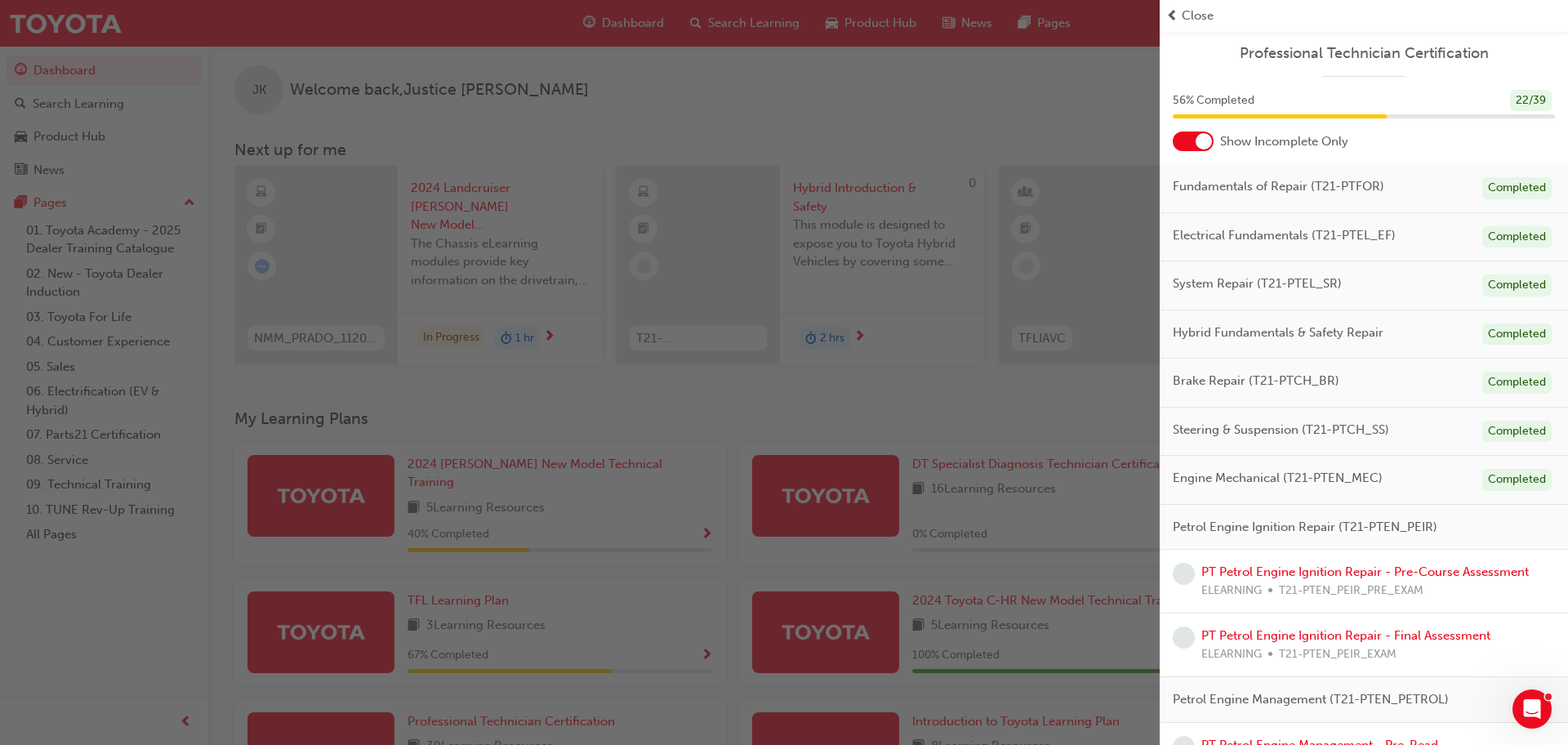
click at [1193, 134] on div at bounding box center [1193, 142] width 41 height 20
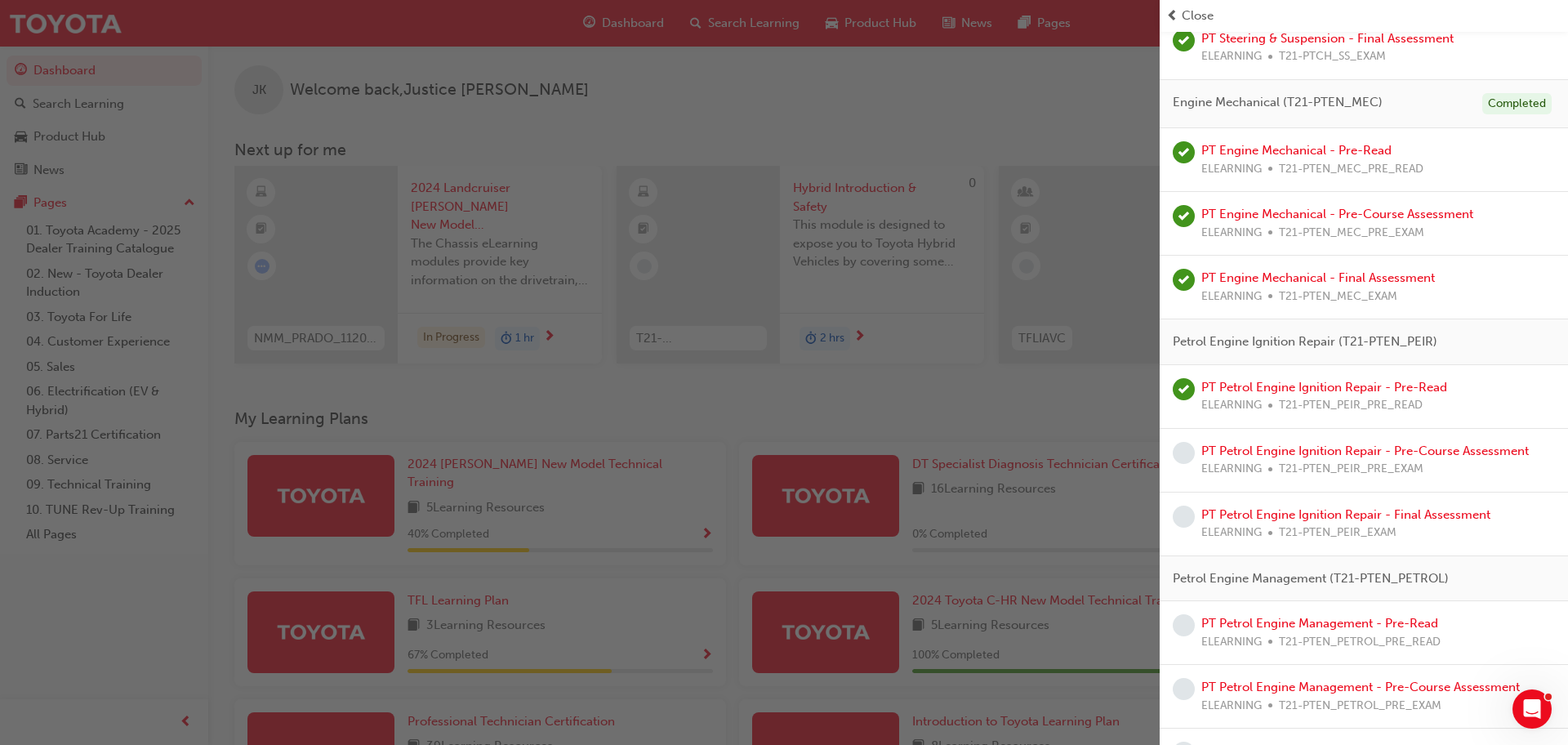
scroll to position [1542, 0]
click at [1447, 455] on link "PT Petrol Engine Ignition Repair - Pre-Course Assessment" at bounding box center [1364, 450] width 327 height 14
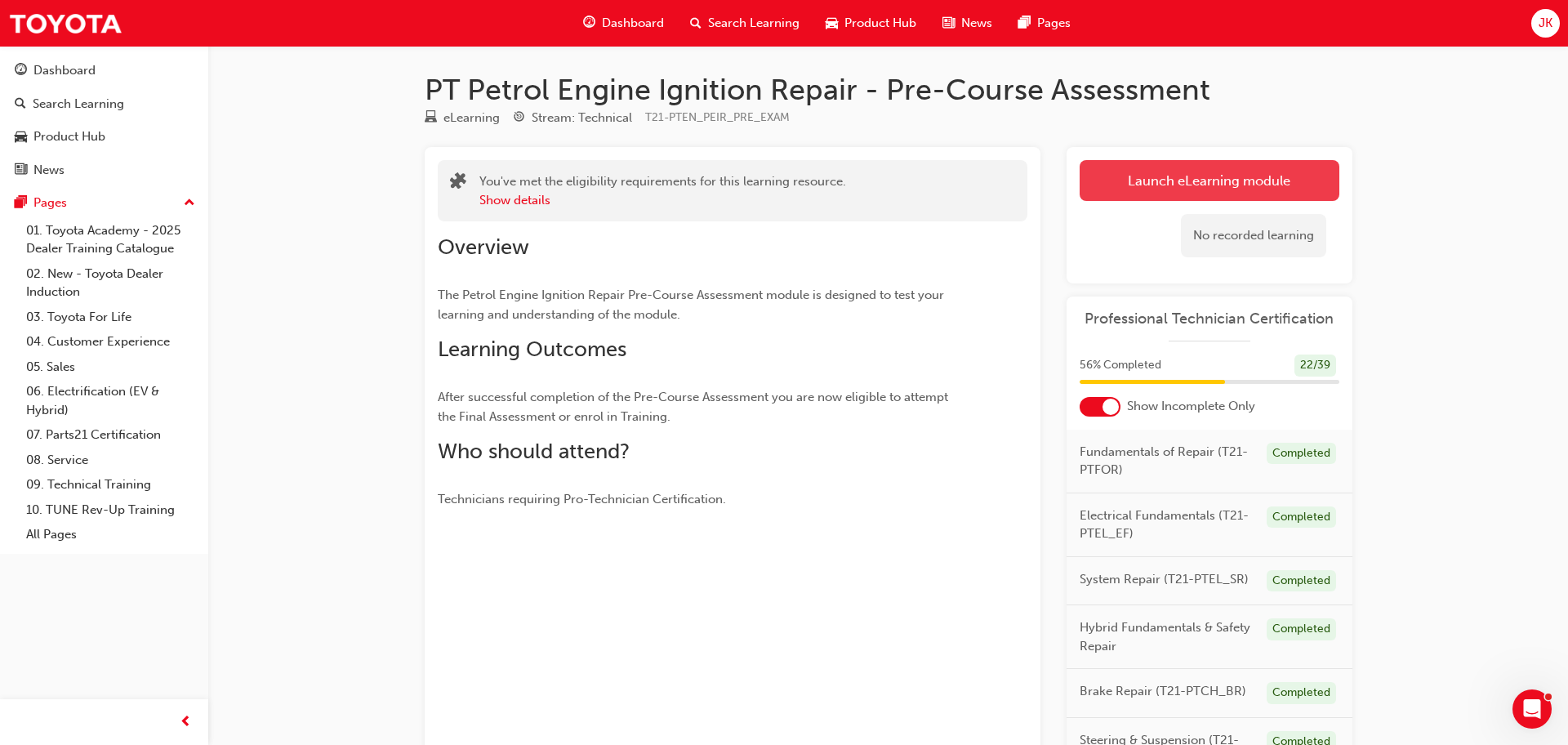
click at [1227, 161] on link "Launch eLearning module" at bounding box center [1209, 180] width 260 height 41
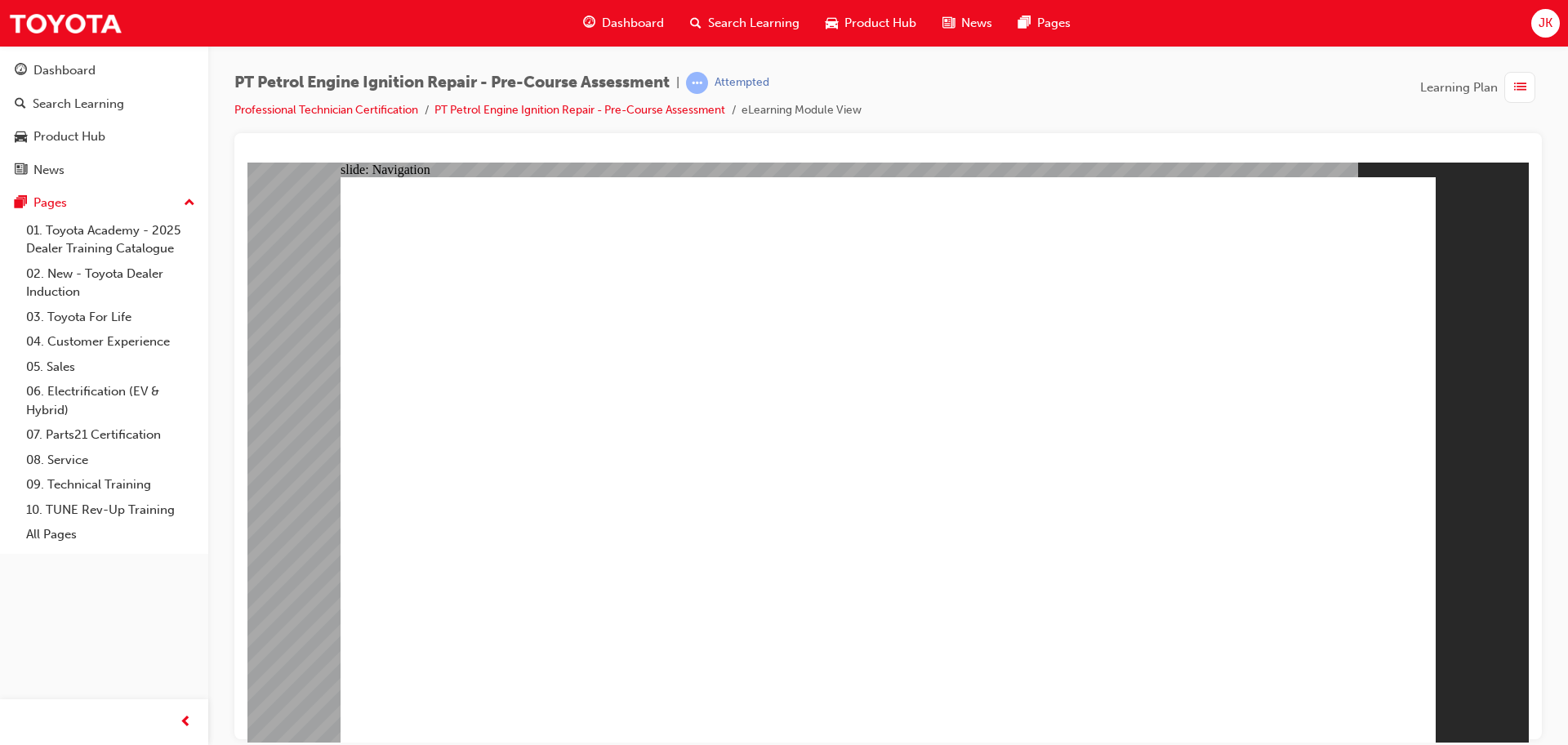
radio input "true"
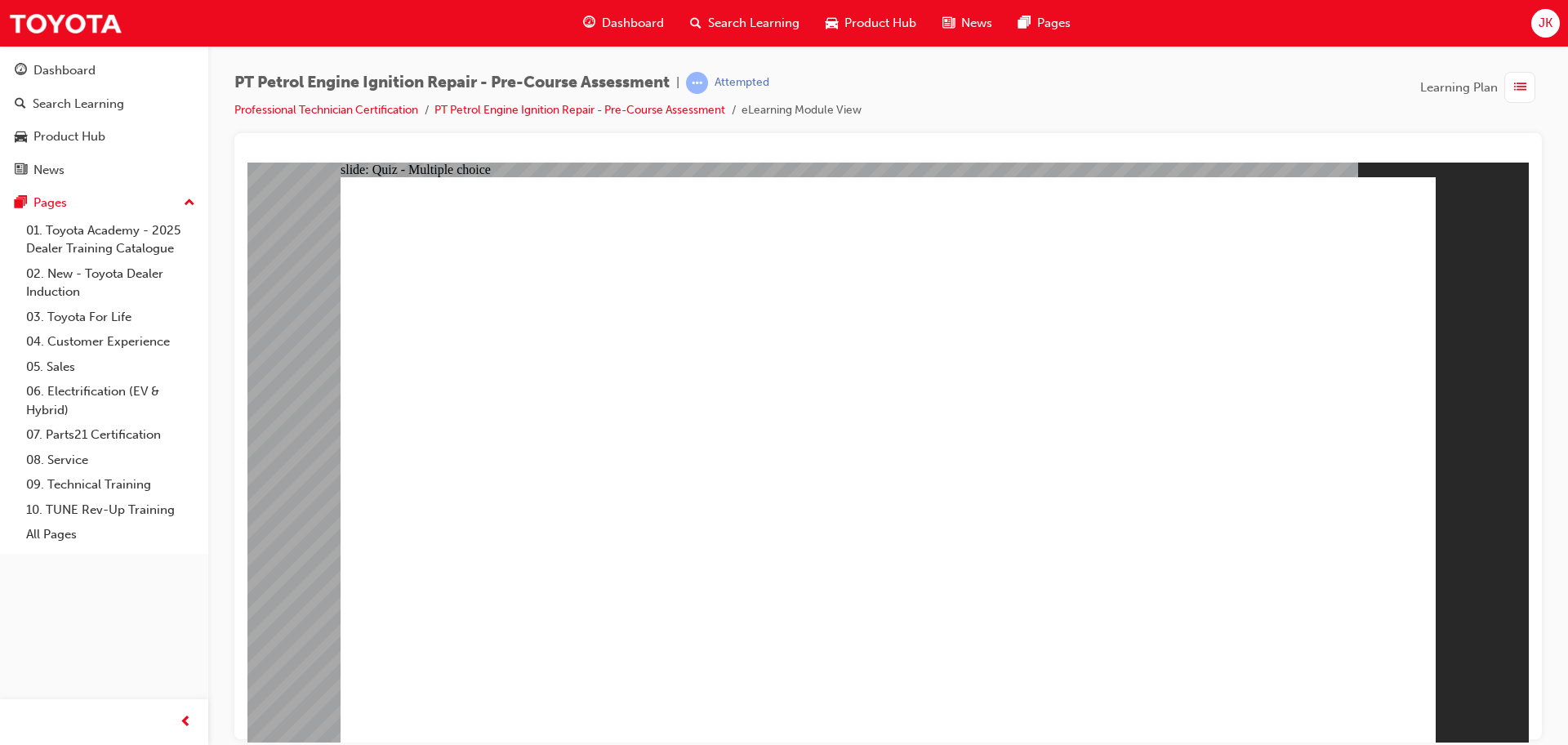
radio input "true"
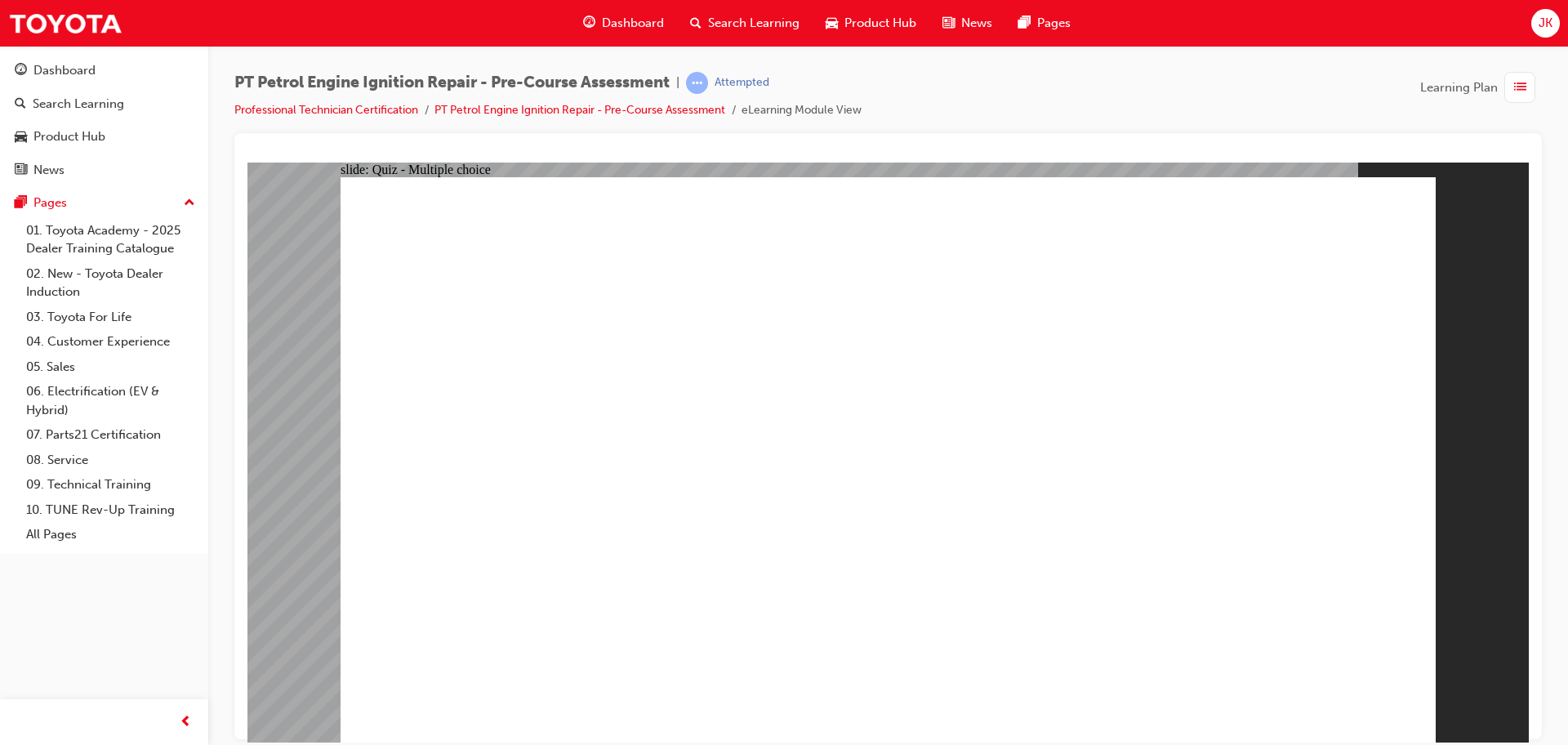
drag, startPoint x: 674, startPoint y: 336, endPoint x: 651, endPoint y: 367, distance: 38.6
radio input "true"
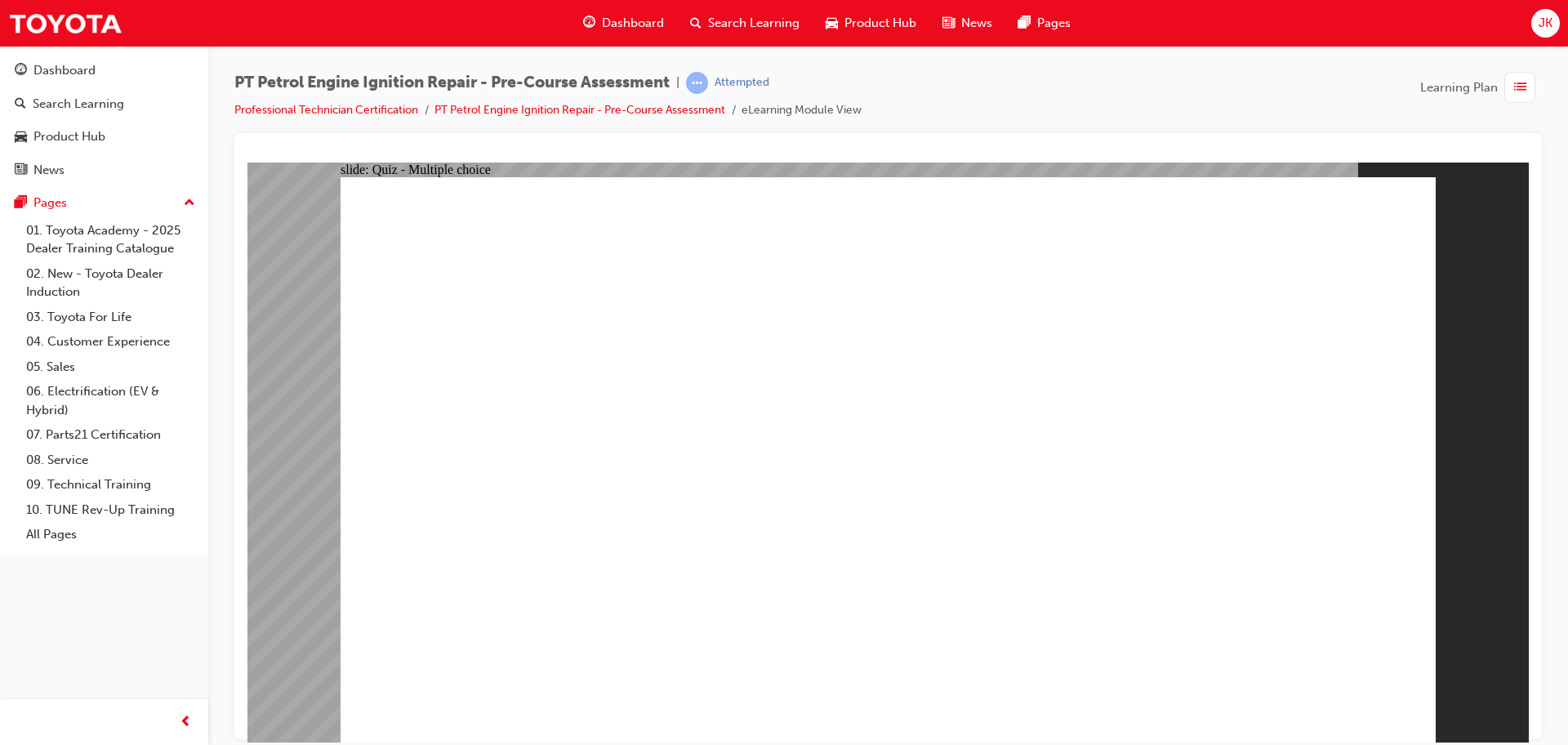
radio input "true"
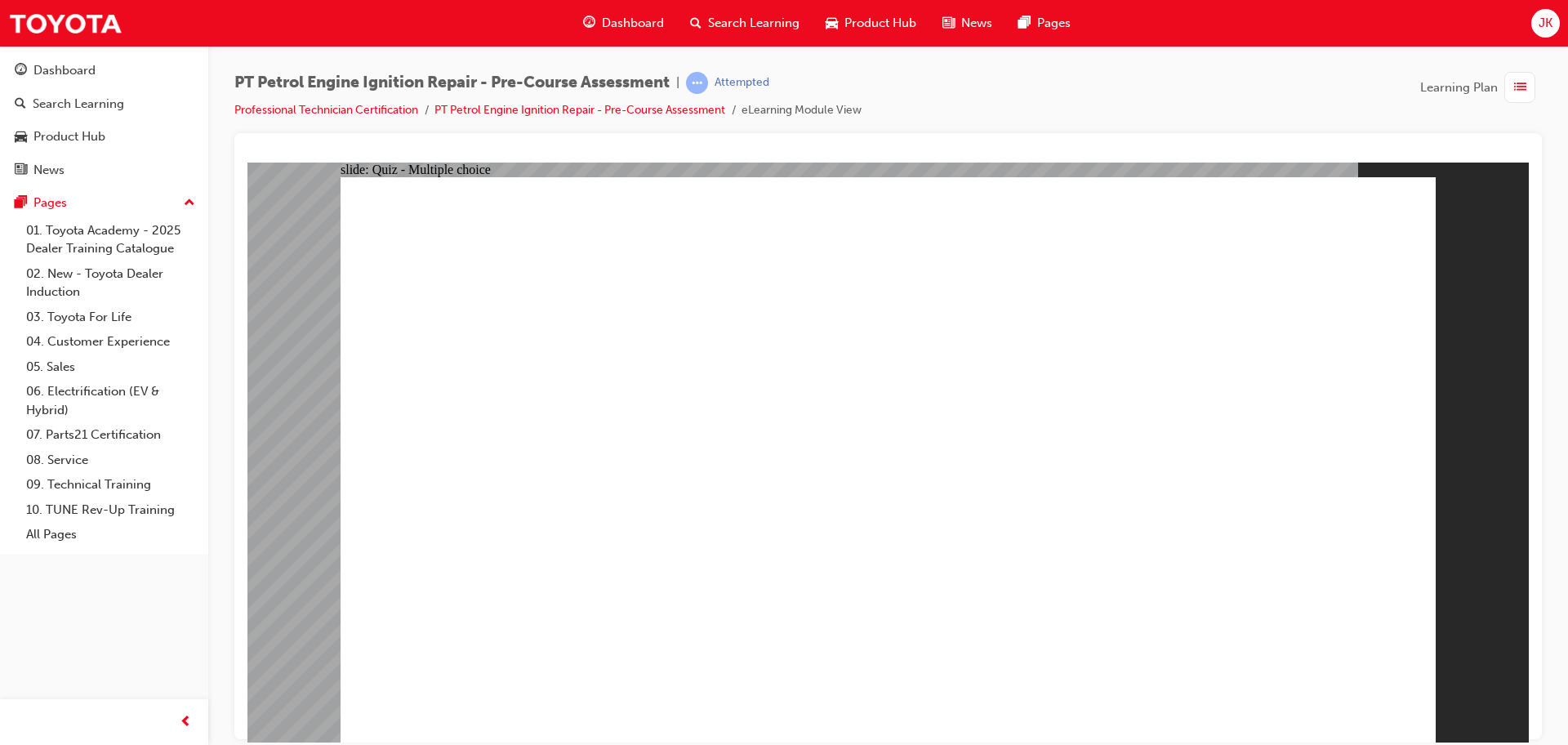
radio input "true"
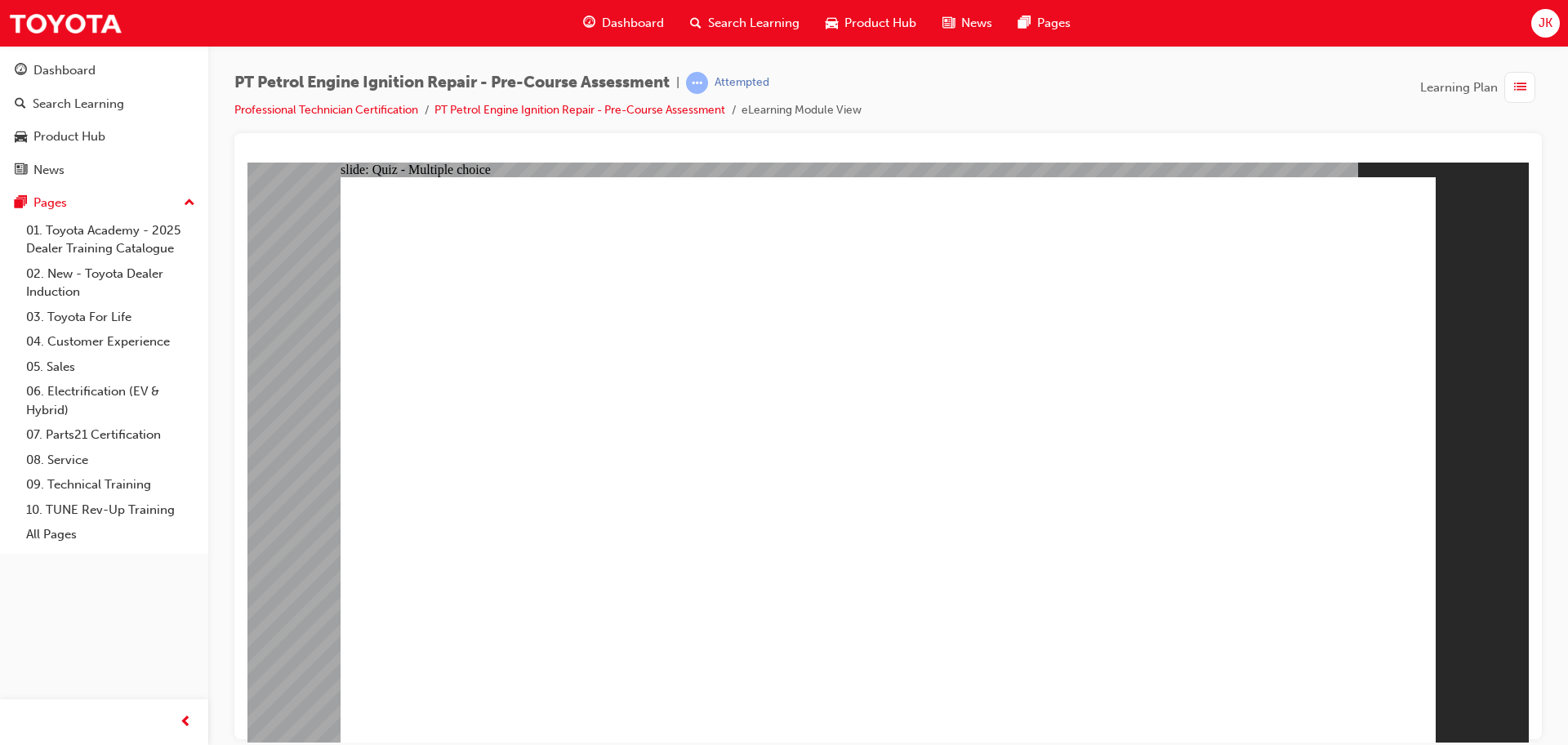
radio input "true"
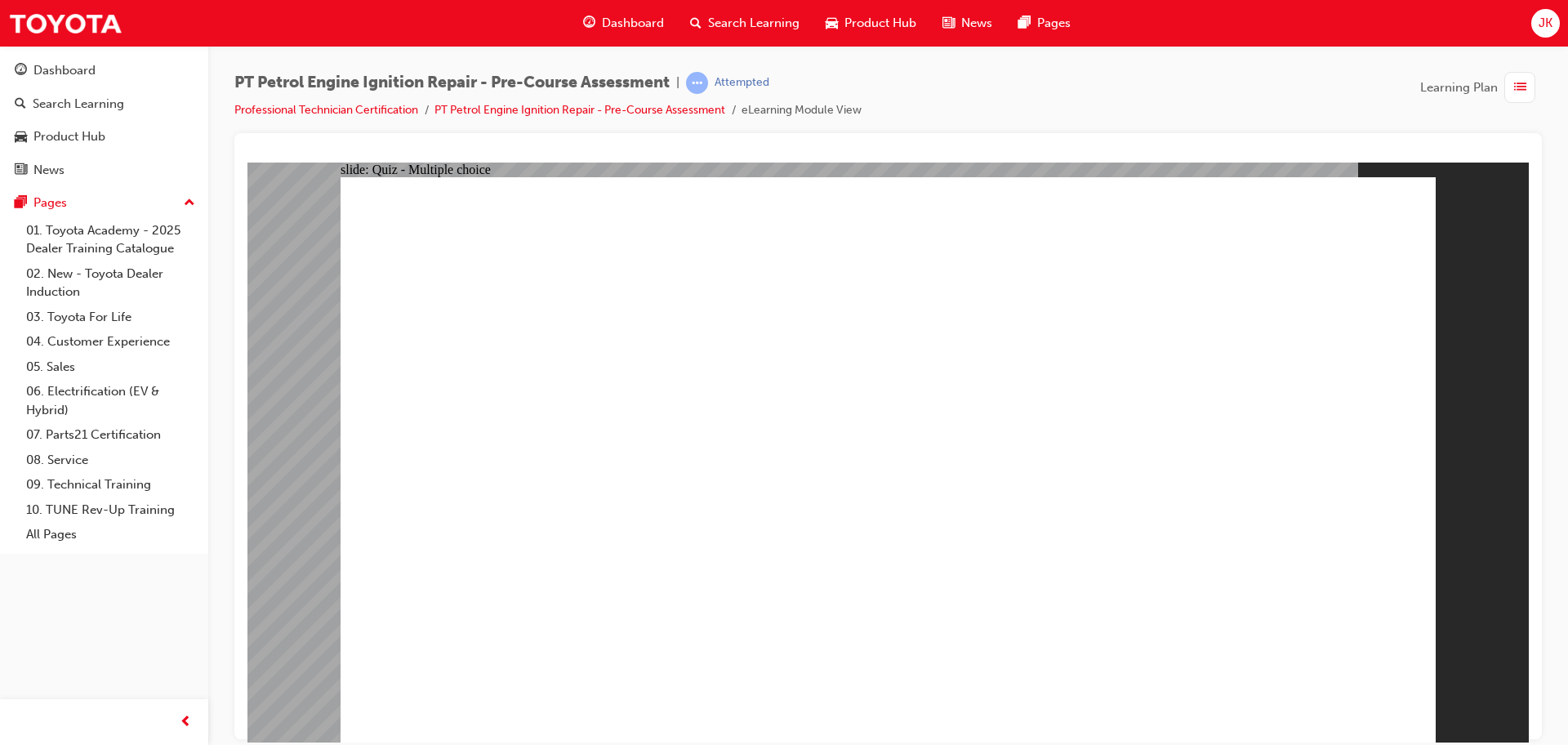
radio input "true"
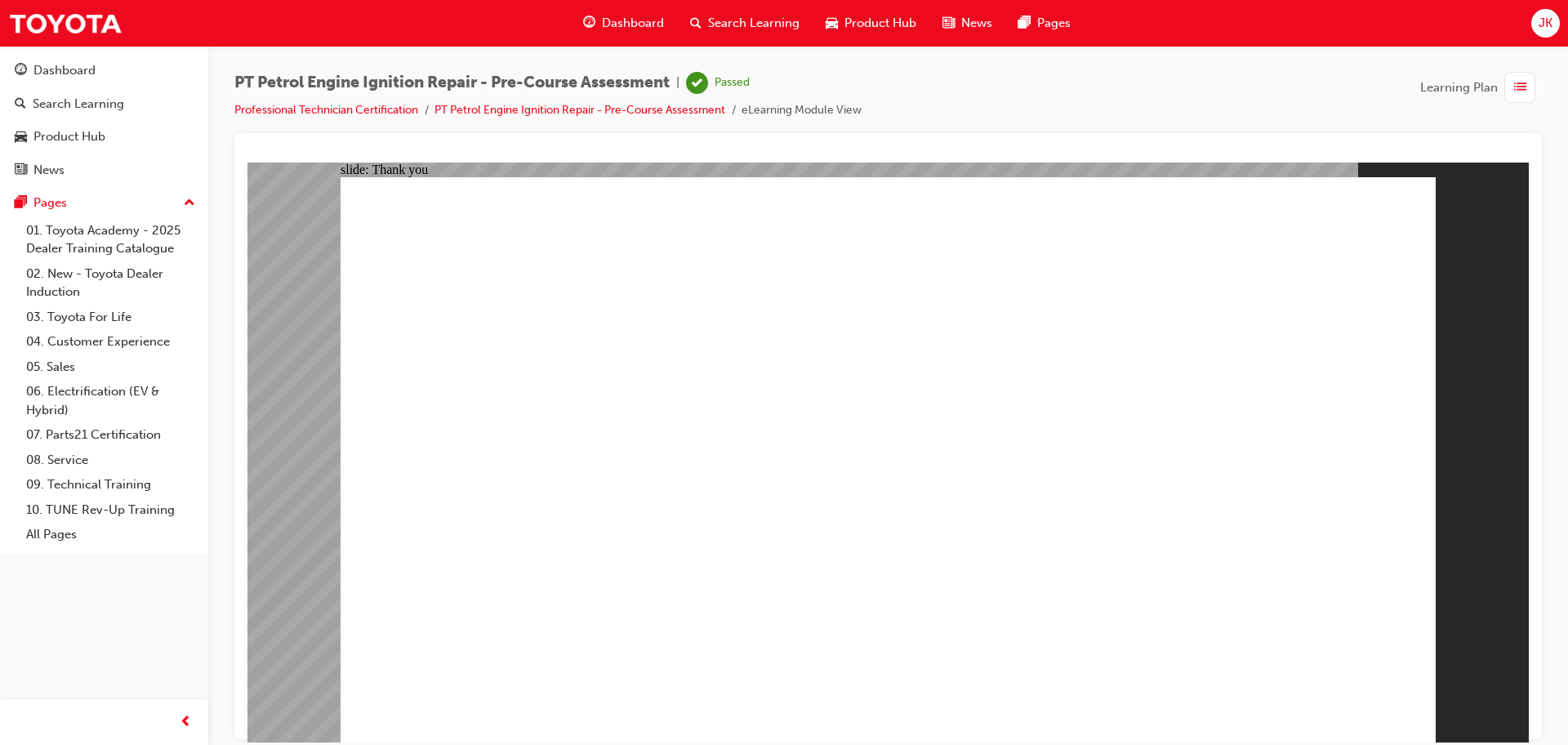
click at [634, 33] on div "Dashboard" at bounding box center [623, 23] width 107 height 33
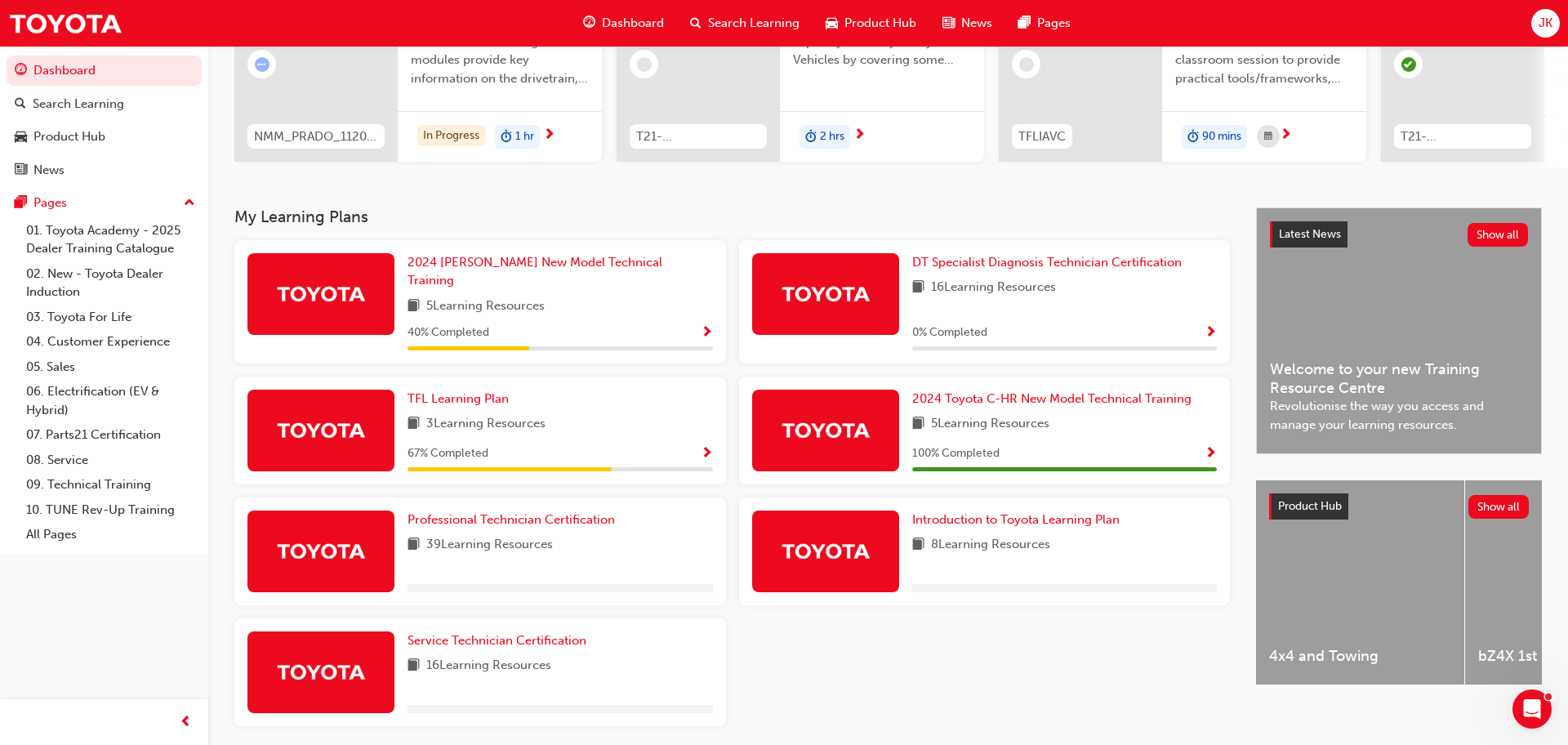
scroll to position [260, 0]
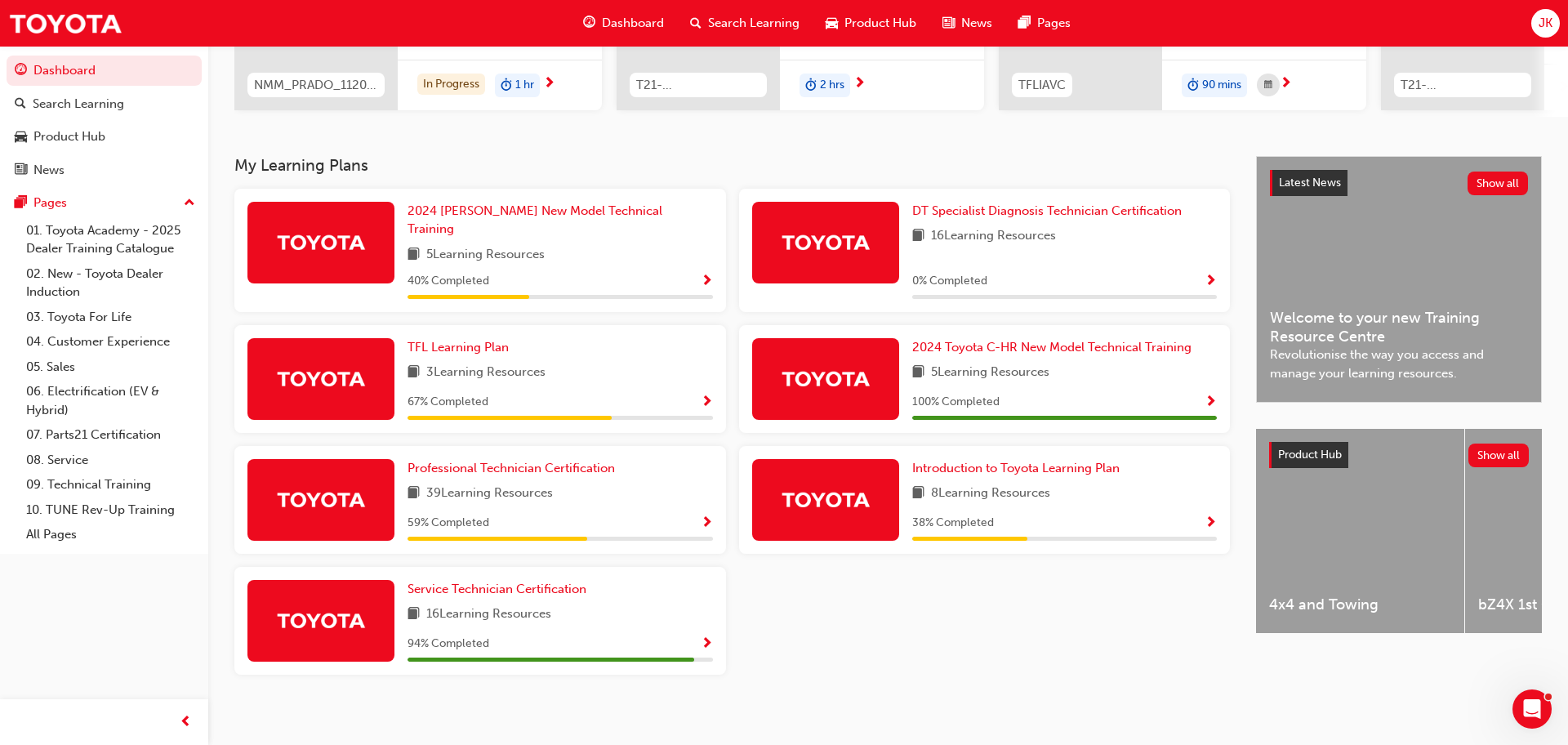
click at [708, 516] on span "Show Progress" at bounding box center [707, 523] width 13 height 14
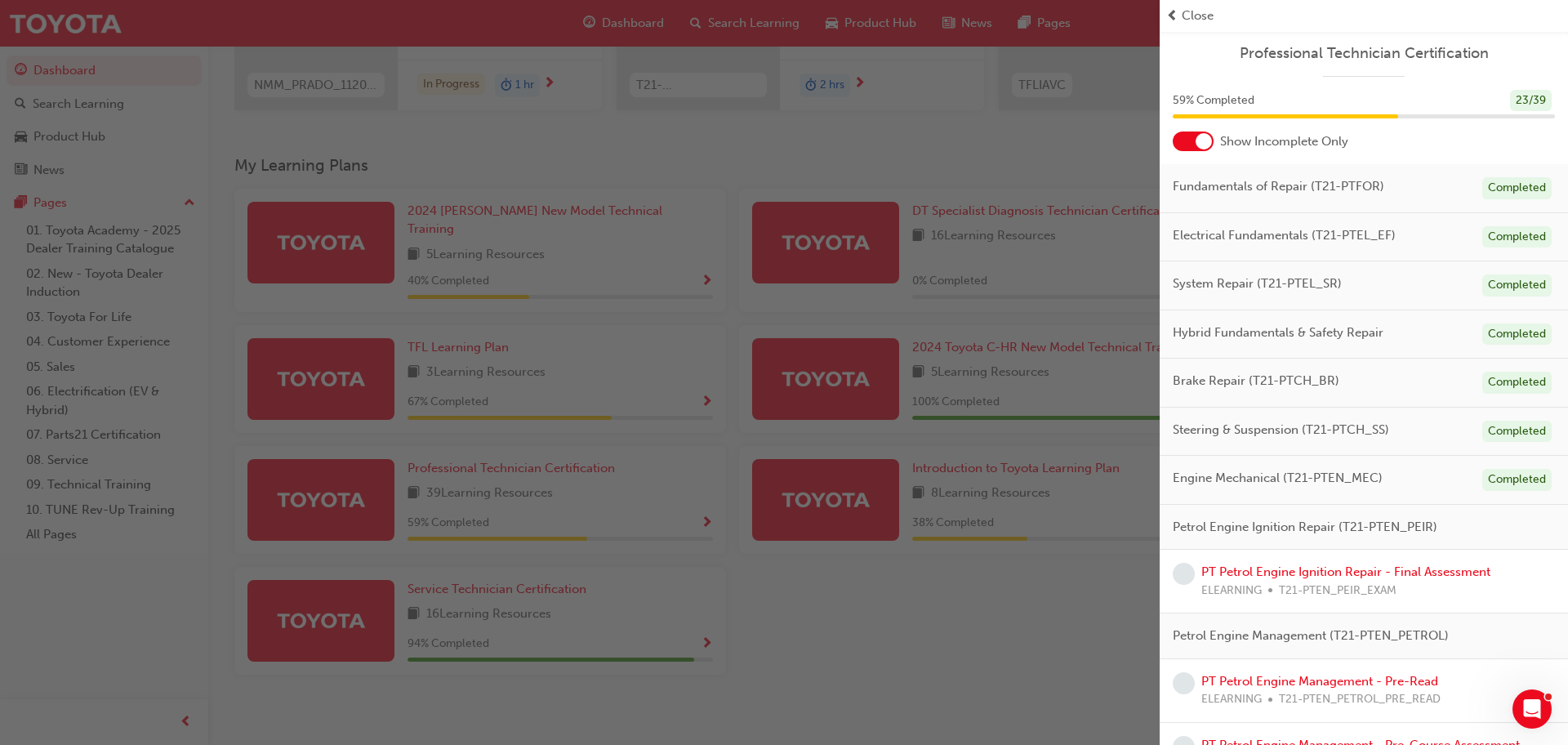
click at [1188, 143] on div at bounding box center [1193, 142] width 41 height 20
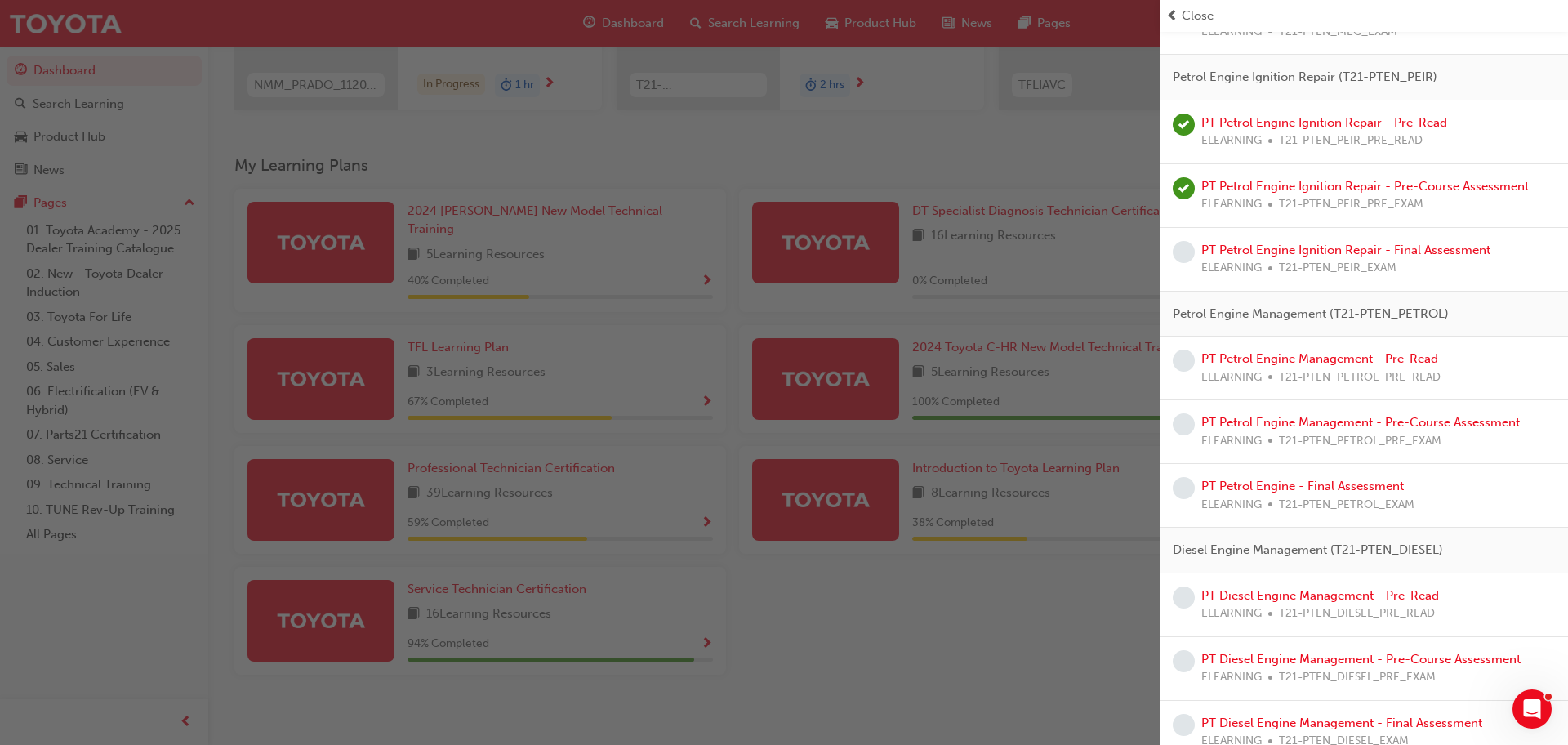
scroll to position [1805, 0]
click at [1223, 255] on link "PT Petrol Engine Ignition Repair - Final Assessment" at bounding box center [1345, 252] width 289 height 14
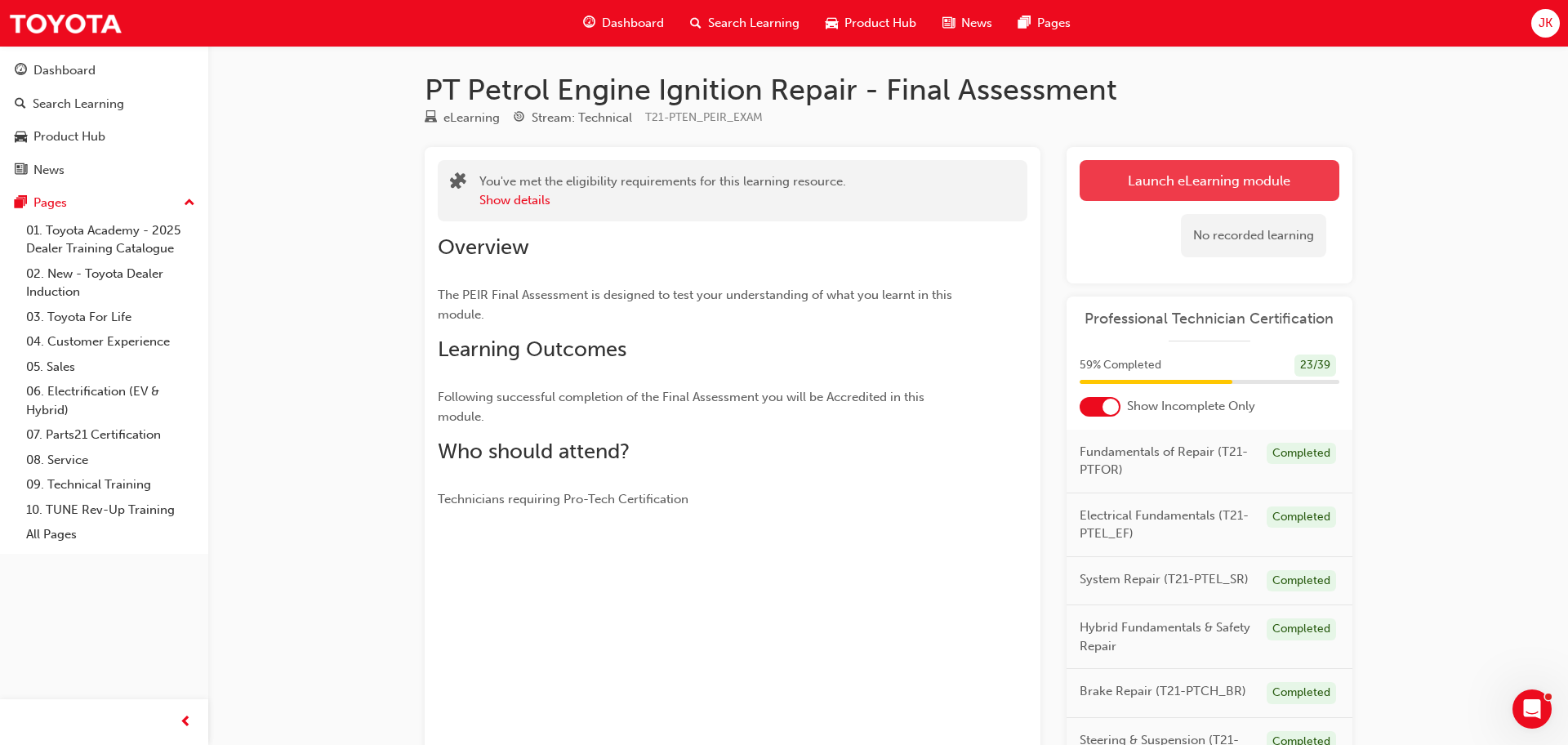
click at [1215, 182] on link "Launch eLearning module" at bounding box center [1209, 180] width 260 height 41
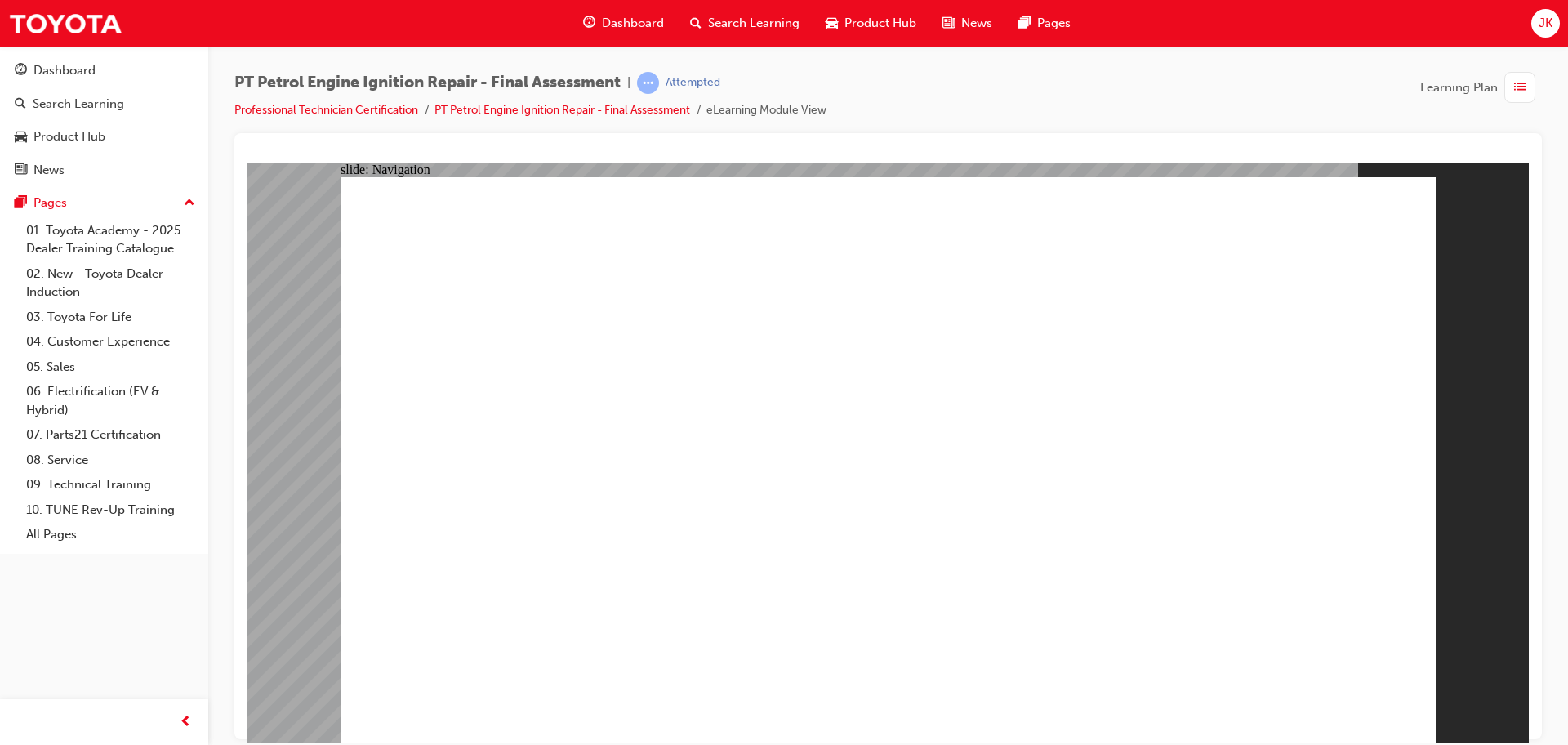
checkbox input "true"
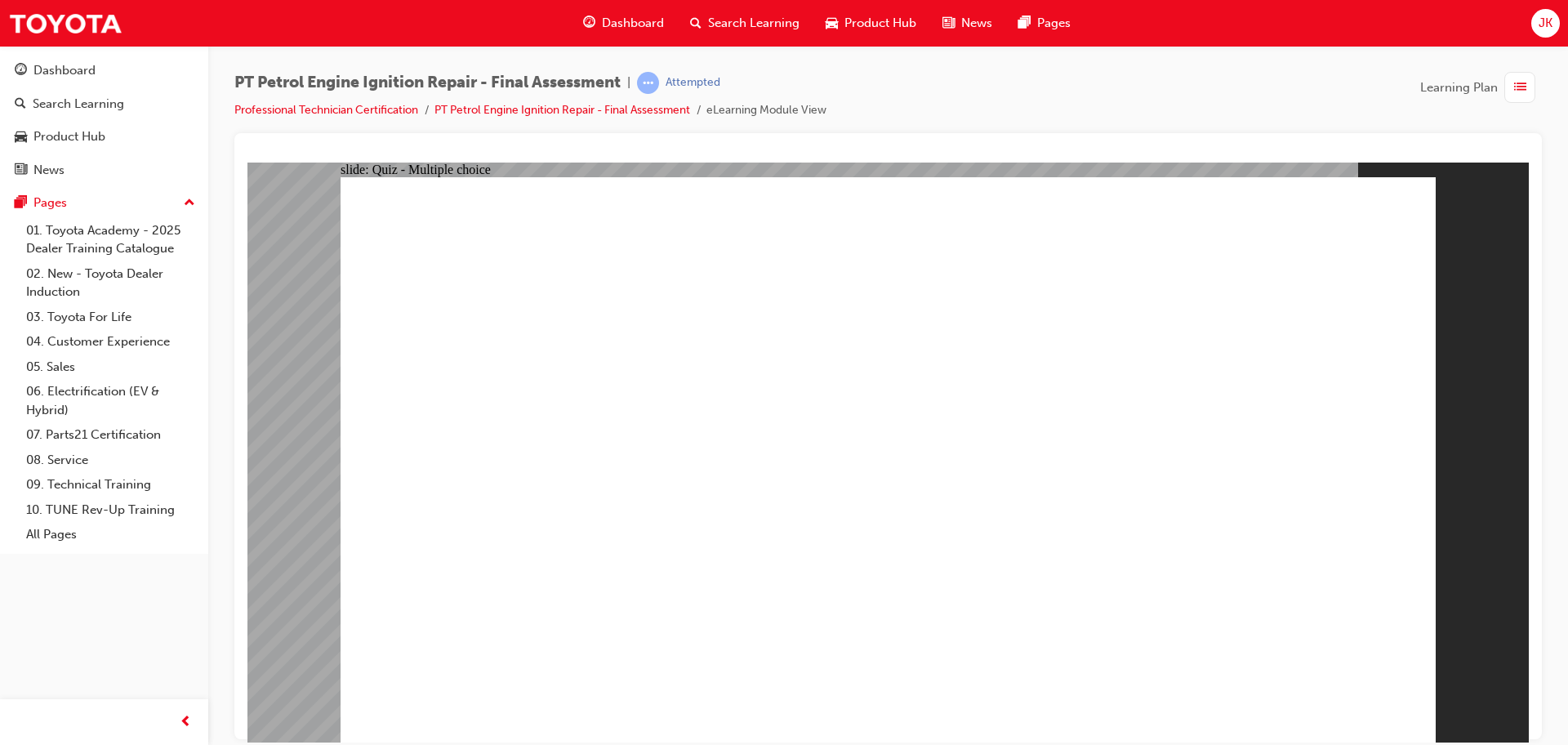
checkbox input "true"
checkbox input "false"
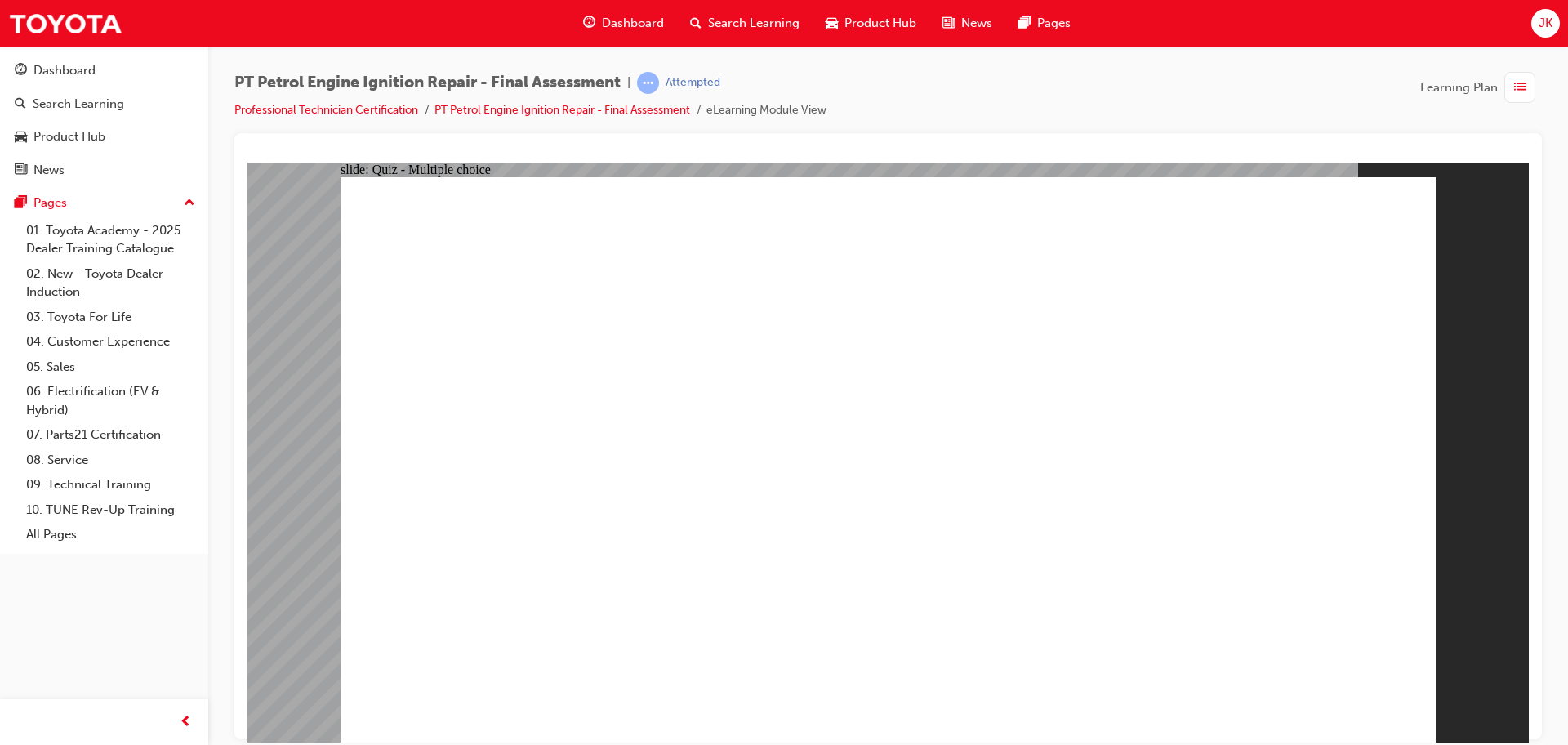
checkbox input "false"
checkbox input "true"
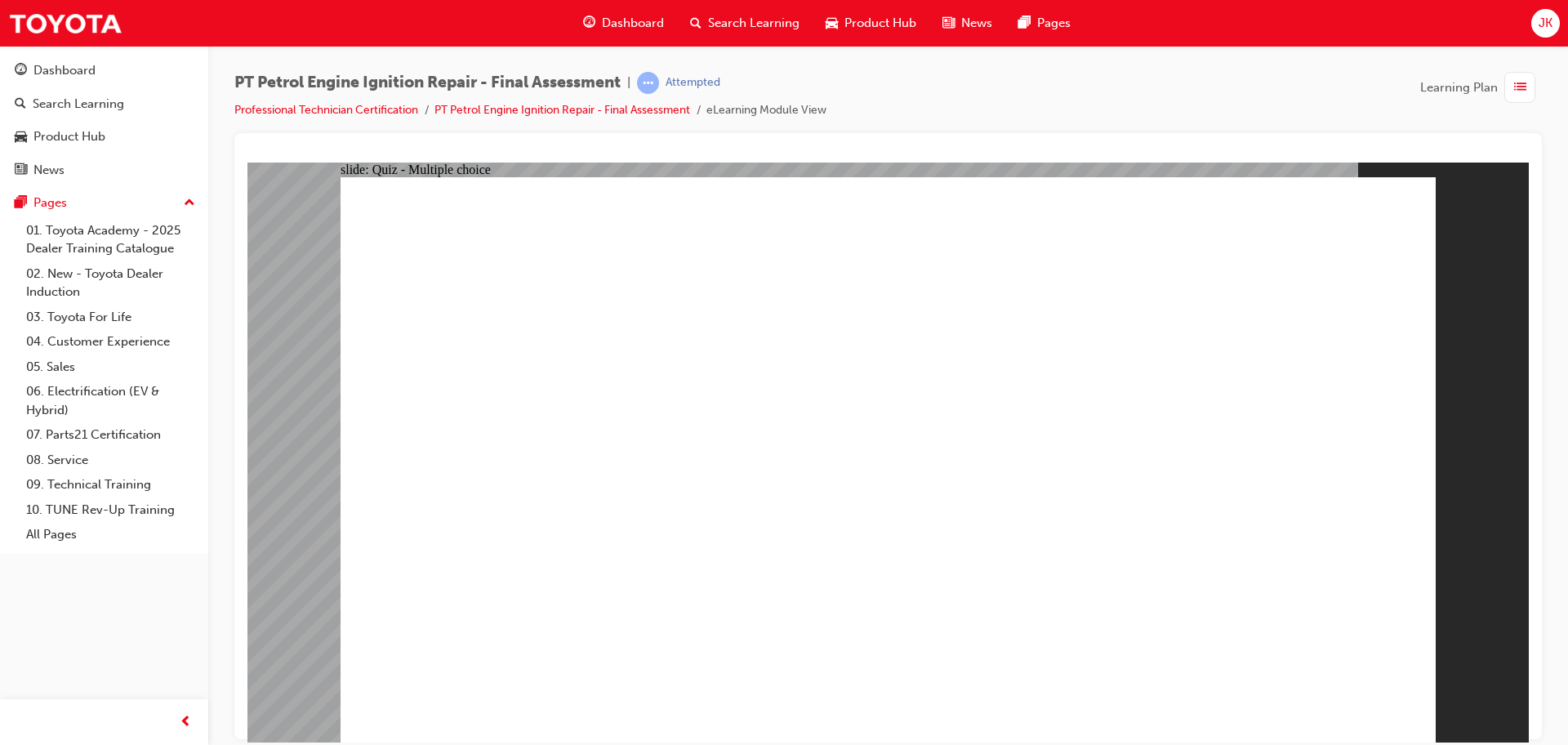
checkbox input "true"
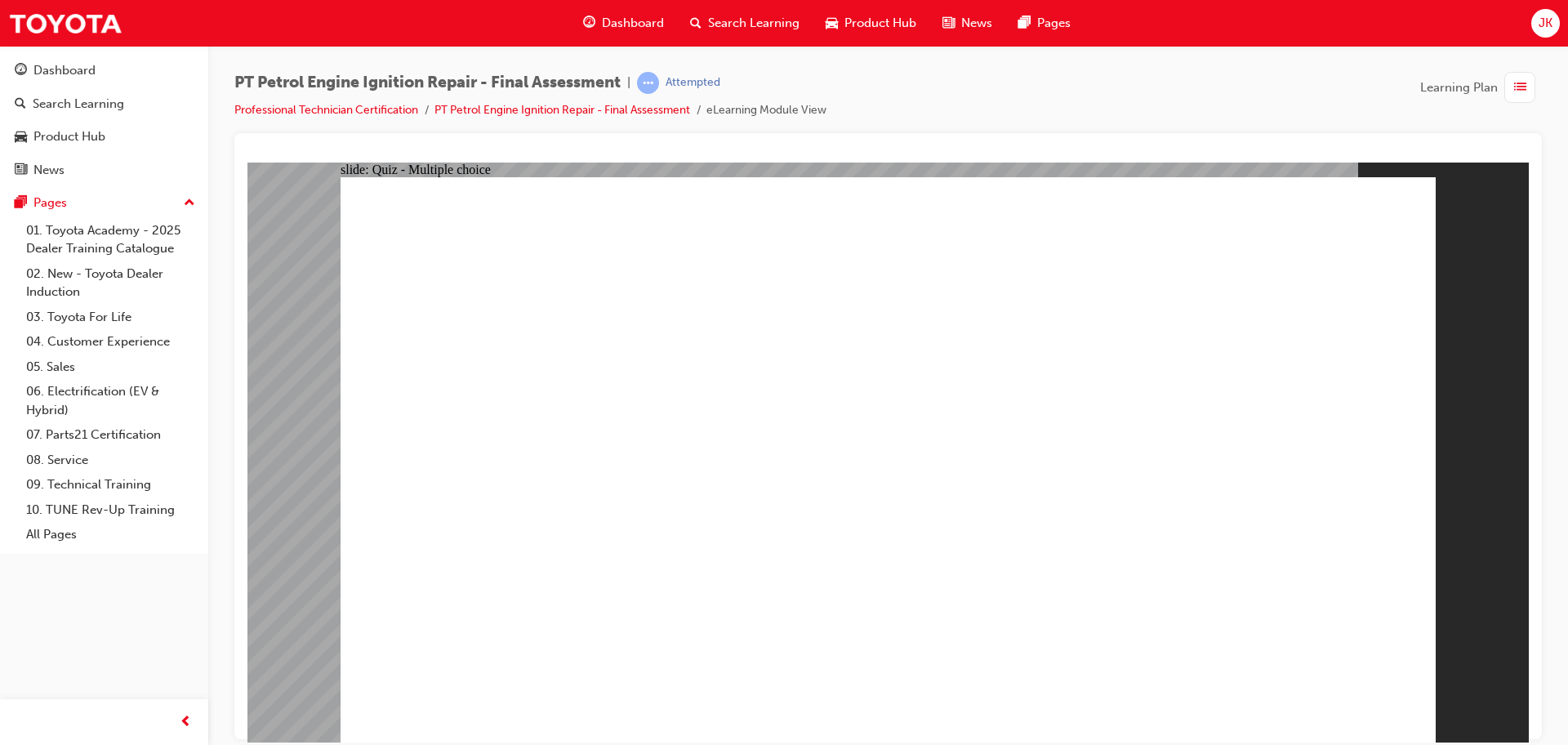
radio input "false"
radio input "true"
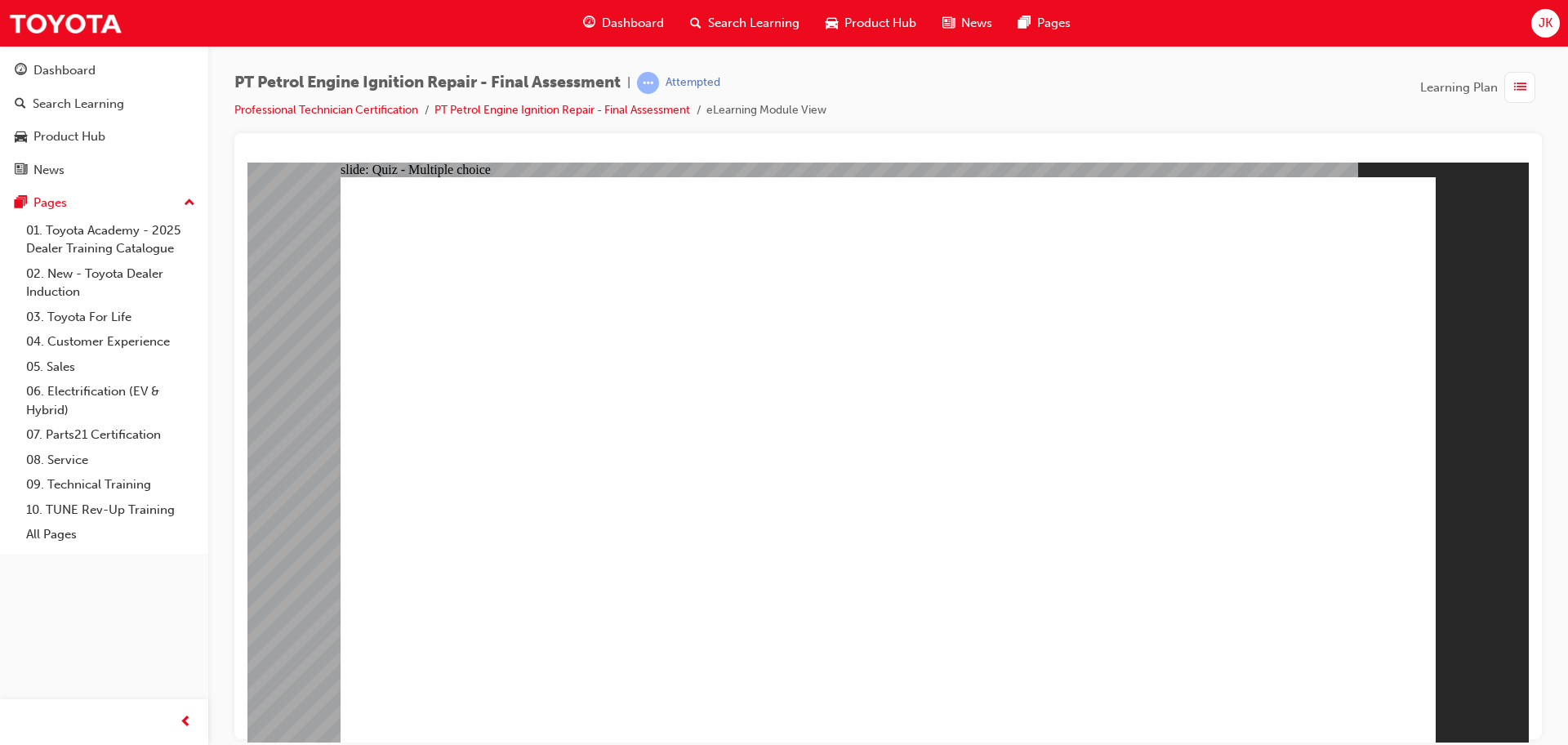
radio input "true"
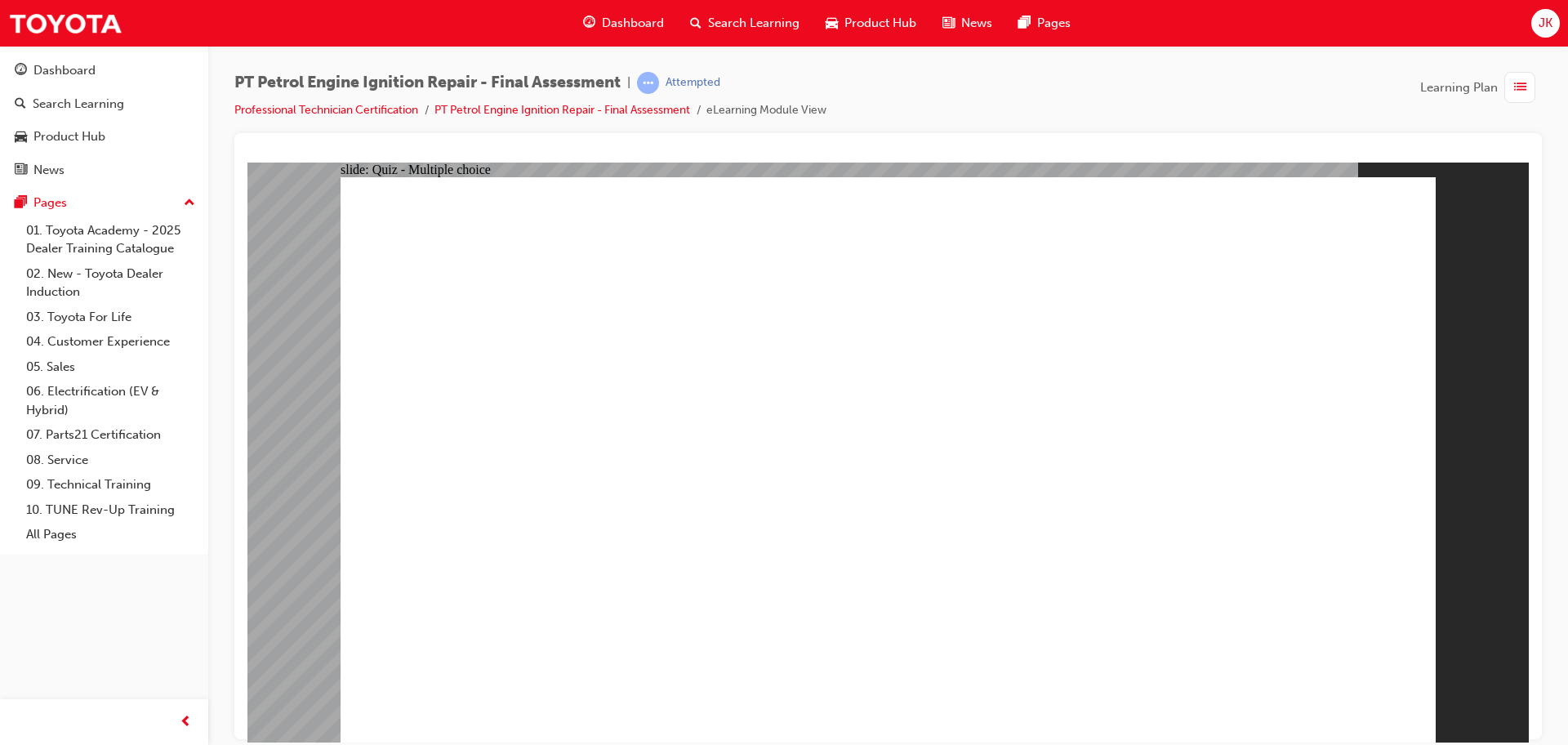
radio input "true"
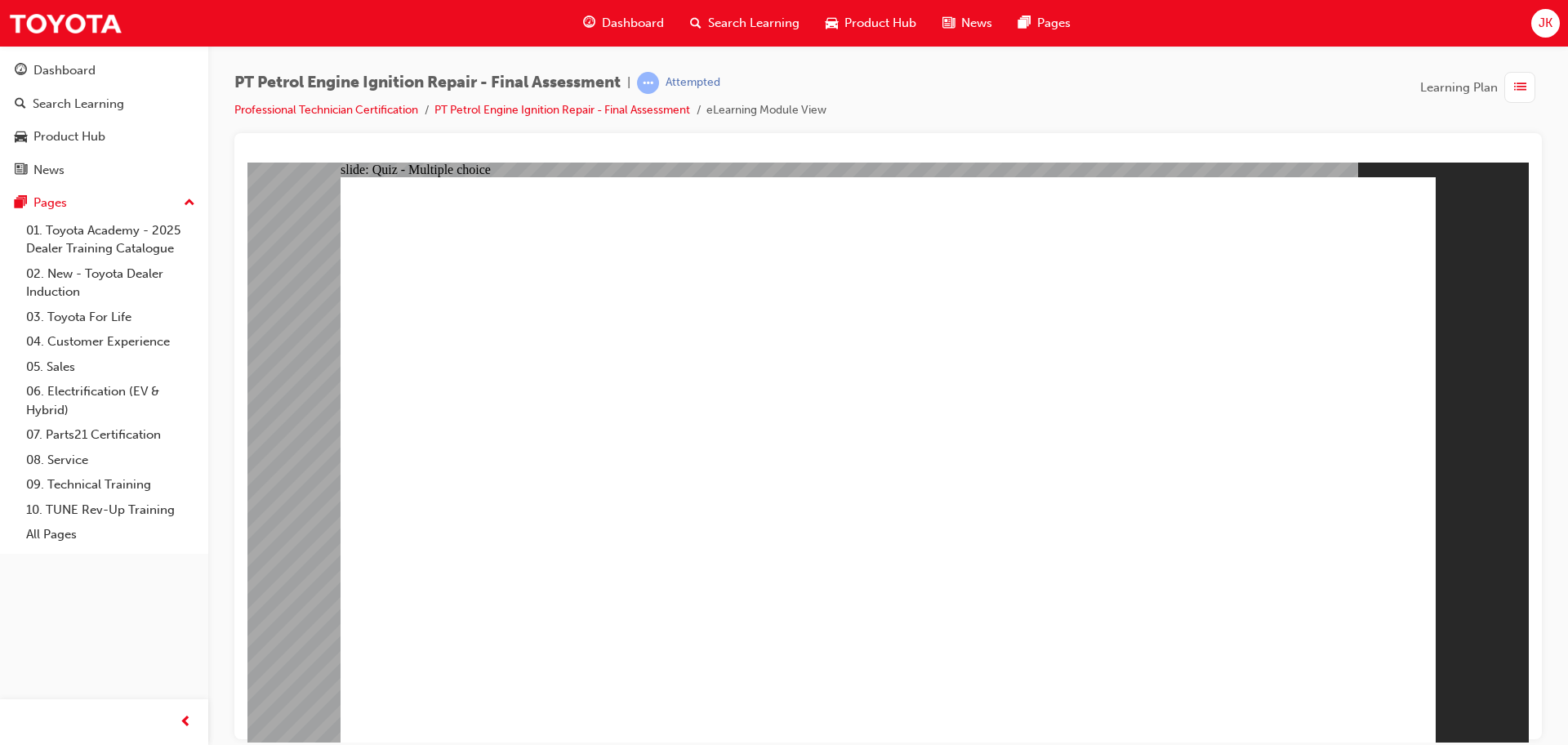
radio input "true"
radio input "false"
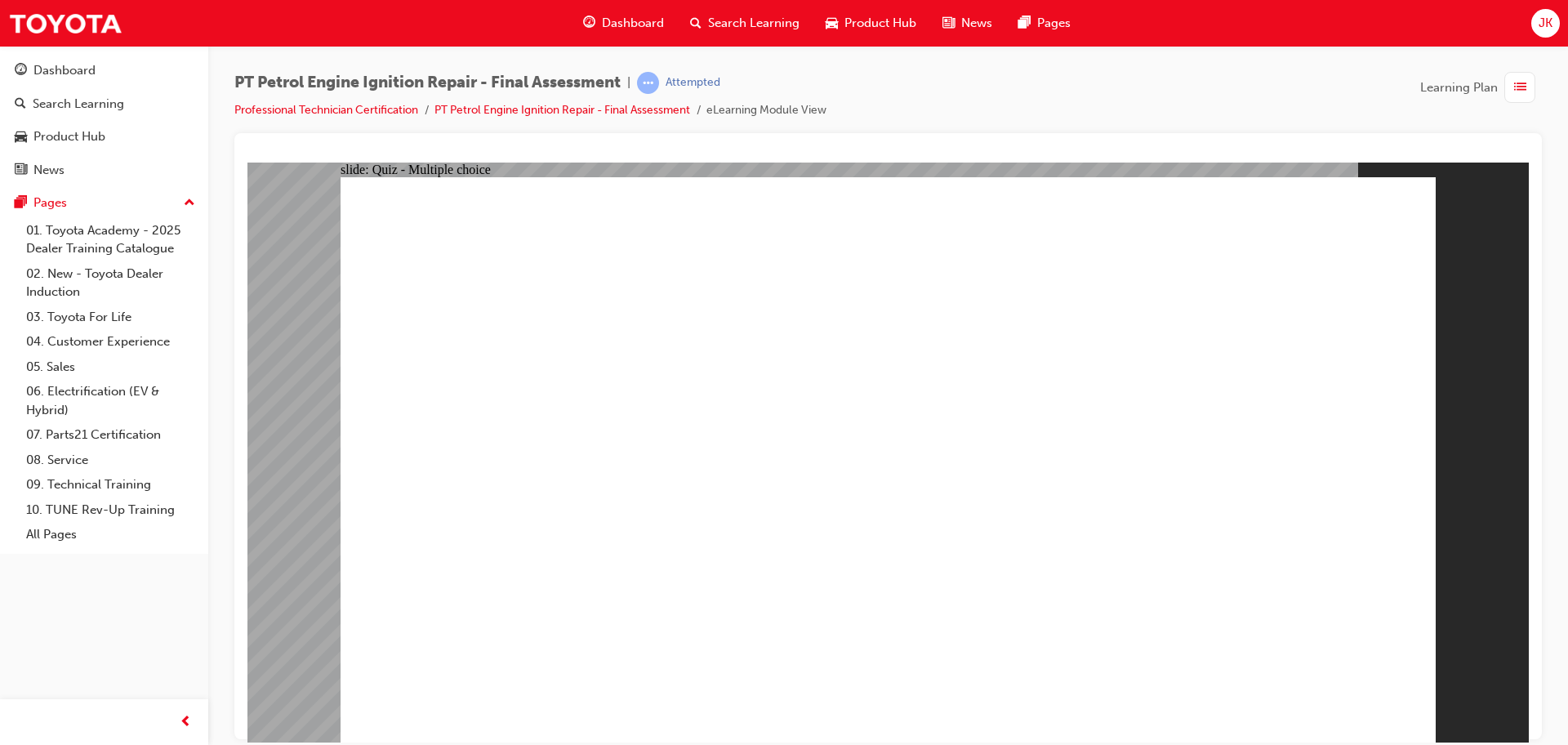
radio input "false"
radio input "true"
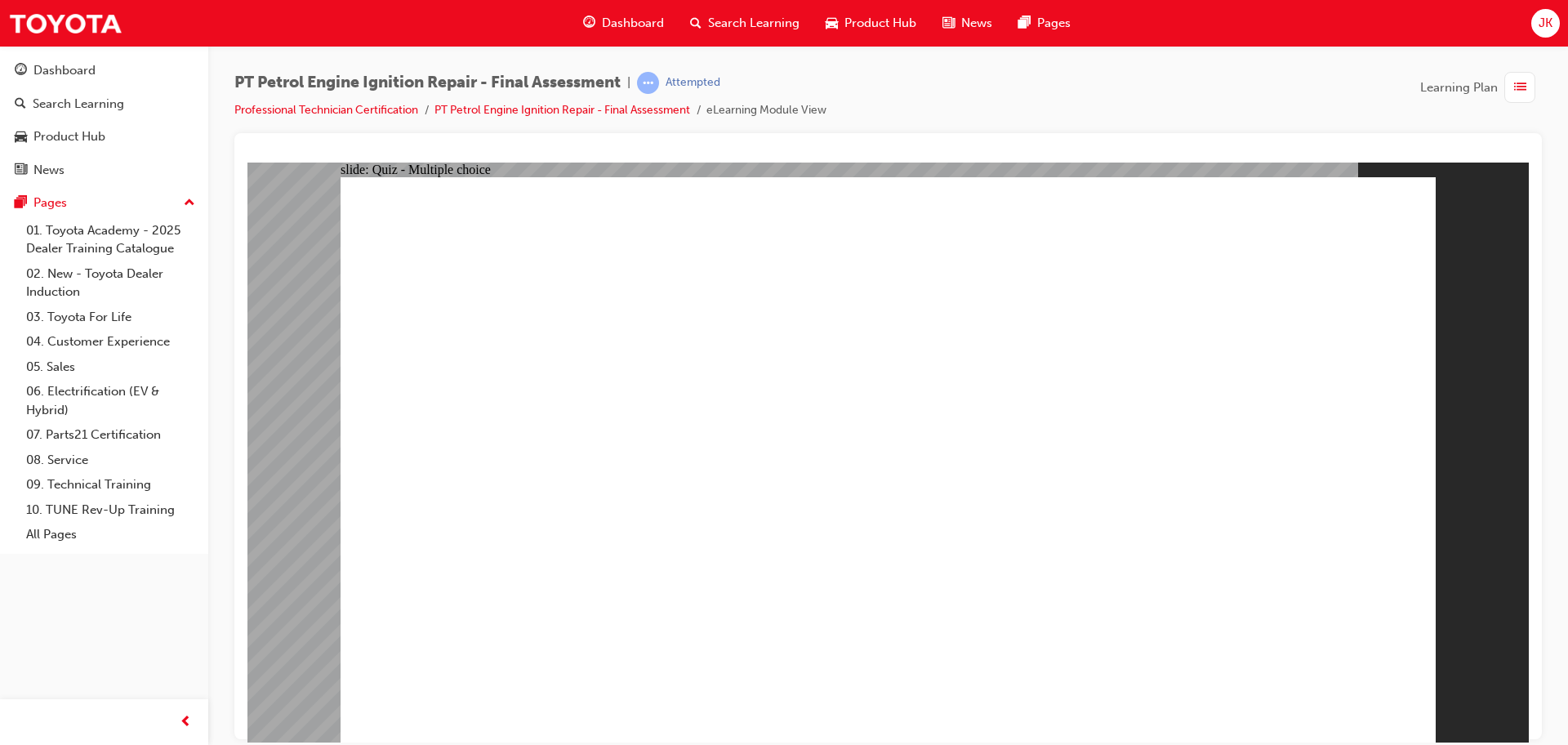
radio input "true"
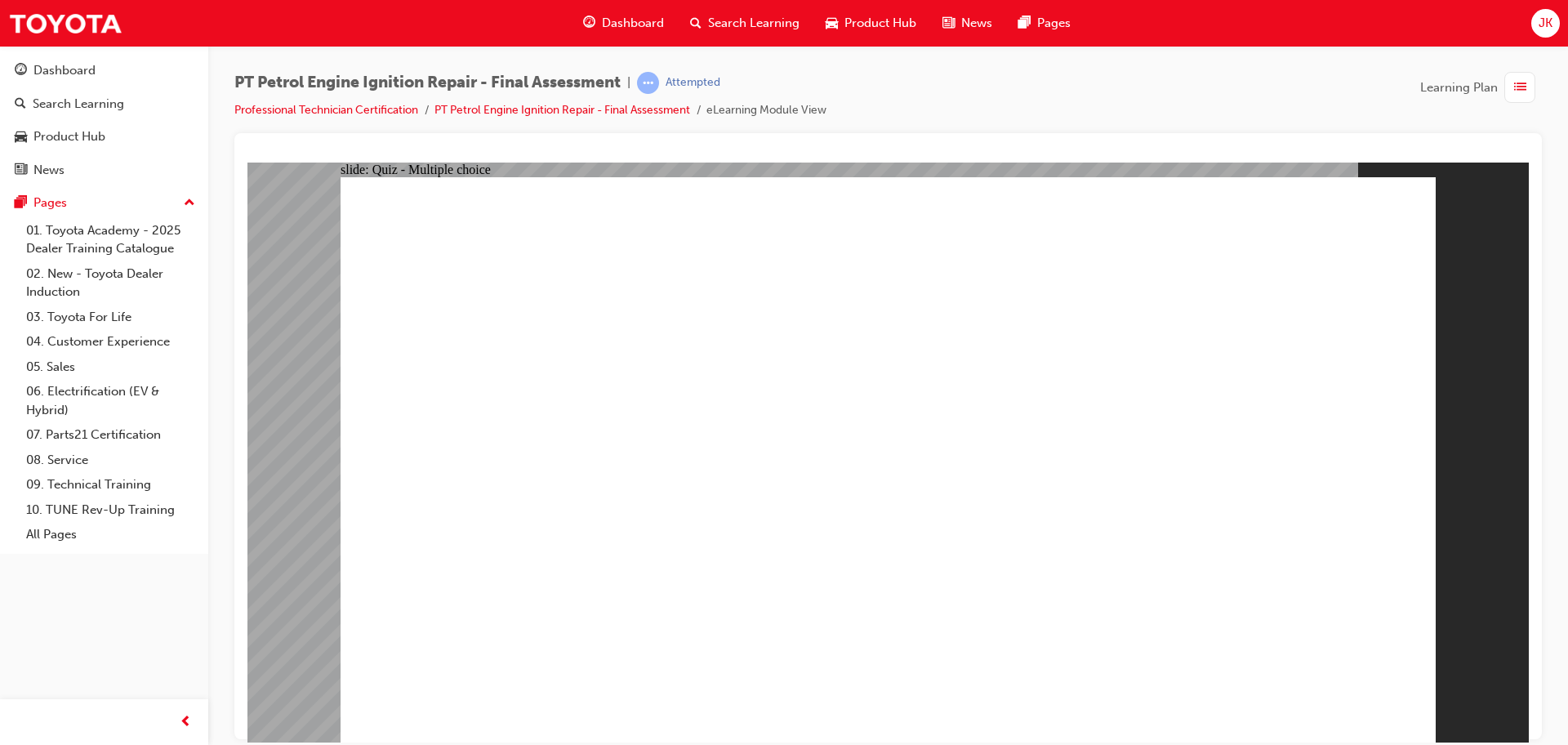
radio input "true"
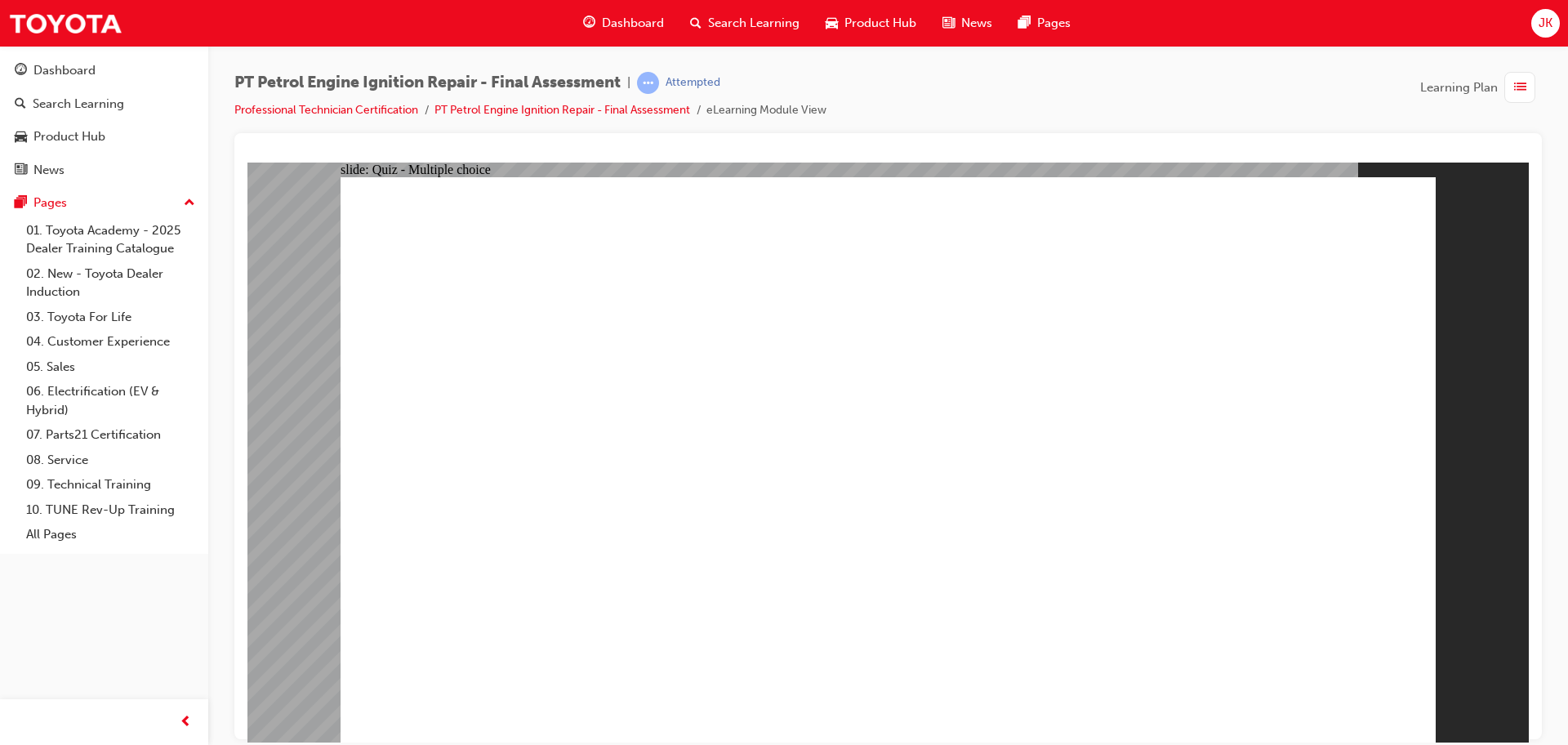
radio input "true"
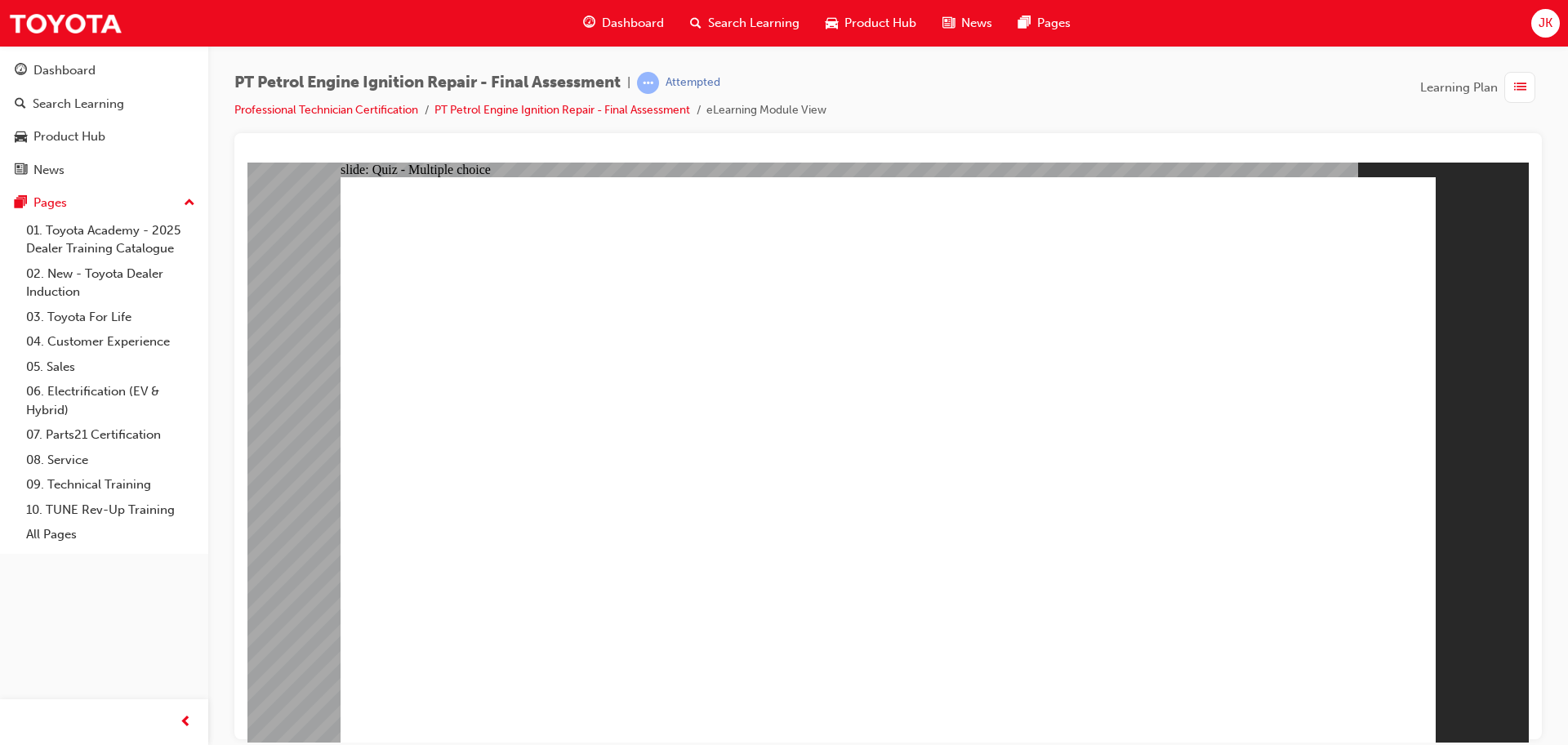
radio input "true"
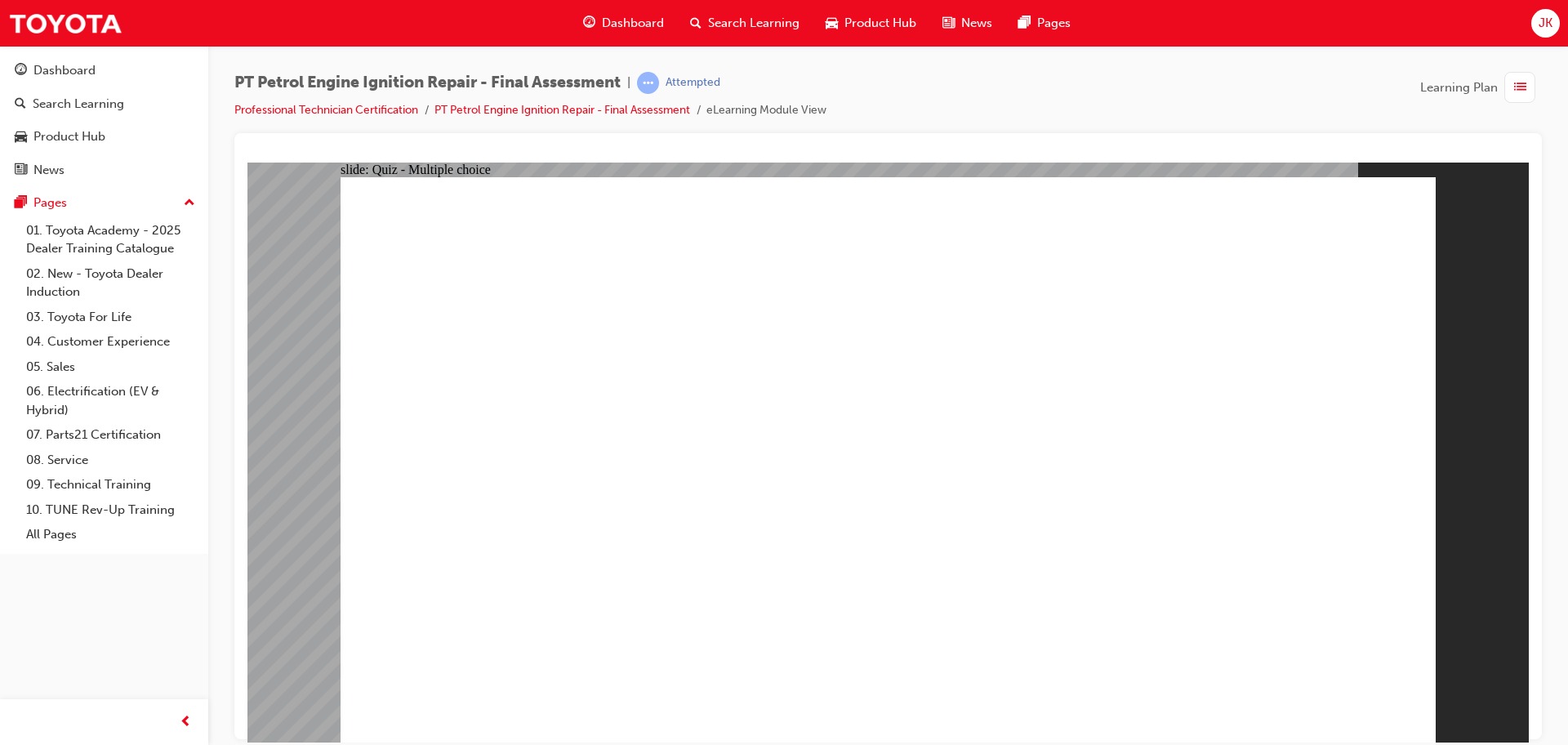
radio input "true"
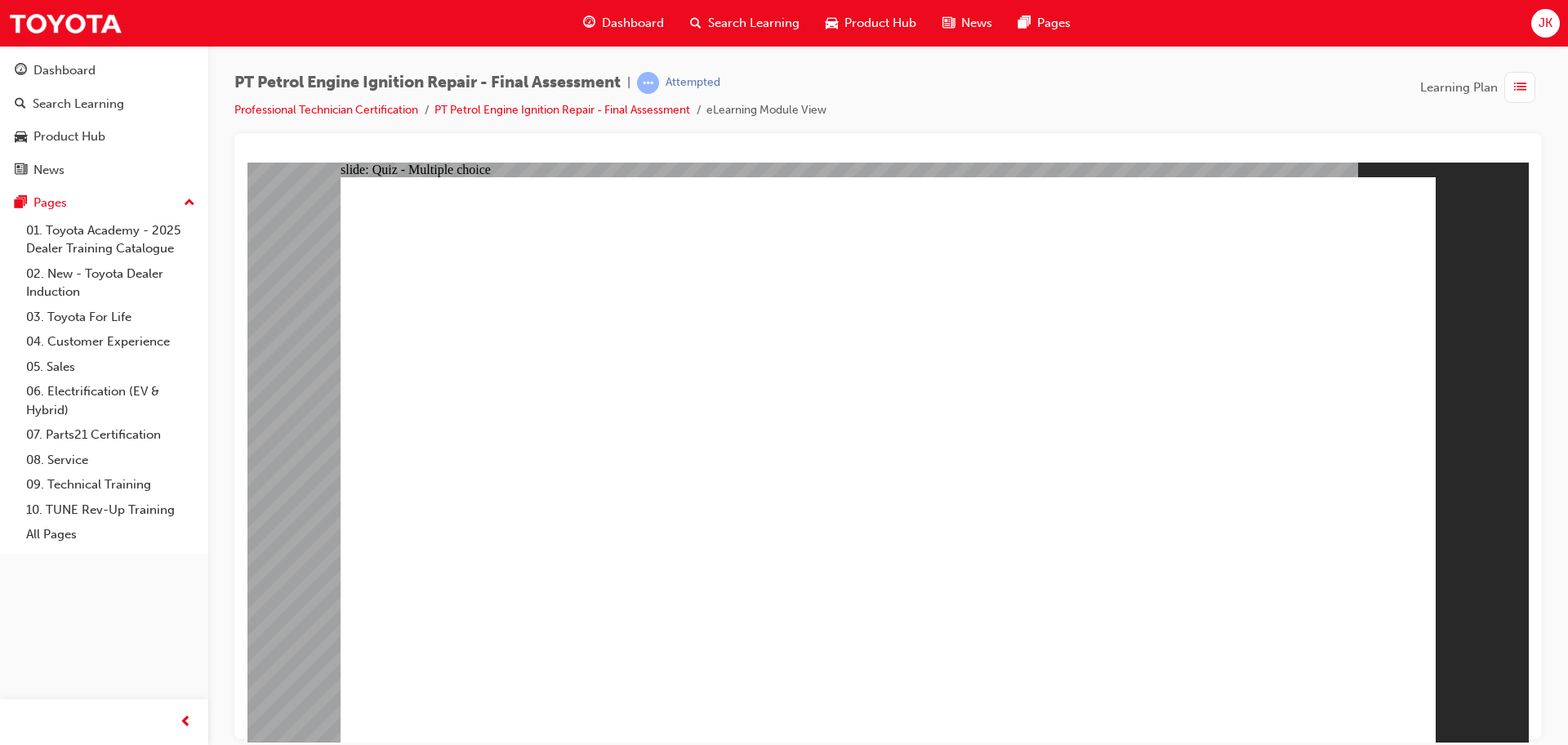
radio input "true"
radio input "false"
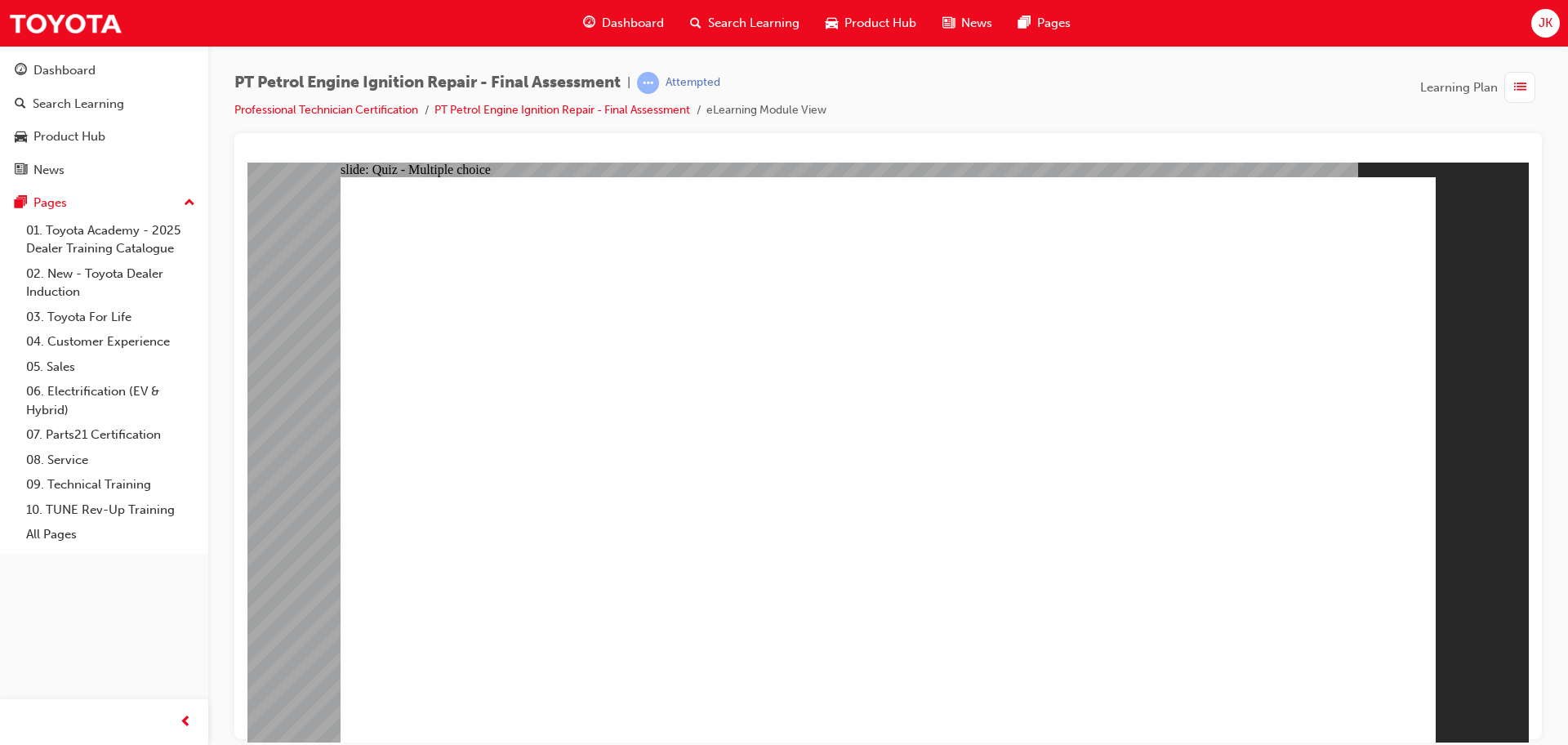
radio input "false"
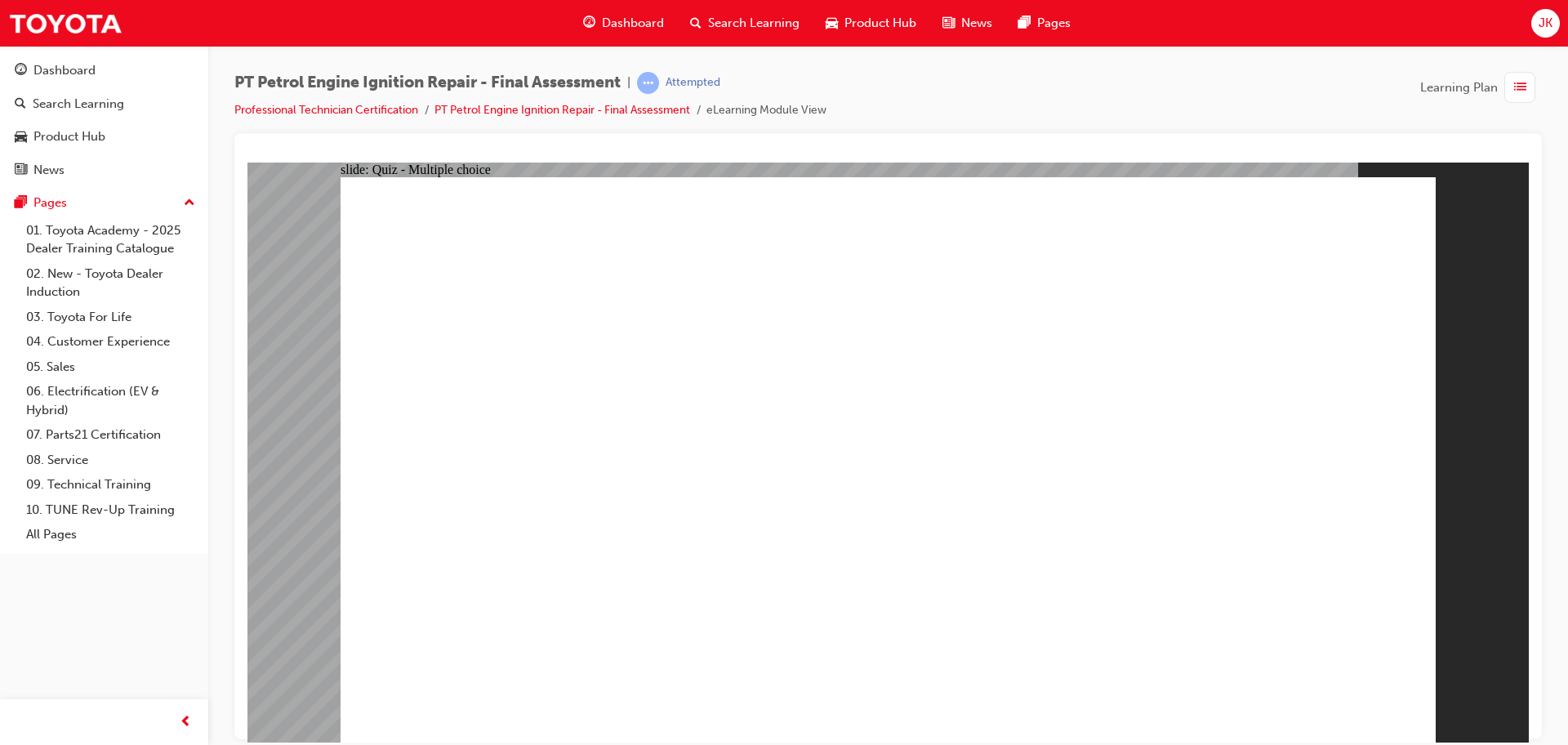
radio input "false"
radio input "true"
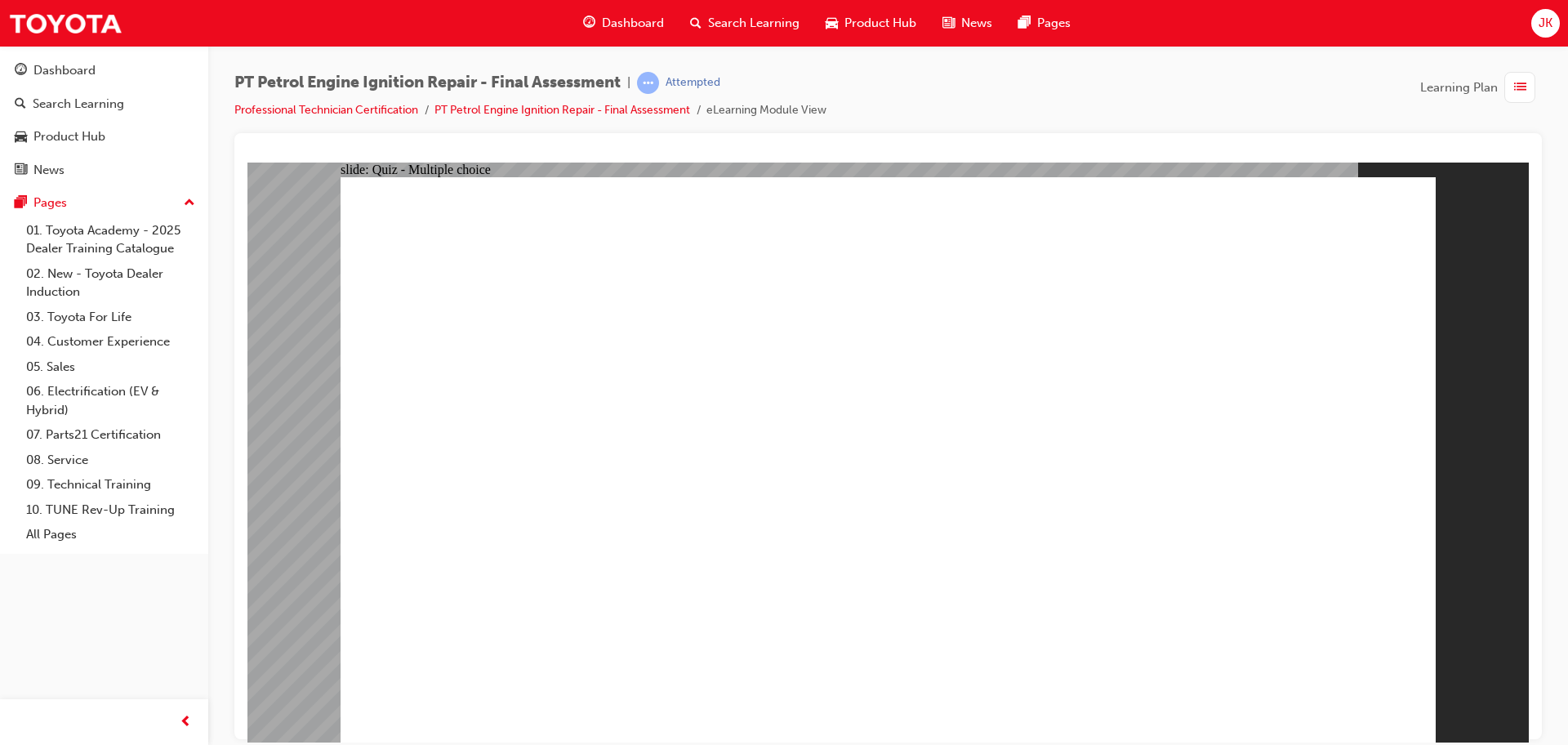
radio input "true"
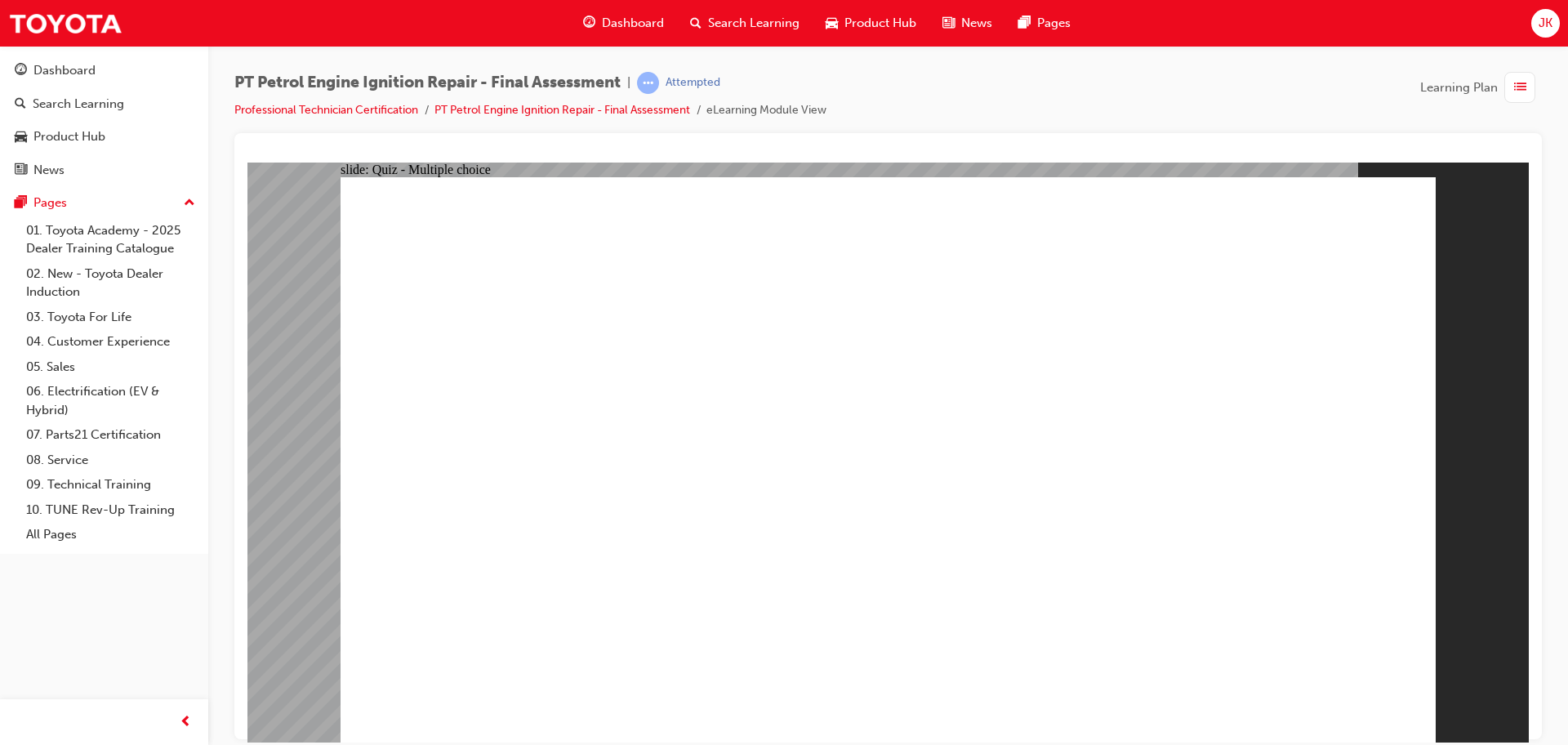
radio input "false"
radio input "true"
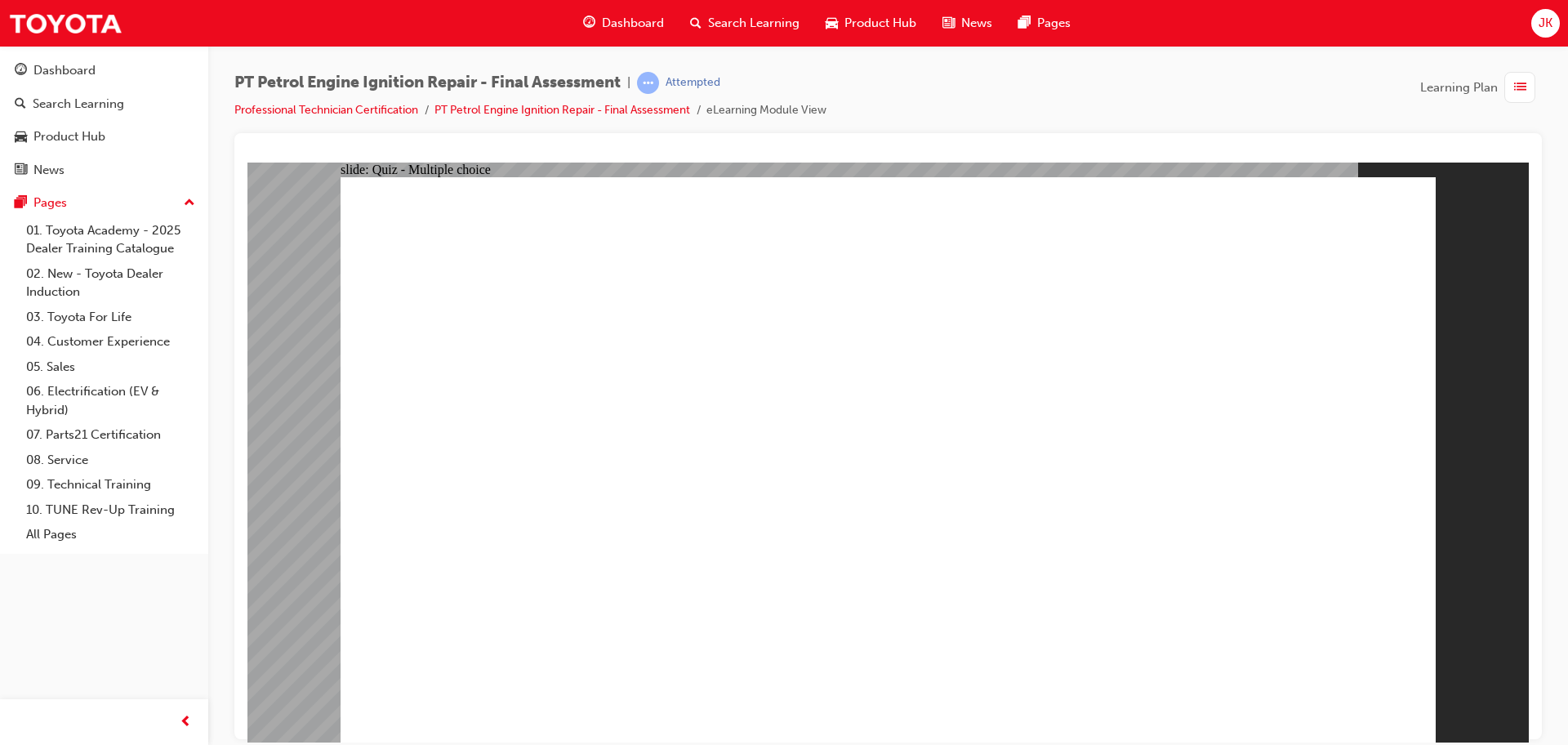
radio input "true"
click at [619, 25] on span "Dashboard" at bounding box center [633, 23] width 62 height 19
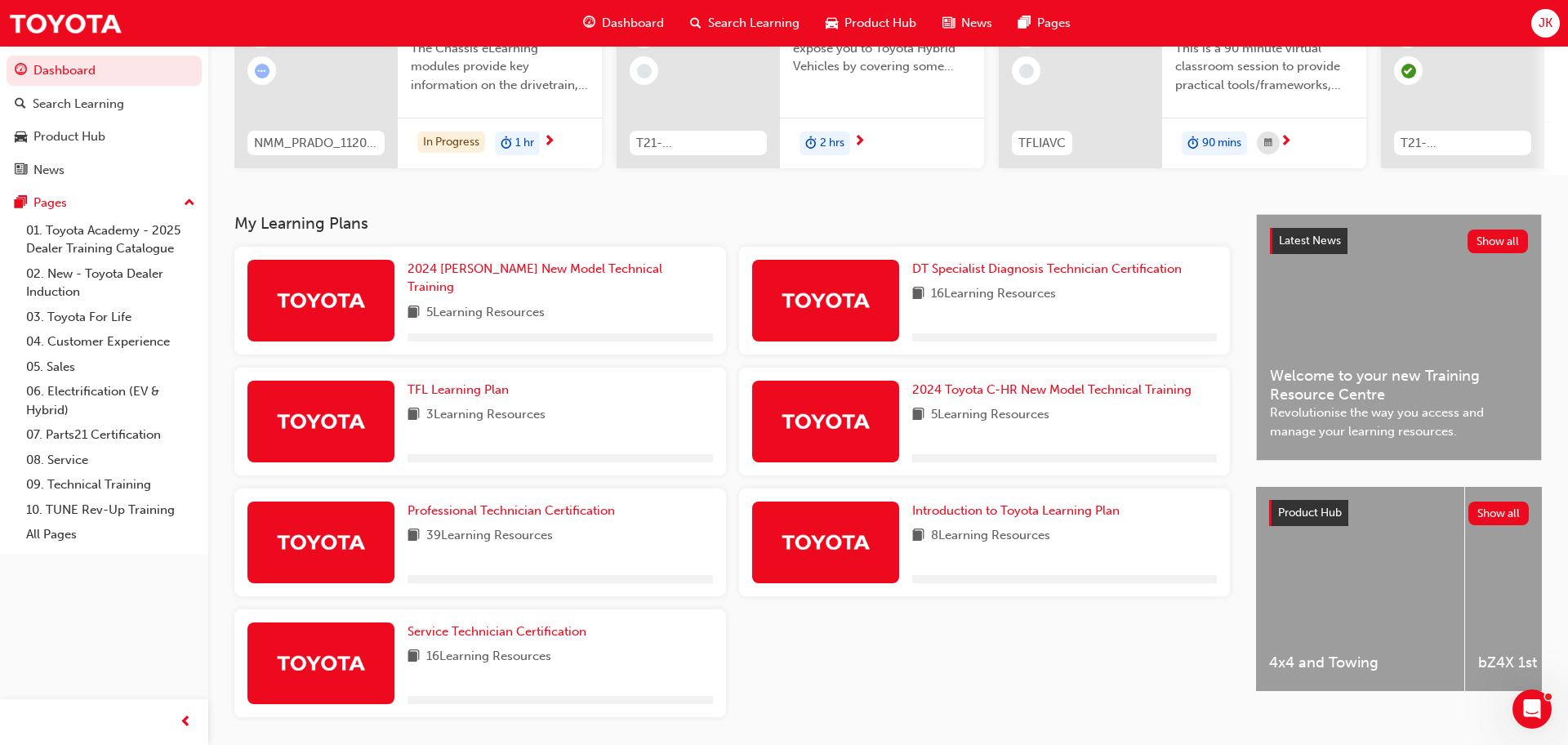
scroll to position [260, 0]
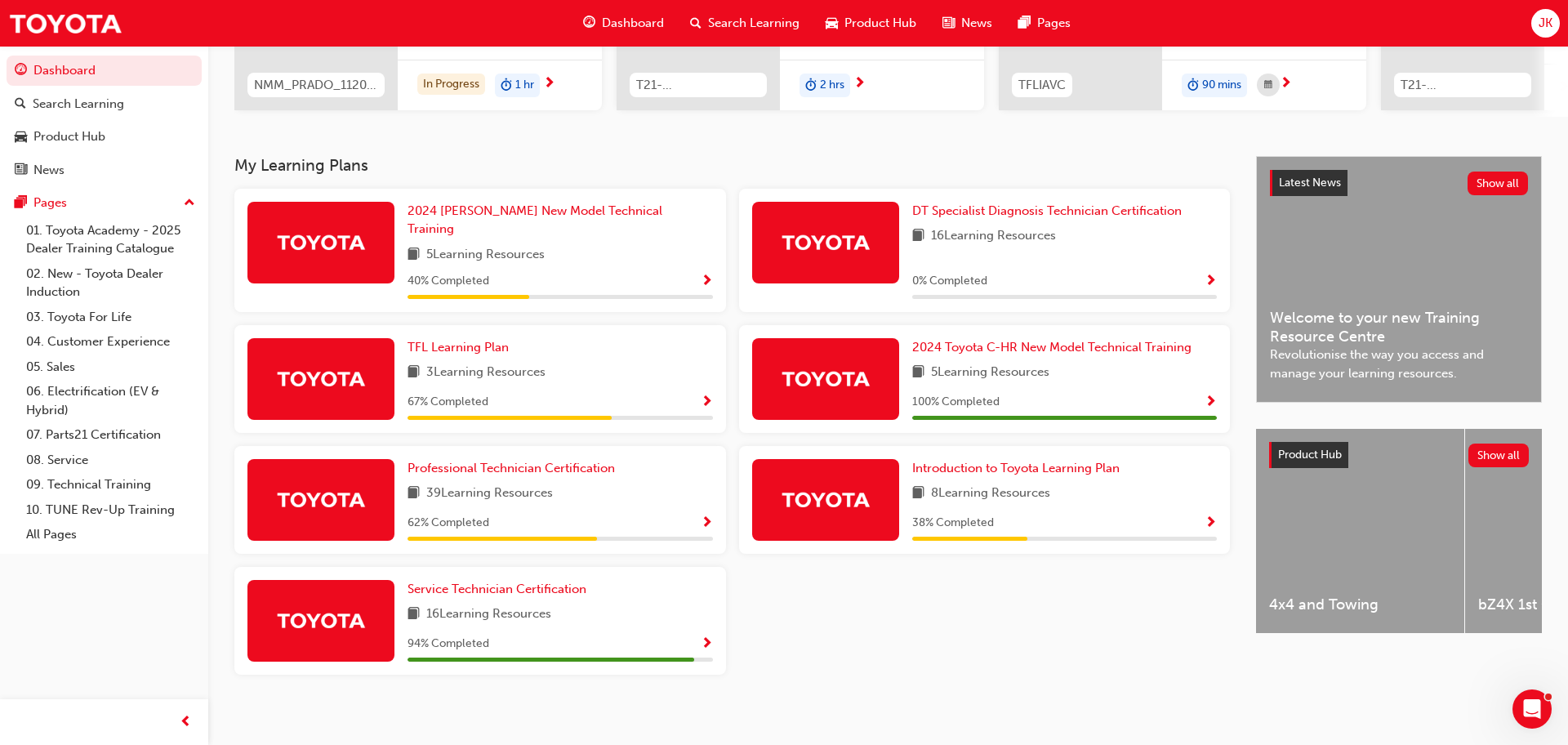
click at [709, 516] on span "Show Progress" at bounding box center [707, 523] width 13 height 14
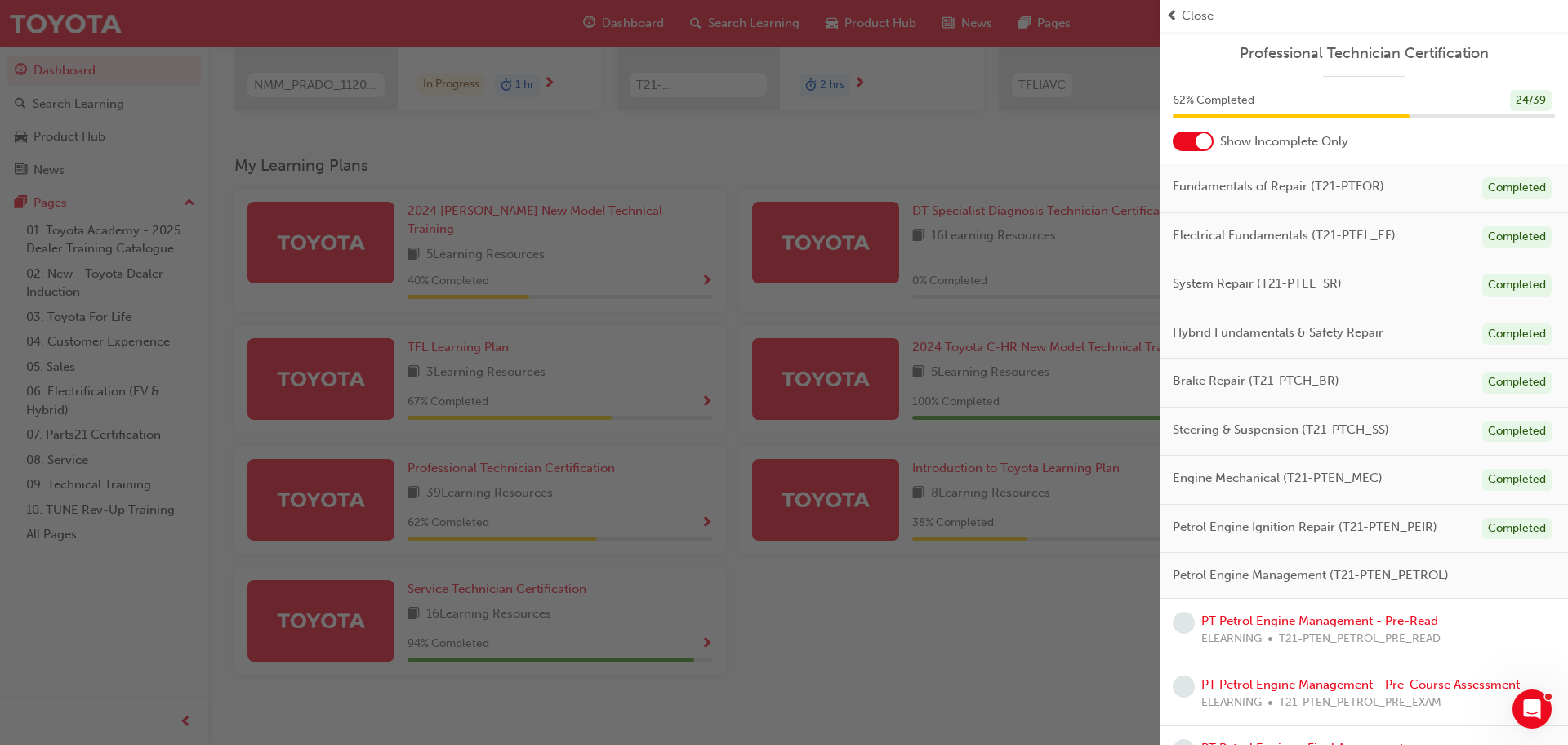
click at [1206, 144] on div at bounding box center [1204, 142] width 16 height 16
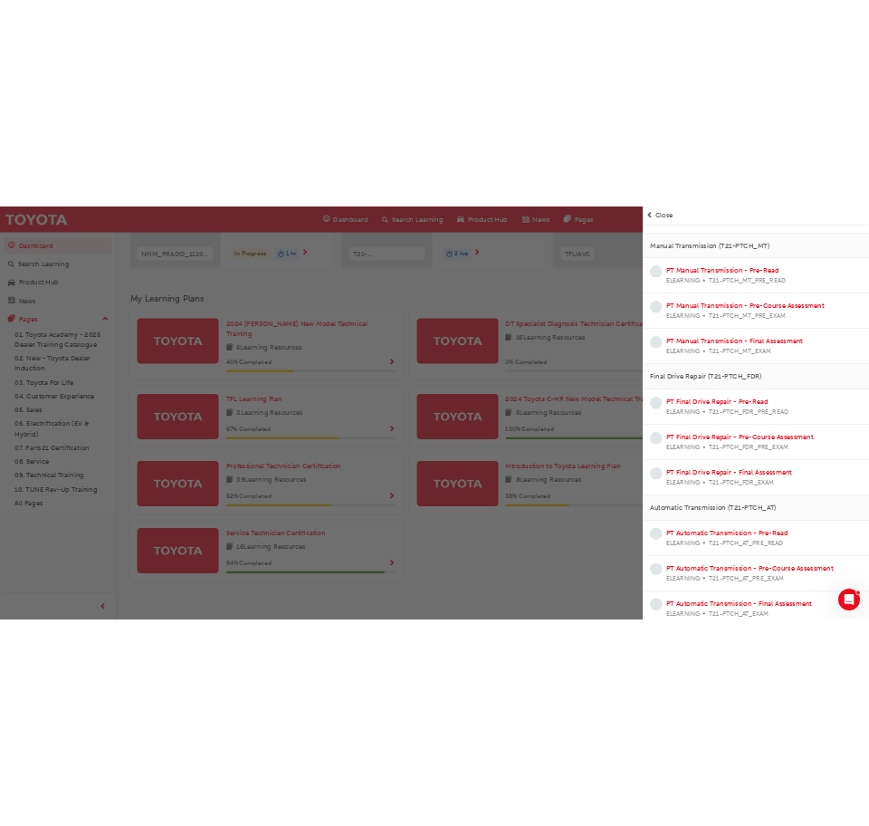
scroll to position [2814, 0]
